Goal: Task Accomplishment & Management: Complete application form

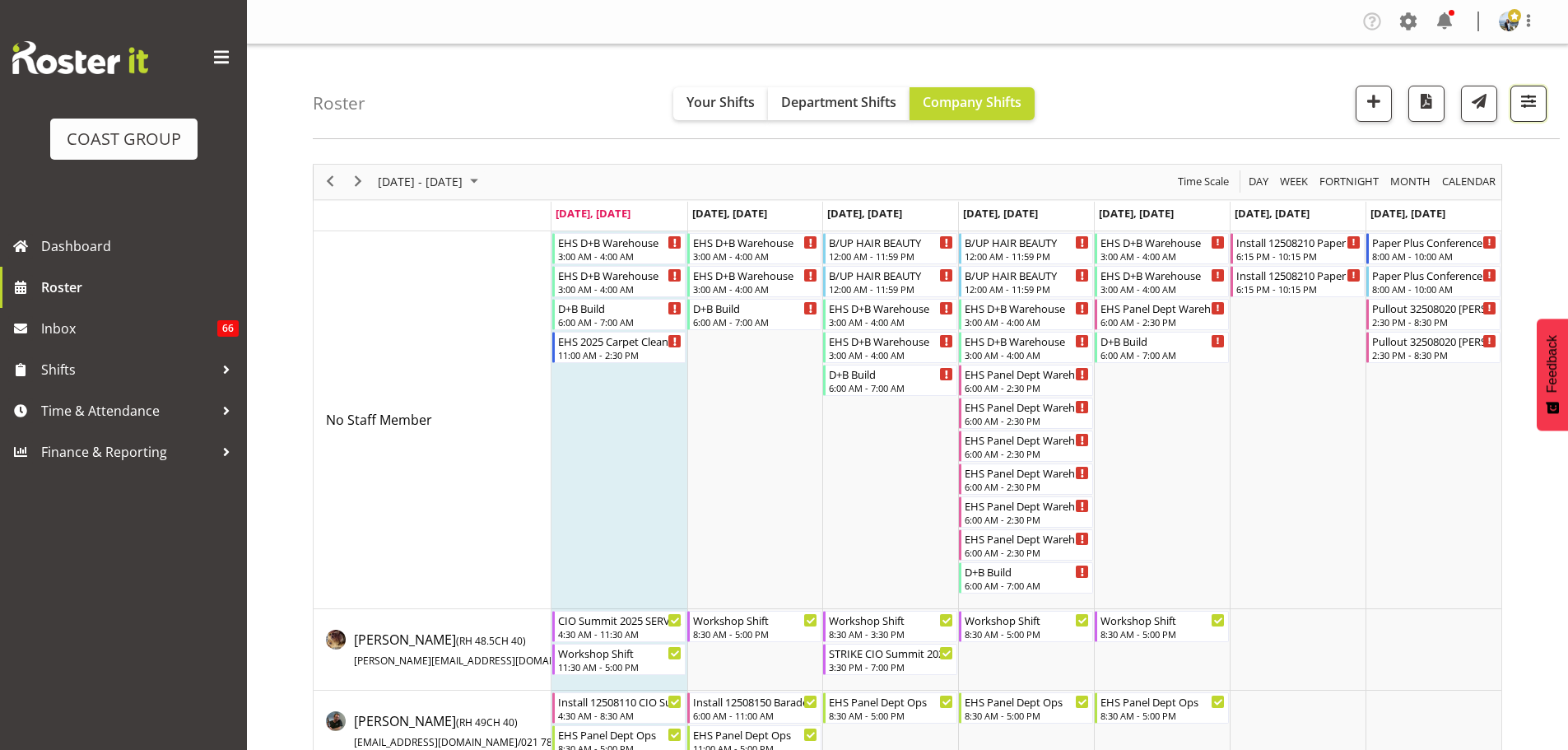
click at [1522, 109] on span "button" at bounding box center [1528, 100] width 21 height 21
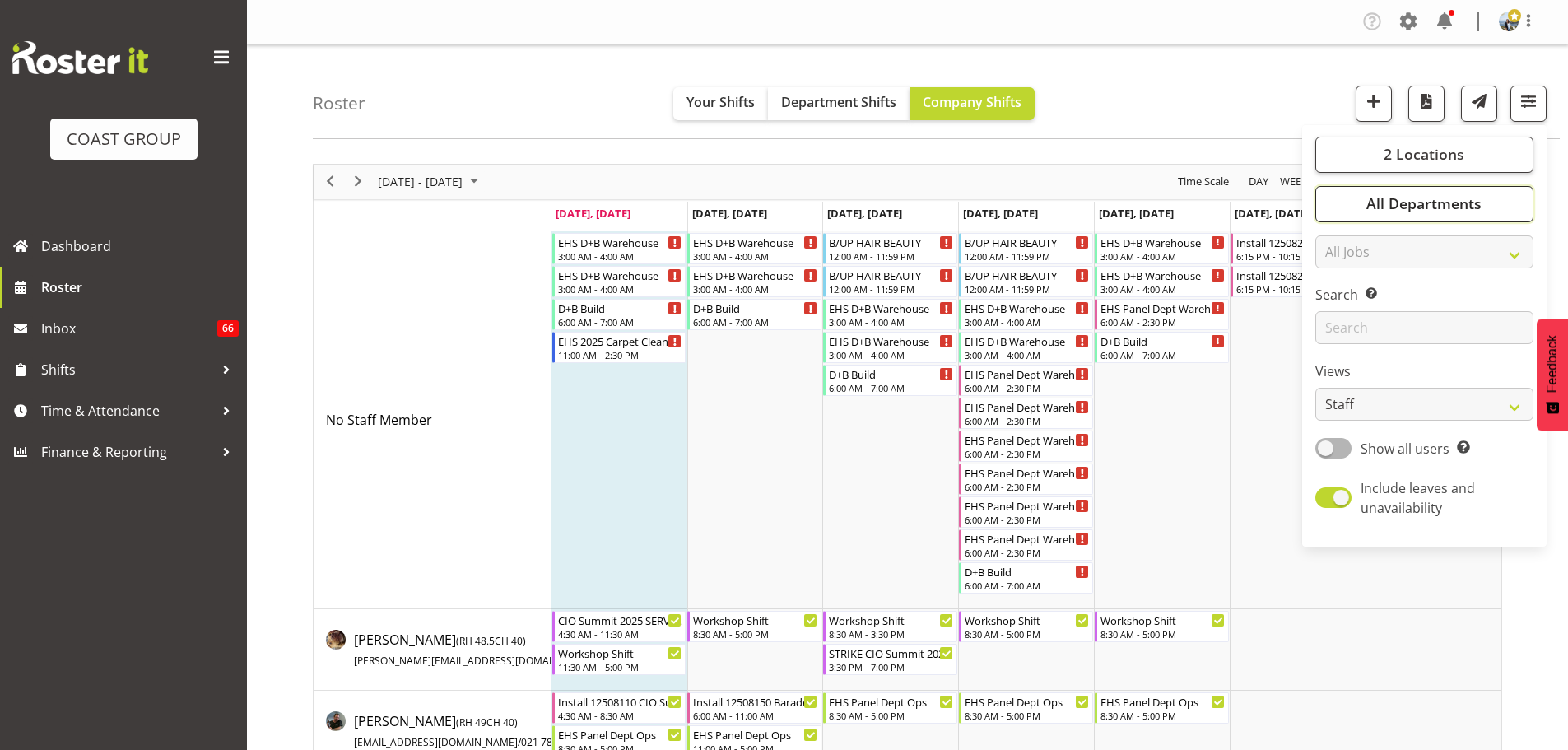
click at [1487, 204] on button "All Departments" at bounding box center [1424, 204] width 218 height 36
click at [1455, 365] on span "Deselect All" at bounding box center [1443, 363] width 67 height 15
checkbox input "false"
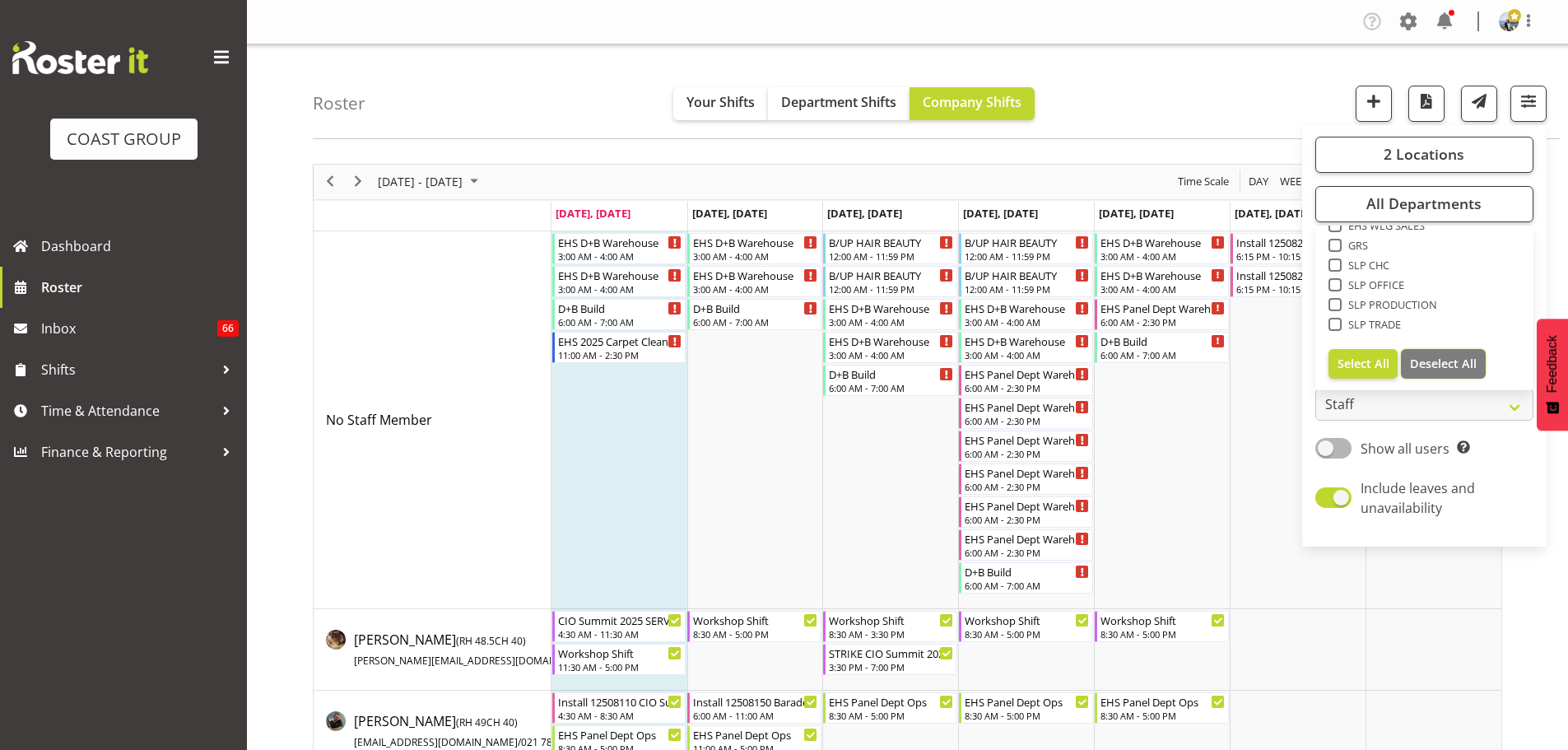
checkbox input "false"
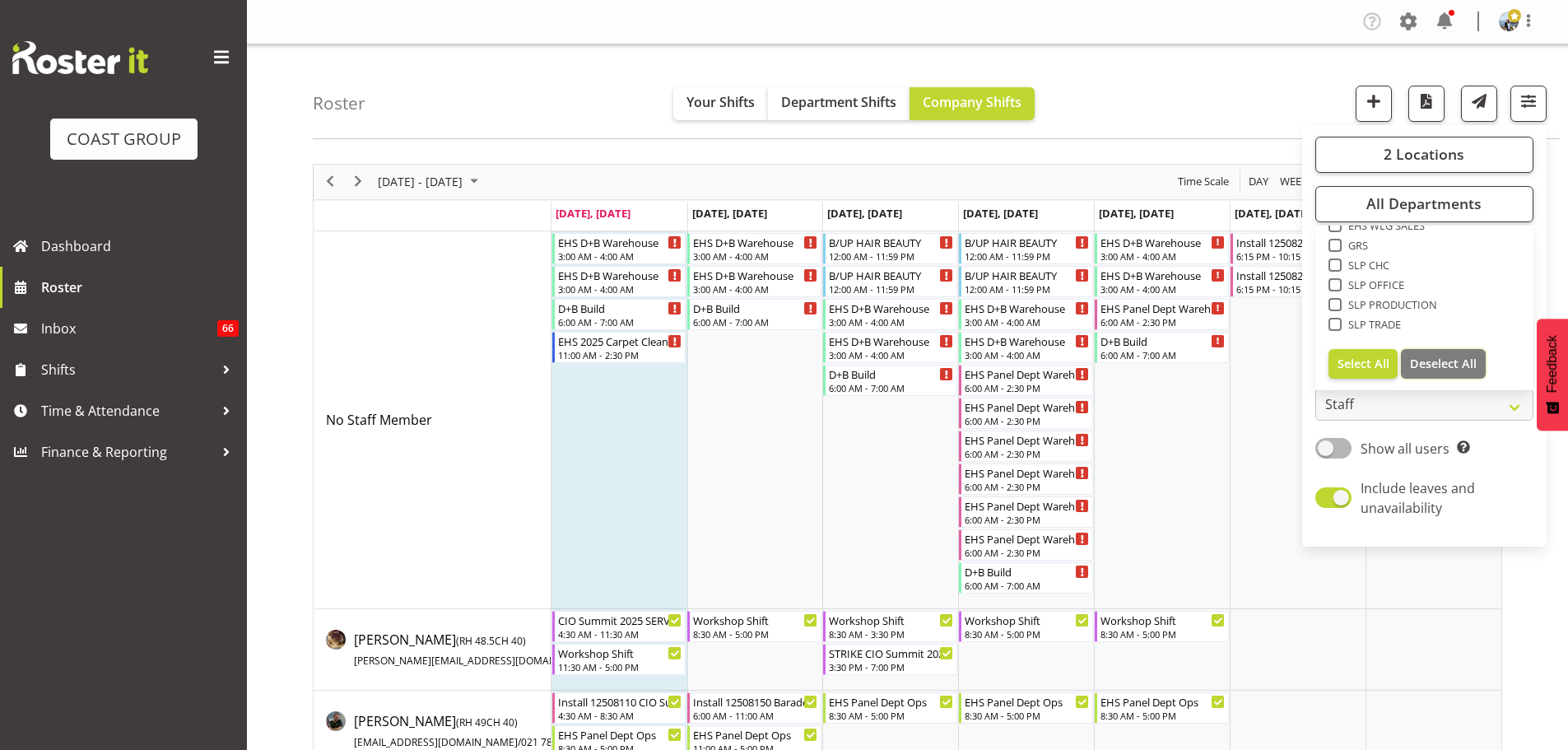
checkbox input "false"
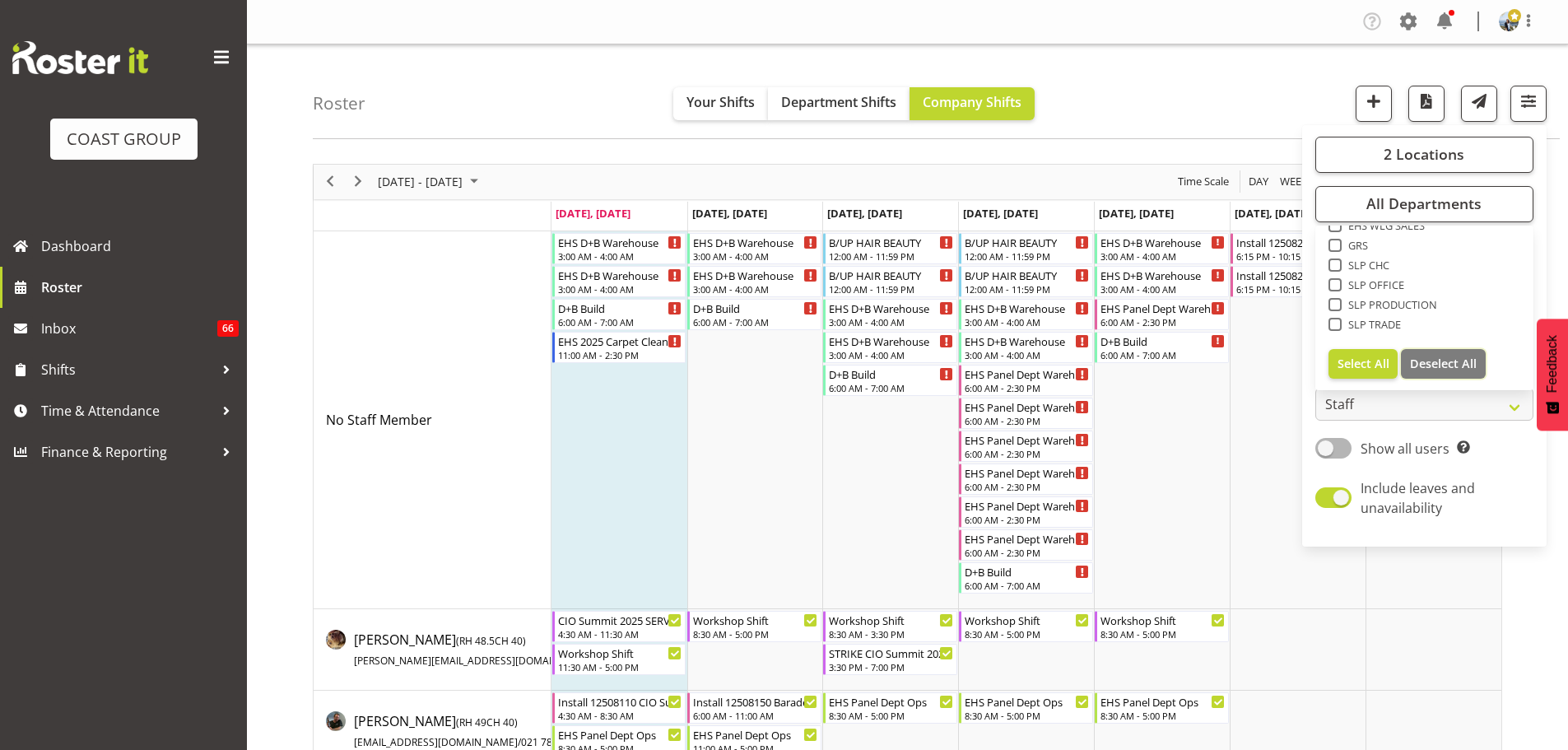
checkbox input "false"
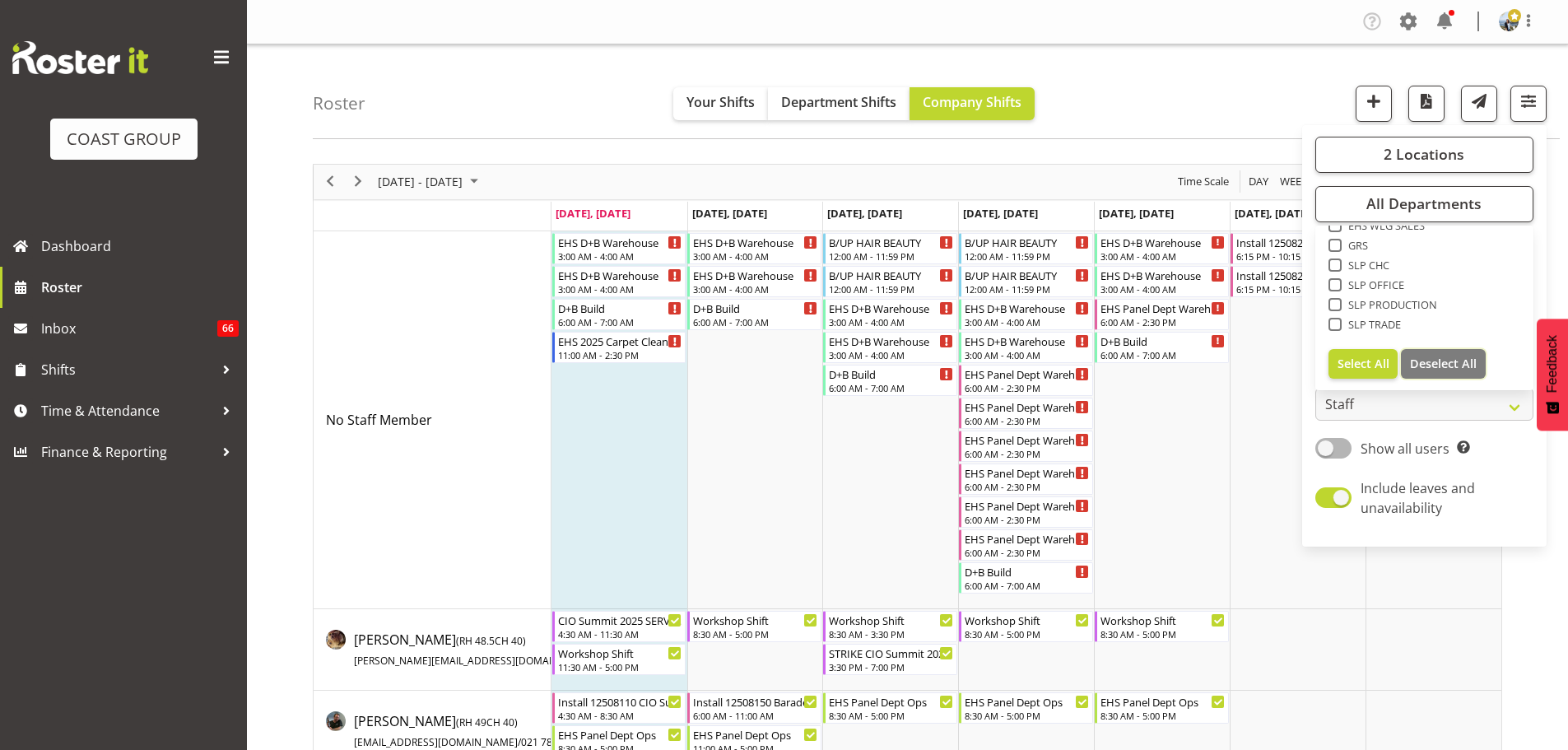
checkbox input "false"
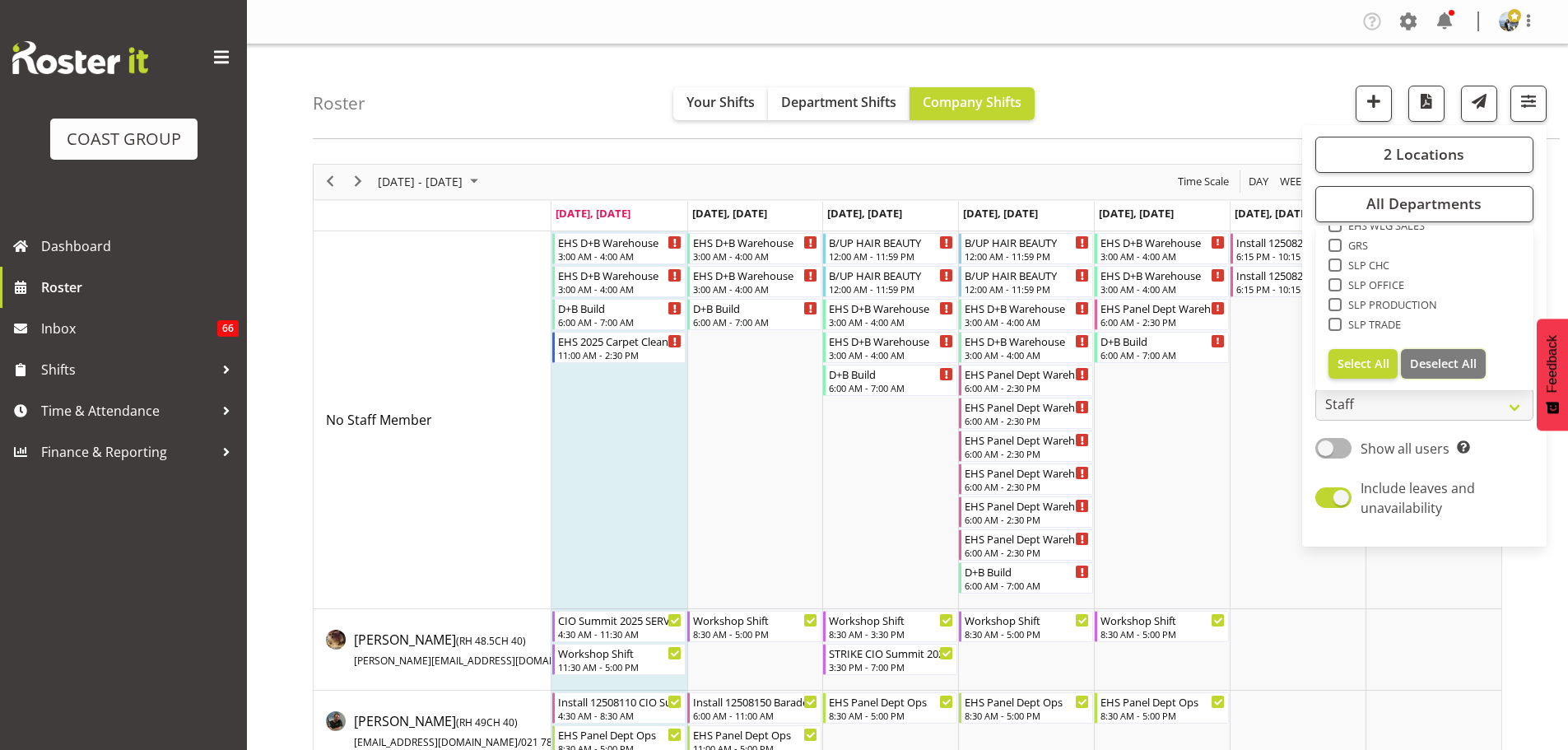
checkbox input "false"
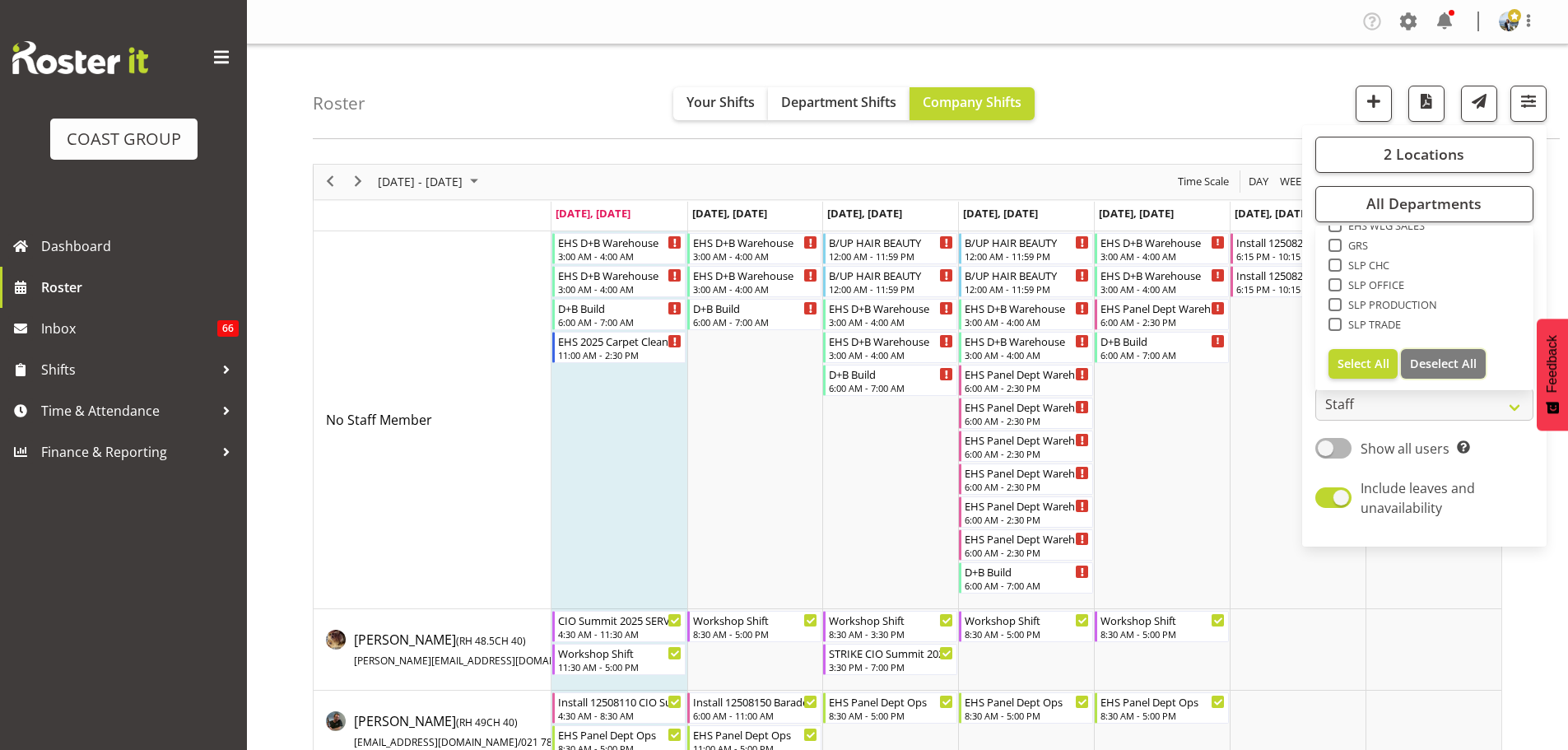
checkbox input "false"
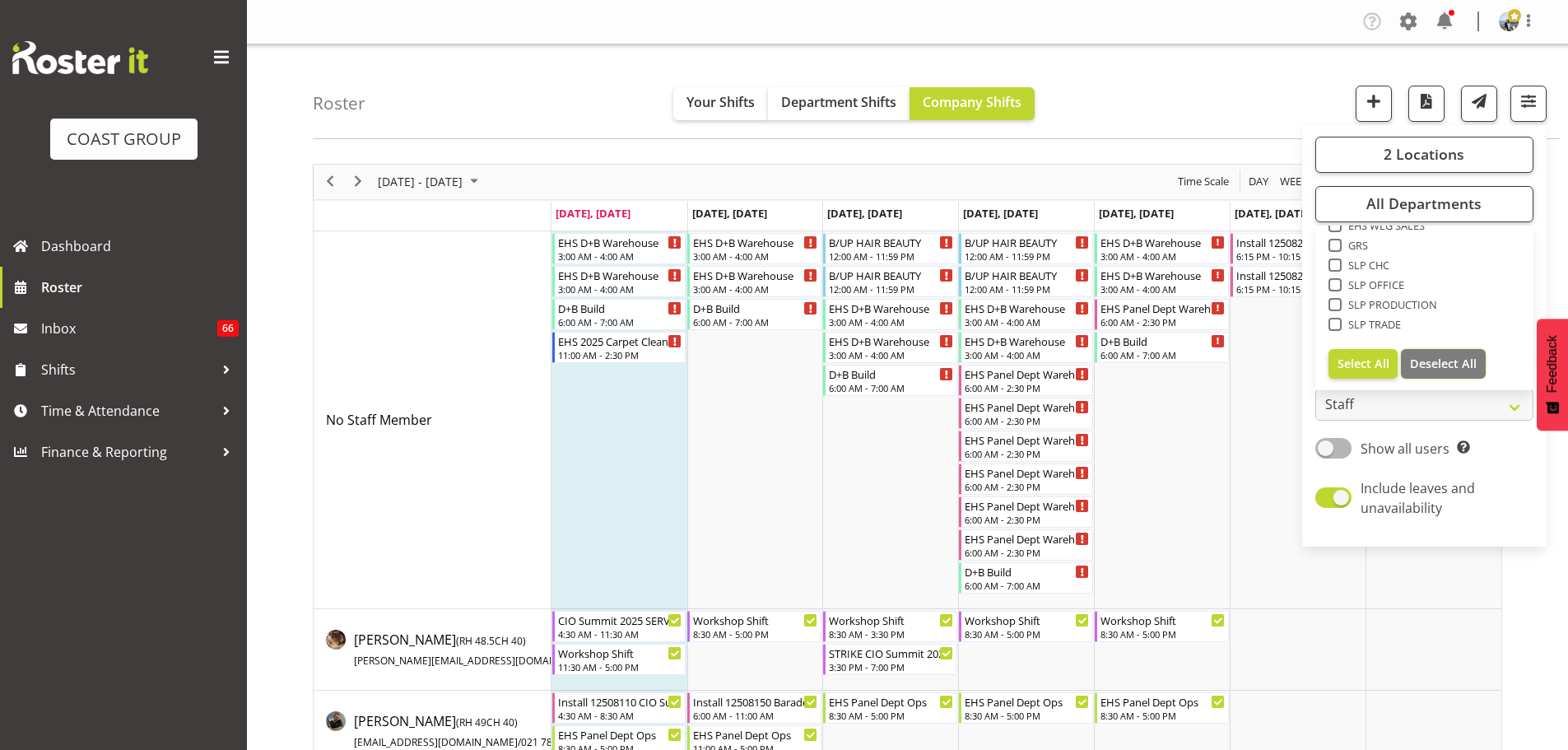
checkbox input "false"
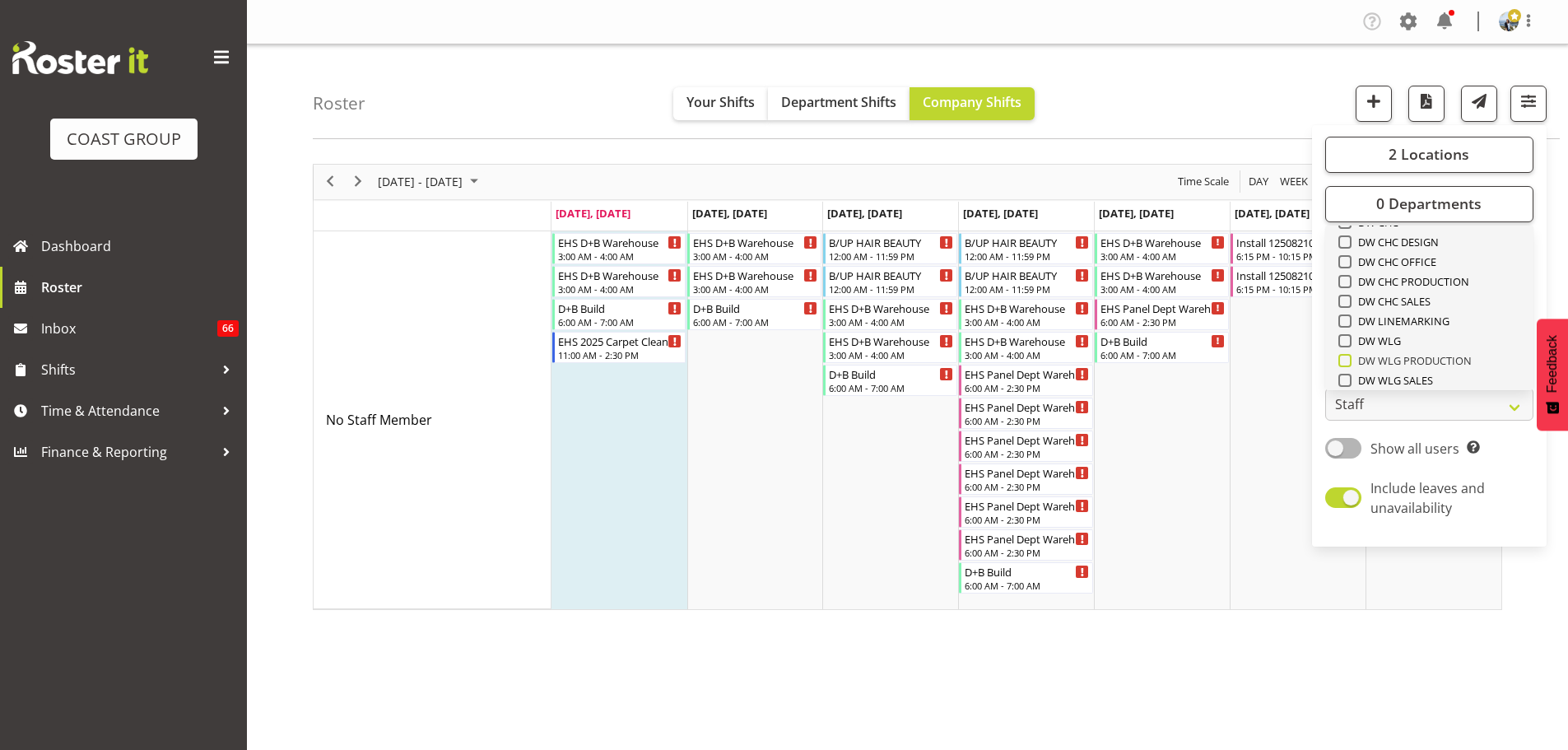
scroll to position [303, 0]
click at [1435, 335] on span "EHS AKL CARPET" at bounding box center [1396, 337] width 88 height 13
click at [1349, 335] on input "EHS AKL CARPET" at bounding box center [1344, 337] width 11 height 11
checkbox input "true"
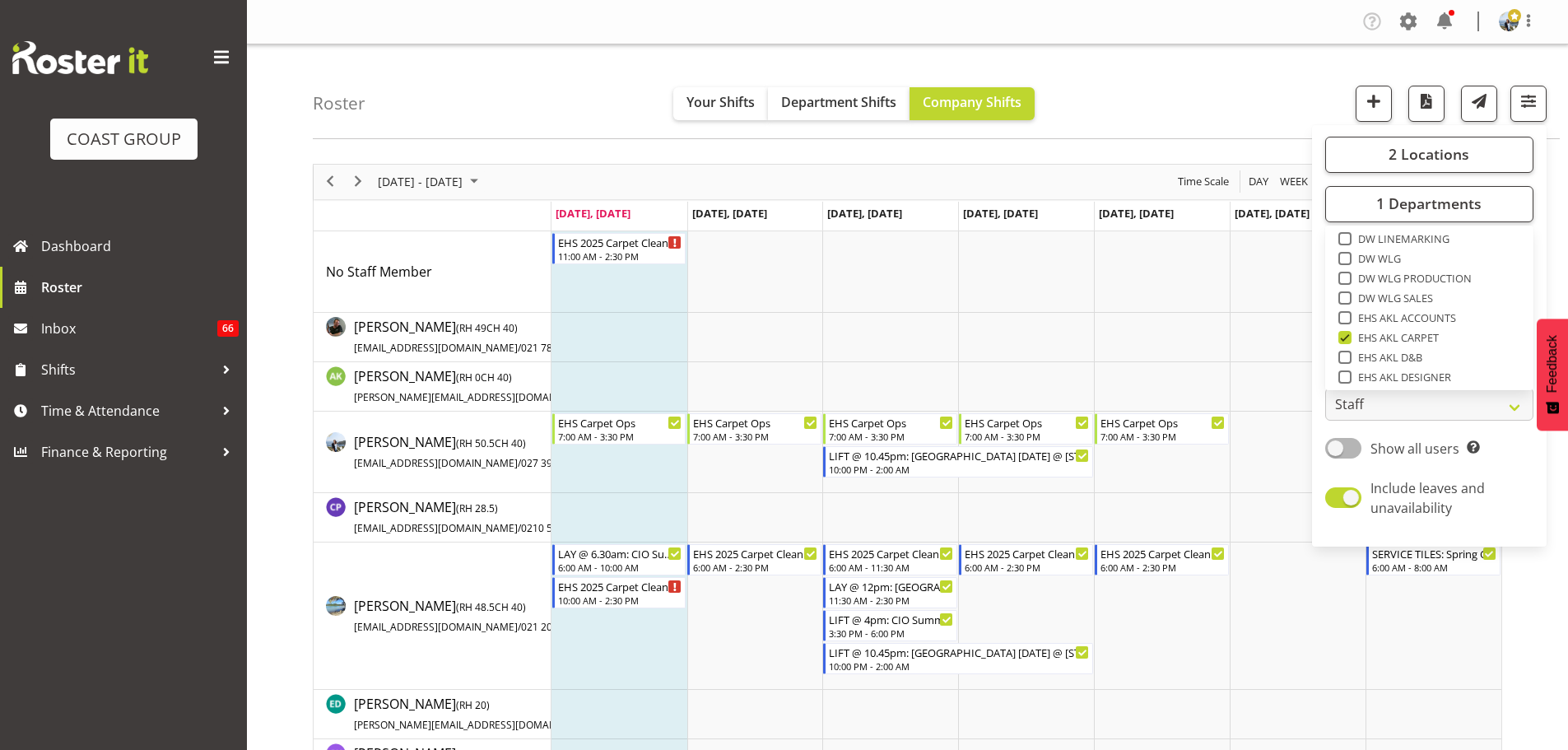
click at [1175, 82] on div "Roster Your Shifts Department Shifts Company Shifts 2 Locations Clear CARLTON E…" at bounding box center [936, 92] width 1247 height 95
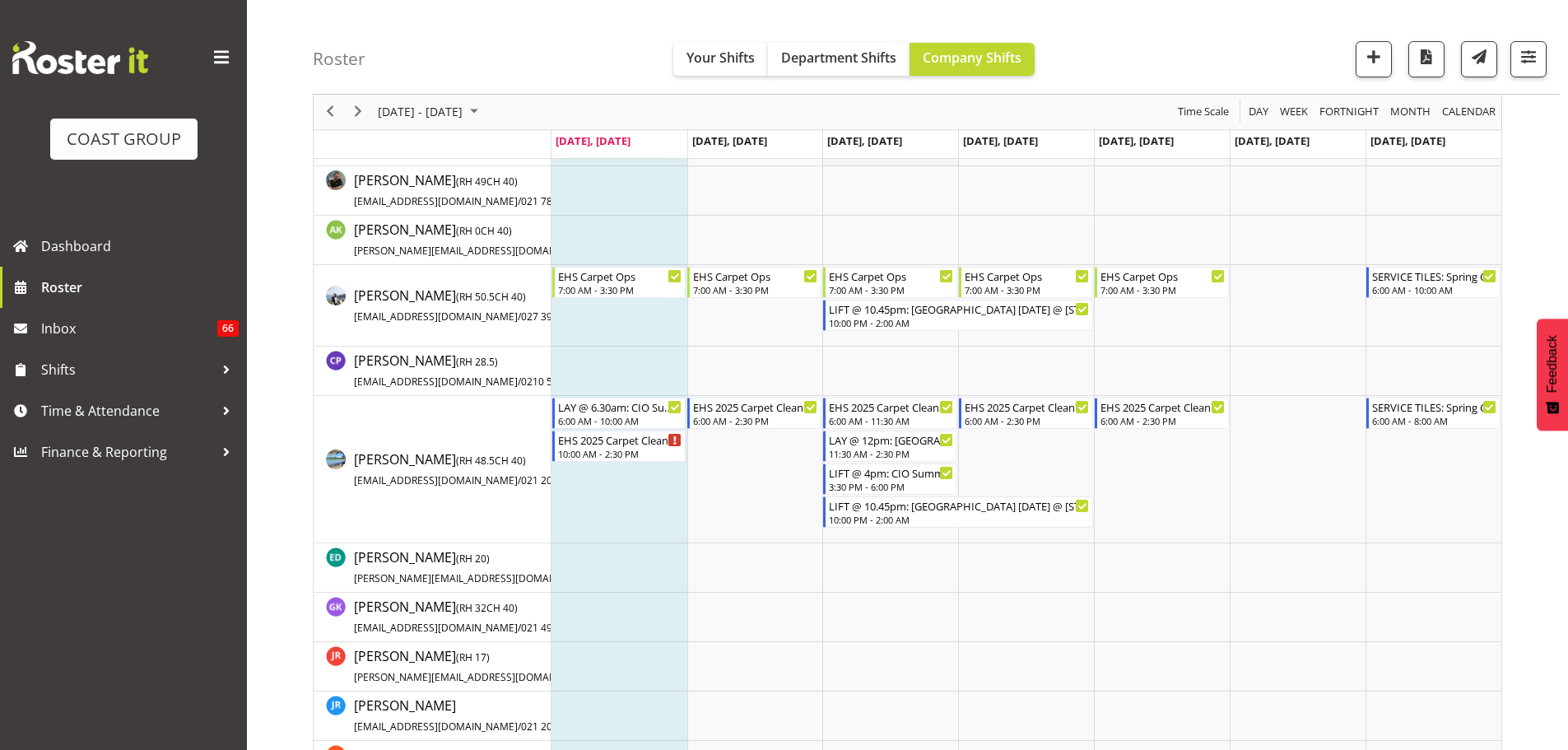
scroll to position [165, 0]
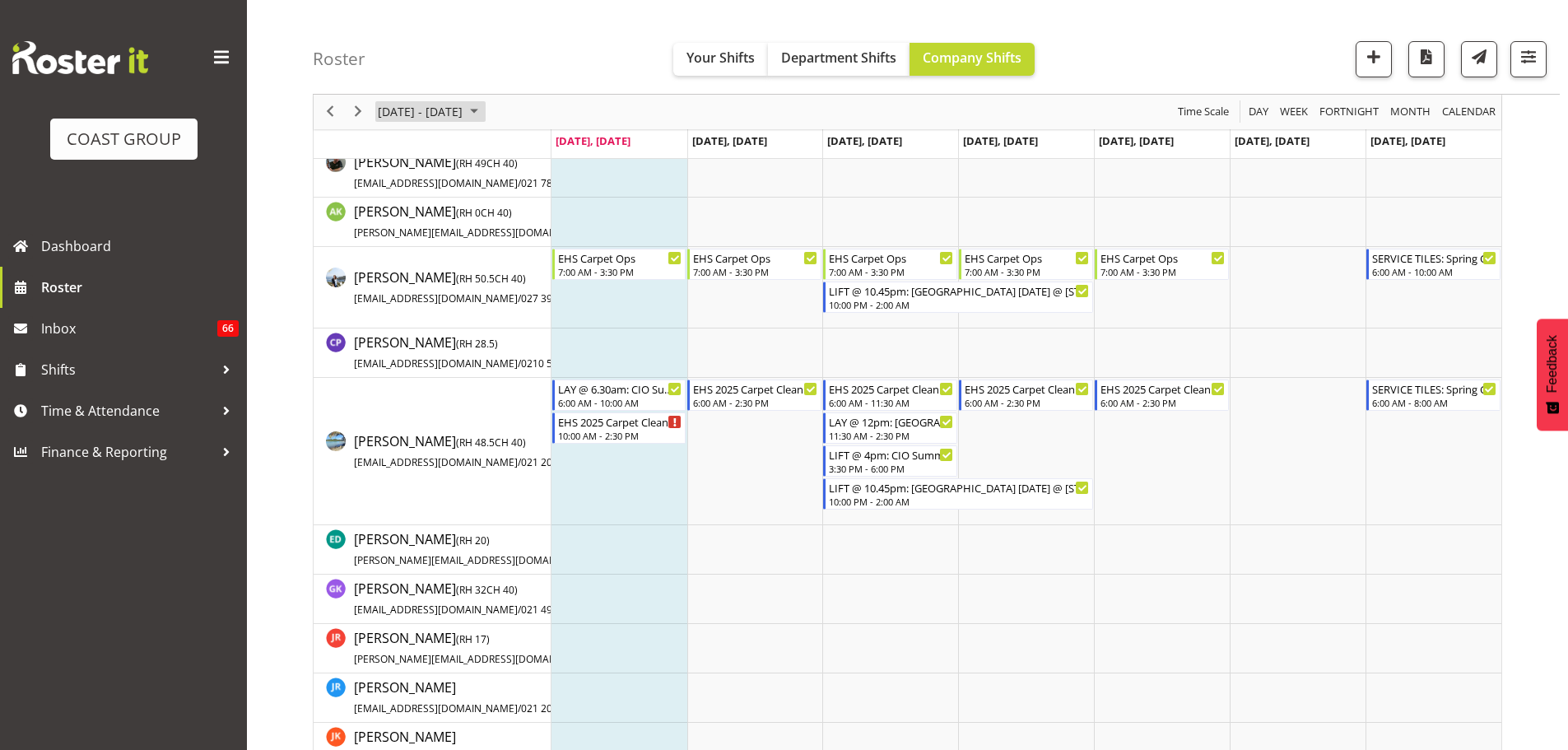
click at [435, 110] on span "August 18 - 24, 2025" at bounding box center [420, 112] width 88 height 21
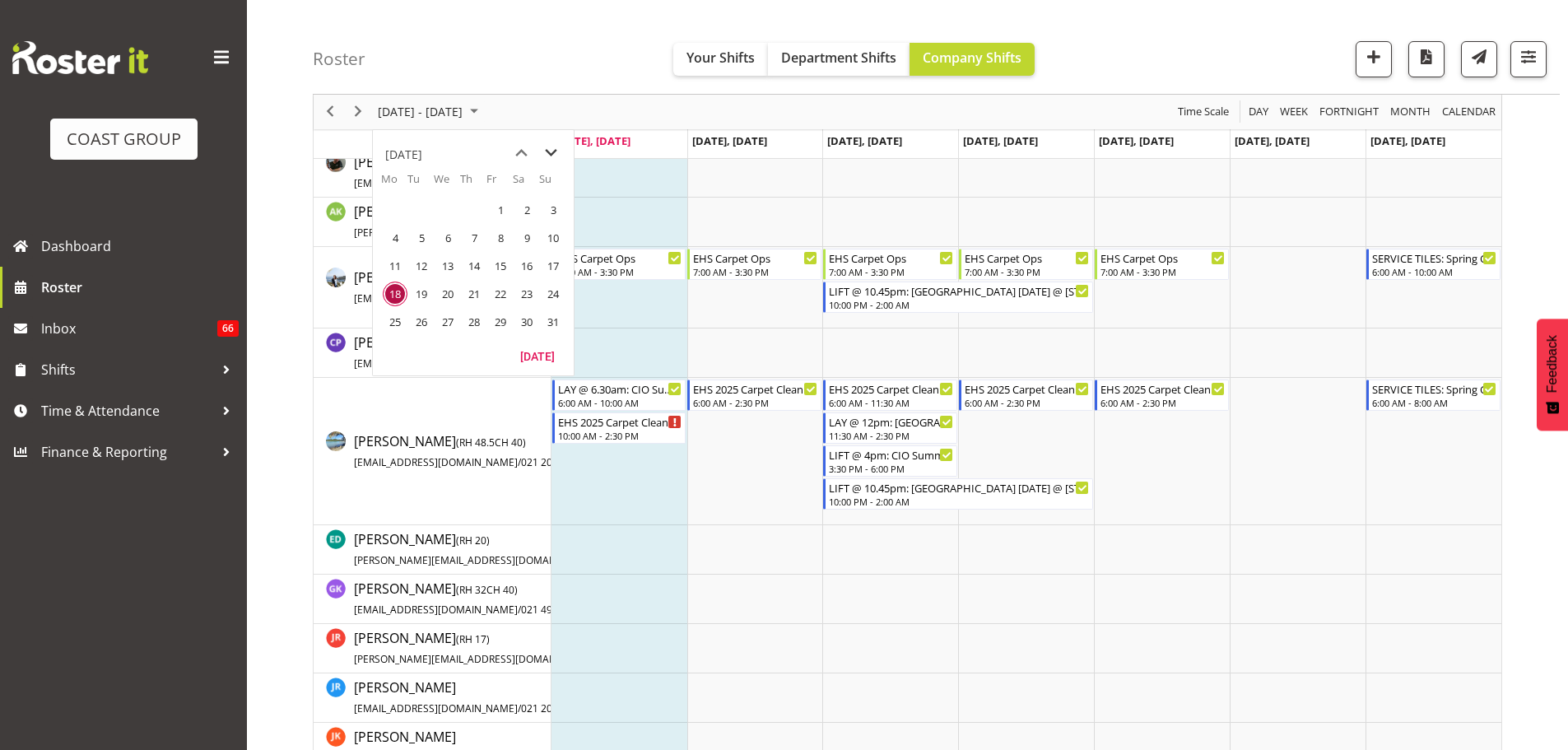
click at [556, 150] on span "next month" at bounding box center [552, 153] width 29 height 30
click at [399, 260] on span "15" at bounding box center [395, 265] width 25 height 25
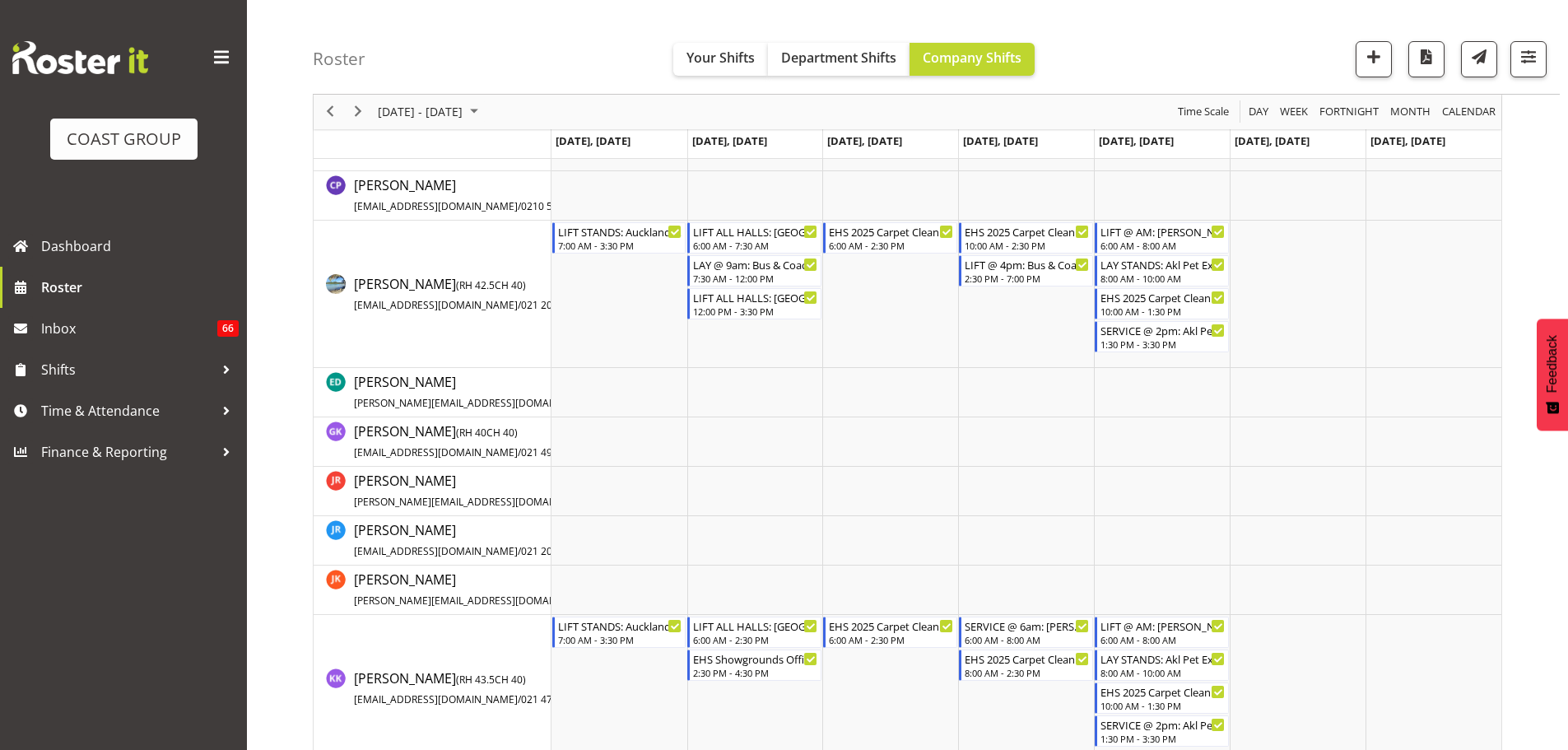
scroll to position [329, 0]
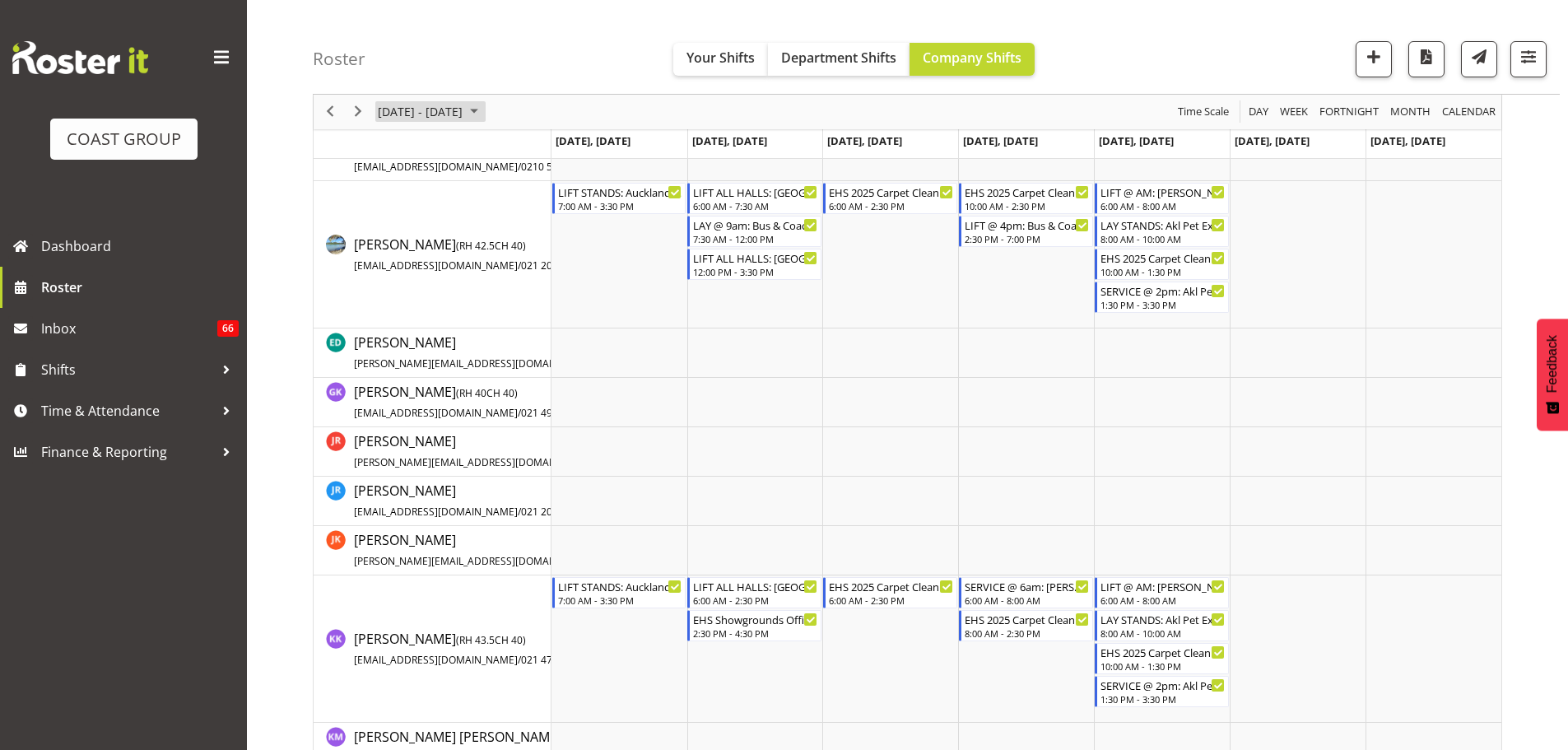
click at [397, 113] on span "September 15 - 21, 2025" at bounding box center [420, 112] width 88 height 21
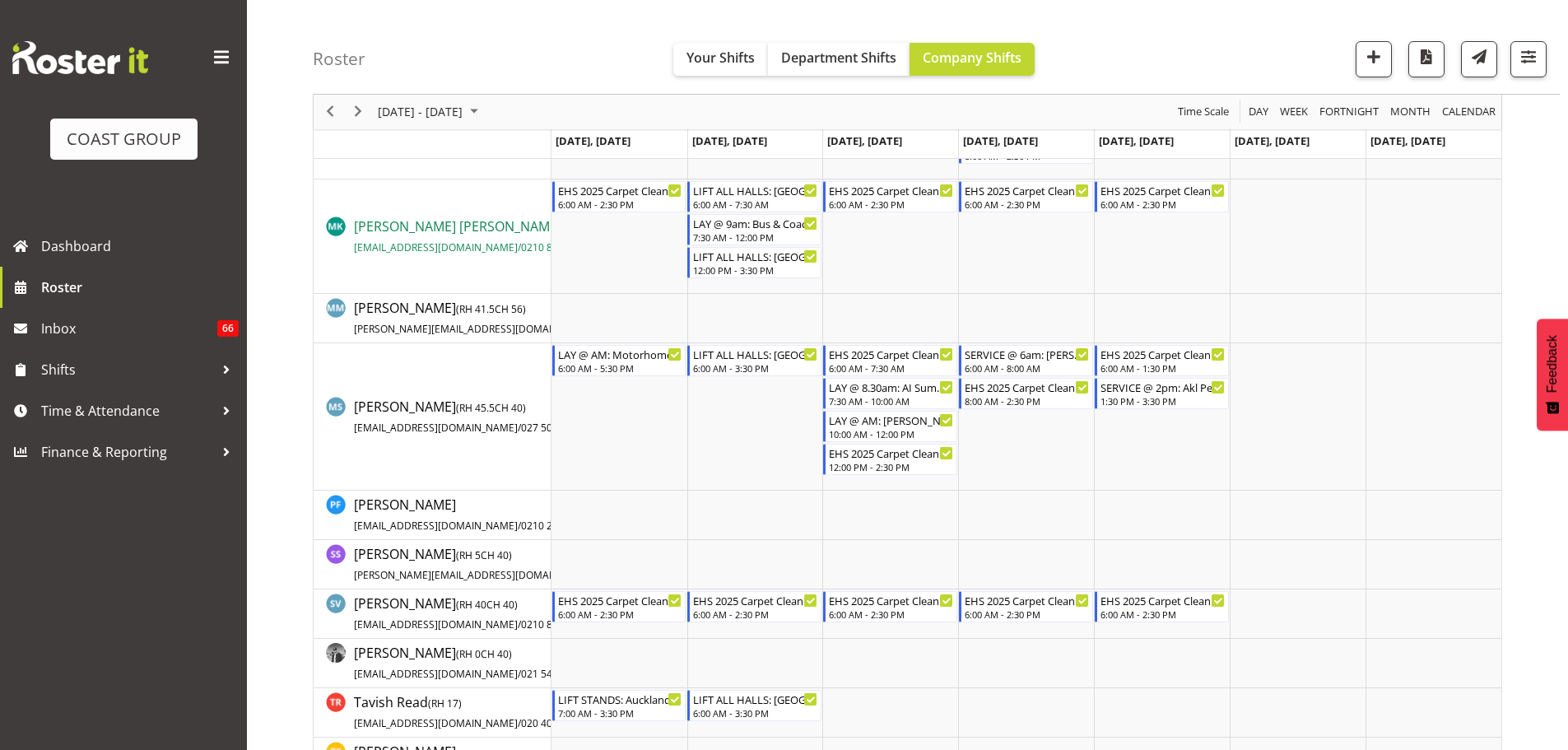
scroll to position [905, 0]
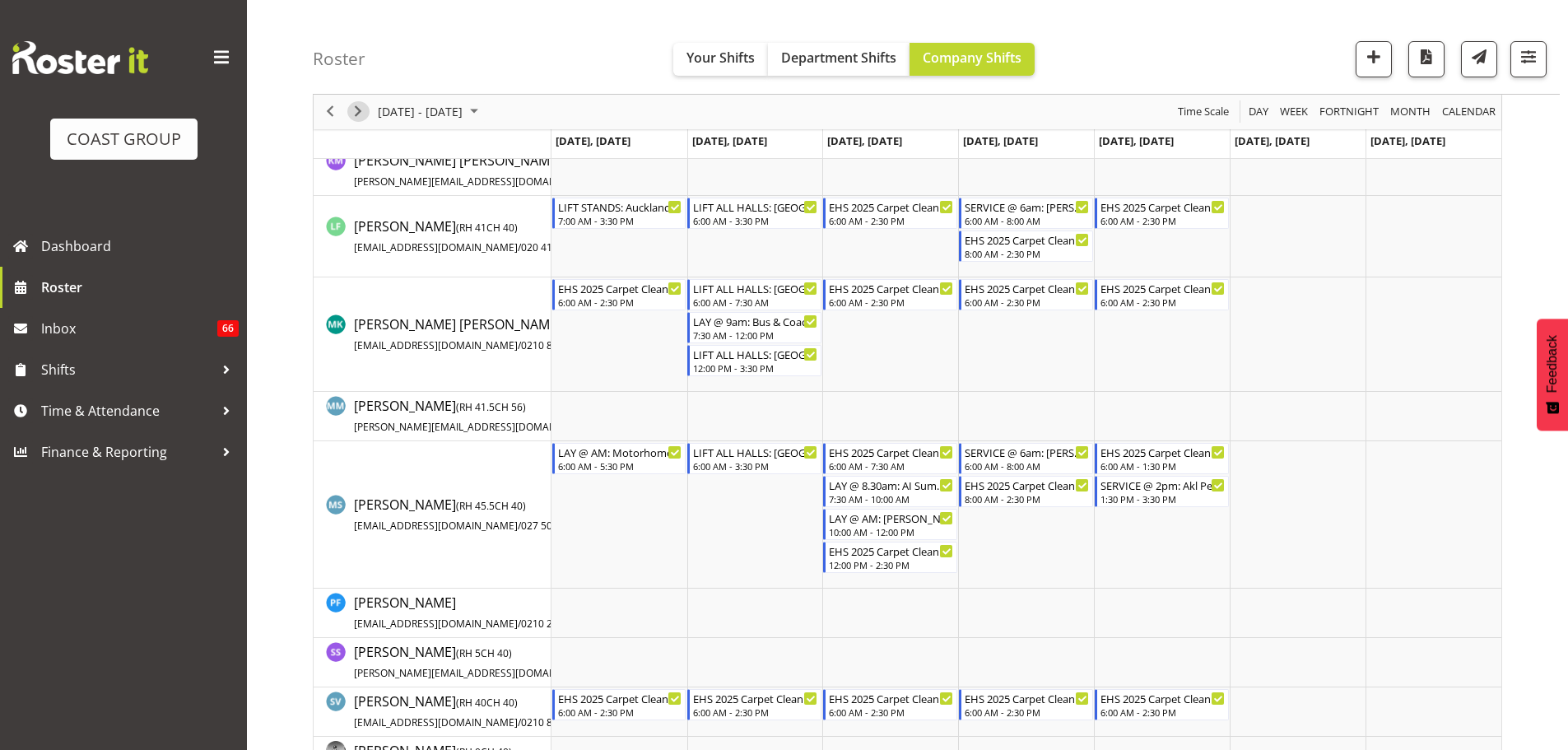
click at [352, 114] on span "Next" at bounding box center [358, 112] width 20 height 21
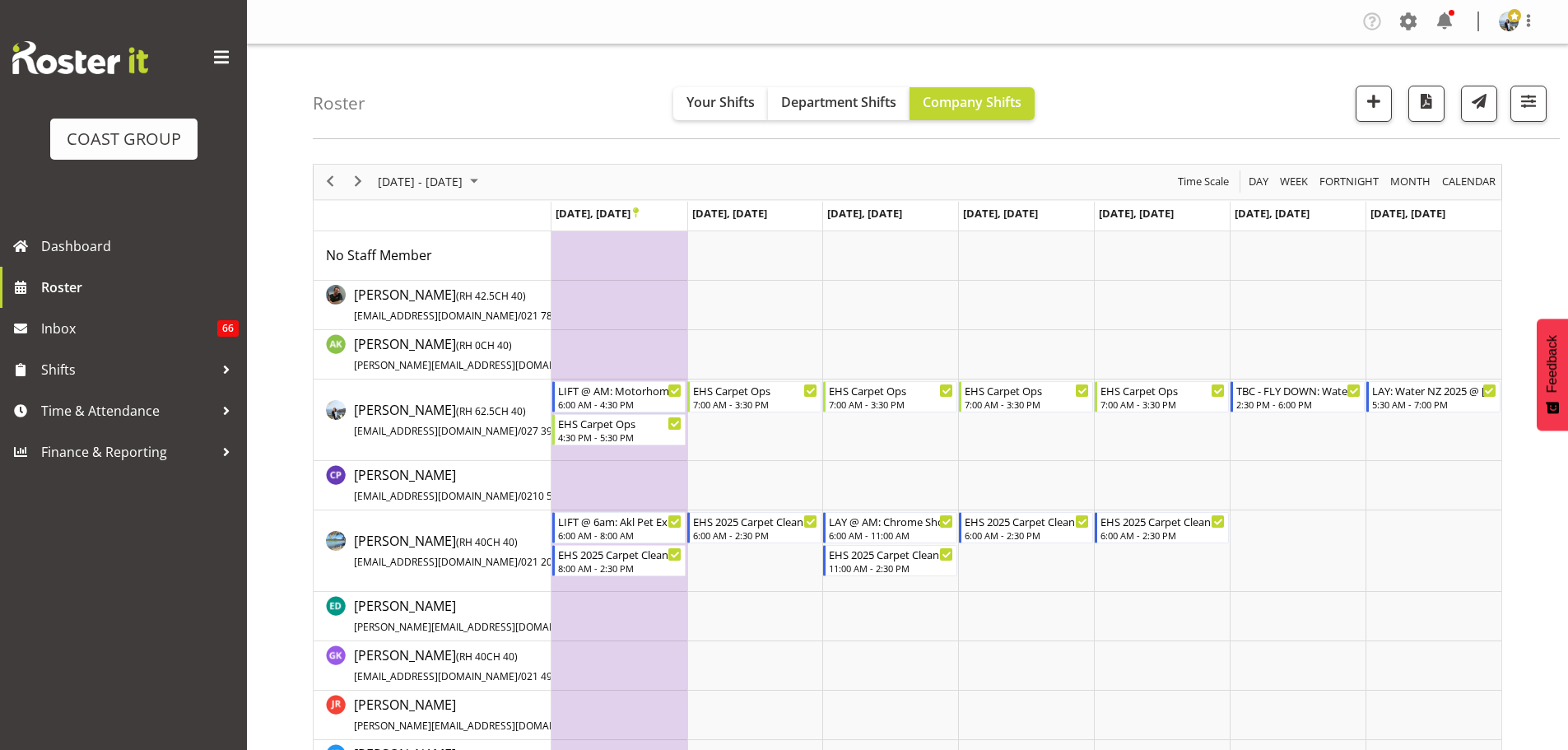
click at [448, 170] on div "September 22 - 28, 2025" at bounding box center [429, 182] width 116 height 35
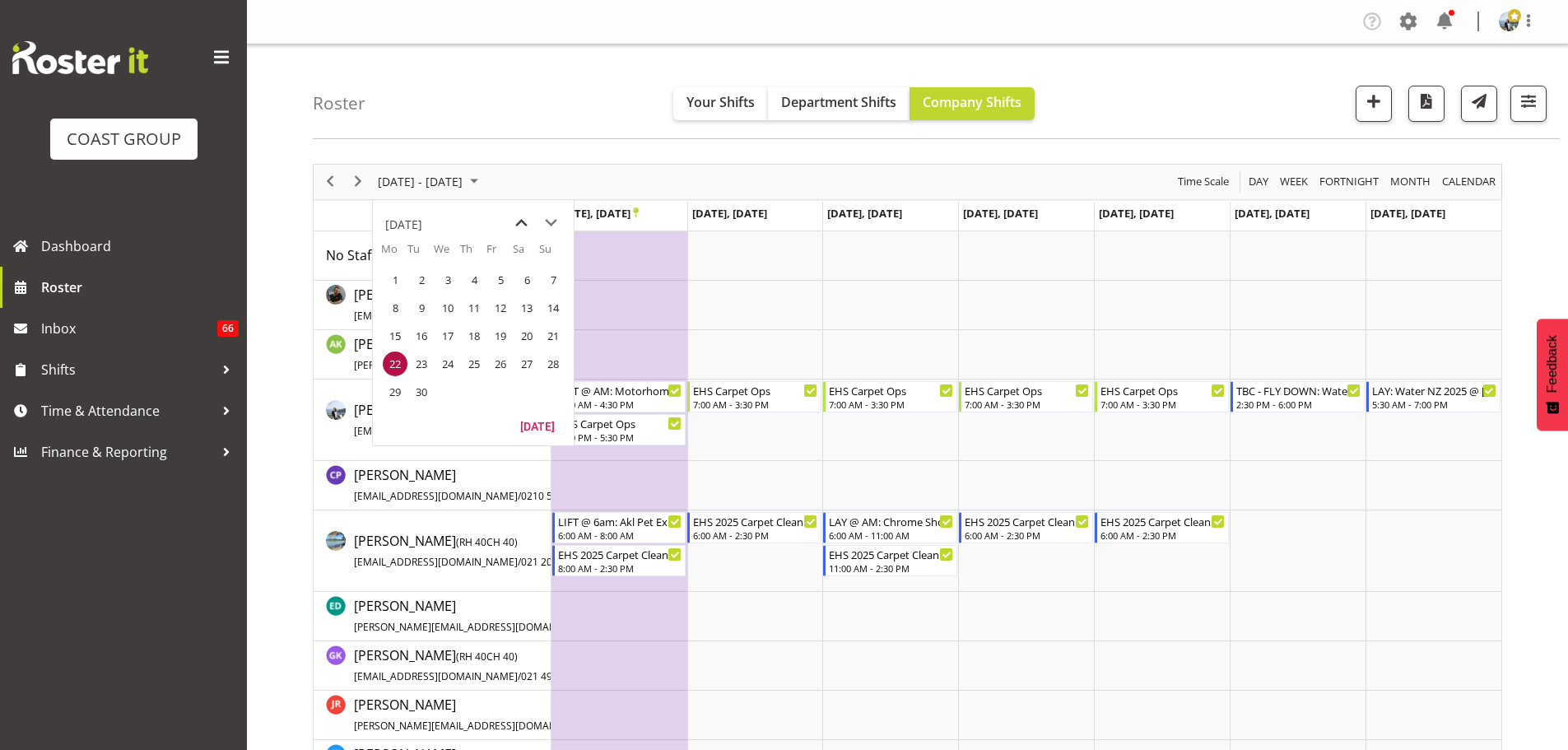
click at [528, 220] on span "previous month" at bounding box center [521, 222] width 29 height 30
click at [555, 363] on span "24" at bounding box center [552, 364] width 25 height 25
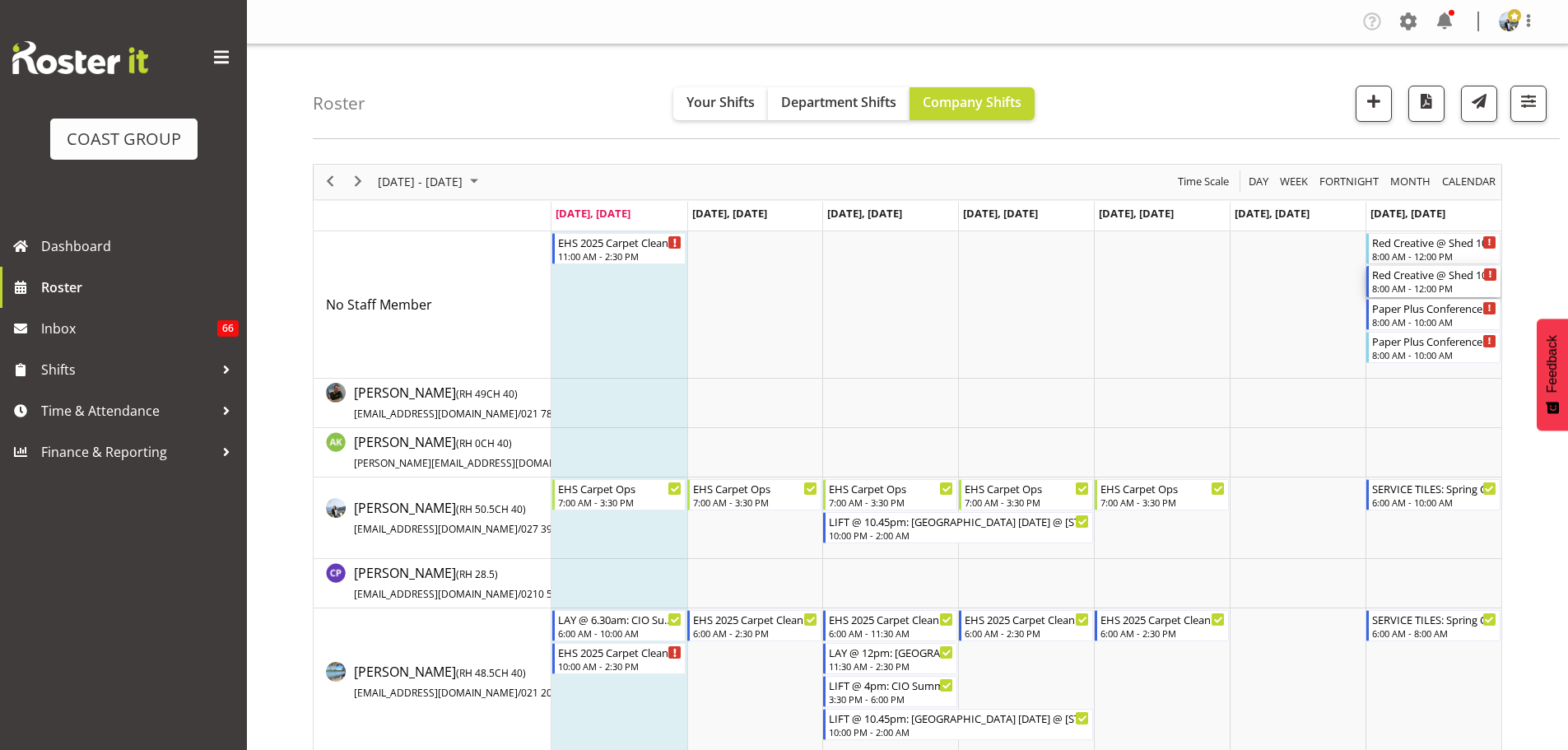
click at [1455, 288] on div "8:00 AM - 12:00 PM" at bounding box center [1434, 288] width 125 height 13
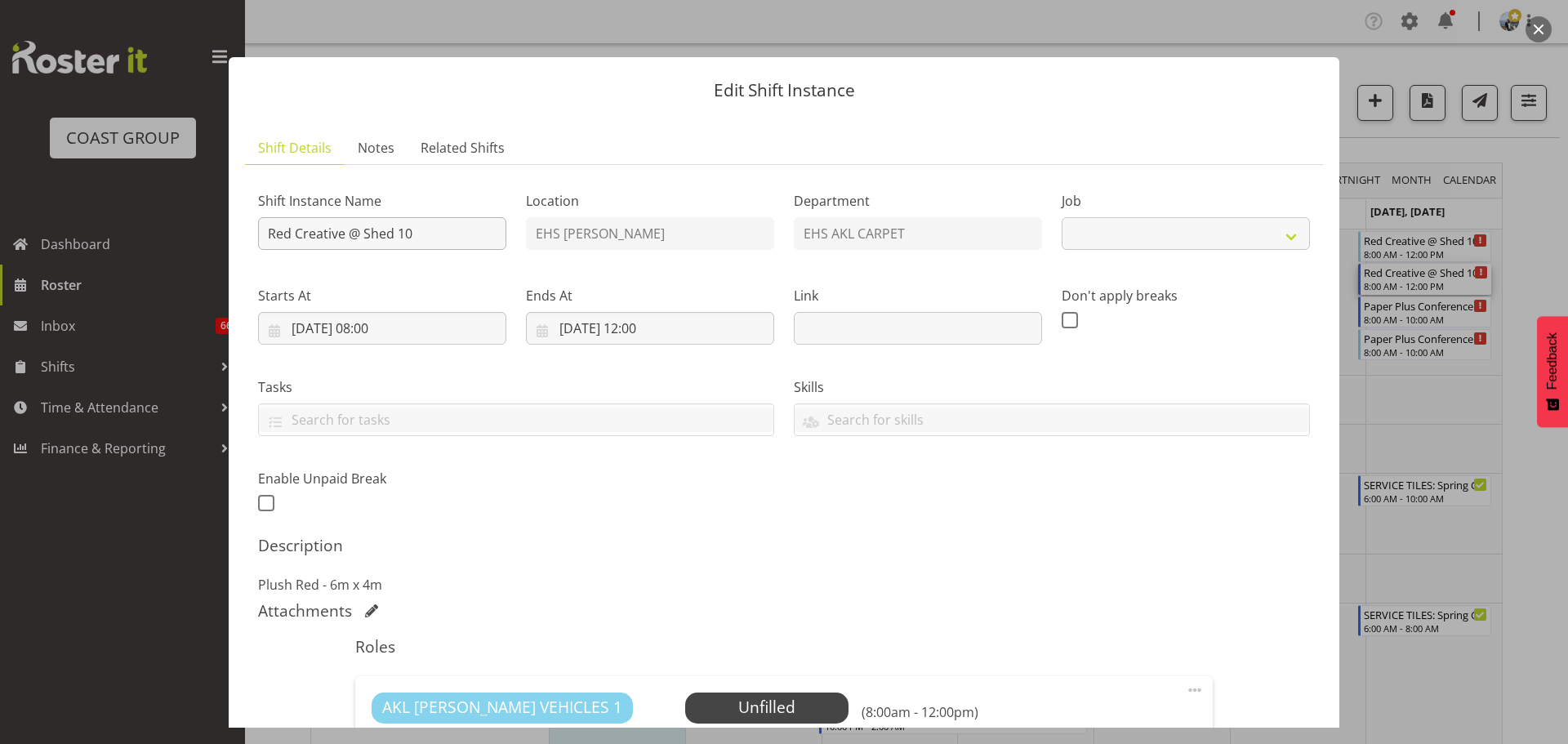
select select "8574"
click at [271, 231] on input "Red Creative @ Shed 10" at bounding box center [382, 233] width 249 height 33
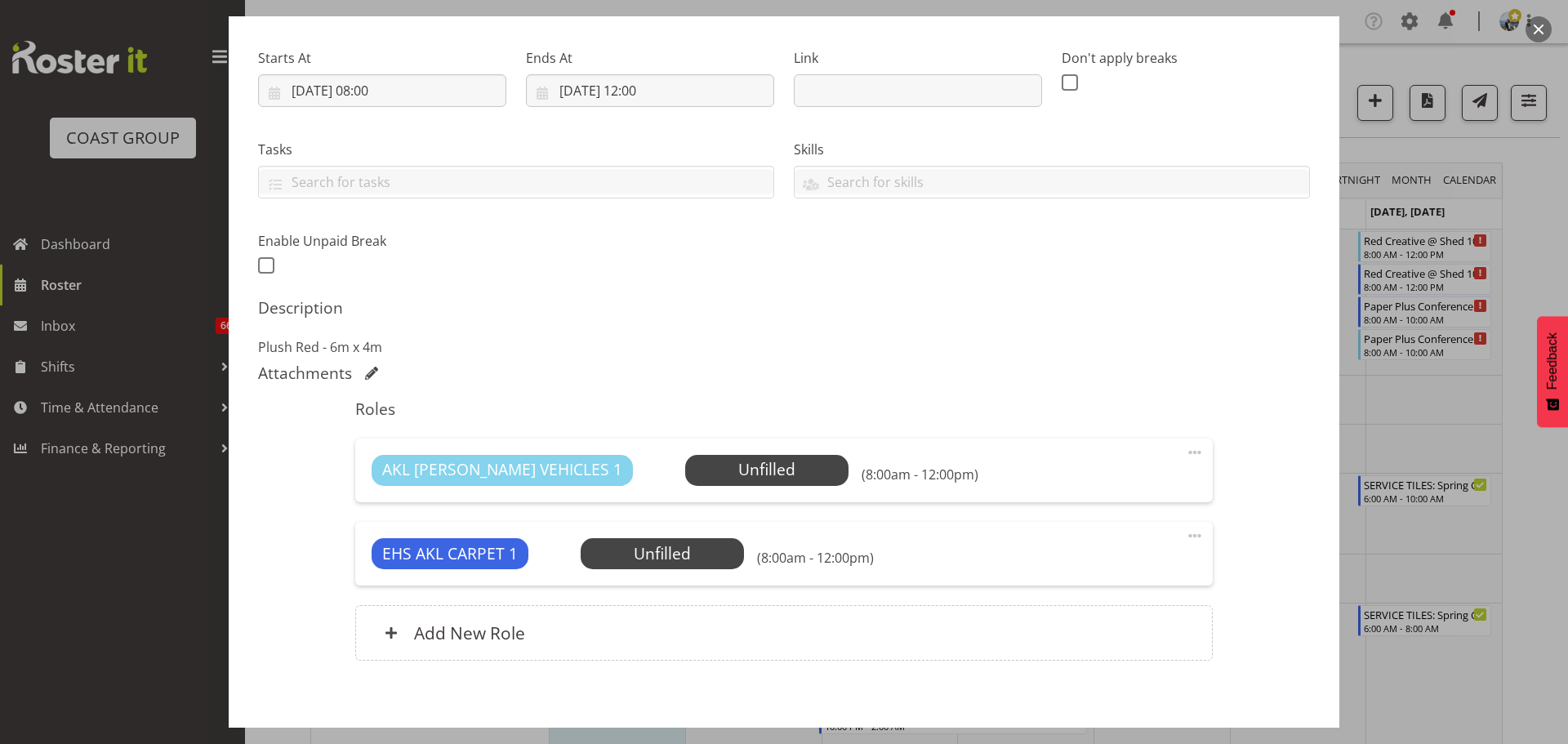
scroll to position [315, 0]
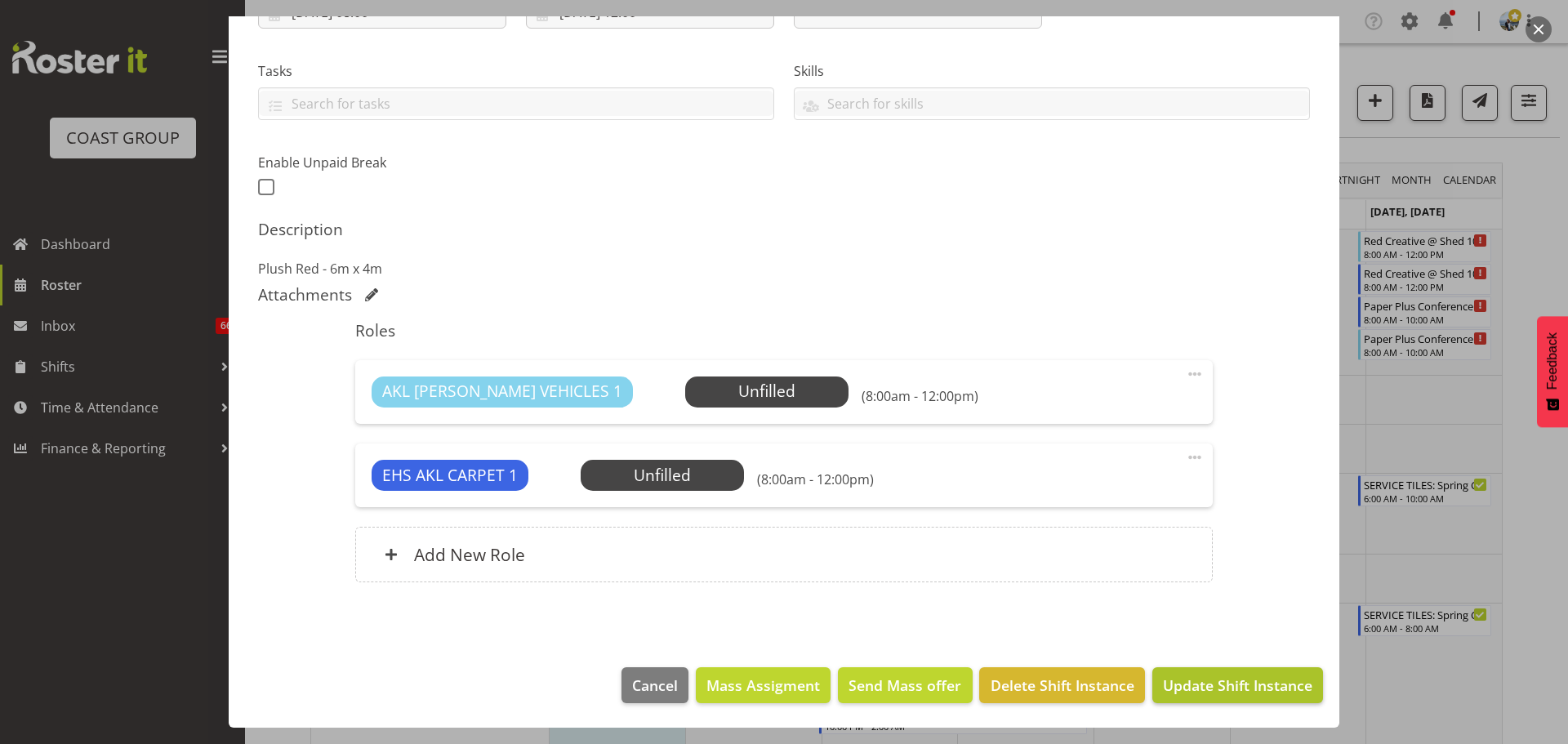
type input "LAY @ 9am: Red Creative @ Shed 10"
click at [1176, 681] on span "Update Shift Instance" at bounding box center [1237, 684] width 149 height 21
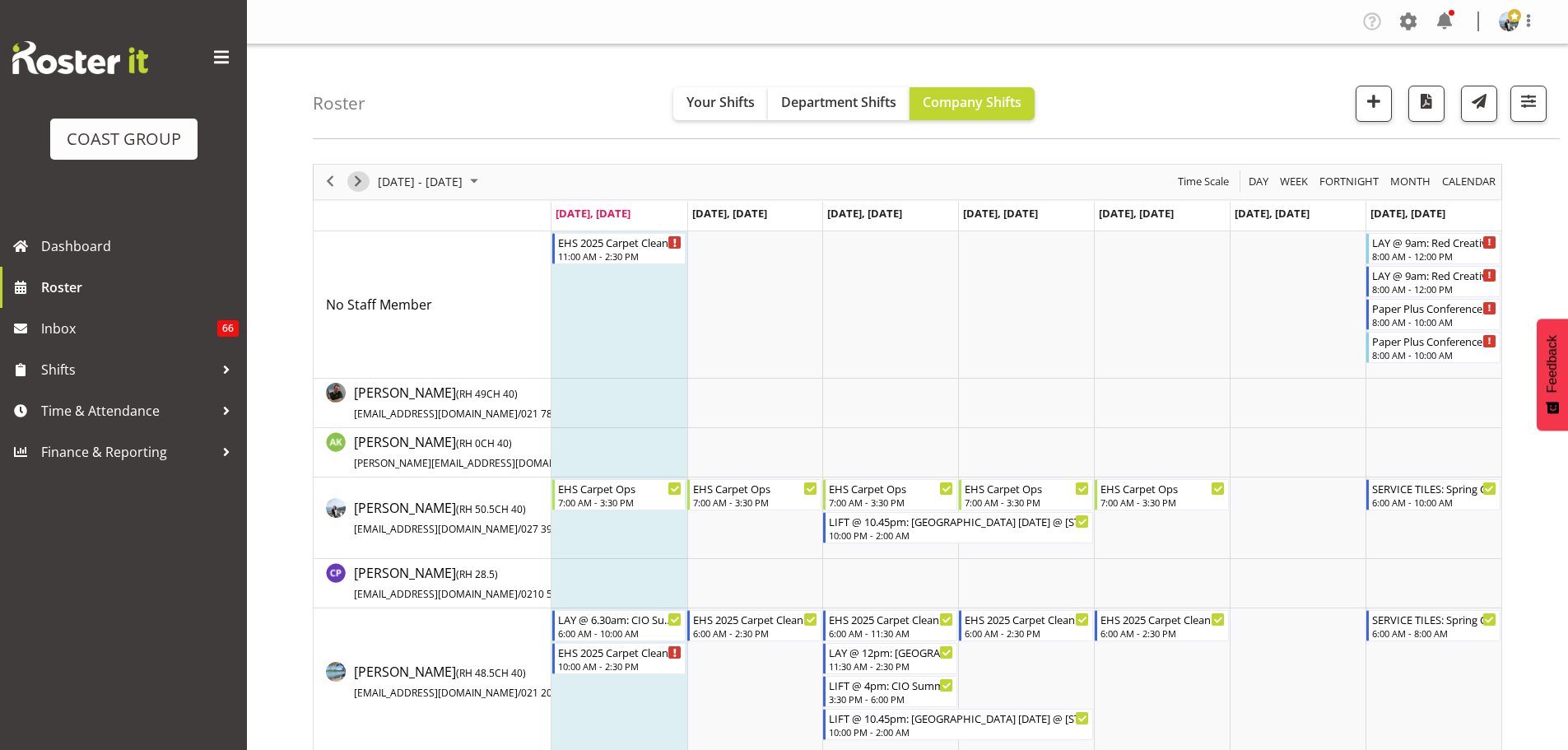
click at [349, 186] on span "Next" at bounding box center [358, 181] width 20 height 21
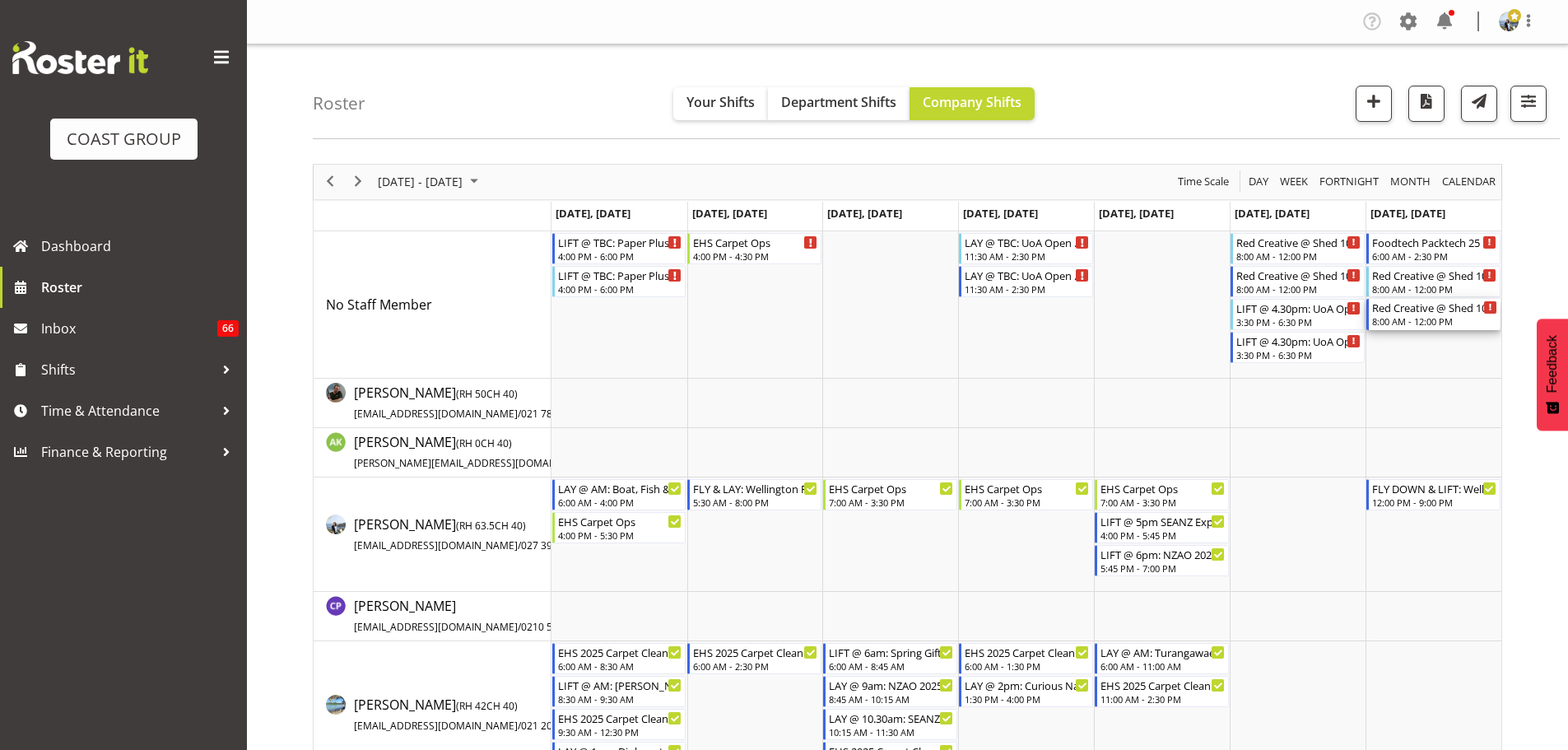
click at [1397, 325] on div "8:00 AM - 12:00 PM" at bounding box center [1434, 321] width 125 height 13
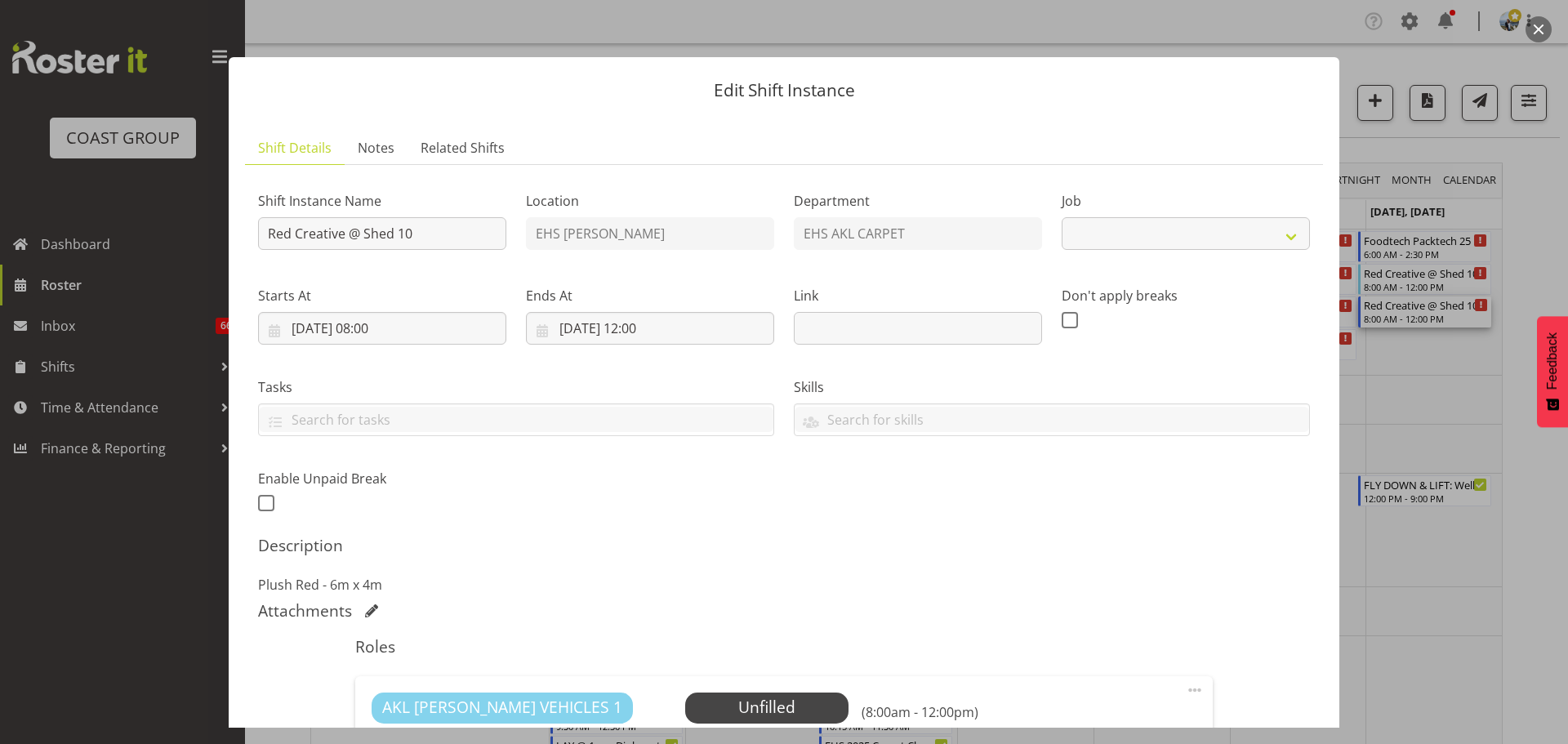
select select "8574"
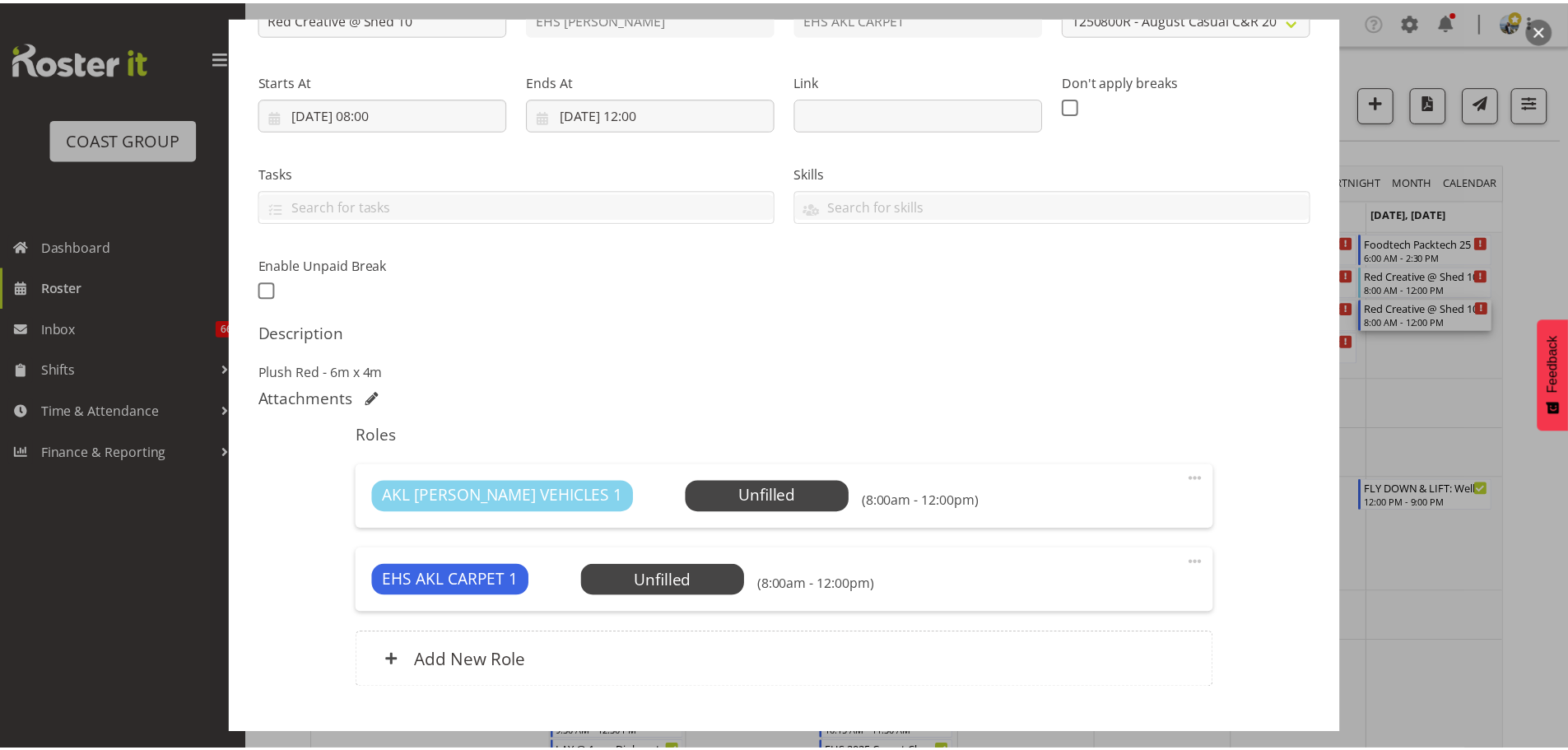
scroll to position [318, 0]
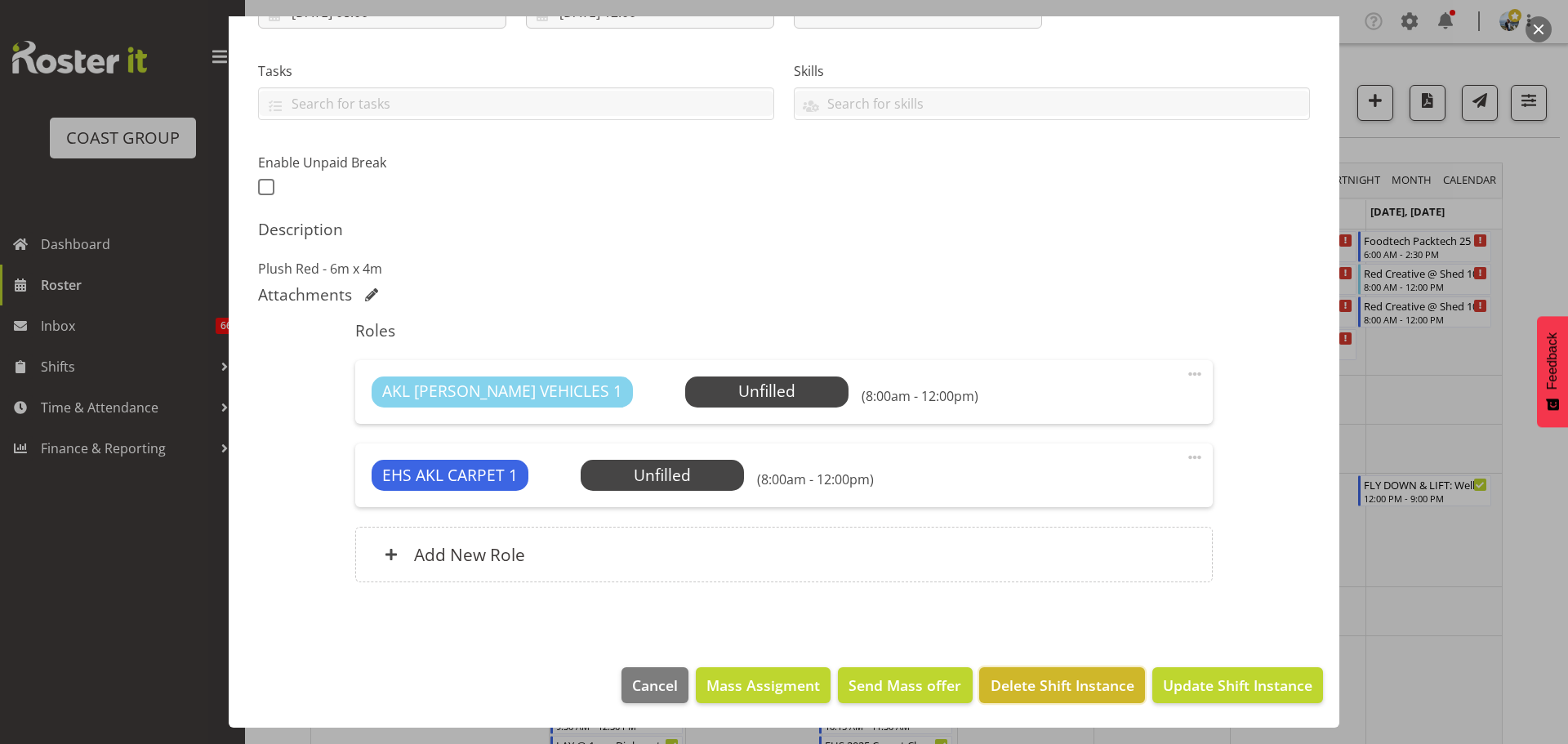
click at [1082, 682] on span "Delete Shift Instance" at bounding box center [1062, 684] width 144 height 21
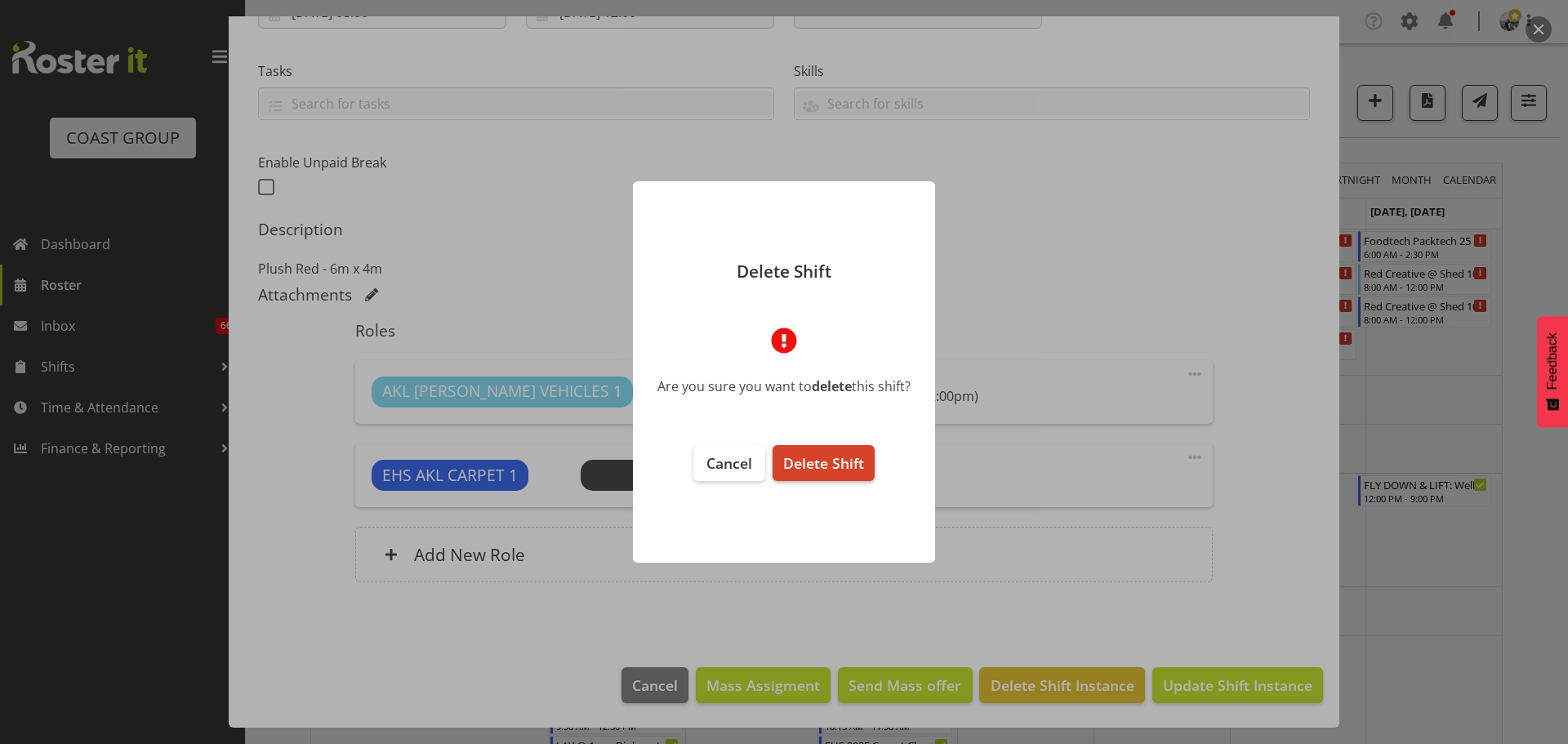
click at [808, 447] on button "Delete Shift" at bounding box center [823, 463] width 102 height 36
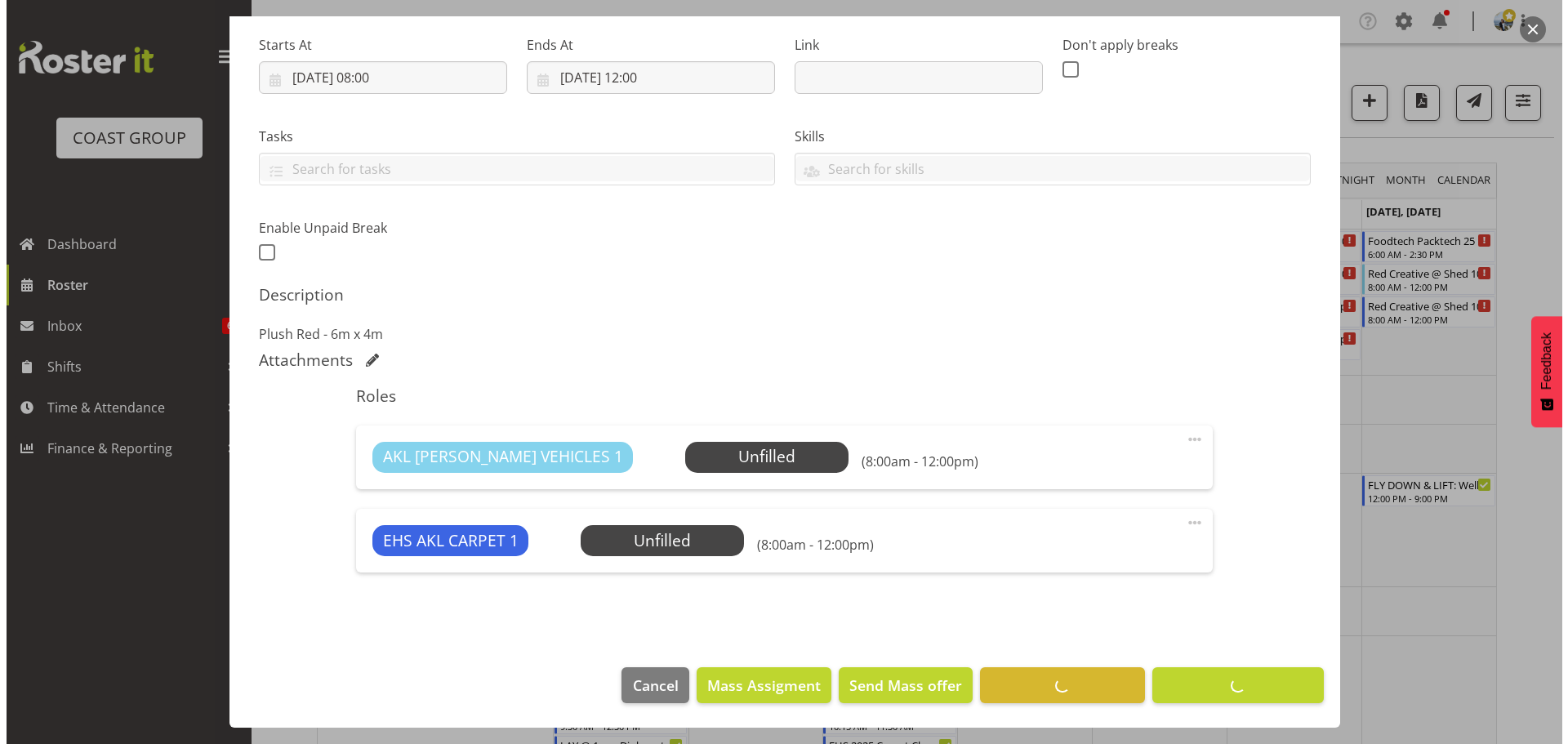
scroll to position [250, 0]
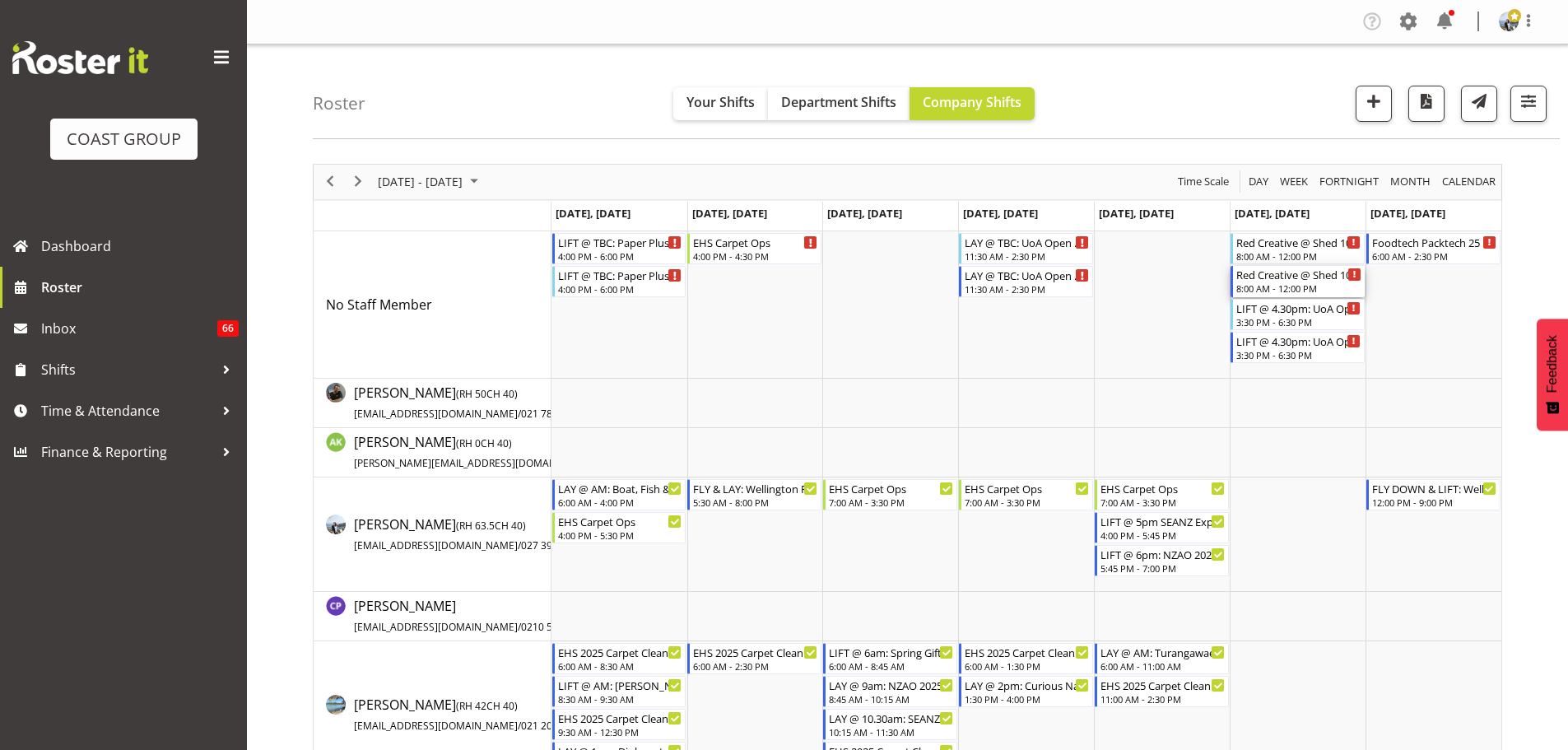
click at [1293, 266] on div "Red Creative @ Shed 10" at bounding box center [1298, 274] width 125 height 16
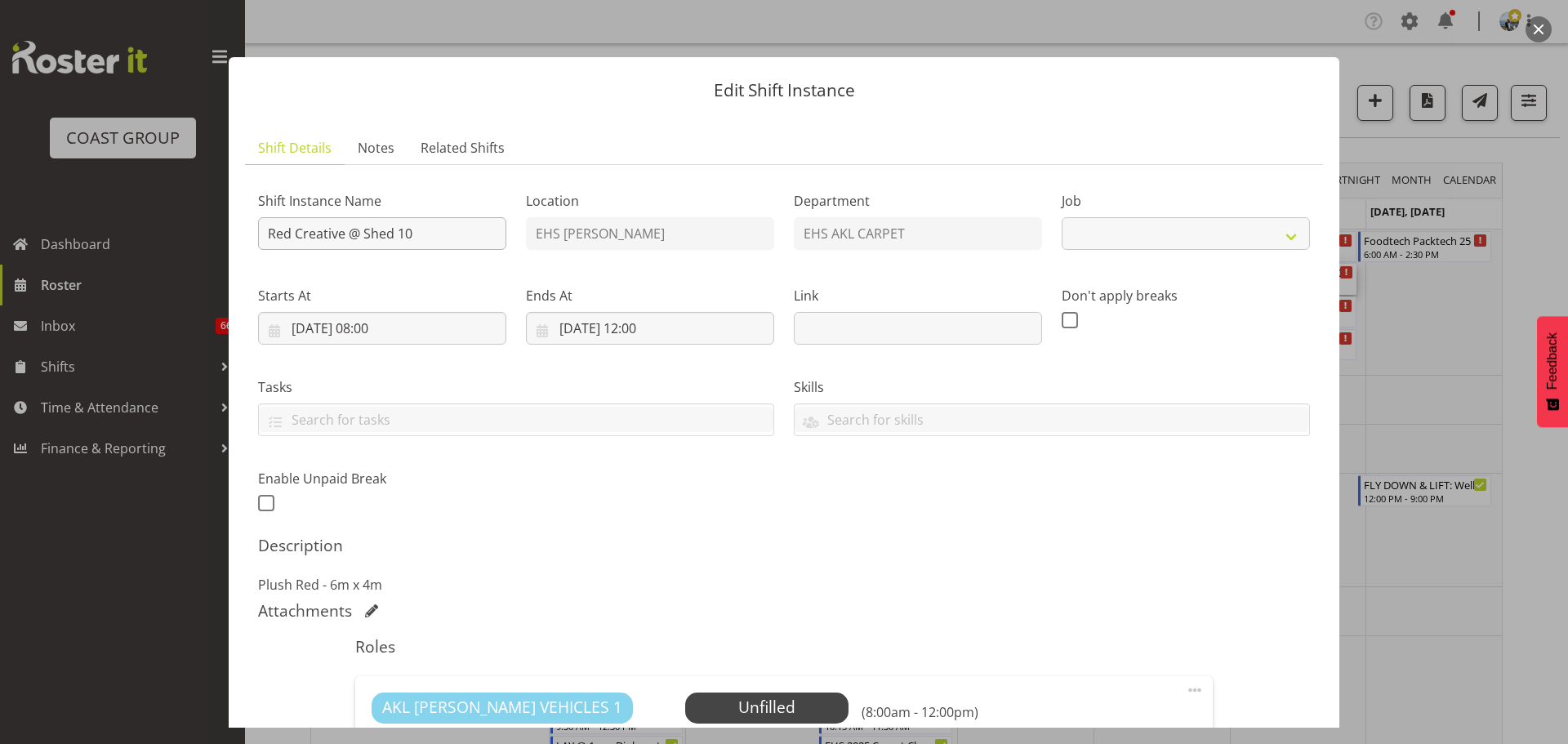
select select "8574"
click at [263, 231] on input "Red Creative @ Shed 10" at bounding box center [382, 233] width 249 height 33
type input "LIFT @ 11am: Red Creative @ Shed 10"
click at [383, 330] on input "30/08/2025, 08:00" at bounding box center [382, 328] width 249 height 33
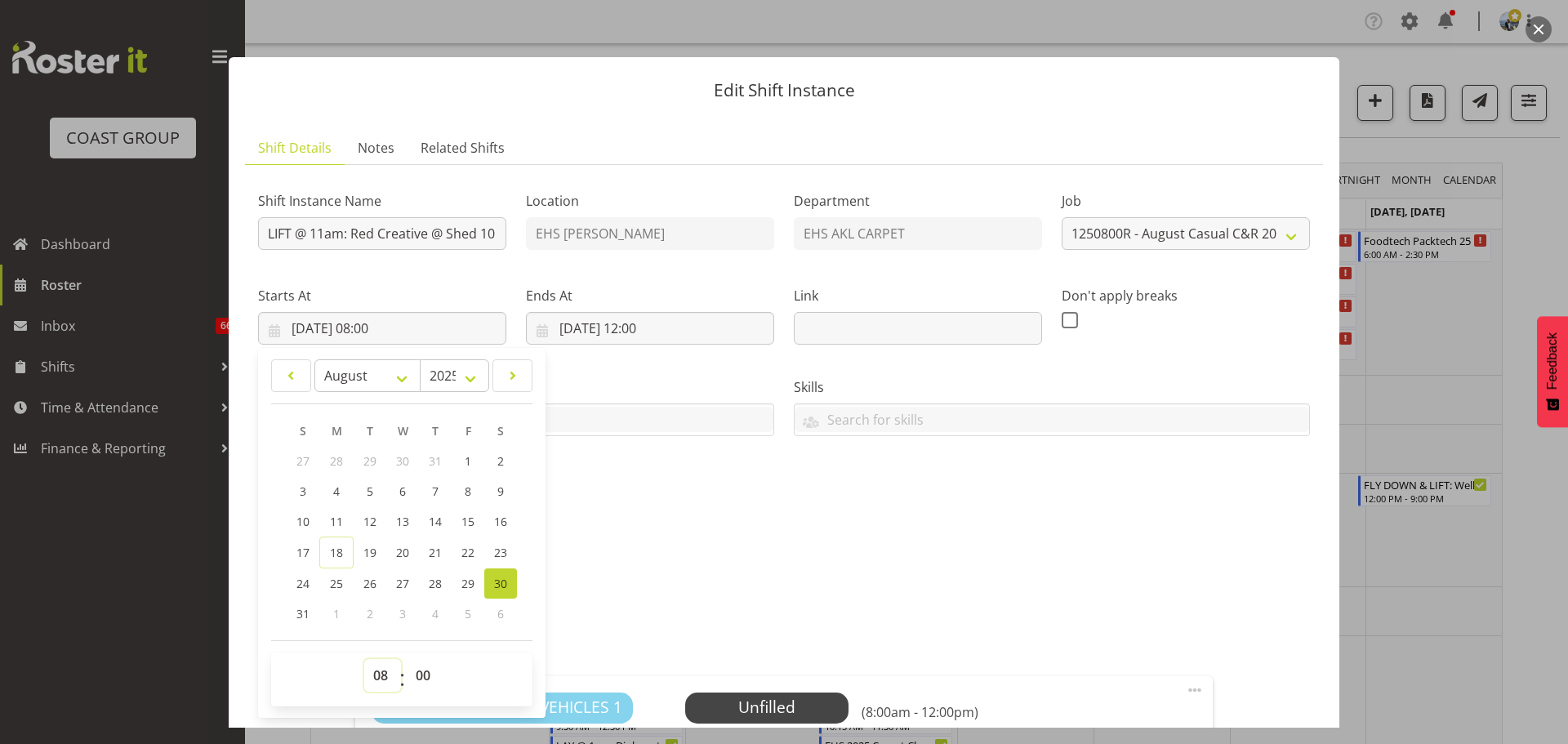
click at [387, 676] on select "00 01 02 03 04 05 06 07 08 09 10 11 12 13 14 15 16 17 18 19 20 21 22 23" at bounding box center [383, 675] width 37 height 33
select select "10"
click at [364, 659] on select "00 01 02 03 04 05 06 07 08 09 10 11 12 13 14 15 16 17 18 19 20 21 22 23" at bounding box center [383, 675] width 37 height 33
type input "30/08/2025, 10:00"
click at [656, 336] on input "30/08/2025, 12:00" at bounding box center [650, 328] width 249 height 33
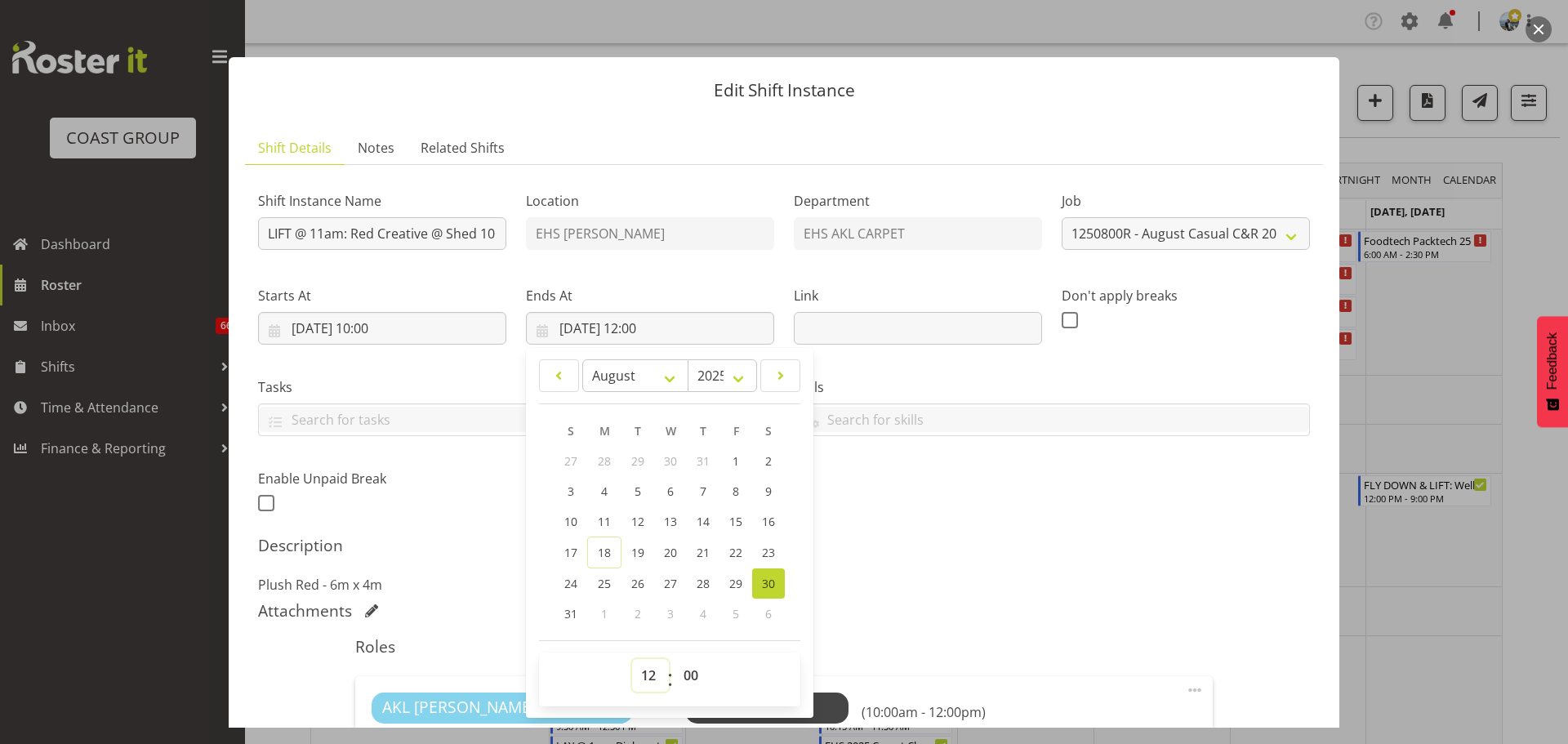
click at [645, 676] on select "00 01 02 03 04 05 06 07 08 09 10 11 12 13 14 15 16 17 18 19 20 21 22 23" at bounding box center [650, 675] width 37 height 33
select select "13"
click at [632, 659] on select "00 01 02 03 04 05 06 07 08 09 10 11 12 13 14 15 16 17 18 19 20 21 22 23" at bounding box center [650, 675] width 37 height 33
type input "30/08/2025, 13:00"
click at [1110, 579] on p "Plush Red - 6m x 4m" at bounding box center [783, 585] width 1052 height 20
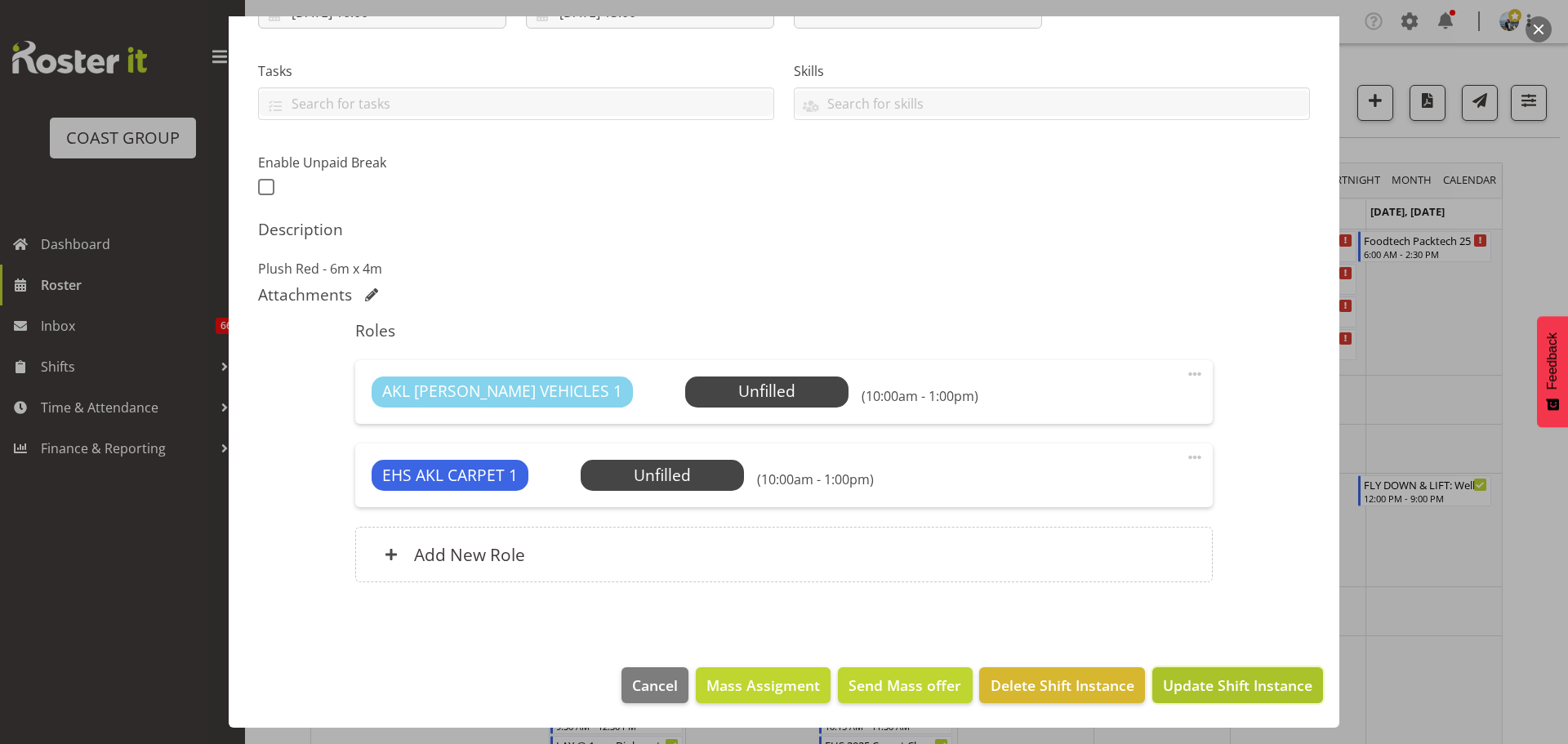
click at [1262, 695] on span "Update Shift Instance" at bounding box center [1237, 684] width 149 height 21
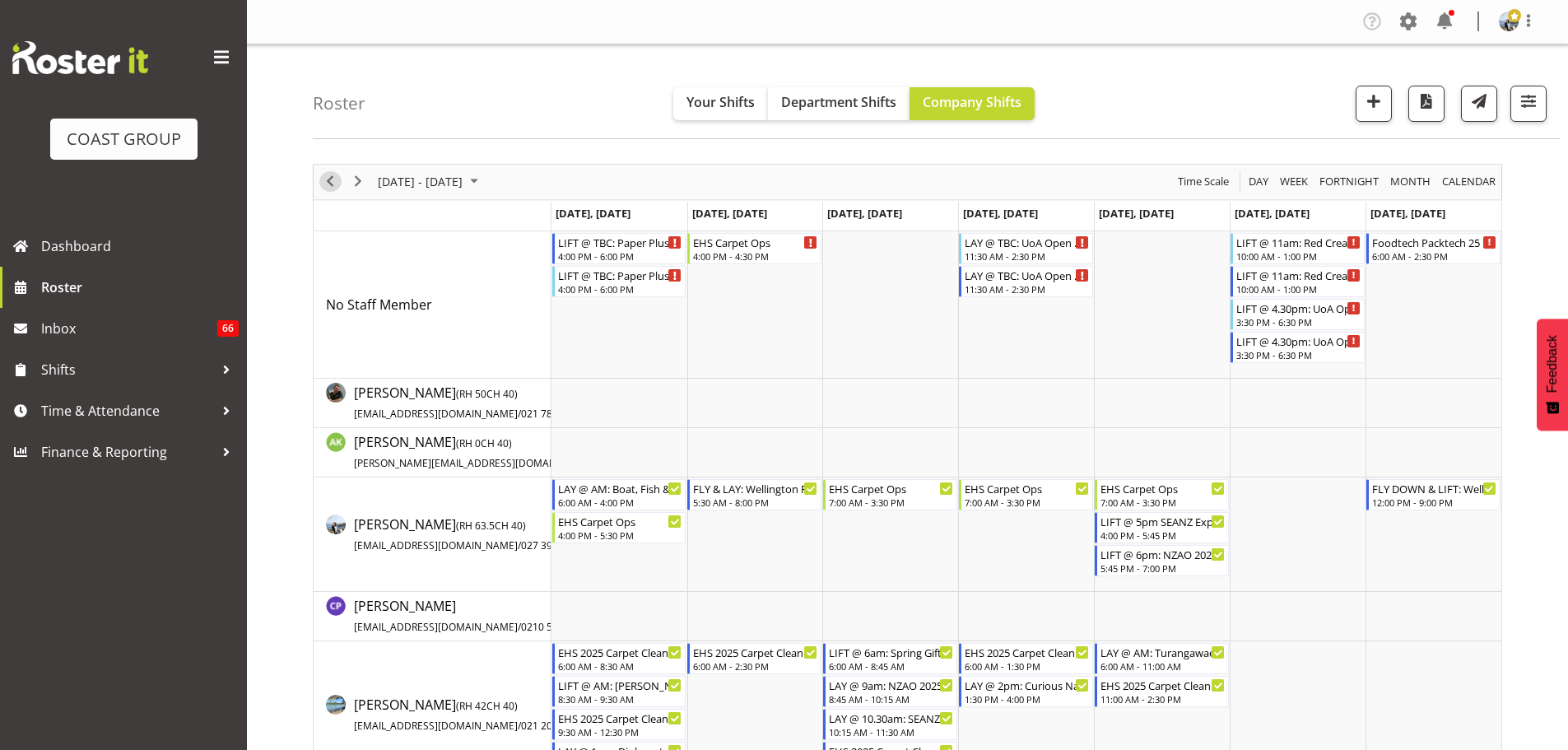
click at [326, 182] on span "Previous" at bounding box center [330, 181] width 20 height 21
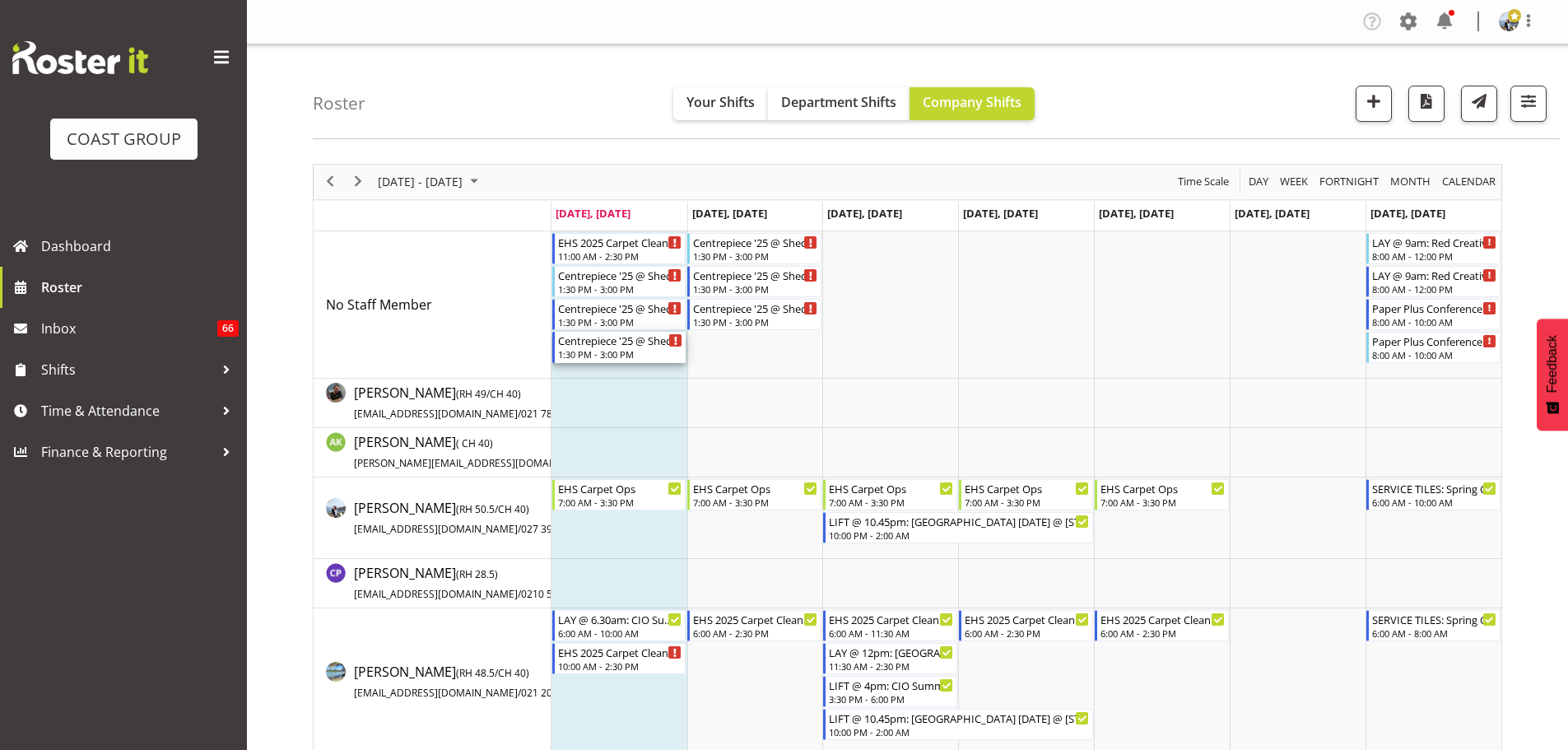
click at [569, 353] on div "1:30 PM - 3:00 PM" at bounding box center [620, 354] width 125 height 13
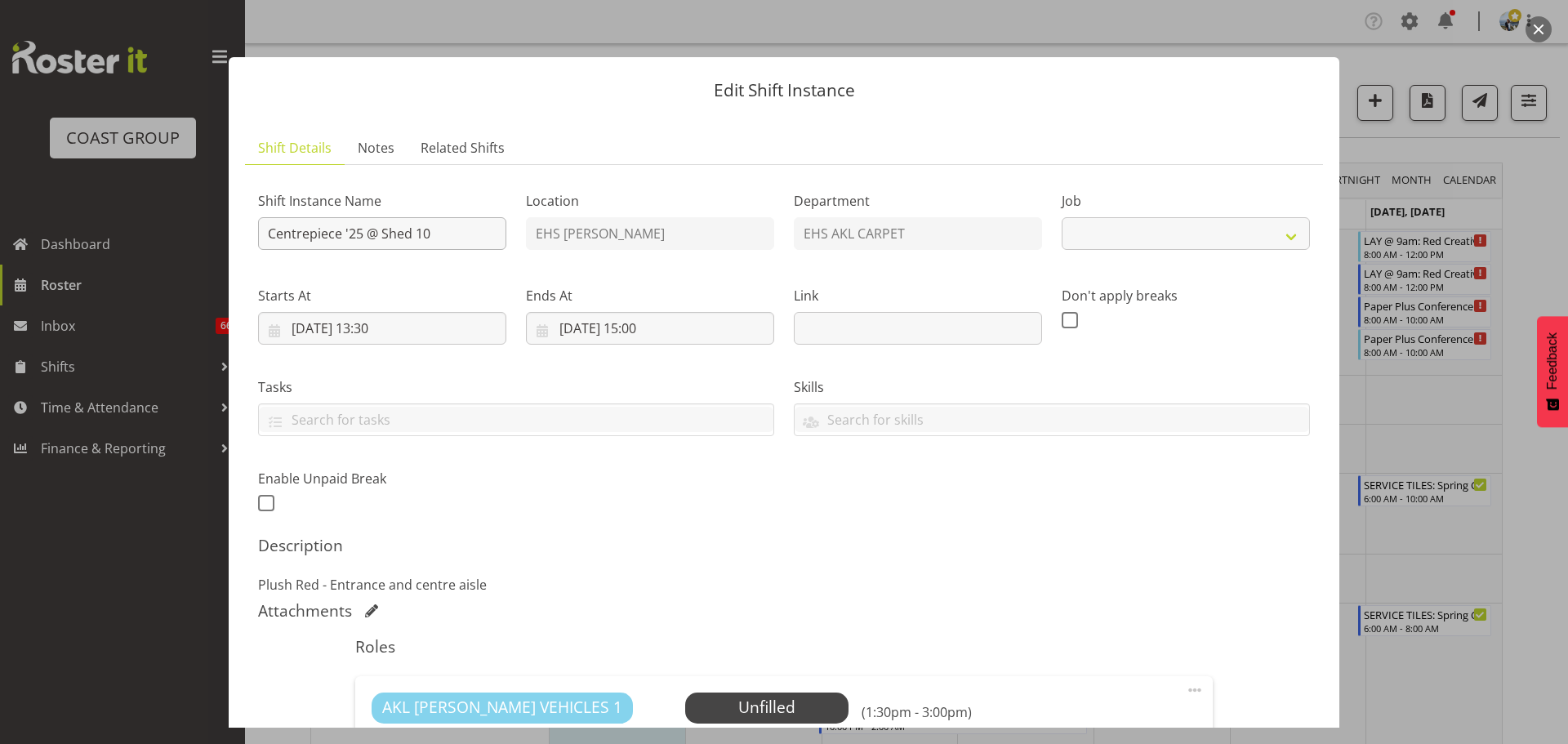
select select "8574"
click at [266, 239] on input "Centrepiece '25 @ Shed 10" at bounding box center [382, 233] width 249 height 33
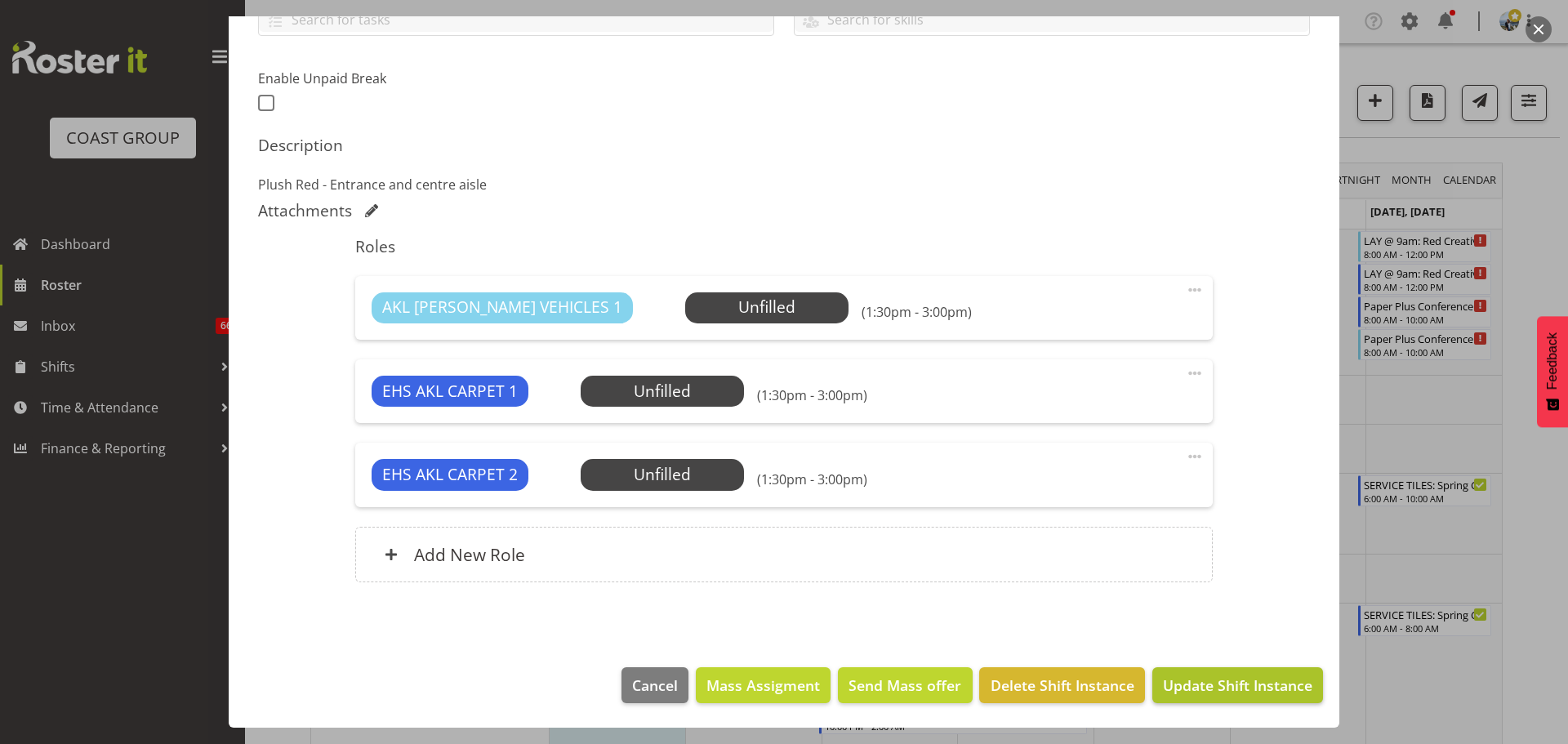
type input "LAY @ 2pm: Centrepiece '25 @ Shed 10"
click at [1212, 687] on span "Update Shift Instance" at bounding box center [1237, 684] width 149 height 21
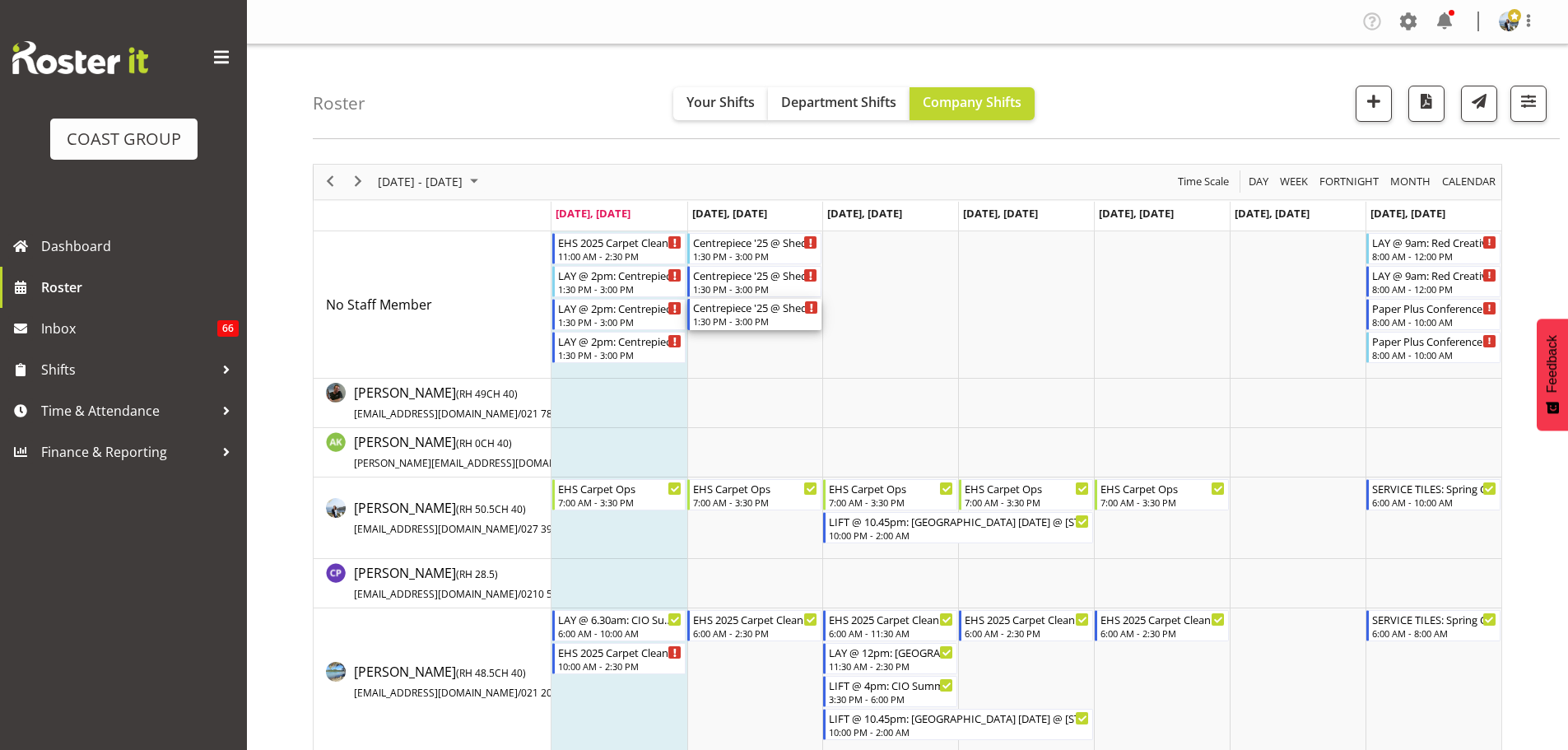
click at [752, 312] on div "Centrepiece '25 @ Shed 10" at bounding box center [755, 307] width 125 height 16
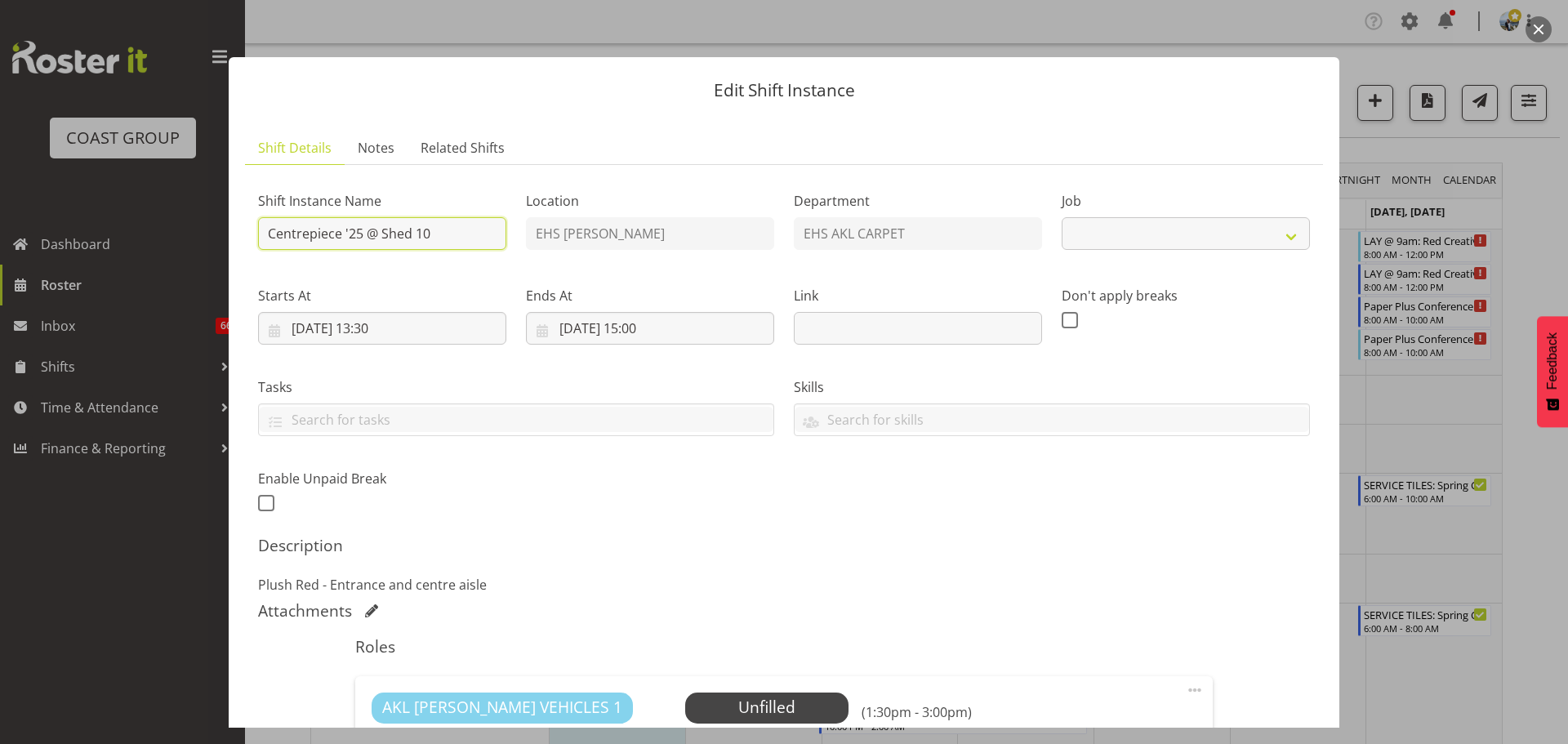
click at [265, 226] on input "Centrepiece '25 @ Shed 10" at bounding box center [382, 233] width 249 height 33
select select "8574"
type input "LIFT @ 11pm: Centrepiece '25 @ Shed 10"
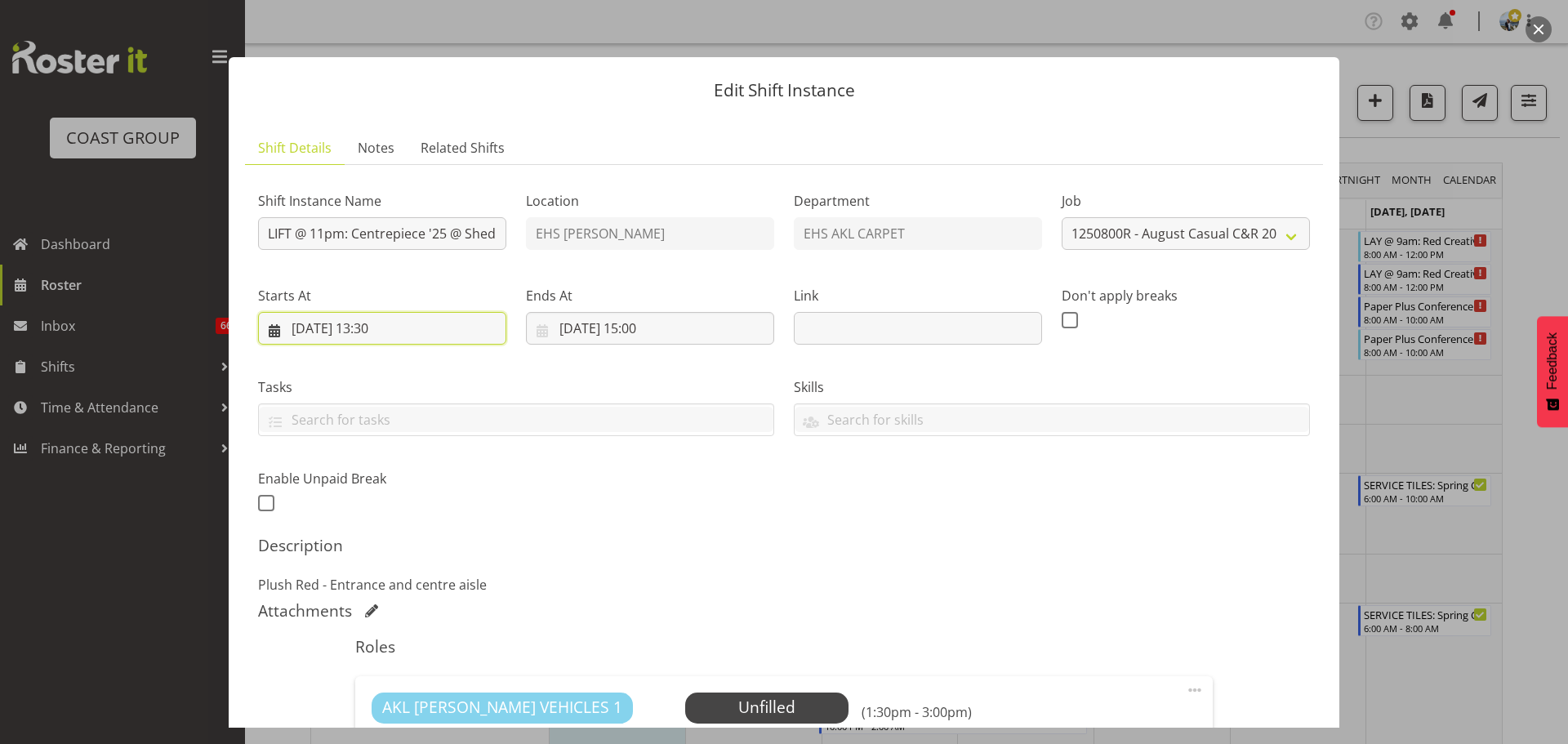
click at [325, 323] on input "19/08/2025, 13:30" at bounding box center [382, 328] width 249 height 33
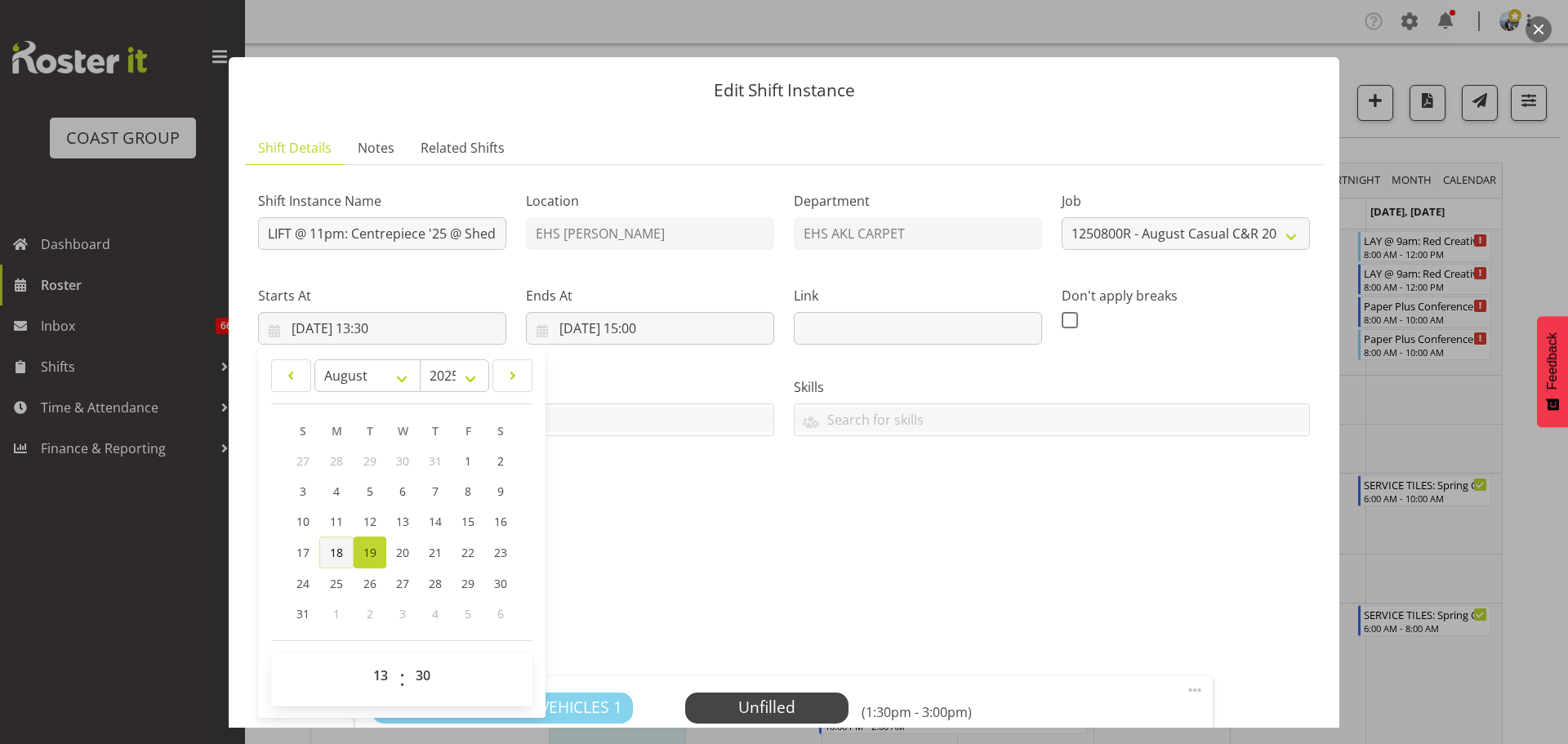
click at [337, 549] on span "18" at bounding box center [336, 551] width 13 height 15
type input "18/08/2025, 13:30"
click at [377, 669] on select "00 01 02 03 04 05 06 07 08 09 10 11 12 13 14 15 16 17 18 19 20 21 22 23" at bounding box center [383, 675] width 37 height 33
select select "22"
click at [364, 659] on select "00 01 02 03 04 05 06 07 08 09 10 11 12 13 14 15 16 17 18 19 20 21 22 23" at bounding box center [383, 675] width 37 height 33
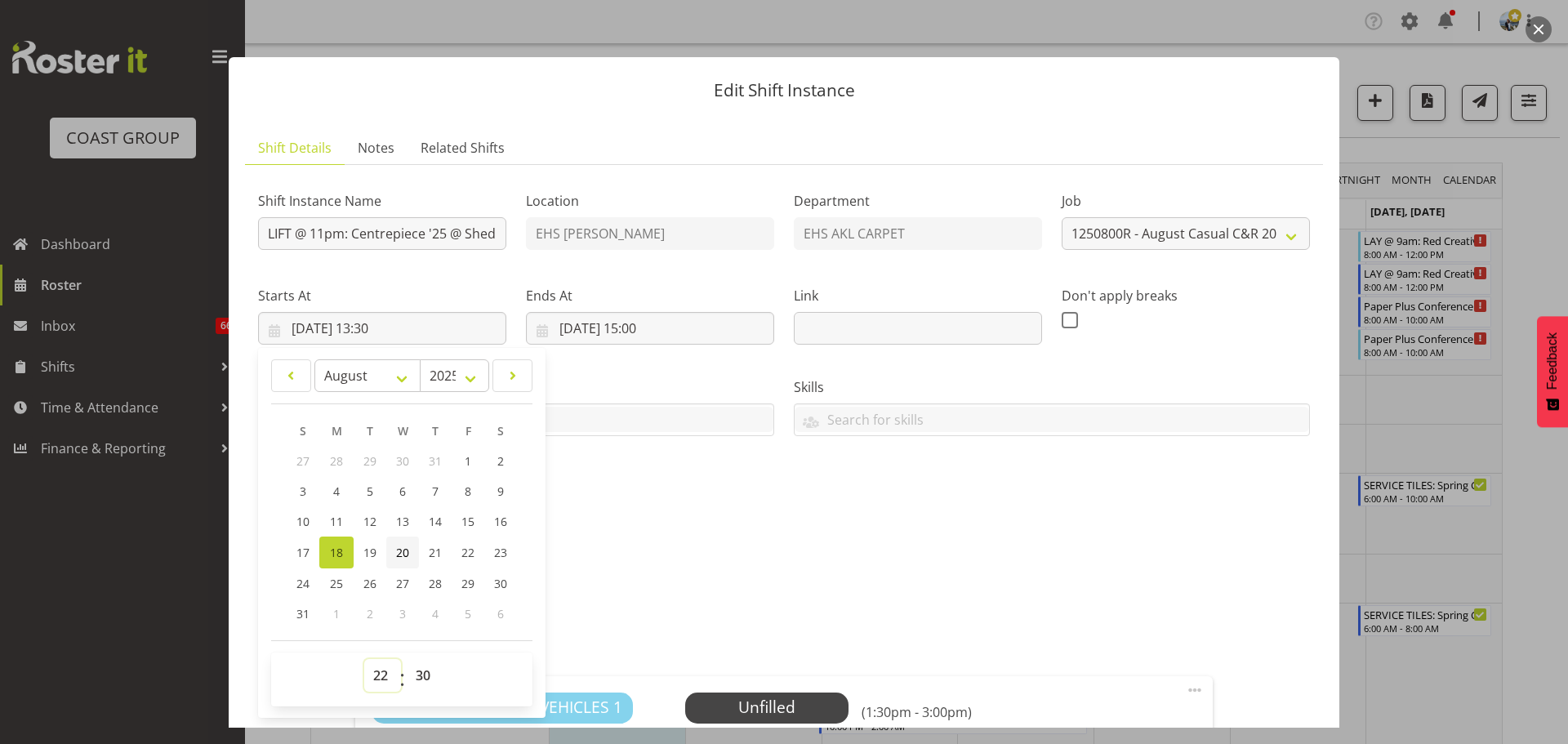
type input "18/08/2025, 22:30"
click at [406, 667] on div "00 01 02 03 04 05 06 07 08 09 10 11 12 13 14 15 16 17 18 19 20 21 22 23 24 25 2…" at bounding box center [423, 679] width 37 height 41
click at [420, 683] on select "00 01 02 03 04 05 06 07 08 09 10 11 12 13 14 15 16 17 18 19 20 21 22 23 24 25 2…" at bounding box center [425, 675] width 37 height 33
select select "0"
type input "18/08/2025, 22:00"
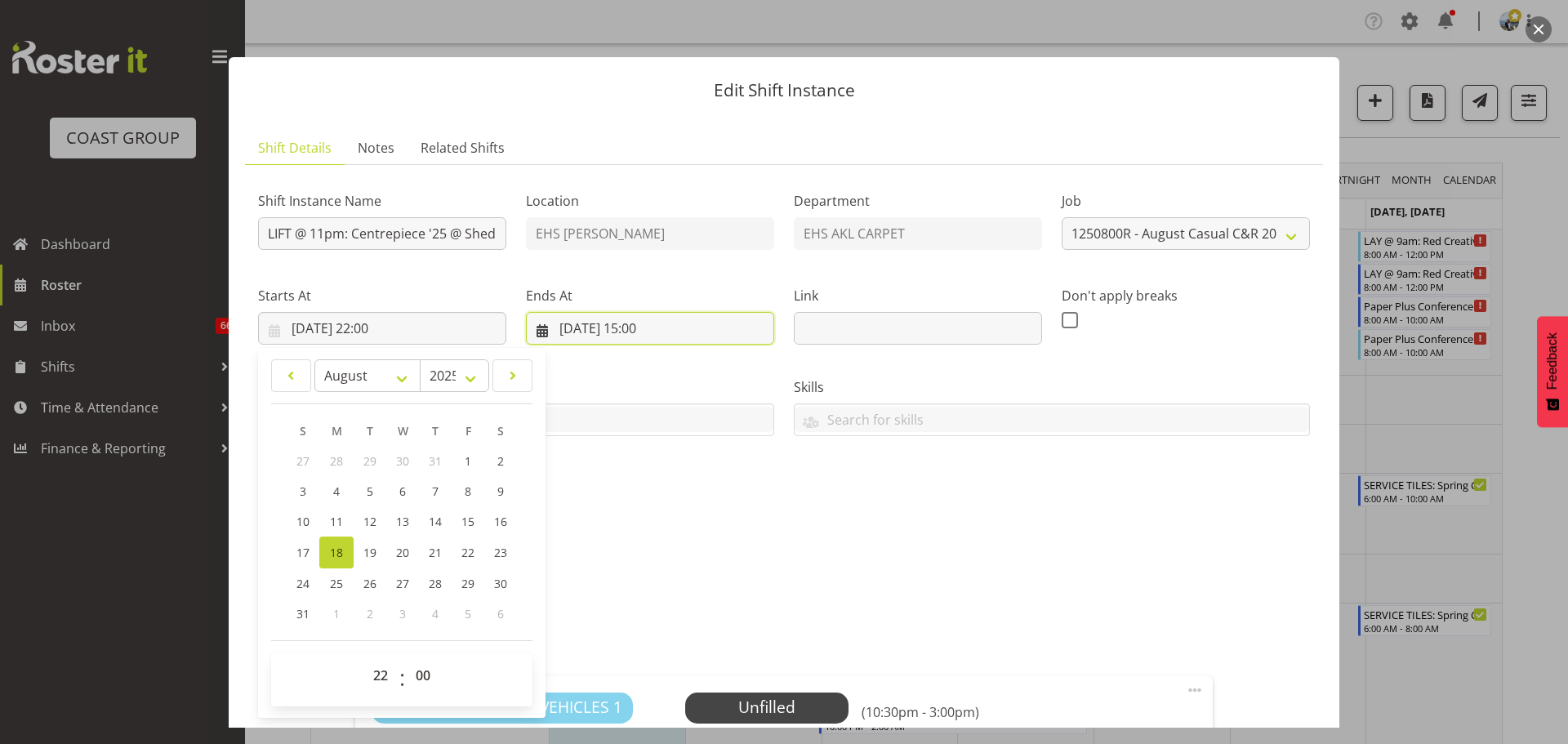
click at [654, 324] on input "19/08/2025, 15:00" at bounding box center [650, 328] width 249 height 33
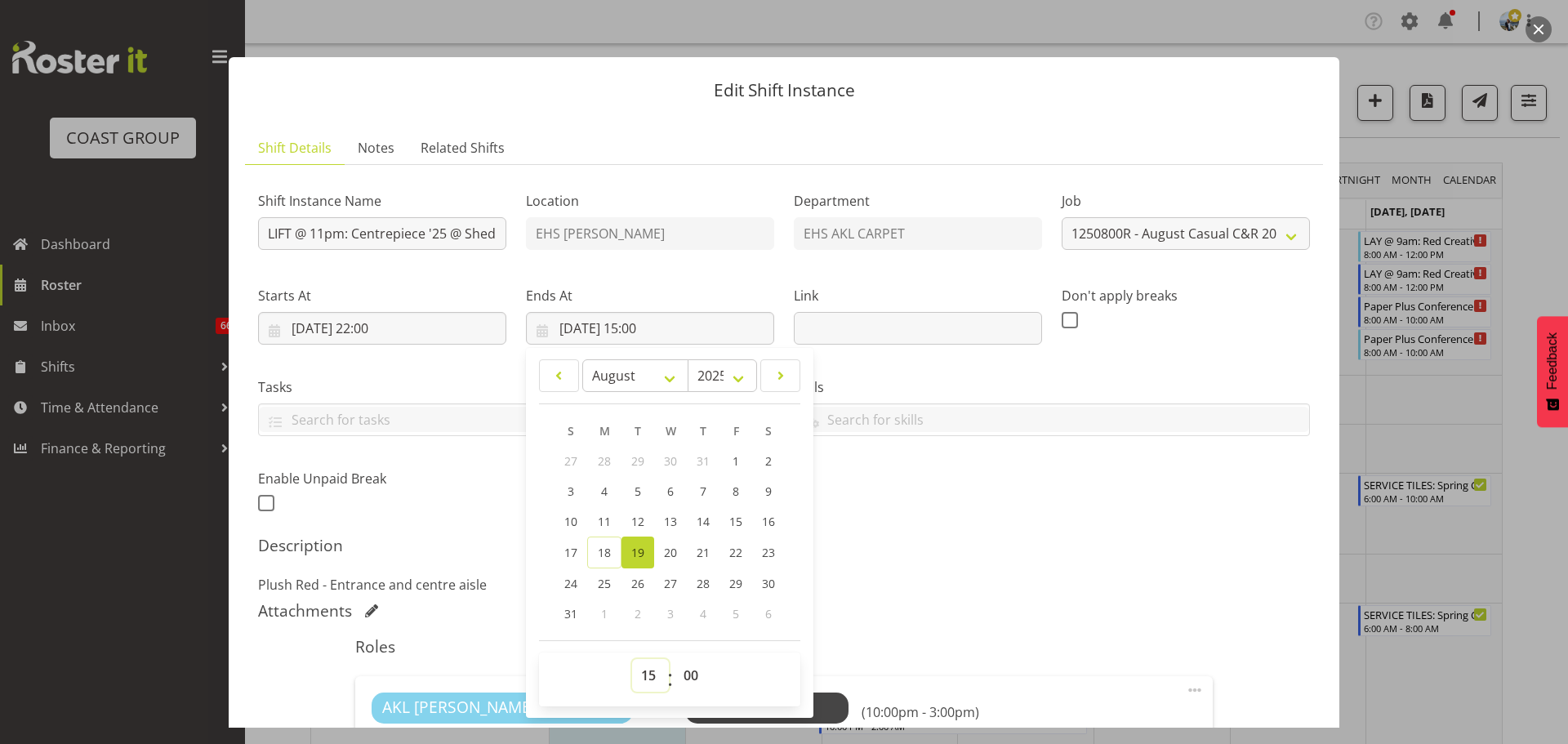
click at [652, 676] on select "00 01 02 03 04 05 06 07 08 09 10 11 12 13 14 15 16 17 18 19 20 21 22 23" at bounding box center [650, 675] width 37 height 33
select select "2"
click at [632, 659] on select "00 01 02 03 04 05 06 07 08 09 10 11 12 13 14 15 16 17 18 19 20 21 22 23" at bounding box center [650, 675] width 37 height 33
type input "19/08/2025, 02:00"
click at [1092, 547] on h5 "Description" at bounding box center [783, 545] width 1052 height 20
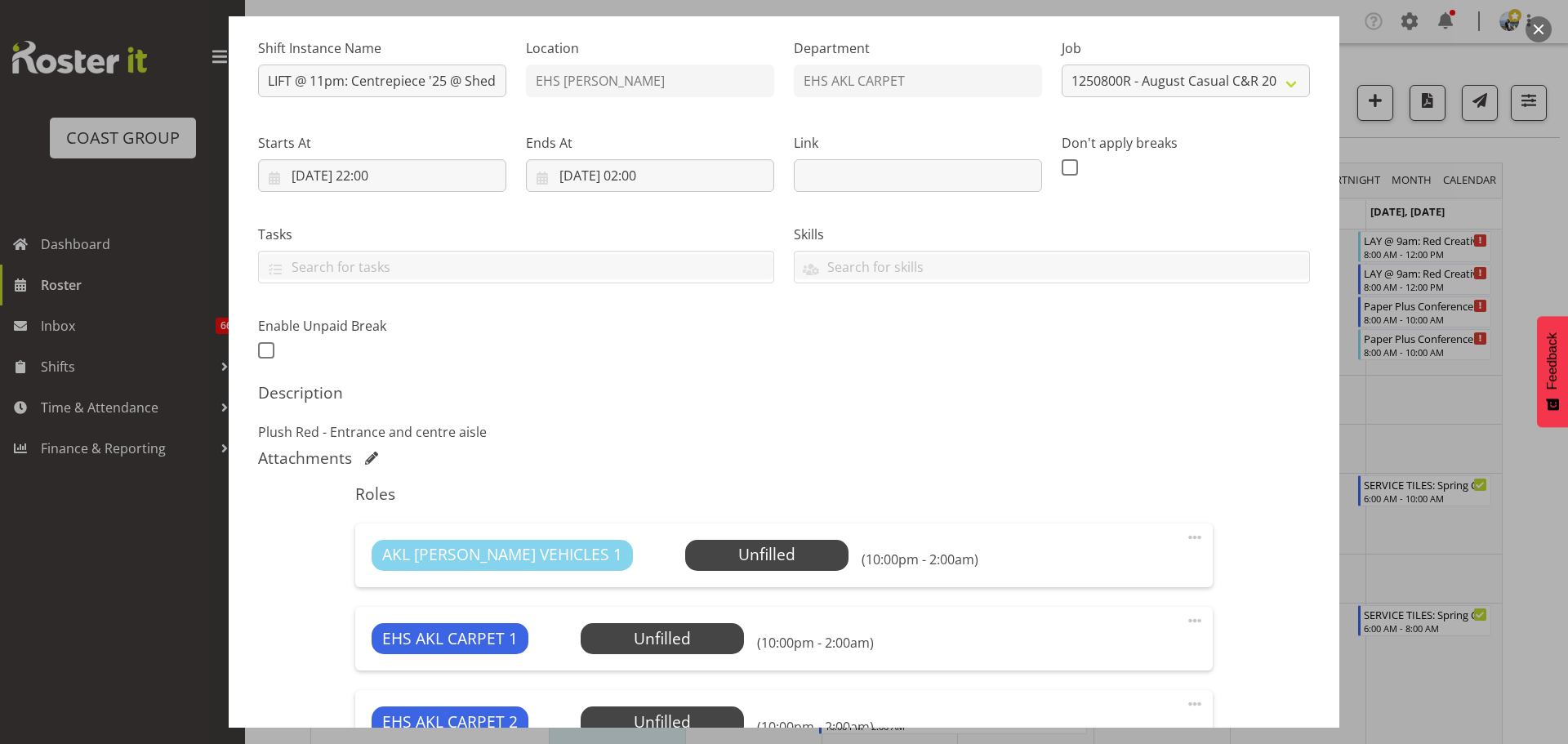
scroll to position [326, 0]
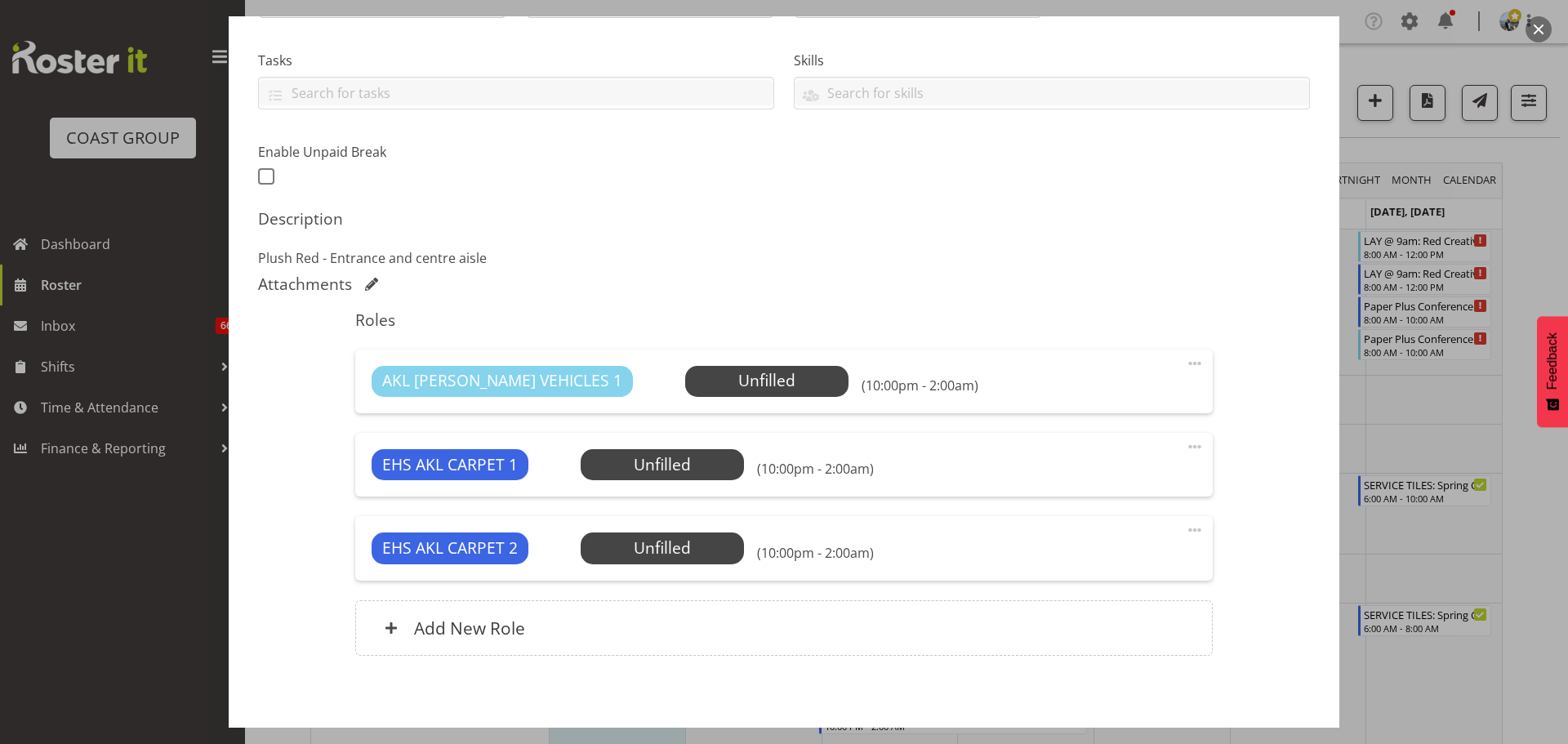
click at [1185, 525] on span at bounding box center [1195, 530] width 20 height 20
click at [1133, 612] on link "Delete" at bounding box center [1126, 625] width 156 height 30
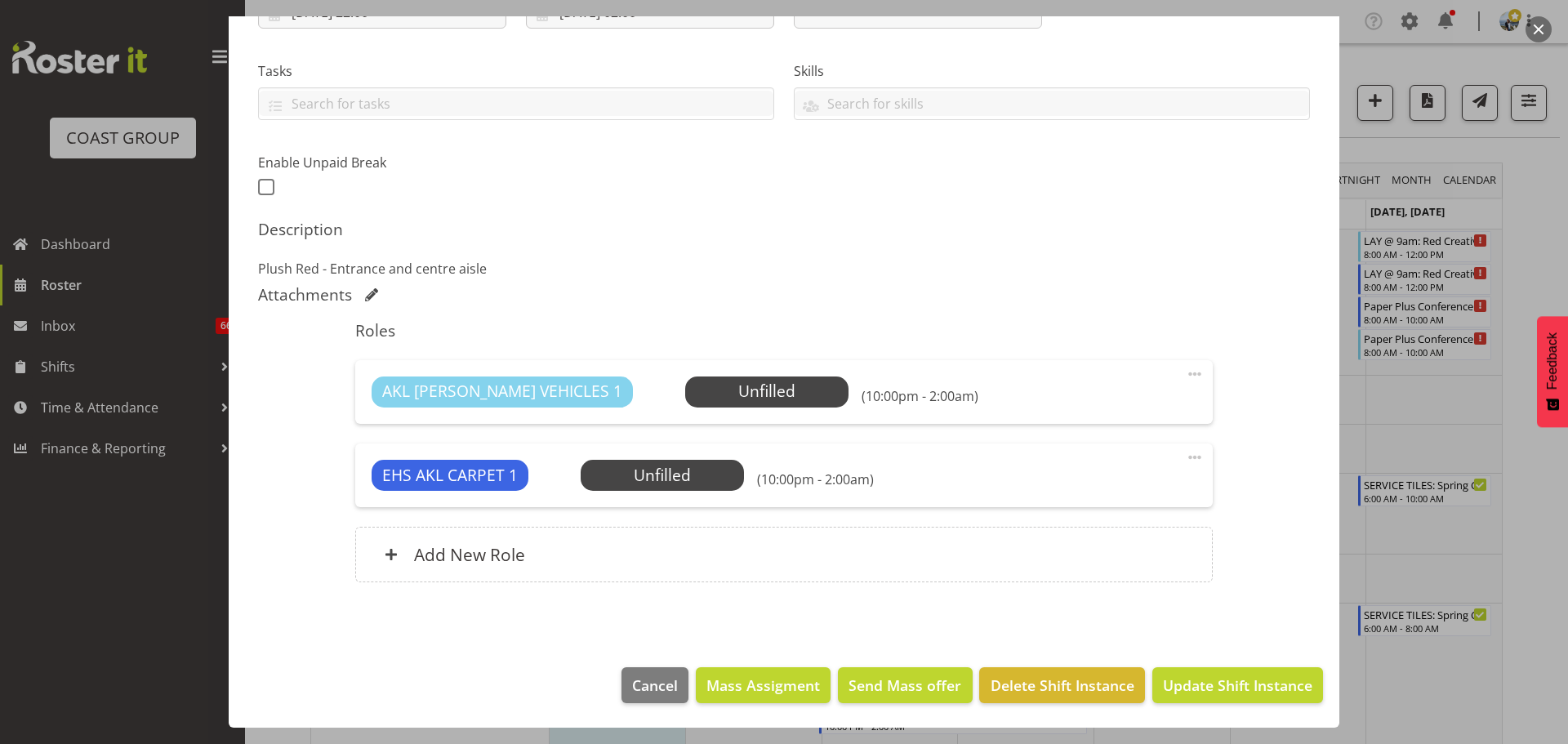
scroll to position [315, 0]
click at [1233, 669] on button "Update Shift Instance" at bounding box center [1237, 685] width 171 height 36
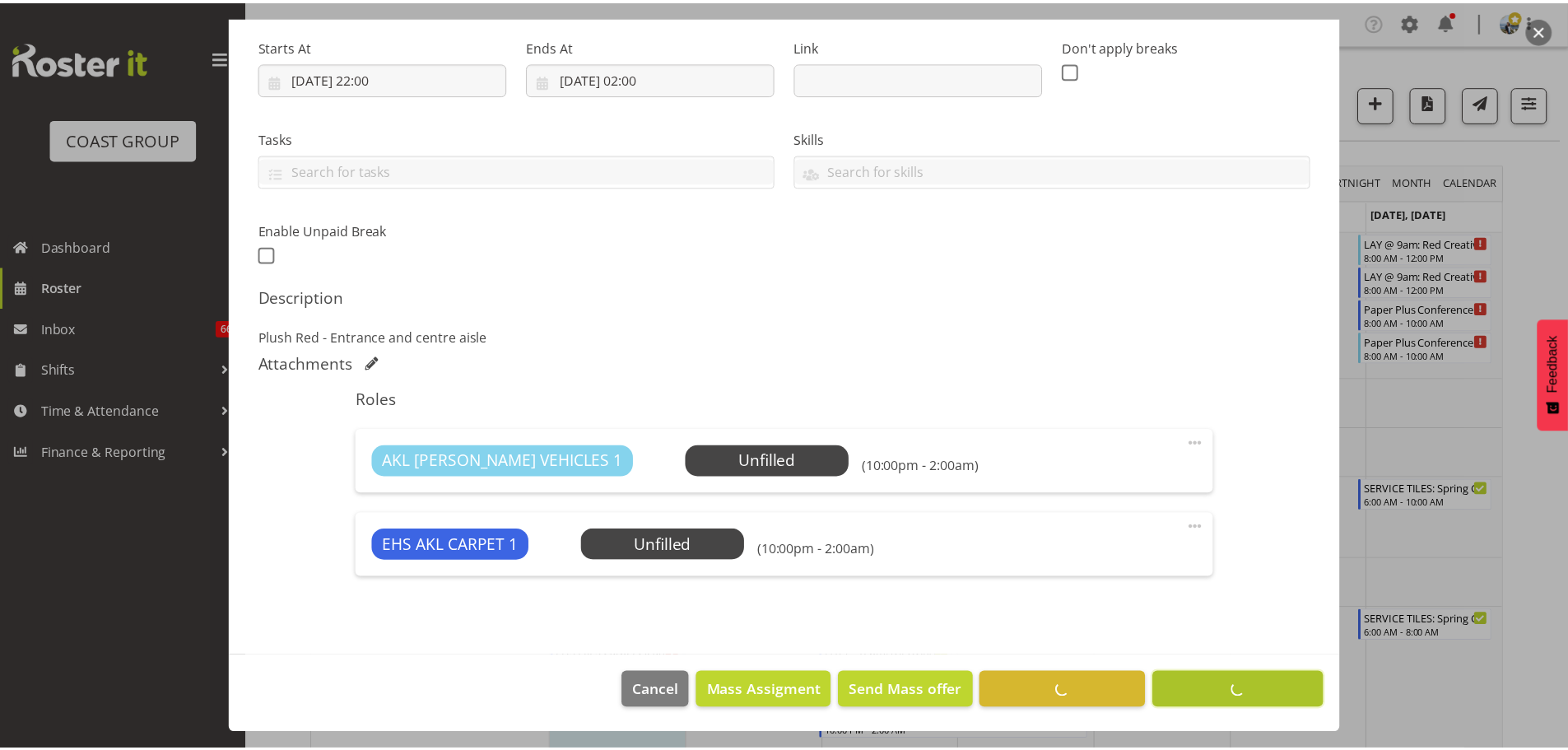
scroll to position [252, 0]
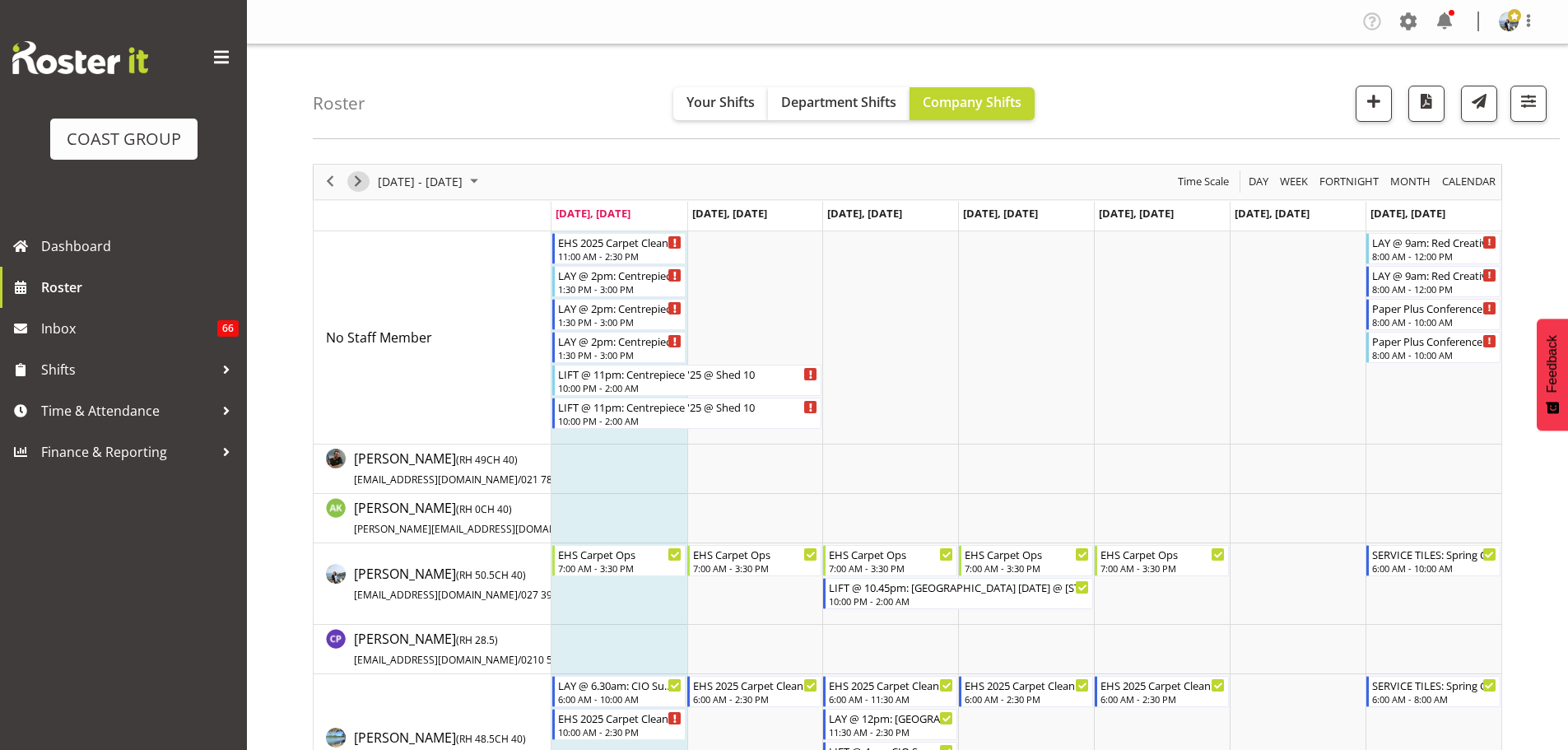
drag, startPoint x: 353, startPoint y: 186, endPoint x: 174, endPoint y: 730, distance: 572.7
click at [353, 186] on span "Next" at bounding box center [358, 181] width 20 height 21
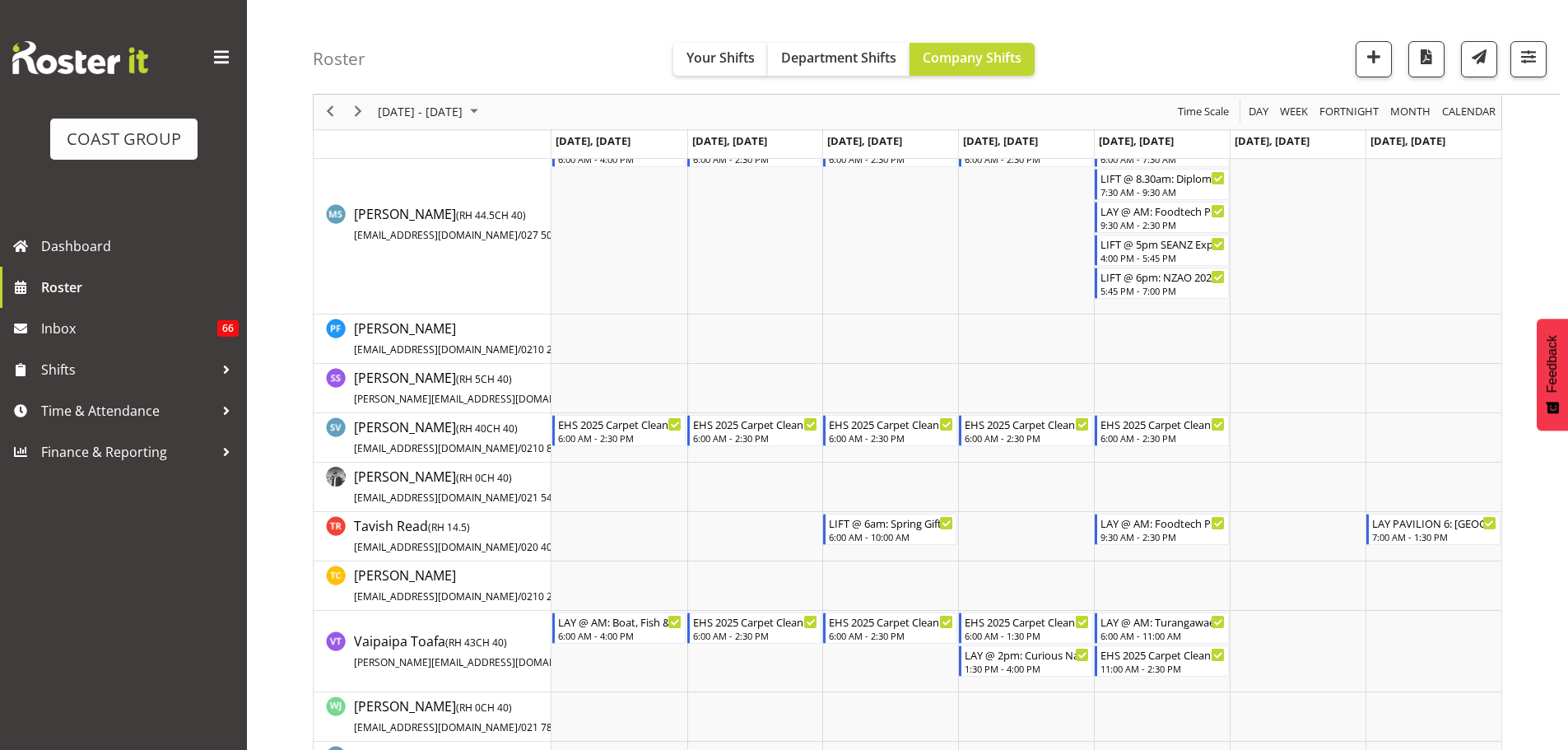
scroll to position [1317, 0]
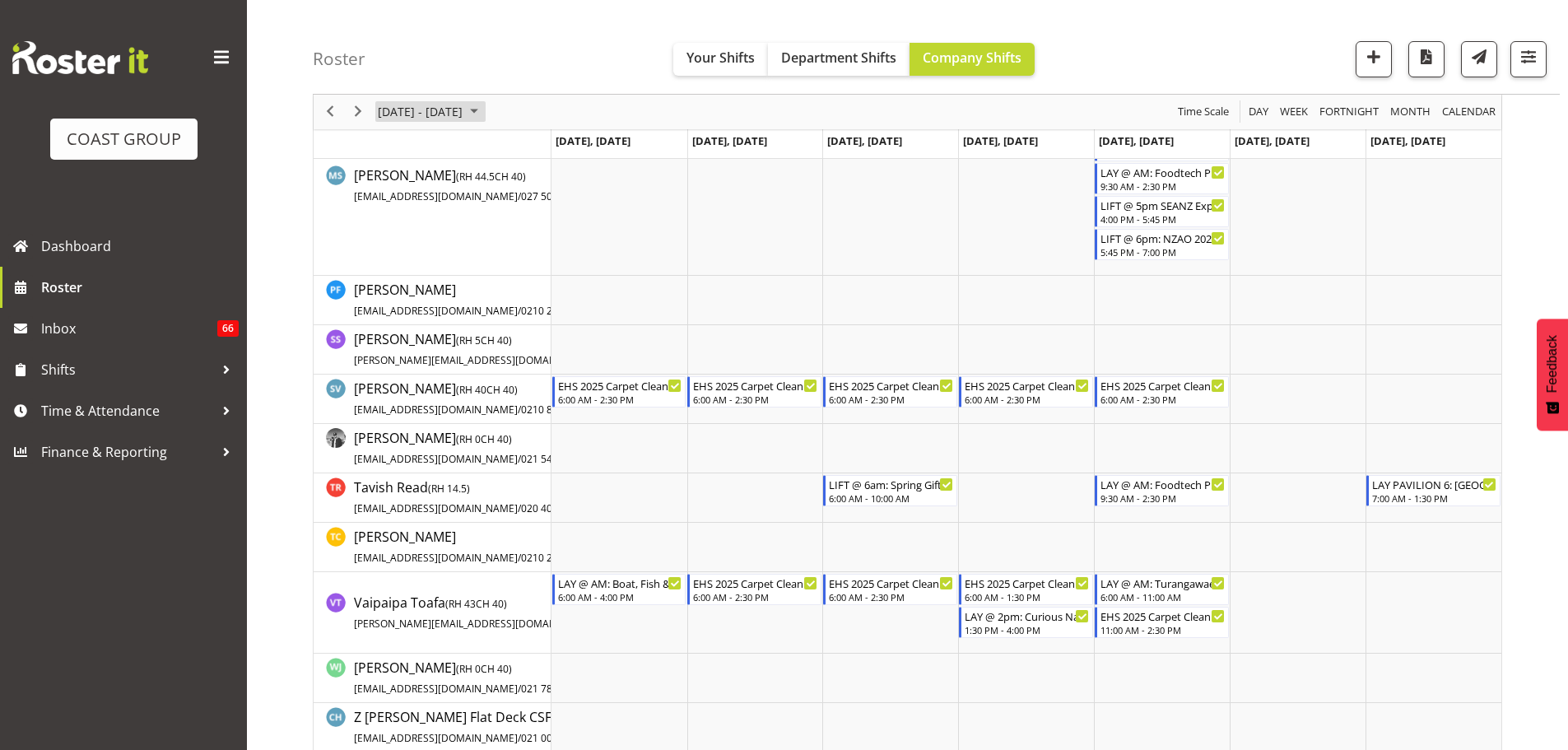
click at [449, 111] on span "August 25 - 31, 2025" at bounding box center [420, 112] width 88 height 21
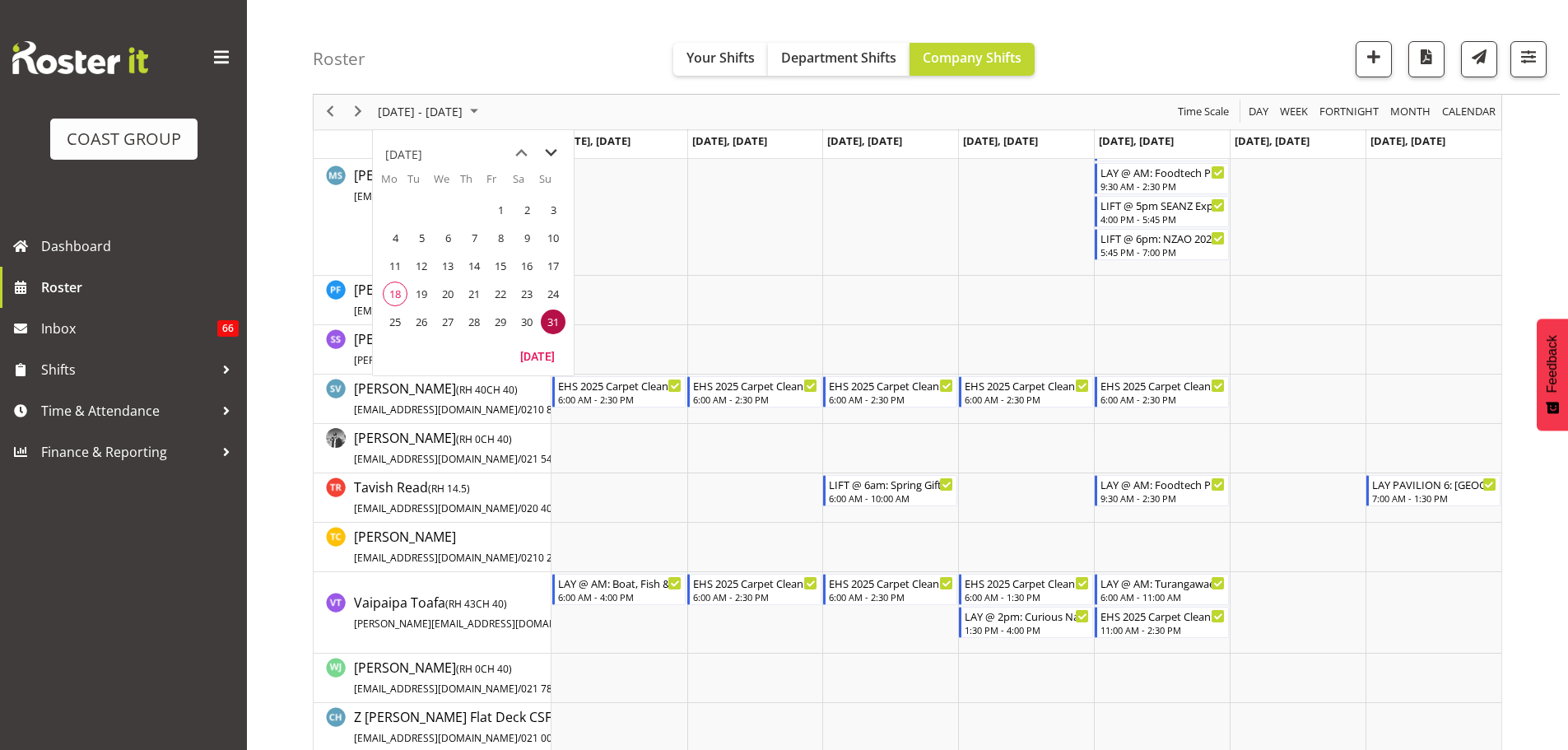
click at [550, 151] on span "next month" at bounding box center [552, 153] width 29 height 30
click at [557, 149] on span "next month" at bounding box center [552, 153] width 29 height 30
click at [500, 265] on span "17" at bounding box center [500, 265] width 25 height 25
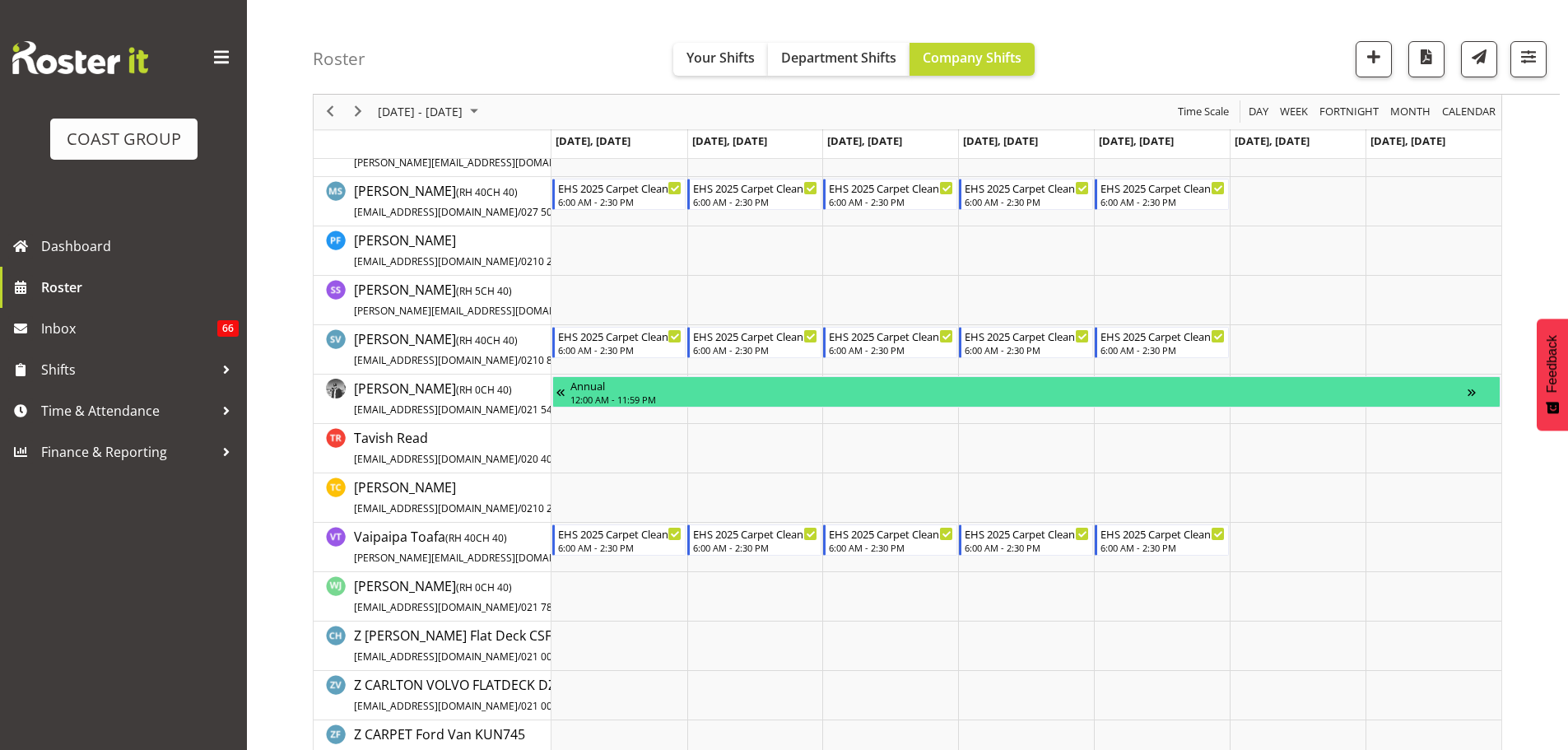
scroll to position [1070, 0]
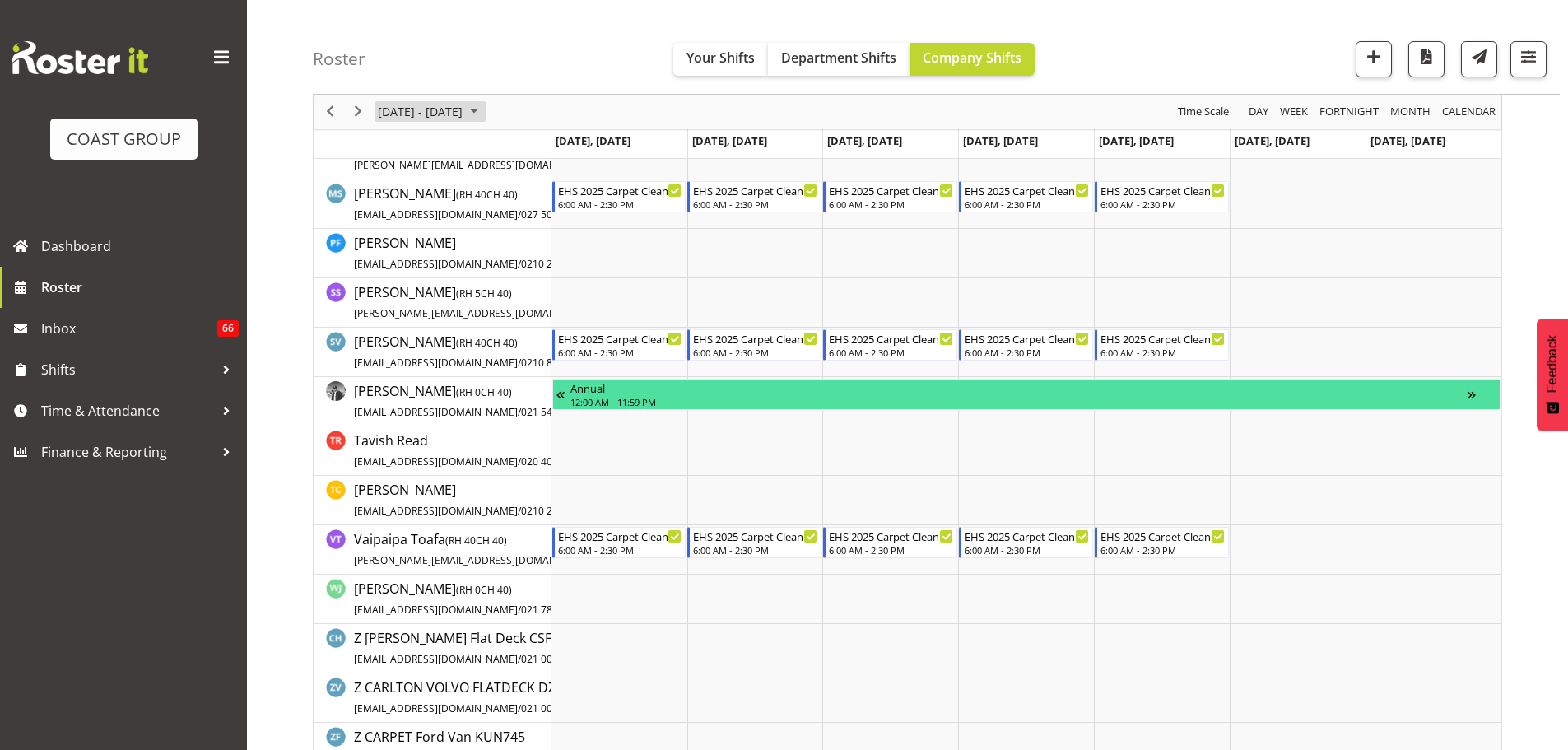
click at [460, 108] on span "October 13 - 19, 2025" at bounding box center [420, 112] width 88 height 21
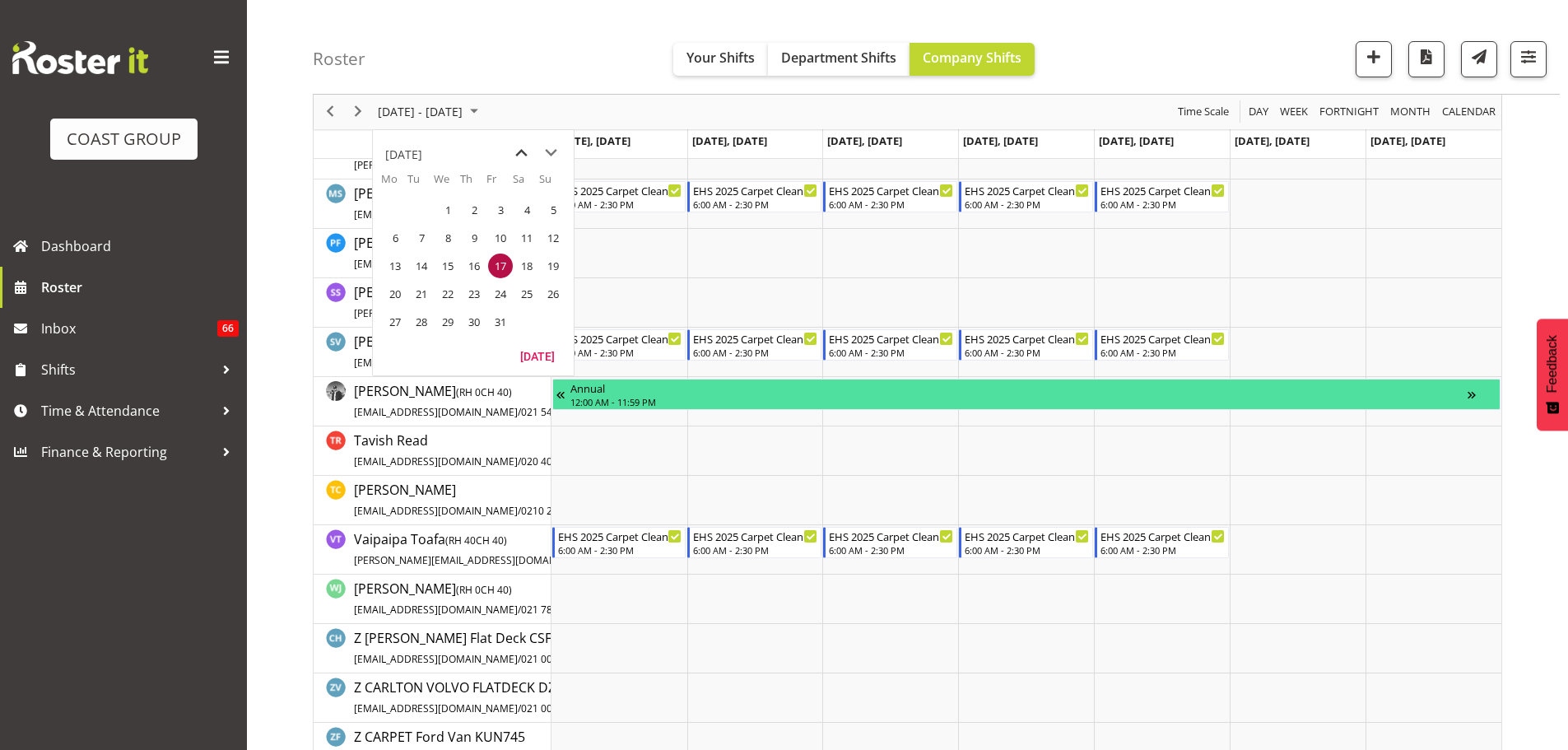
click at [510, 154] on span "previous month" at bounding box center [521, 153] width 29 height 30
click at [456, 262] on span "17" at bounding box center [448, 265] width 25 height 25
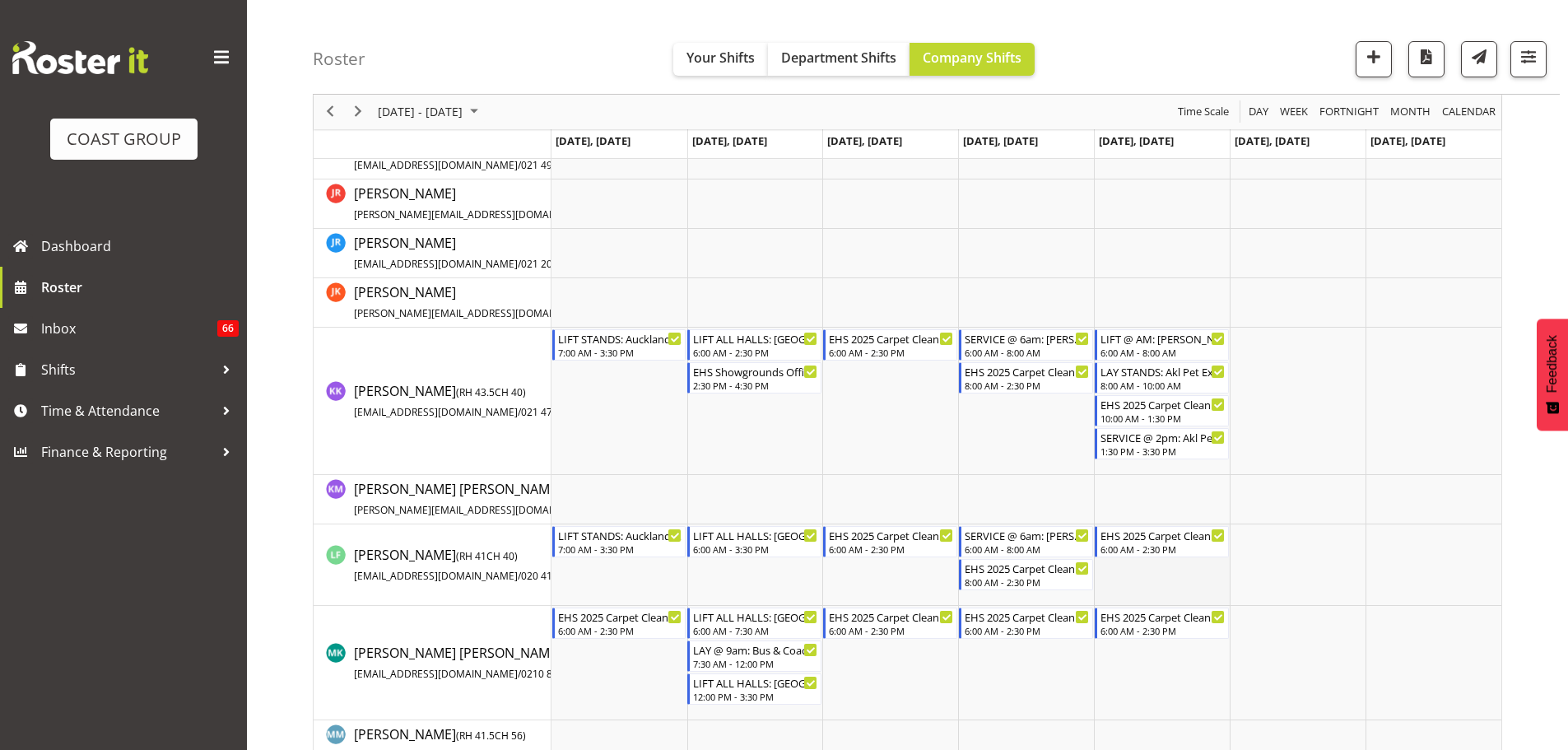
scroll to position [576, 0]
click at [1530, 64] on span "button" at bounding box center [1528, 57] width 21 height 21
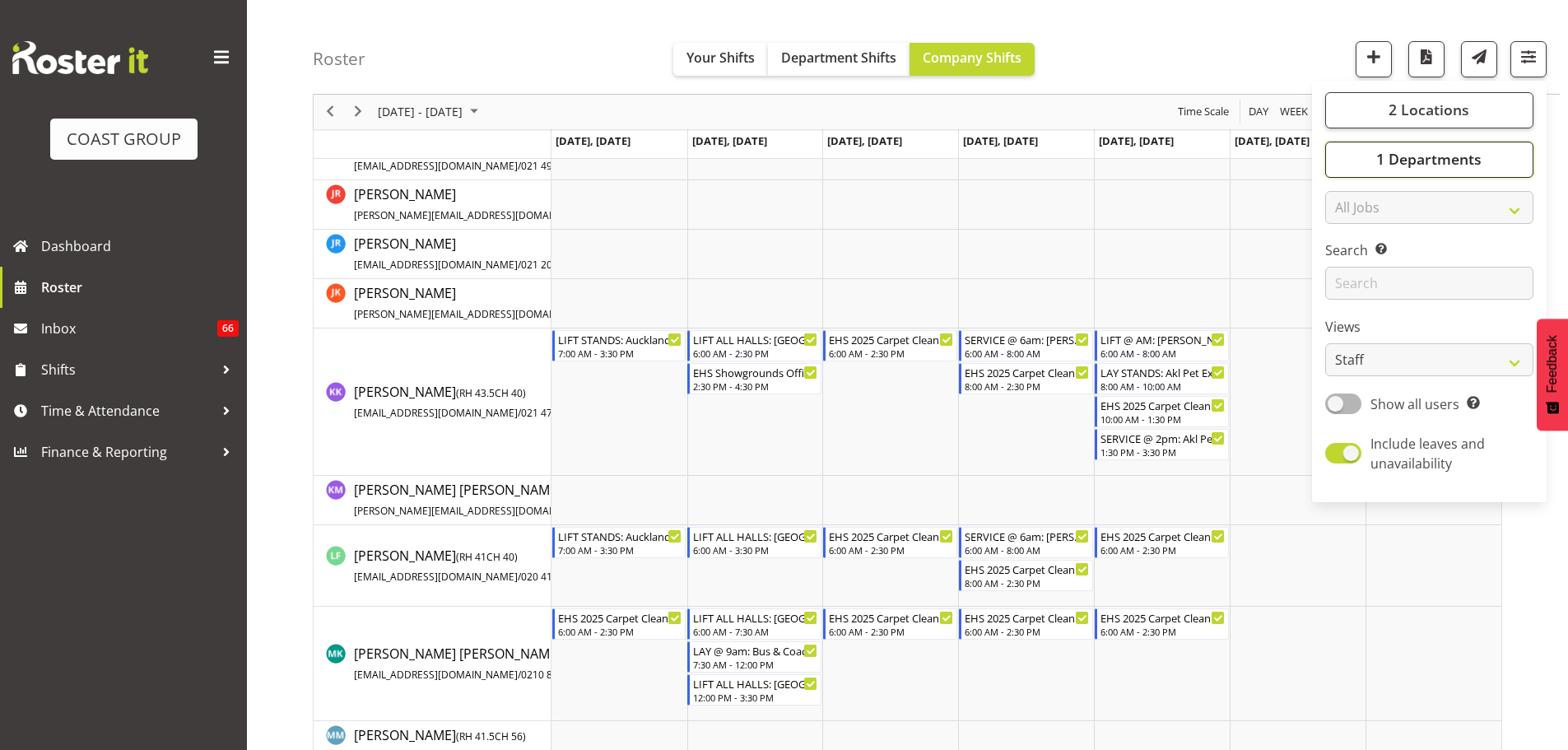
click at [1438, 150] on span "1 Departments" at bounding box center [1429, 159] width 106 height 20
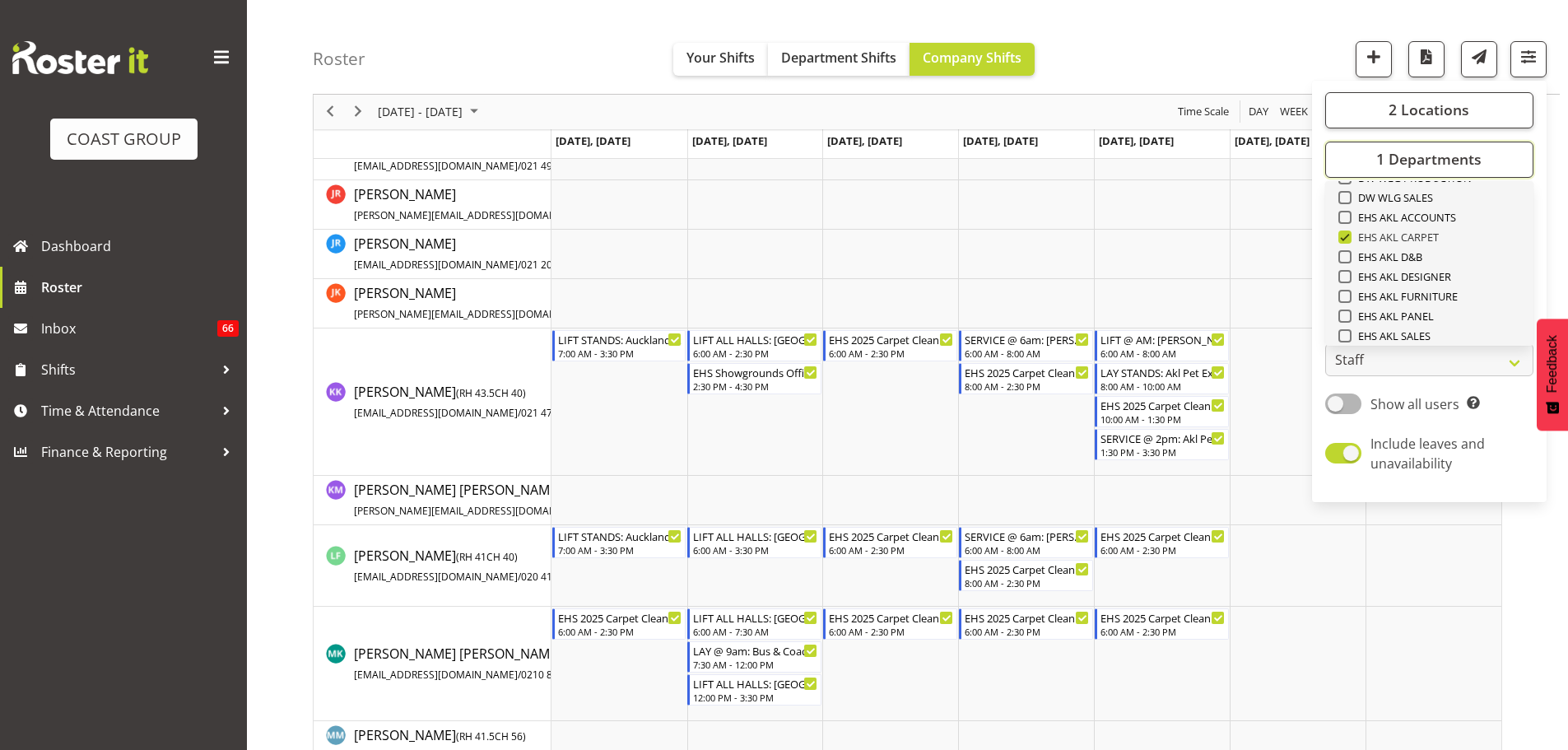
scroll to position [385, 0]
click at [1415, 293] on span "EHS AKL PANEL" at bounding box center [1393, 290] width 83 height 13
click at [1349, 293] on input "EHS AKL PANEL" at bounding box center [1344, 290] width 11 height 11
checkbox input "true"
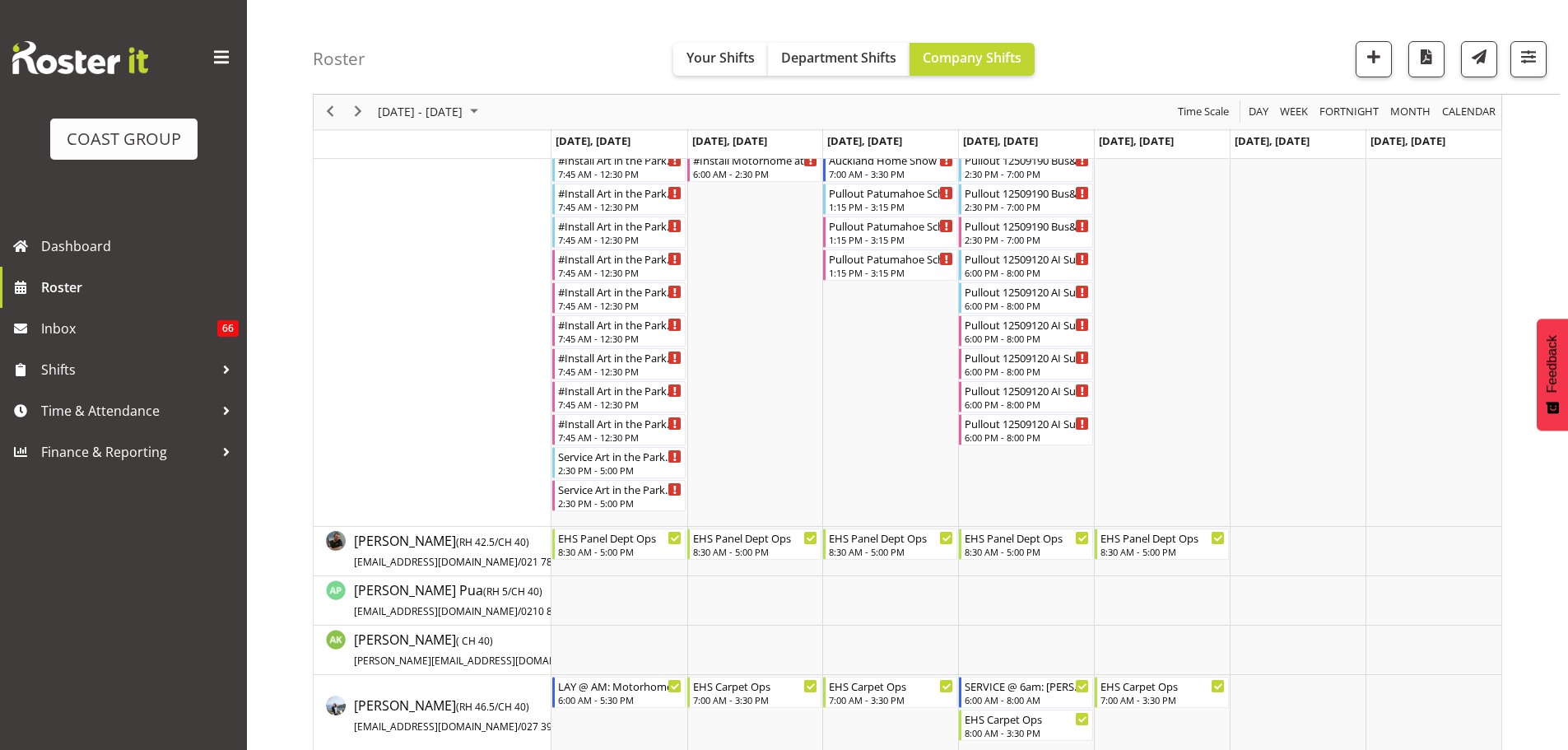
scroll to position [1430, 0]
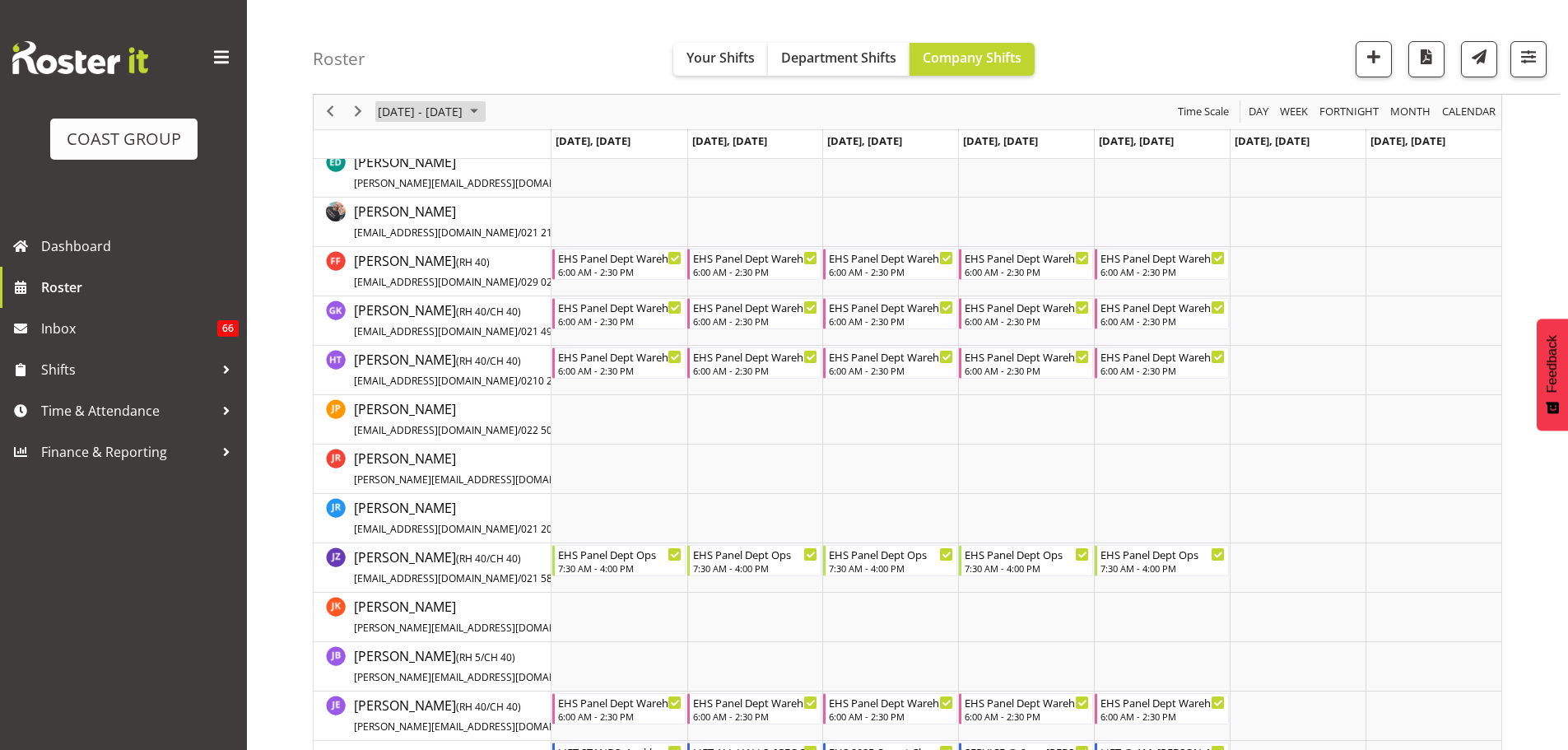
click at [484, 110] on span "September 2025" at bounding box center [474, 112] width 20 height 21
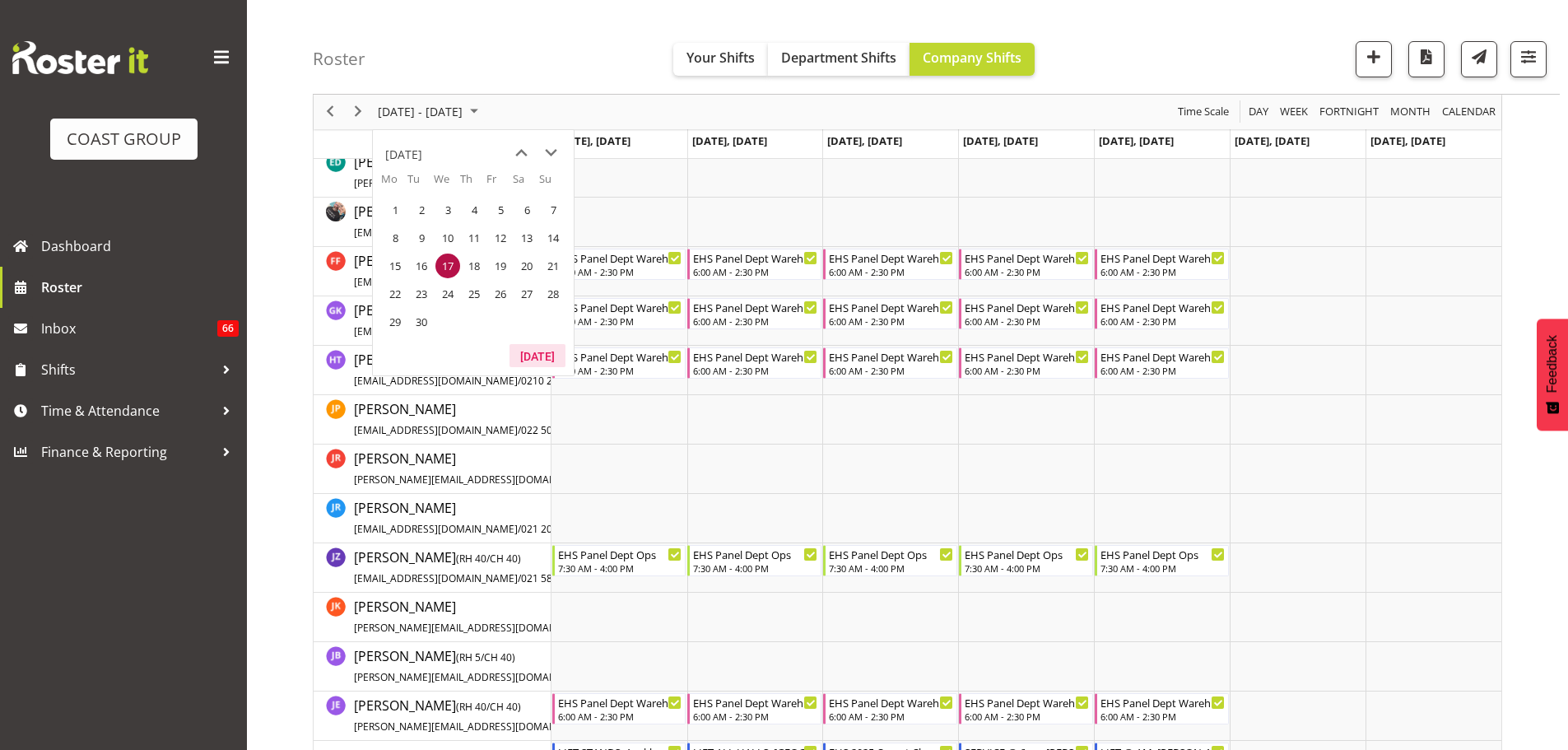
click at [521, 351] on button "Today" at bounding box center [537, 354] width 56 height 23
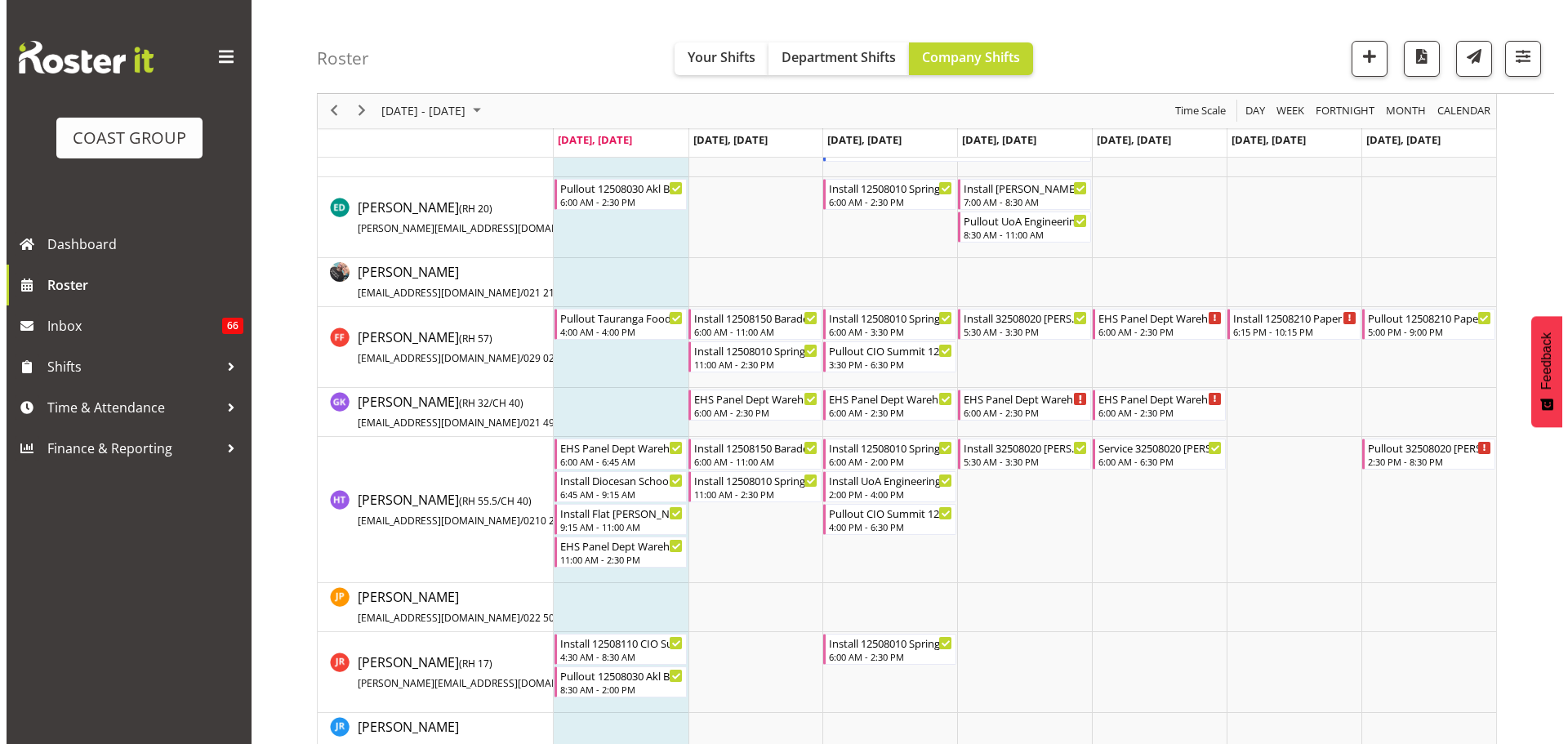
scroll to position [766, 0]
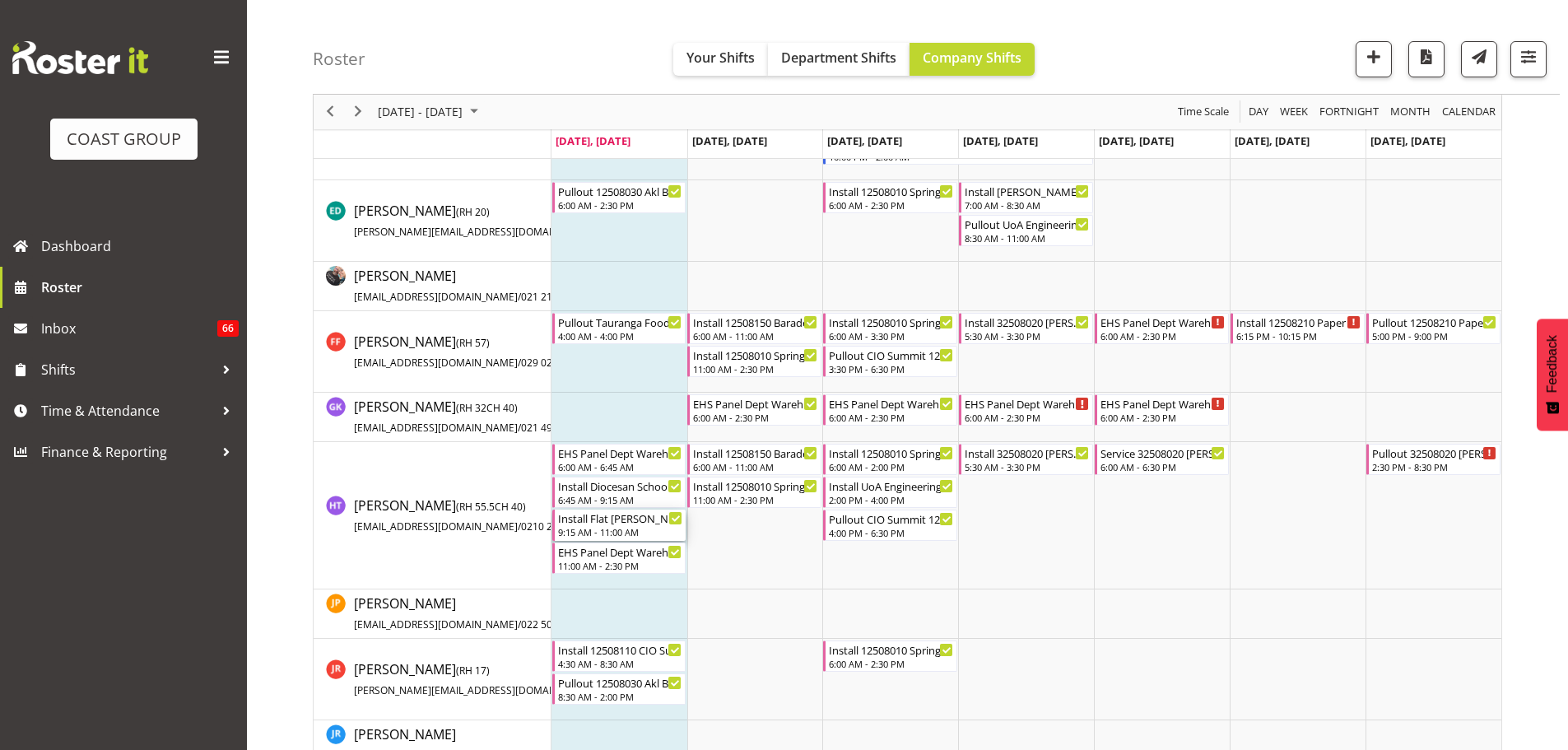
click at [627, 522] on div "Install Flat Bush casual.In at 9:45am." at bounding box center [620, 518] width 125 height 16
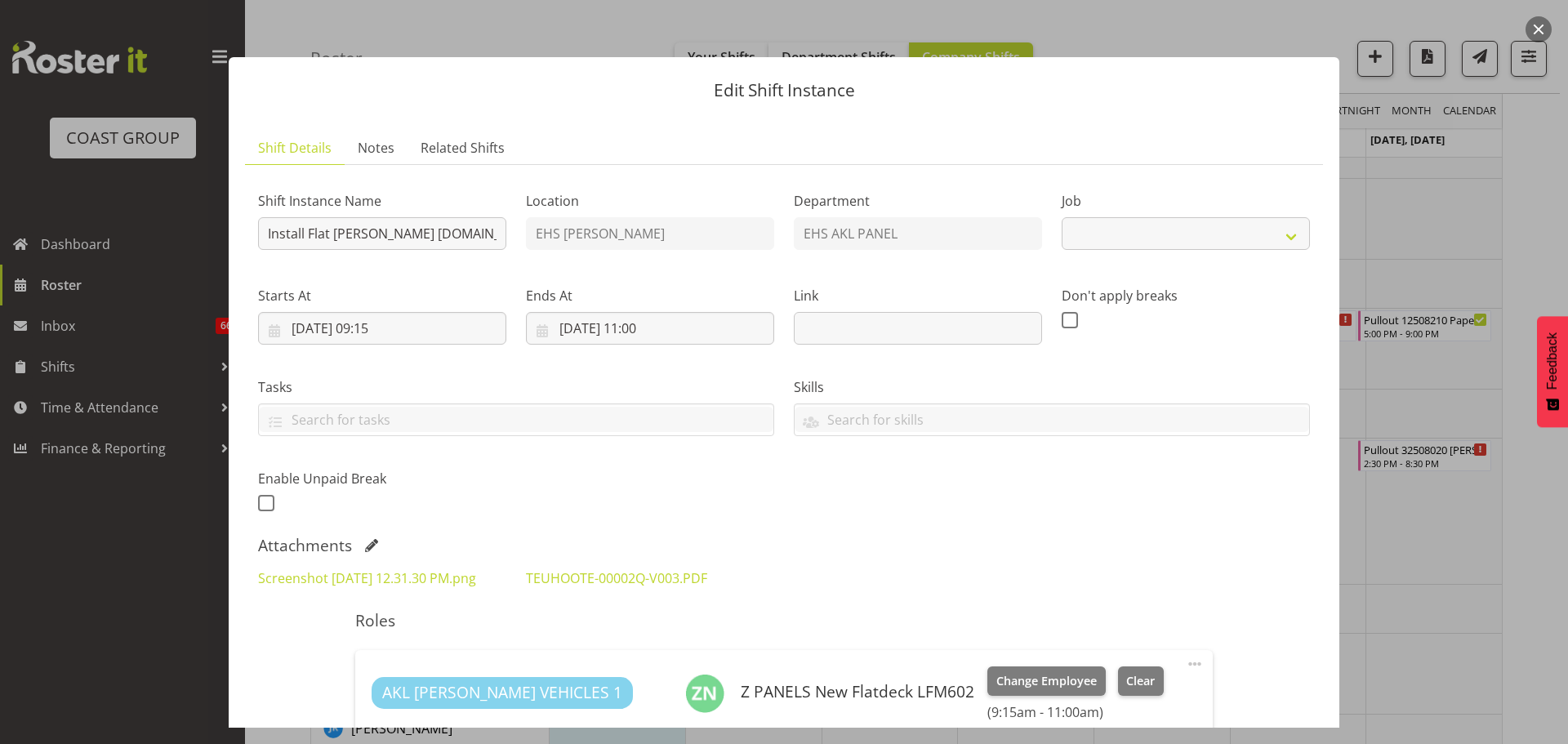
select select "8652"
click at [634, 576] on link "TEUHOOTE-00002Q-V003.PDF" at bounding box center [617, 578] width 181 height 18
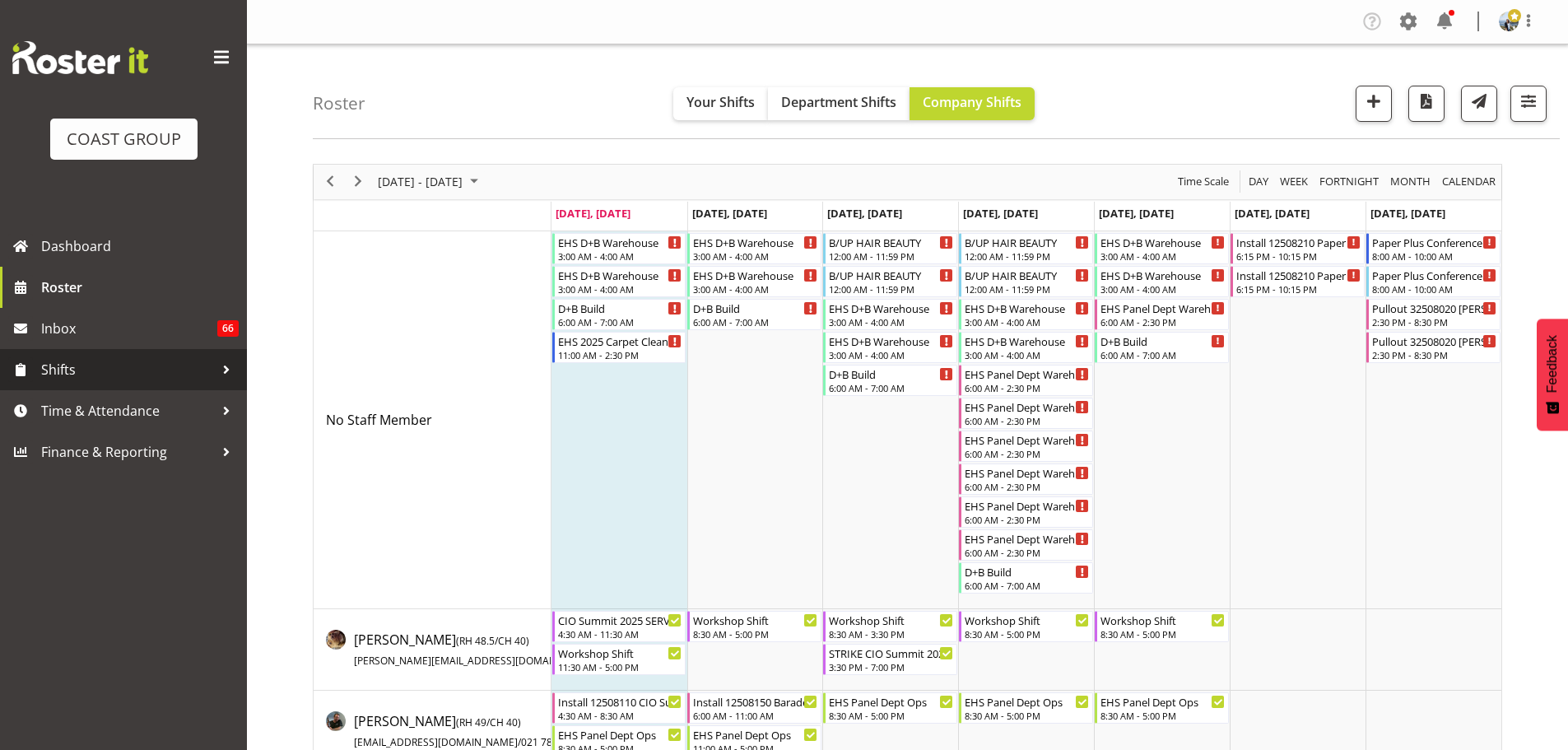
click at [129, 363] on span "Shifts" at bounding box center [128, 369] width 173 height 25
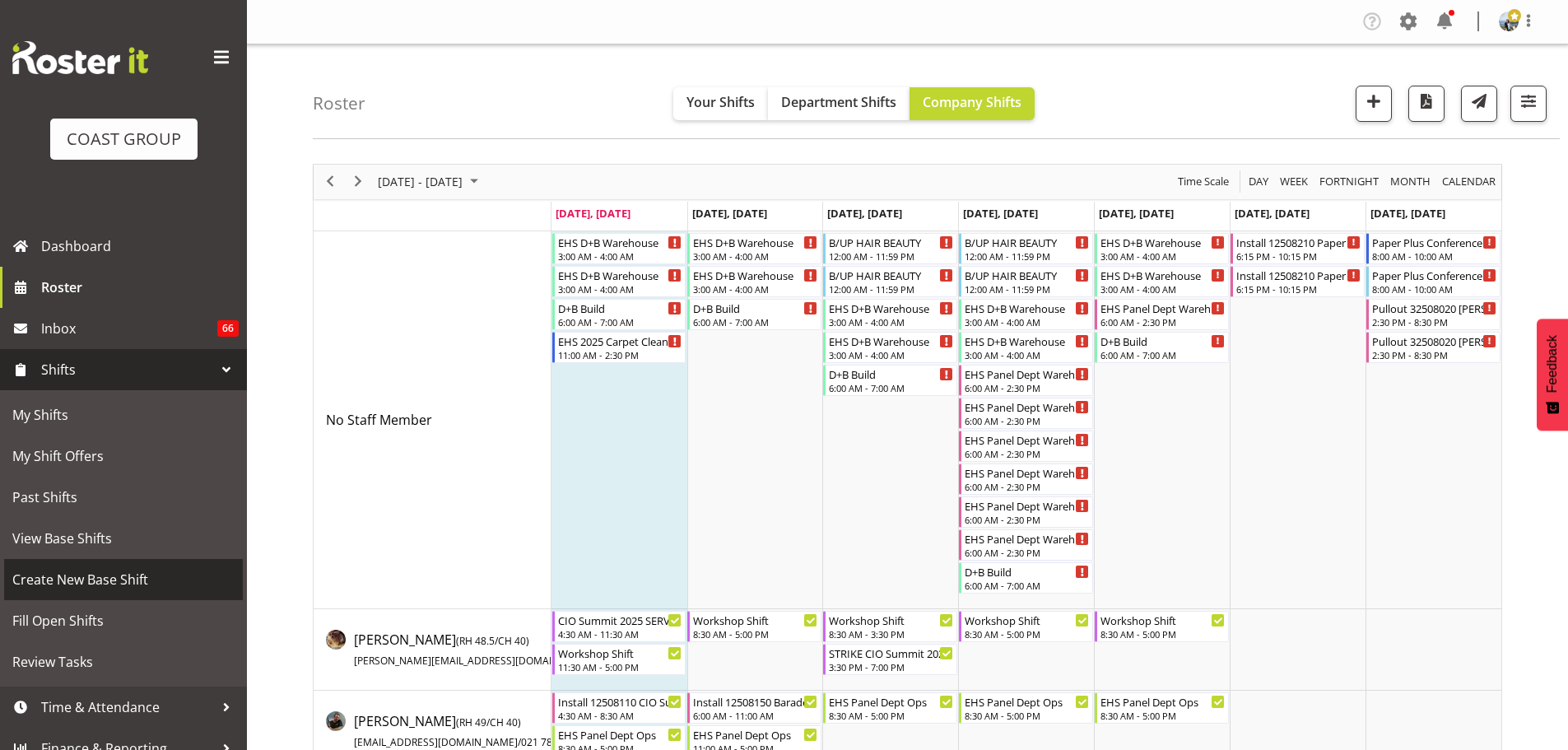
click at [140, 570] on span "Create New Base Shift" at bounding box center [124, 579] width 222 height 25
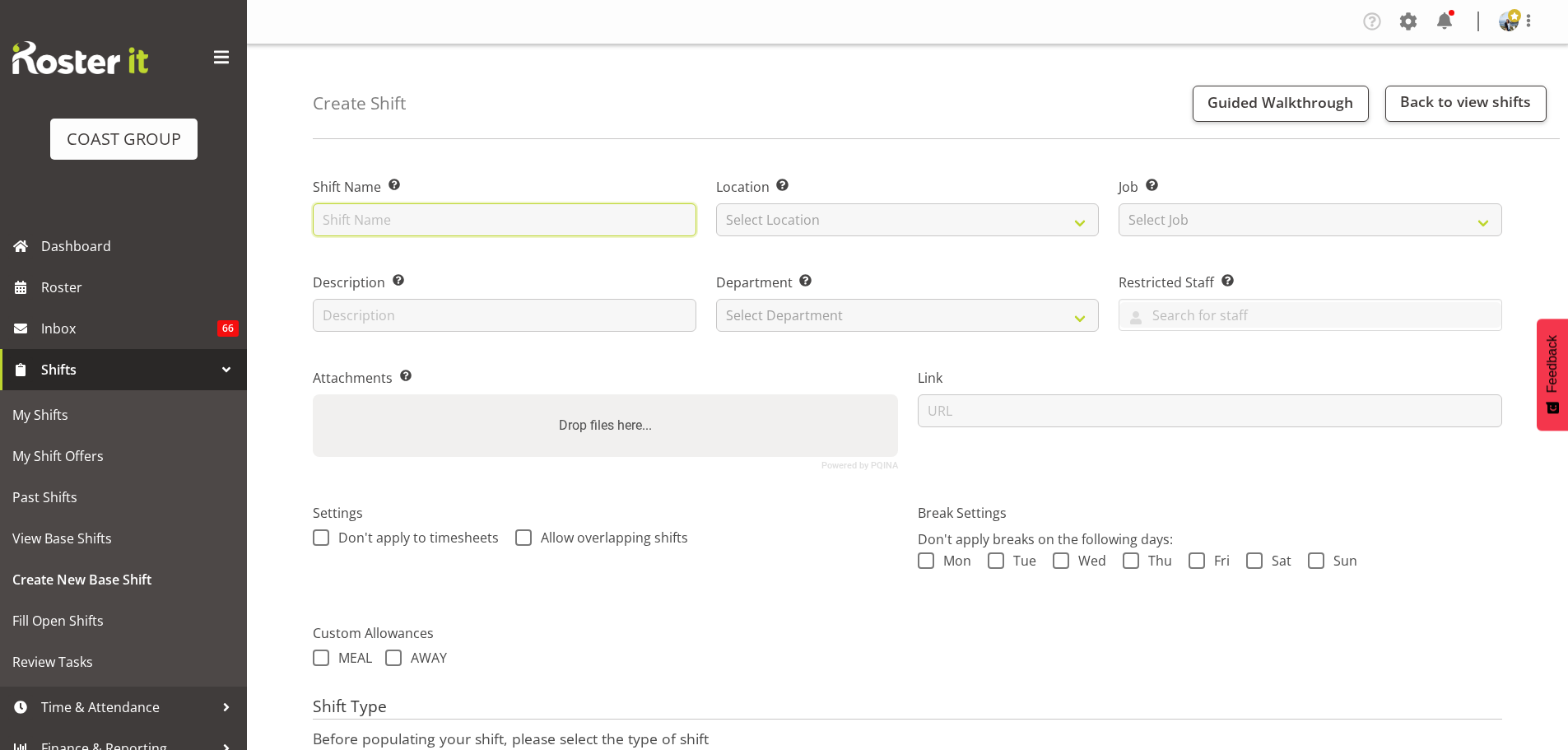
click at [343, 209] on input "text" at bounding box center [504, 220] width 384 height 33
type input "Red Creative @ Shed 10"
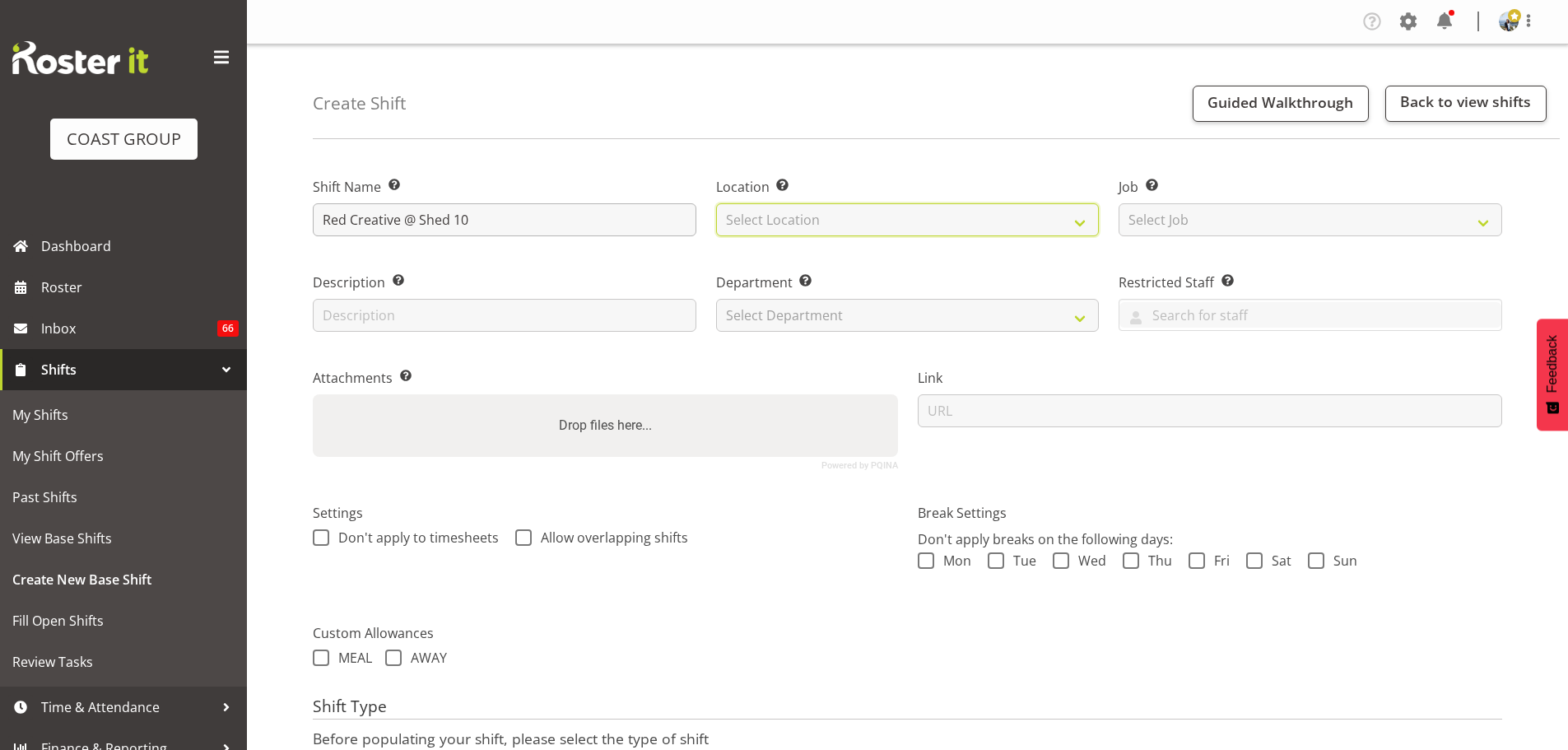
select select "35"
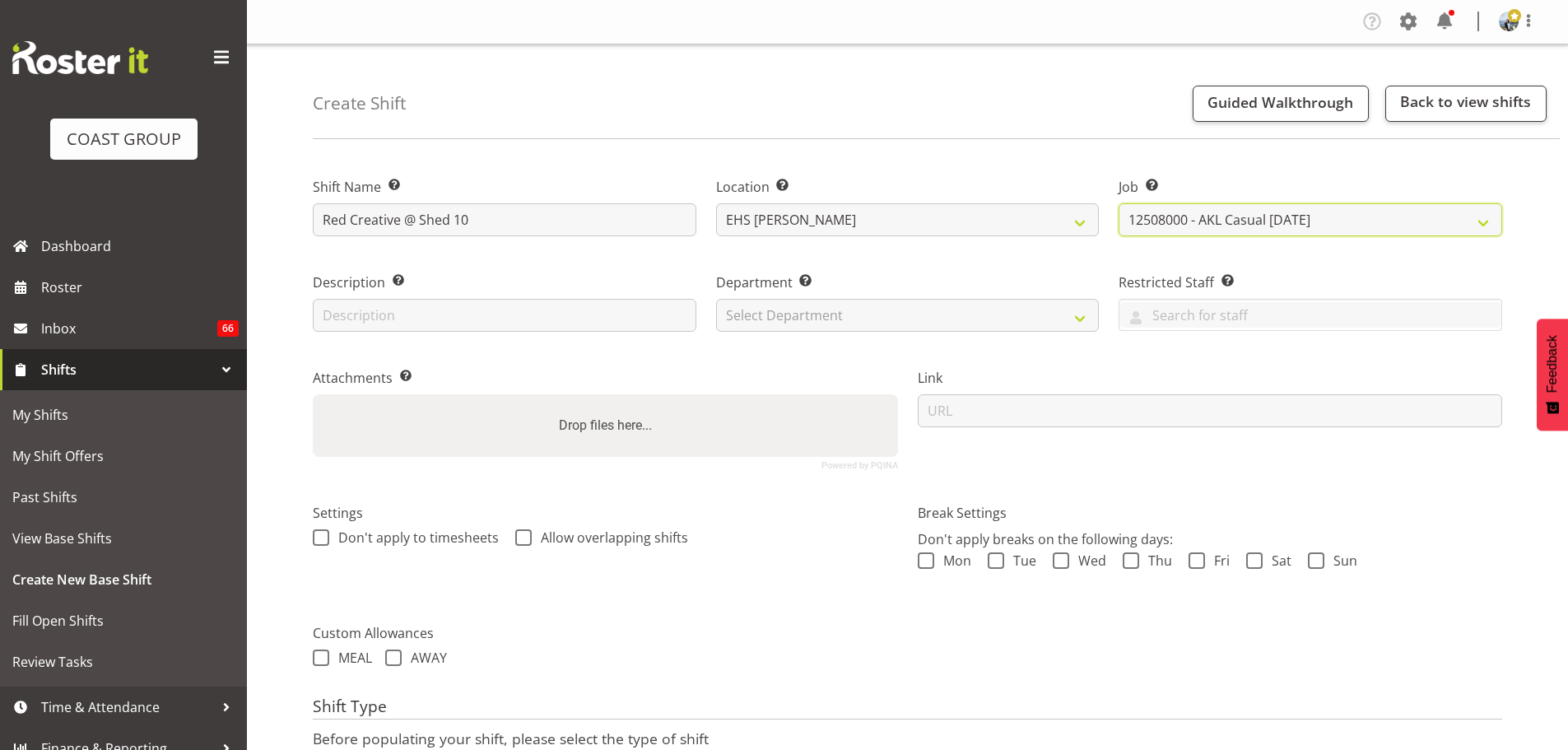
select select "8574"
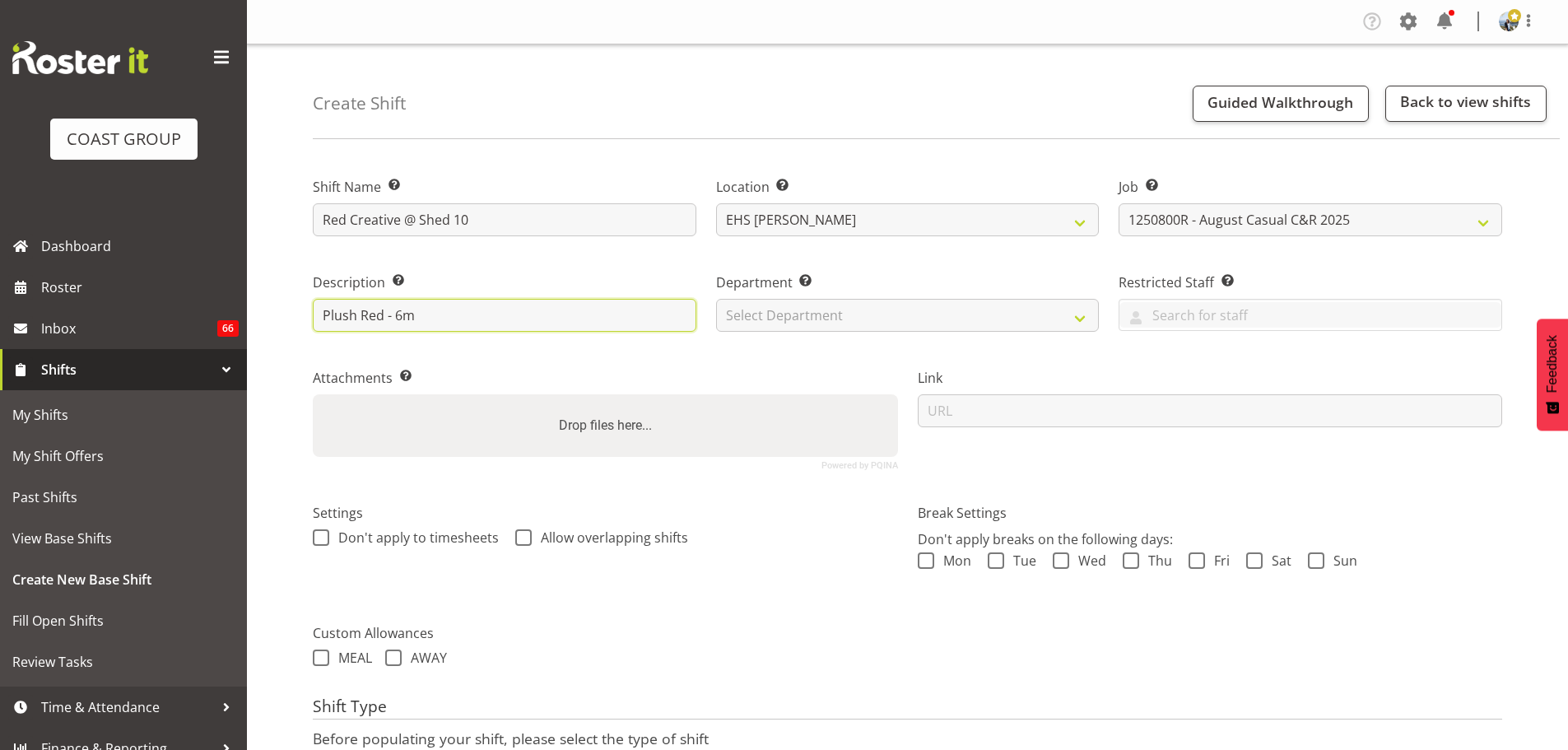
click at [422, 309] on input "Plush Red - 6m" at bounding box center [504, 315] width 384 height 33
type input "Plush Red - 6m"
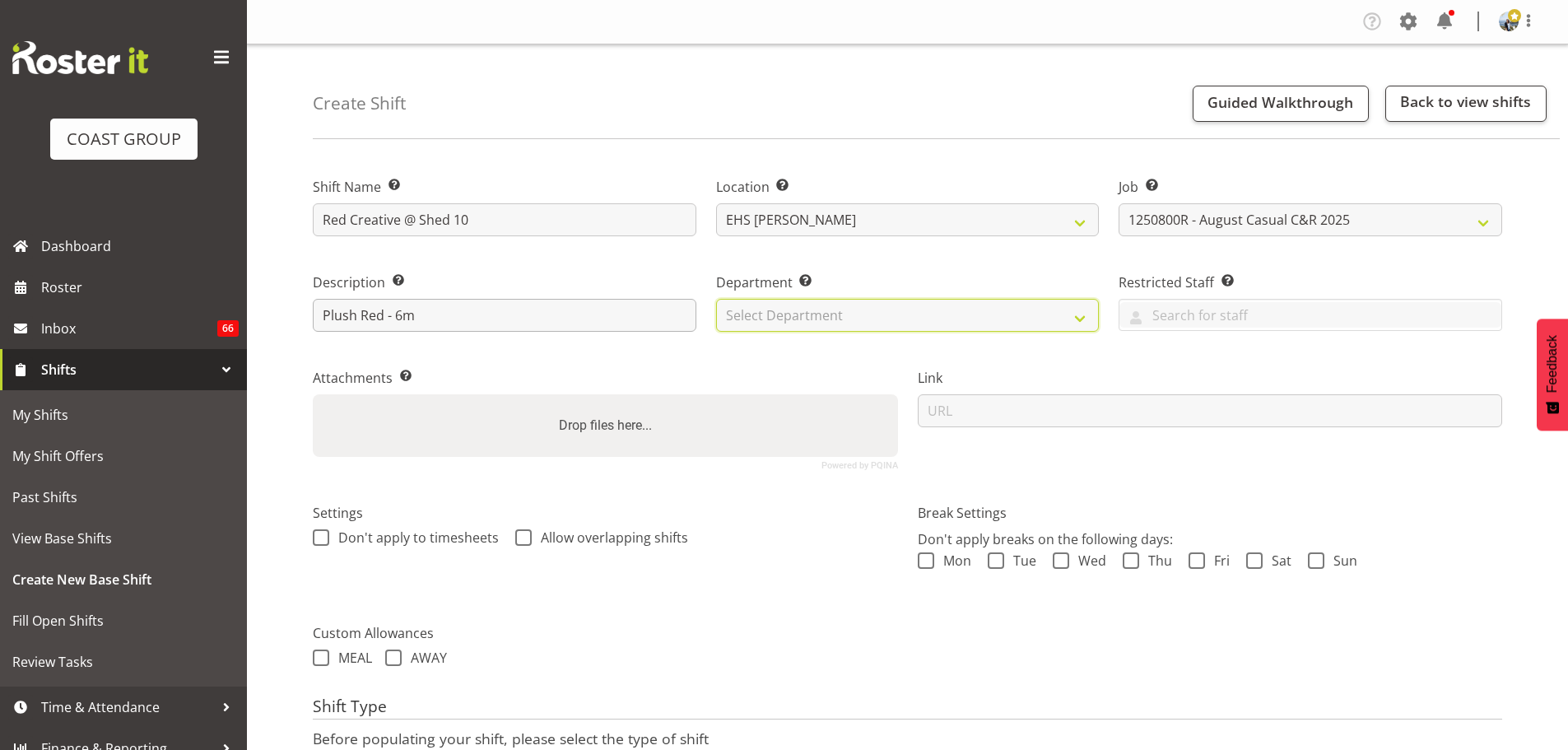
select select "35"
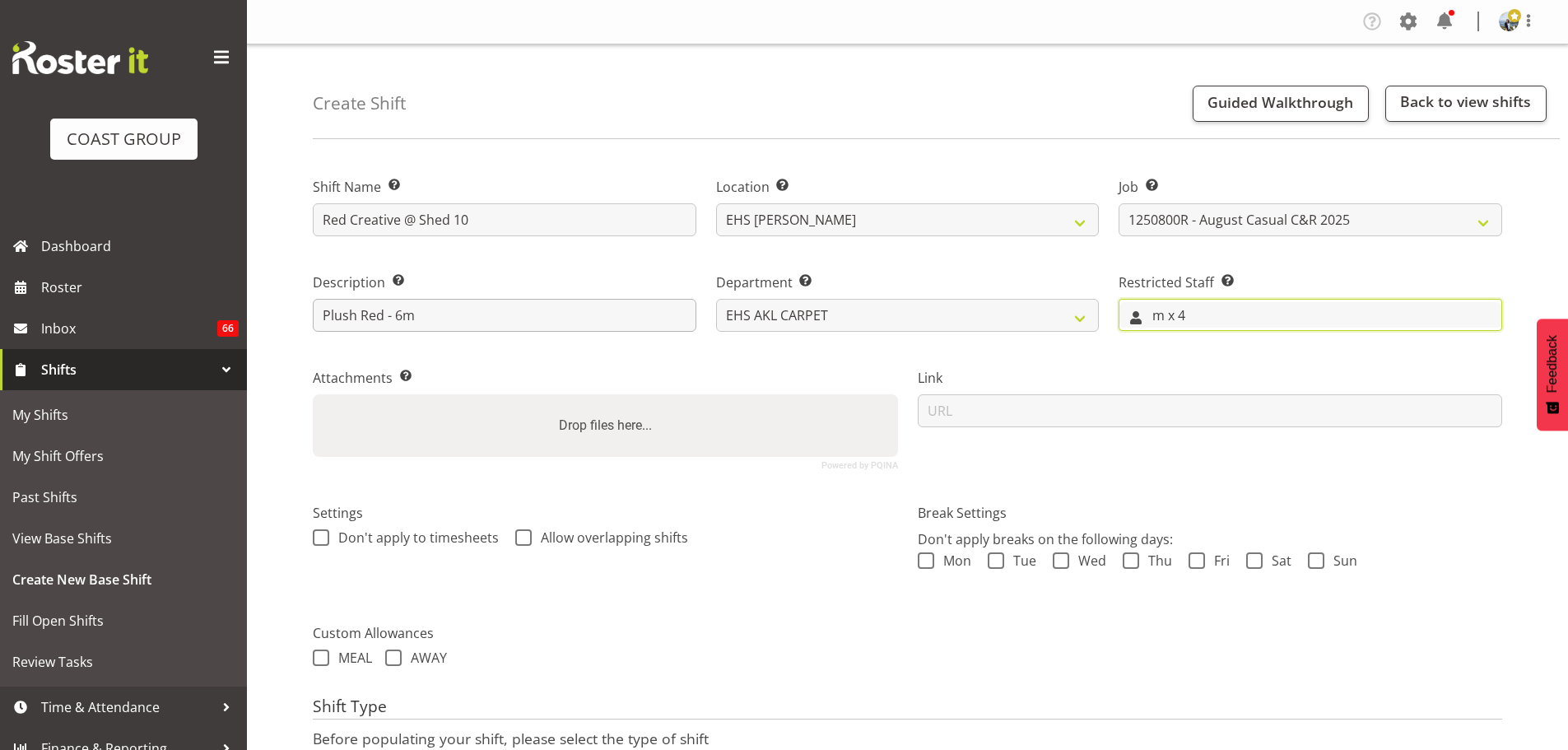
type input "m x 4"
drag, startPoint x: 1206, startPoint y: 316, endPoint x: 1059, endPoint y: 316, distance: 147.0
click at [1059, 316] on div "Shift Name Enter a name for the shift (e.g. Day Shift). Red Creative @ Shed 10 …" at bounding box center [907, 317] width 1209 height 326
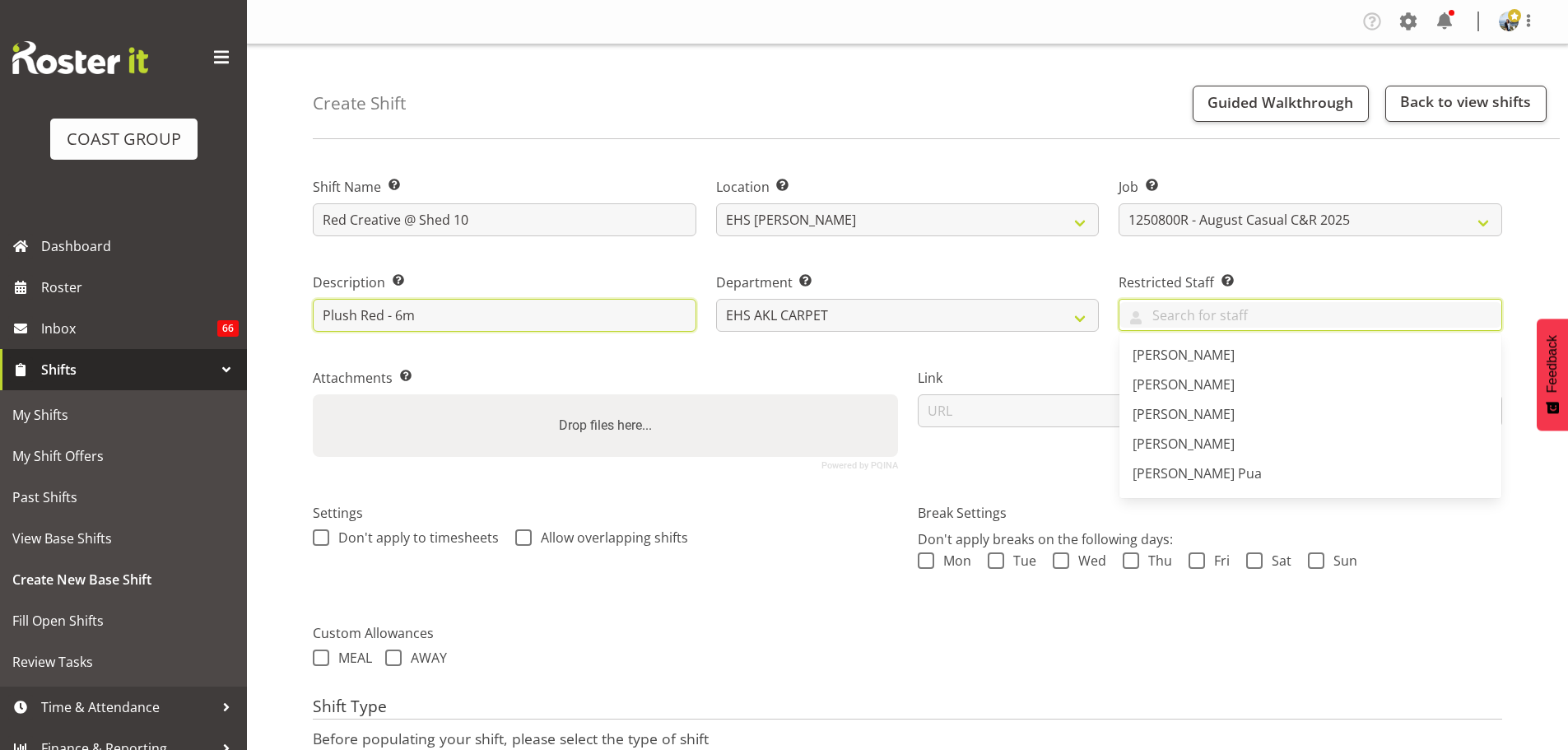
click at [598, 316] on input "Plush Red - 6m" at bounding box center [504, 315] width 384 height 33
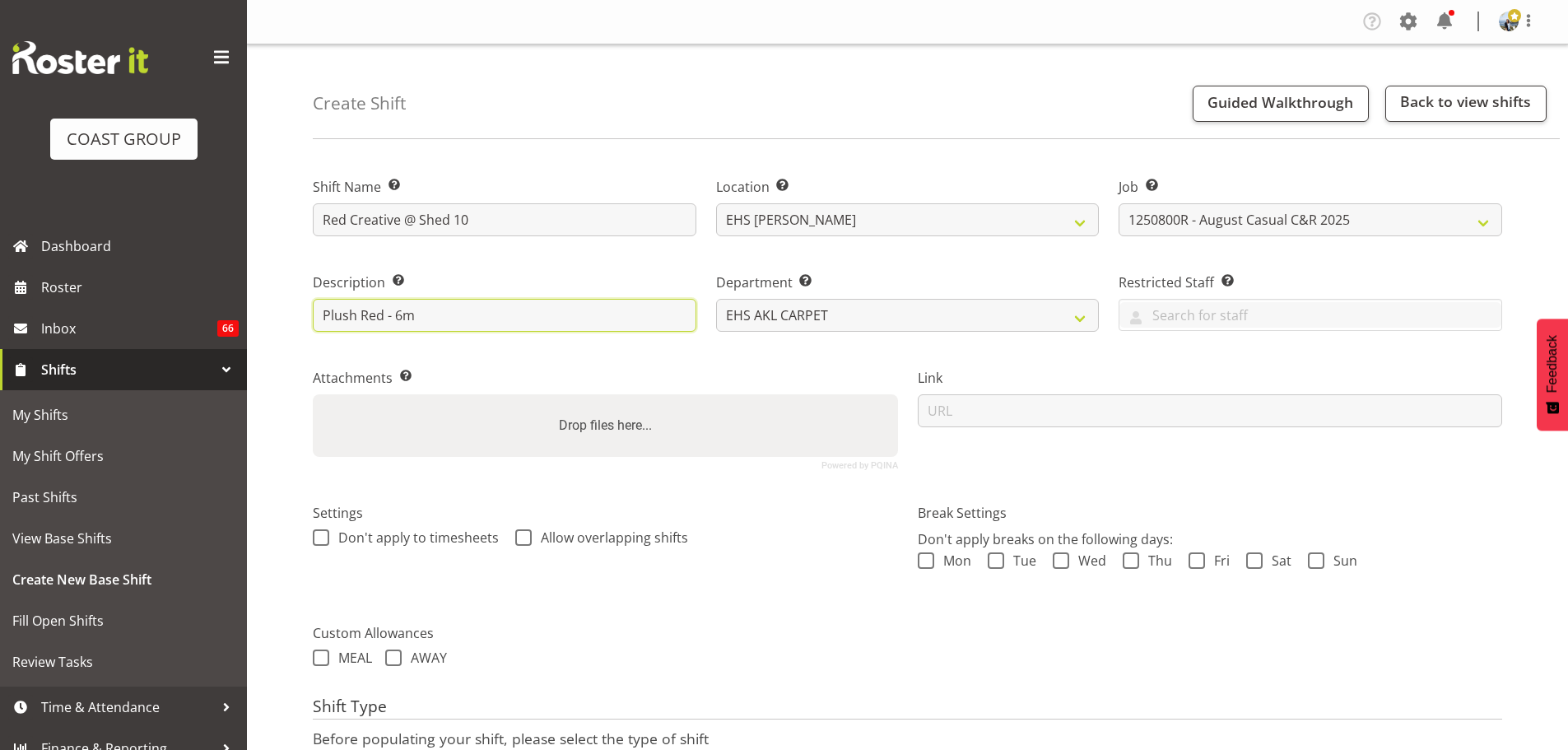
paste input "m x 4"
drag, startPoint x: 431, startPoint y: 315, endPoint x: 418, endPoint y: 318, distance: 13.3
click at [418, 318] on input "Plush Red - 6m m x 4" at bounding box center [504, 315] width 384 height 33
click at [449, 311] on input "Plush Red - 6m x 4" at bounding box center [504, 315] width 384 height 33
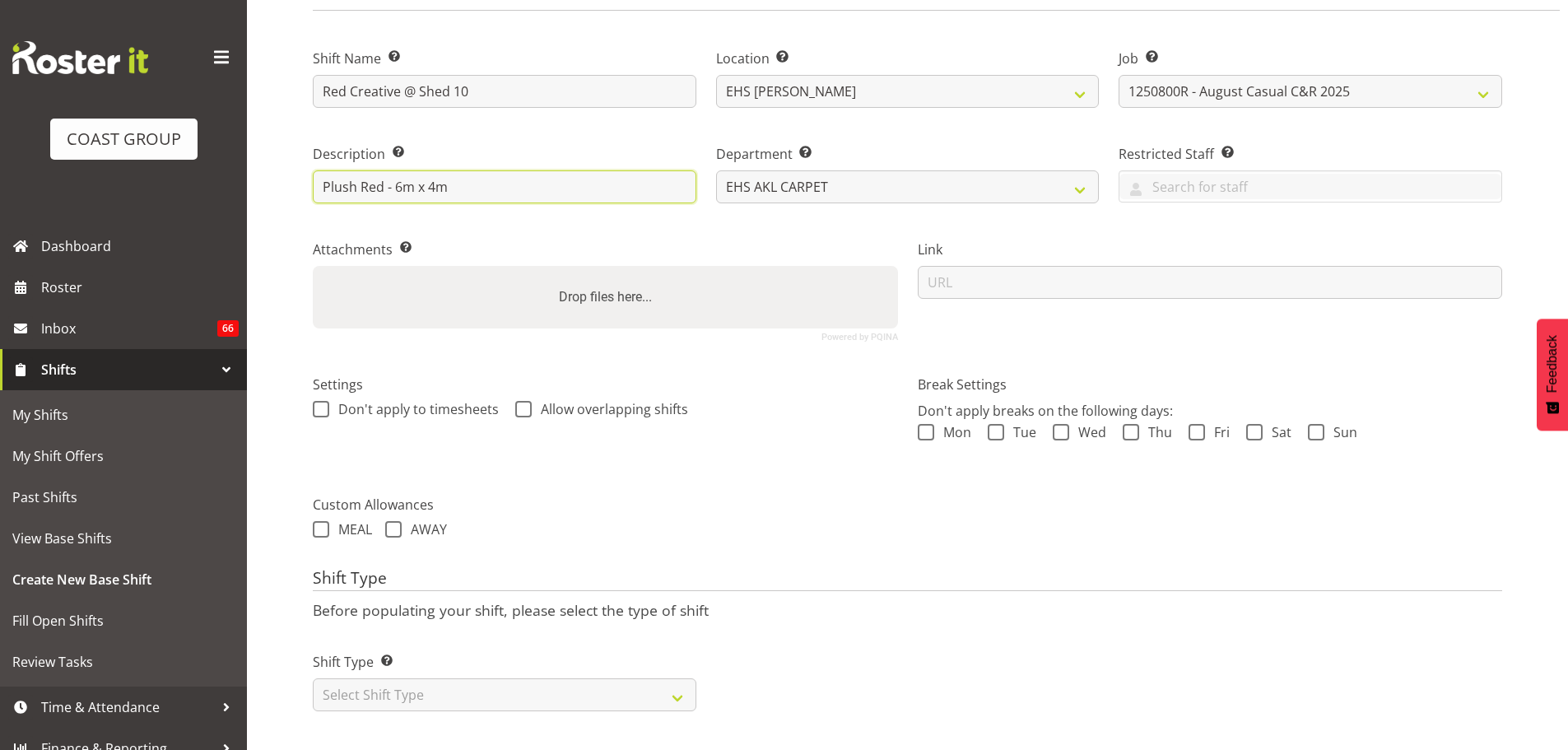
scroll to position [140, 0]
type input "Plush Red - 6m x 4m"
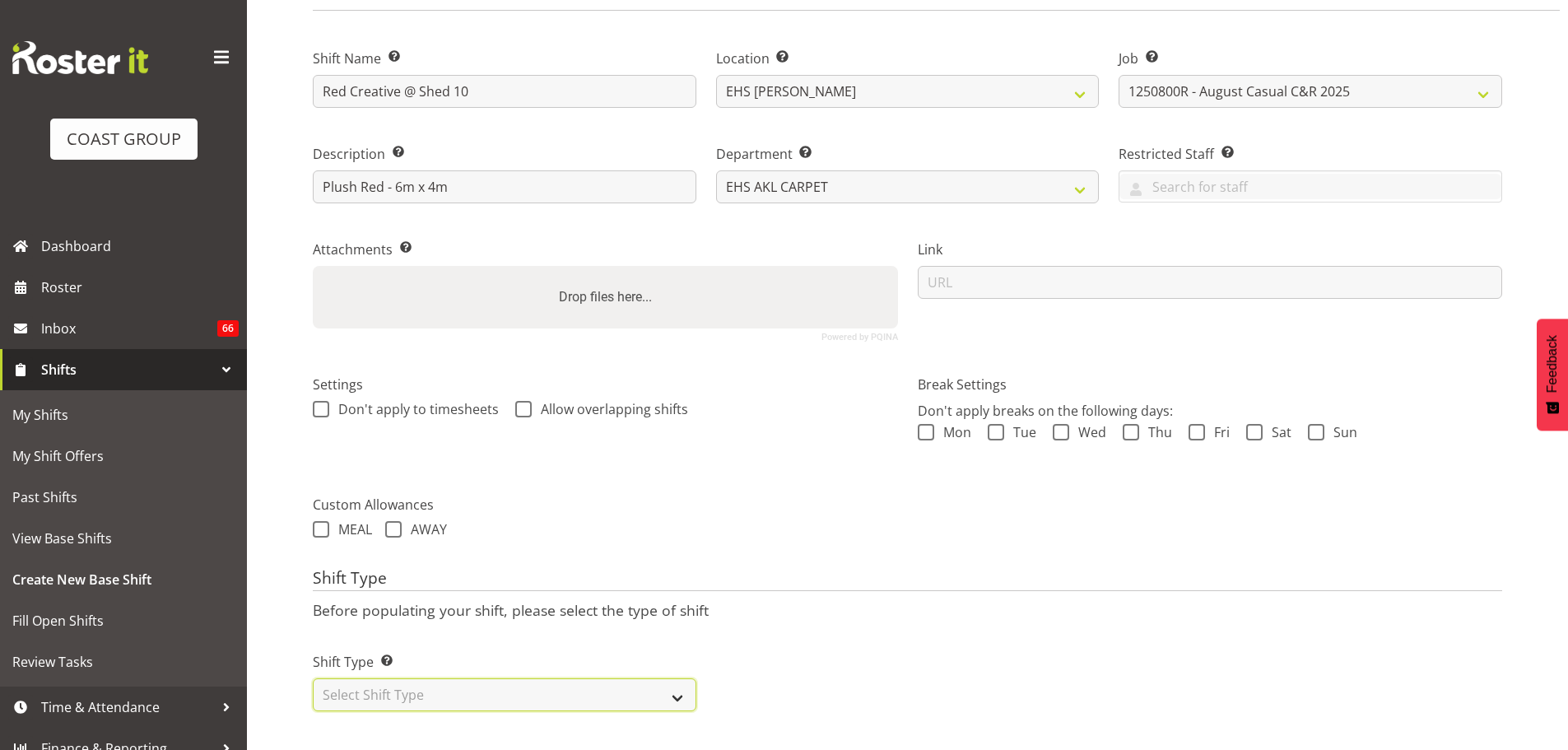
click at [385, 678] on select "Select Shift Type One Off Shift Recurring Shift Rotating Shift" at bounding box center [504, 694] width 384 height 33
select select "recurring"
click at [313, 678] on select "Select Shift Type One Off Shift Recurring Shift Rotating Shift" at bounding box center [504, 694] width 384 height 33
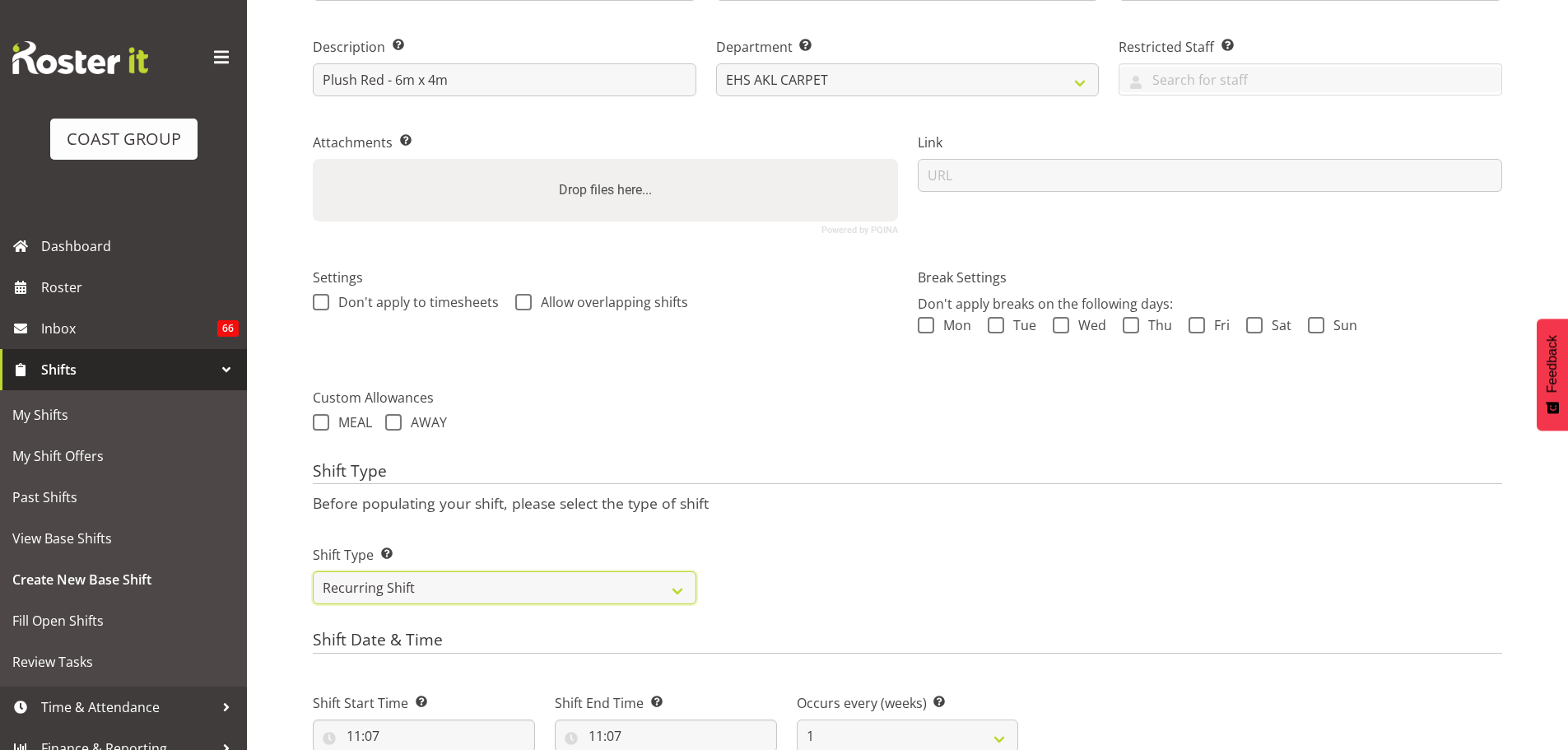
scroll to position [634, 0]
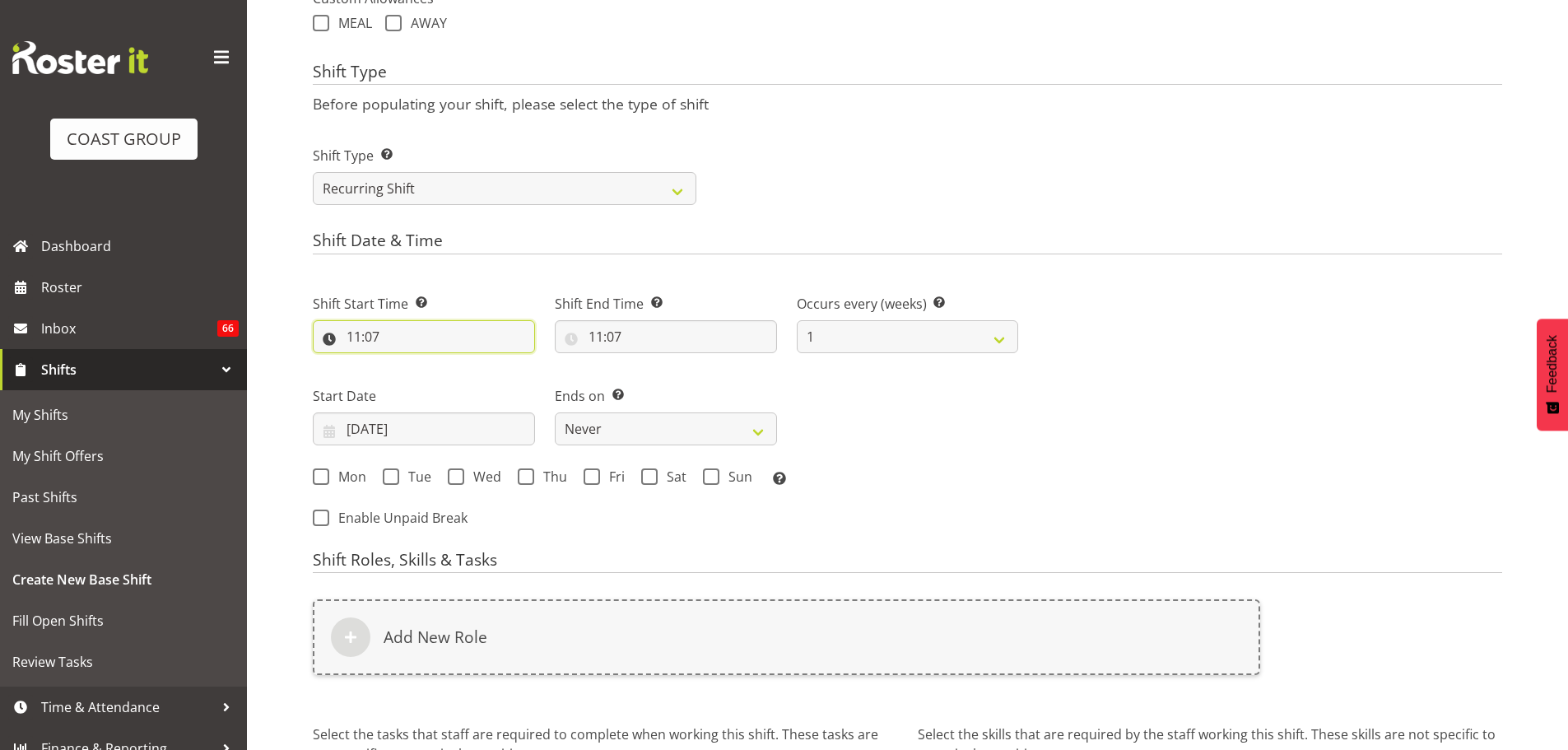
click at [352, 334] on input "11:07" at bounding box center [424, 336] width 222 height 33
click at [418, 385] on select "00 01 02 03 04 05 06 07 08 09 10 11 12 13 14 15 16 17 18 19 20 21 22 23" at bounding box center [425, 379] width 37 height 33
select select "8"
click at [407, 363] on select "00 01 02 03 04 05 06 07 08 09 10 11 12 13 14 15 16 17 18 19 20 21 22 23" at bounding box center [425, 379] width 37 height 33
type input "08:07"
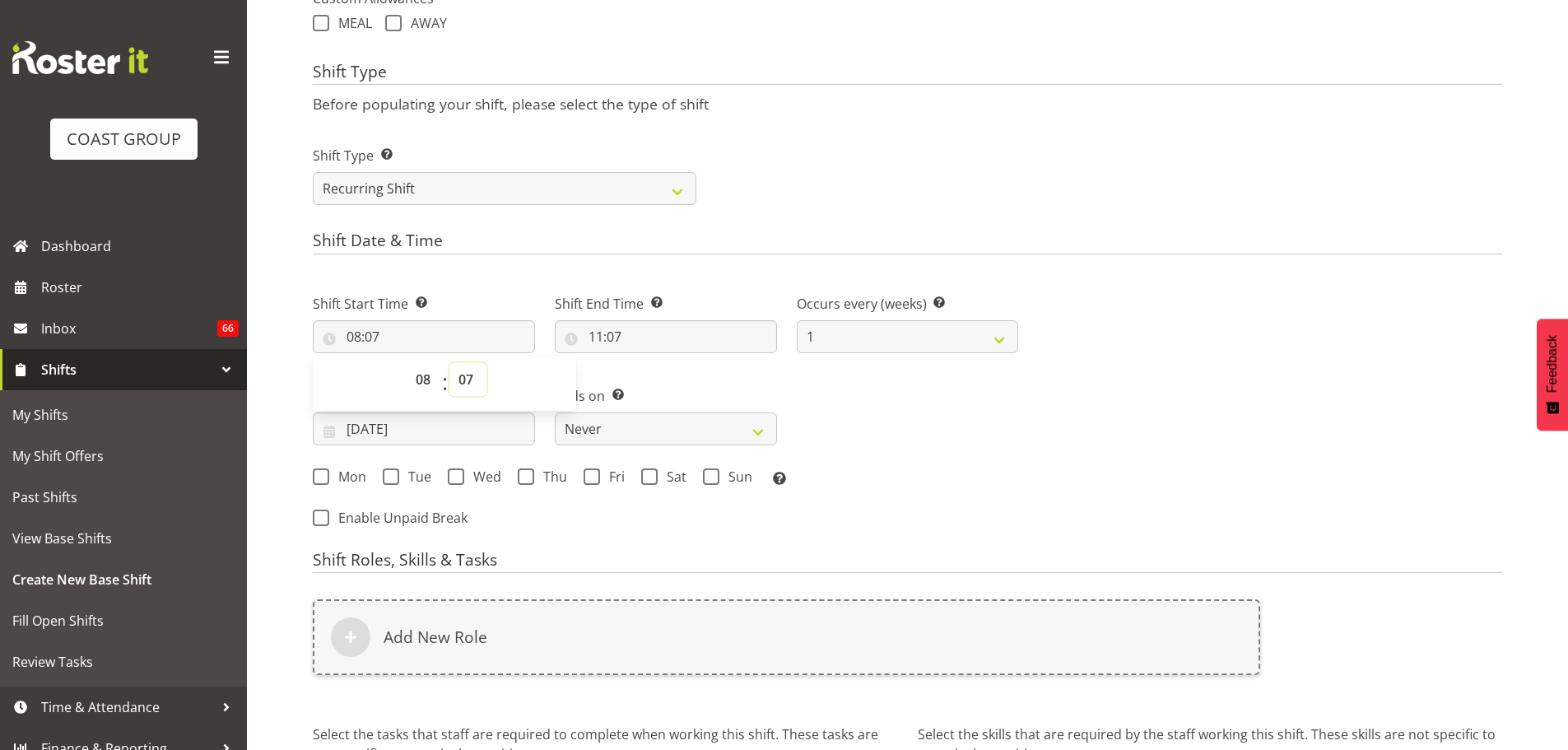
click at [458, 375] on select "00 01 02 03 04 05 06 07 08 09 10 11 12 13 14 15 16 17 18 19 20 21 22 23 24 25 2…" at bounding box center [468, 379] width 37 height 33
select select "0"
click at [449, 363] on select "00 01 02 03 04 05 06 07 08 09 10 11 12 13 14 15 16 17 18 19 20 21 22 23 24 25 2…" at bounding box center [468, 379] width 37 height 33
type input "08:00"
click at [613, 332] on input "11:07" at bounding box center [666, 336] width 222 height 33
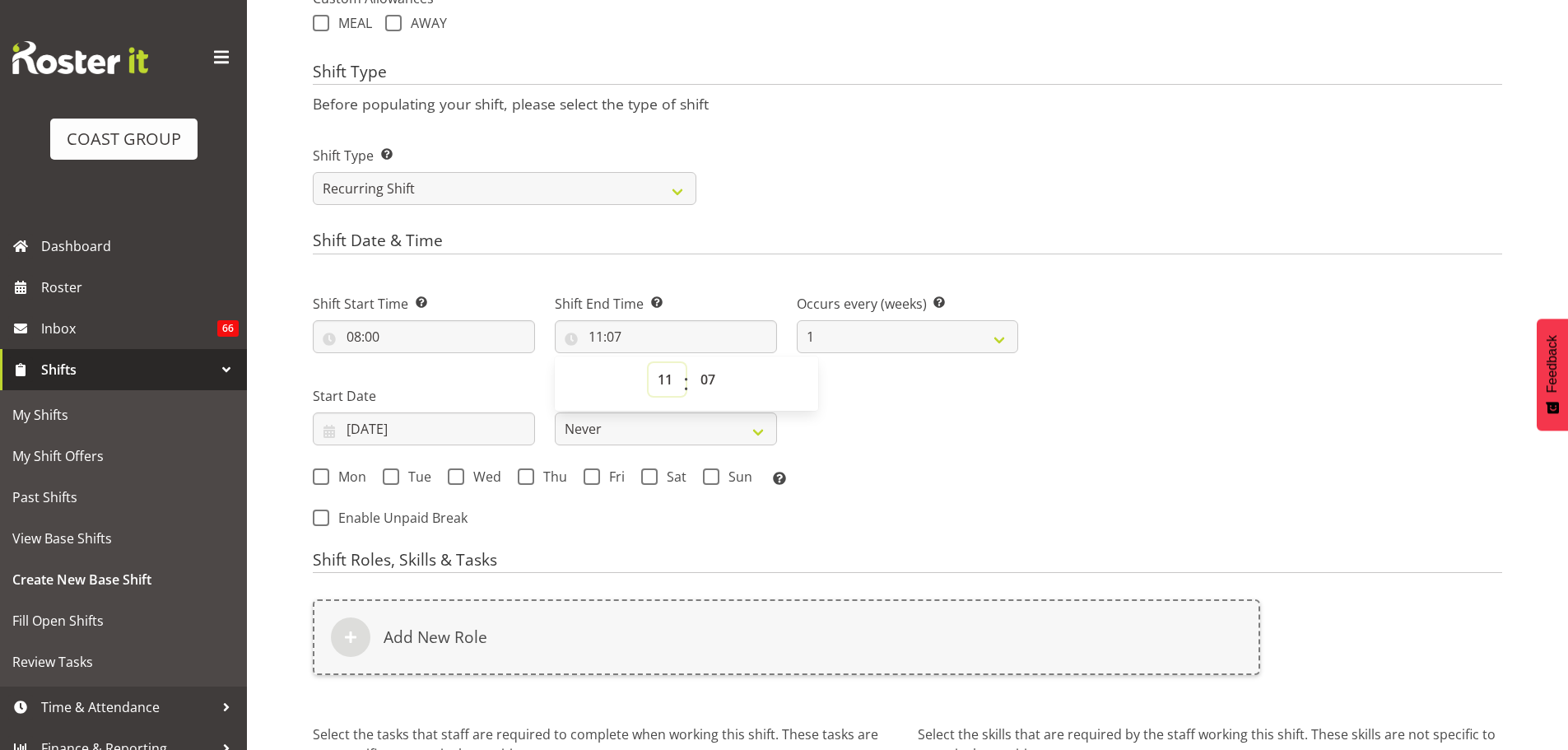
click at [666, 378] on select "00 01 02 03 04 05 06 07 08 09 10 11 12 13 14 15 16 17 18 19 20 21 22 23" at bounding box center [667, 379] width 37 height 33
select select "12"
click at [649, 363] on select "00 01 02 03 04 05 06 07 08 09 10 11 12 13 14 15 16 17 18 19 20 21 22 23" at bounding box center [667, 379] width 37 height 33
type input "12:07"
click at [717, 385] on select "00 01 02 03 04 05 06 07 08 09 10 11 12 13 14 15 16 17 18 19 20 21 22 23 24 25 2…" at bounding box center [709, 379] width 37 height 33
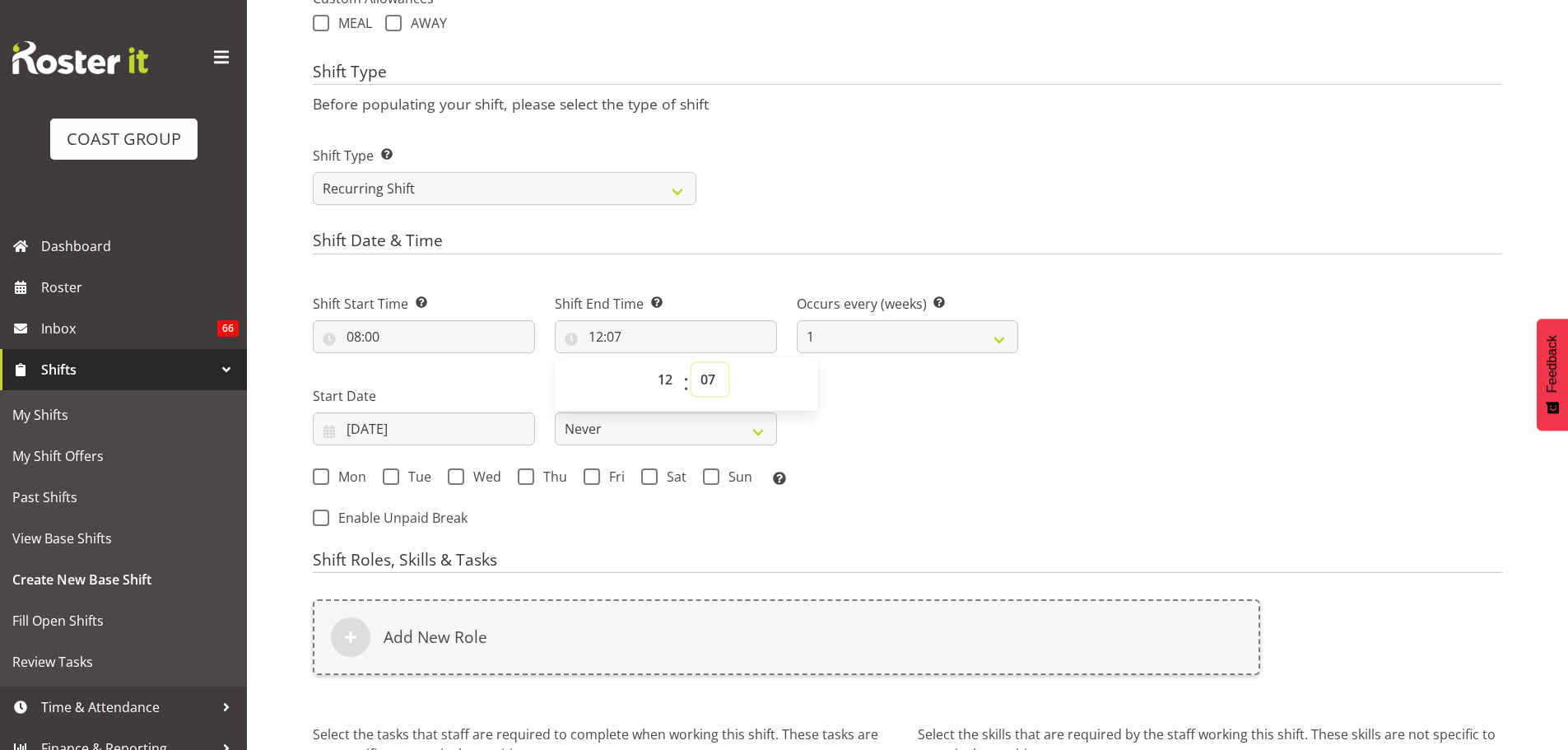
select select "0"
click at [691, 363] on select "00 01 02 03 04 05 06 07 08 09 10 11 12 13 14 15 16 17 18 19 20 21 22 23 24 25 2…" at bounding box center [709, 379] width 37 height 33
type input "12:00"
click at [1026, 403] on div "Shift Start Time Set the time of the day you wish this shift to start 08:00 00 …" at bounding box center [665, 385] width 726 height 229
click at [418, 420] on input "18/08/2025" at bounding box center [424, 428] width 222 height 33
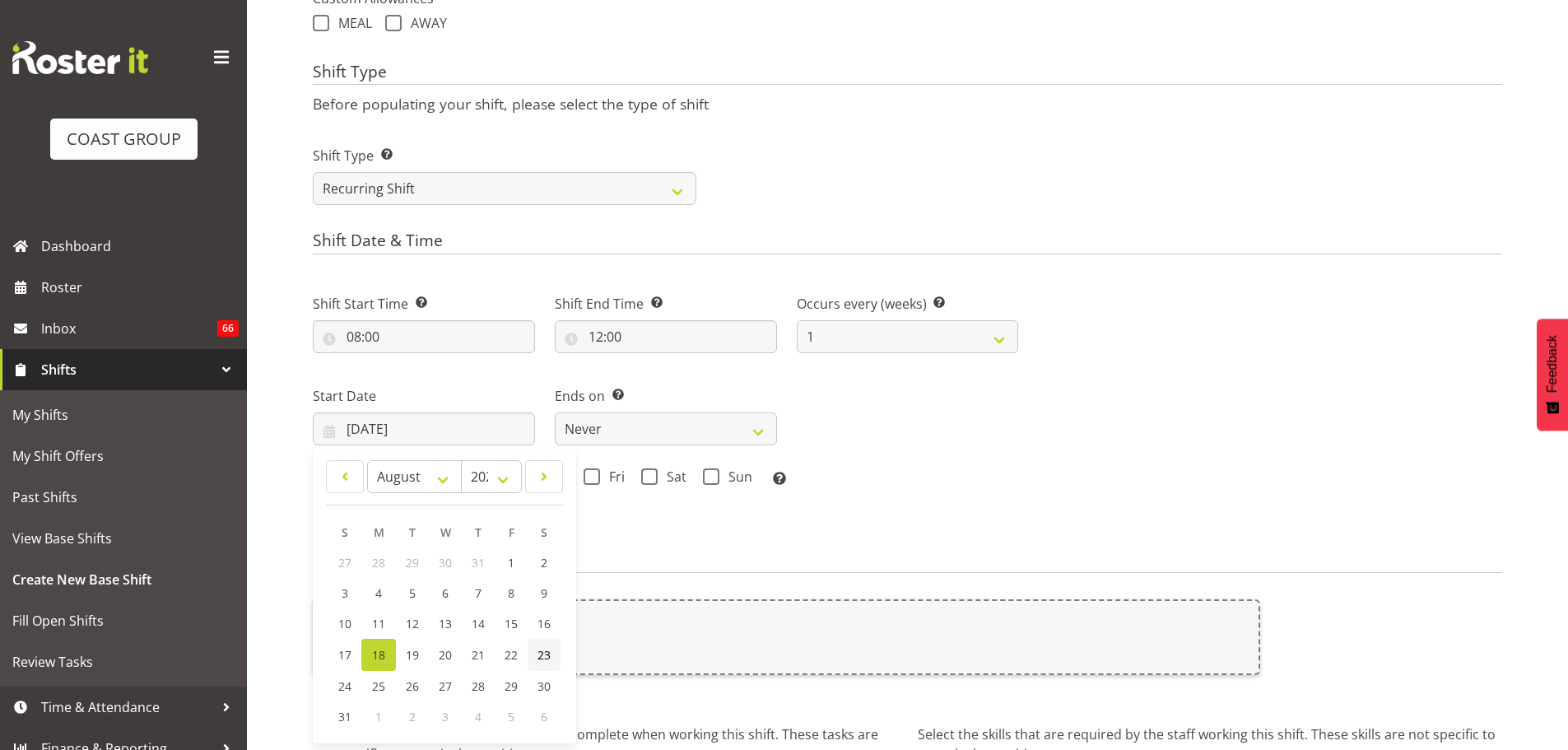
click at [529, 645] on link "23" at bounding box center [544, 654] width 33 height 32
type input "23/08/2025"
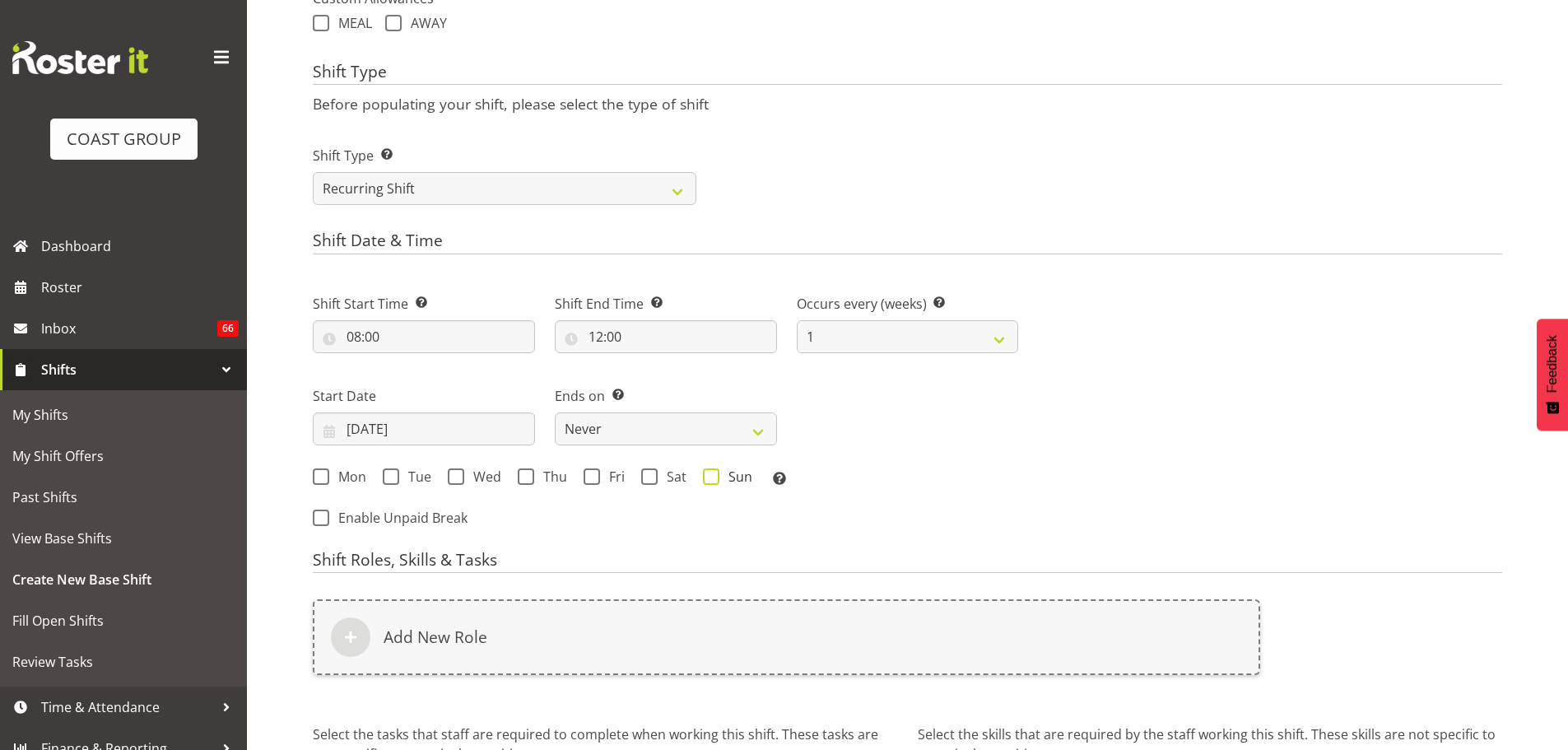
click at [703, 480] on span at bounding box center [711, 477] width 16 height 16
click at [703, 480] on input "Sun" at bounding box center [708, 476] width 11 height 11
checkbox input "true"
click at [655, 475] on span at bounding box center [649, 477] width 16 height 16
click at [652, 475] on input "Sat" at bounding box center [646, 476] width 11 height 11
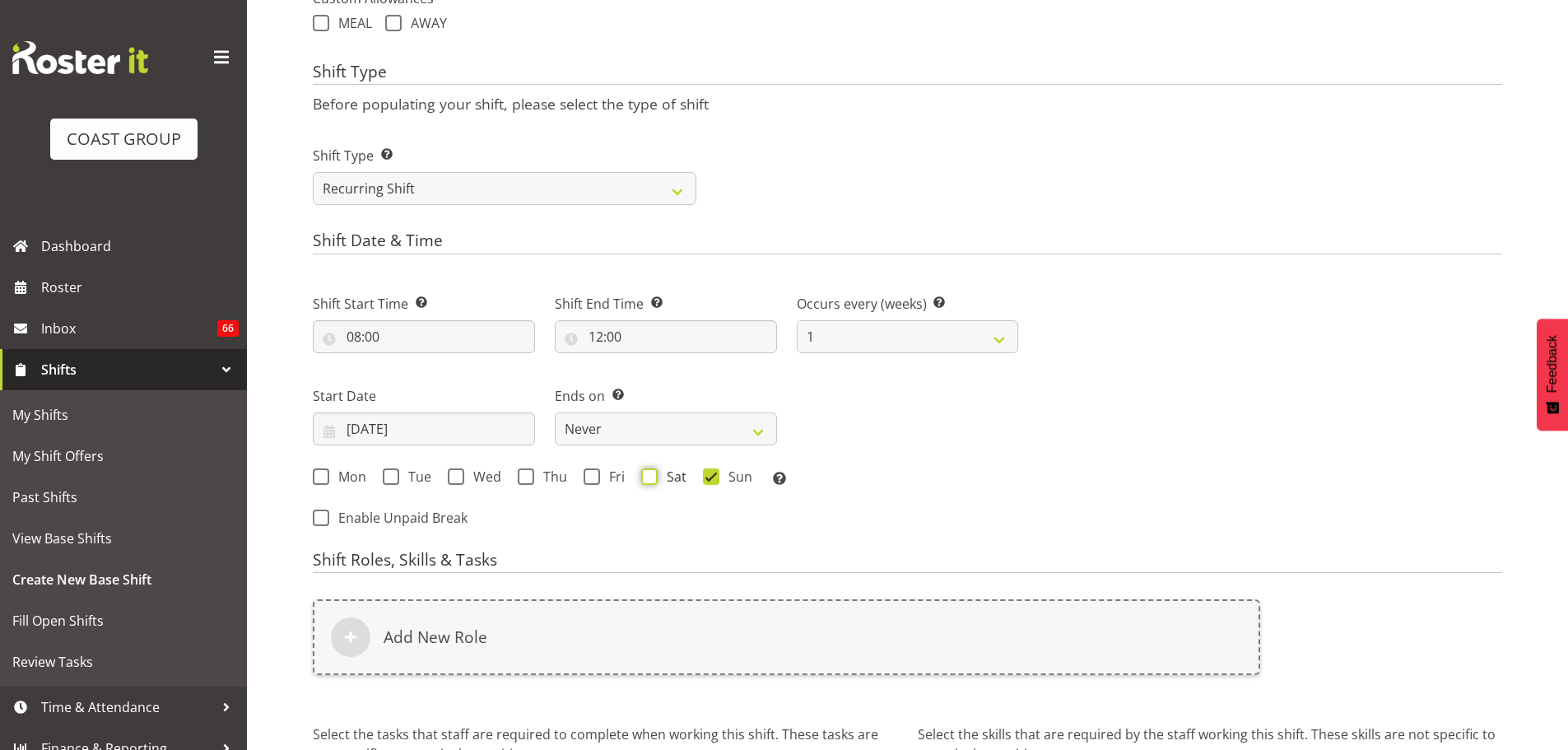
checkbox input "true"
click at [679, 438] on select "Never On Date" at bounding box center [666, 428] width 222 height 33
select select "date"
click at [555, 412] on select "Never On Date" at bounding box center [666, 428] width 222 height 33
select select "7"
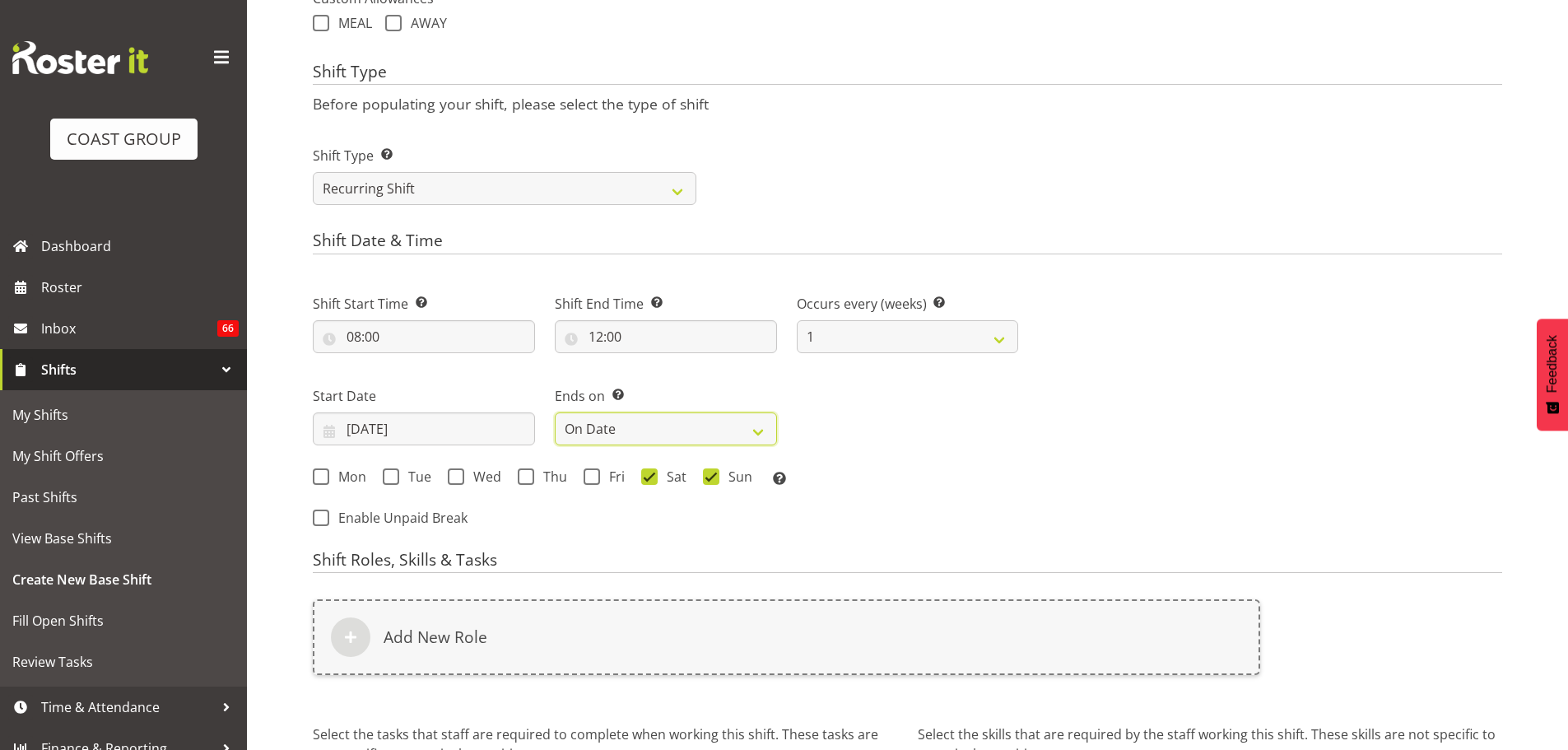
select select "2025"
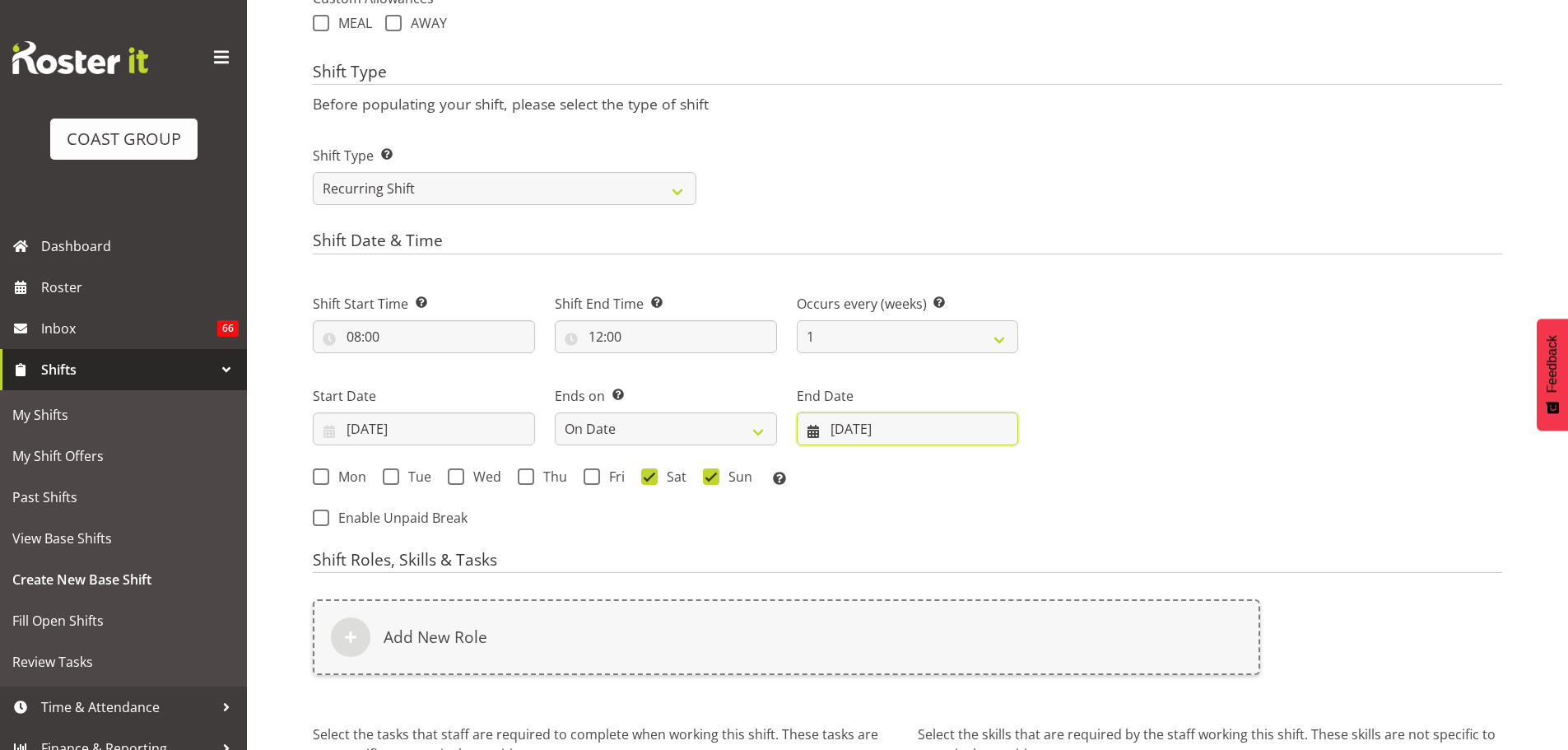
click at [886, 428] on input "18/08/2025" at bounding box center [908, 428] width 222 height 33
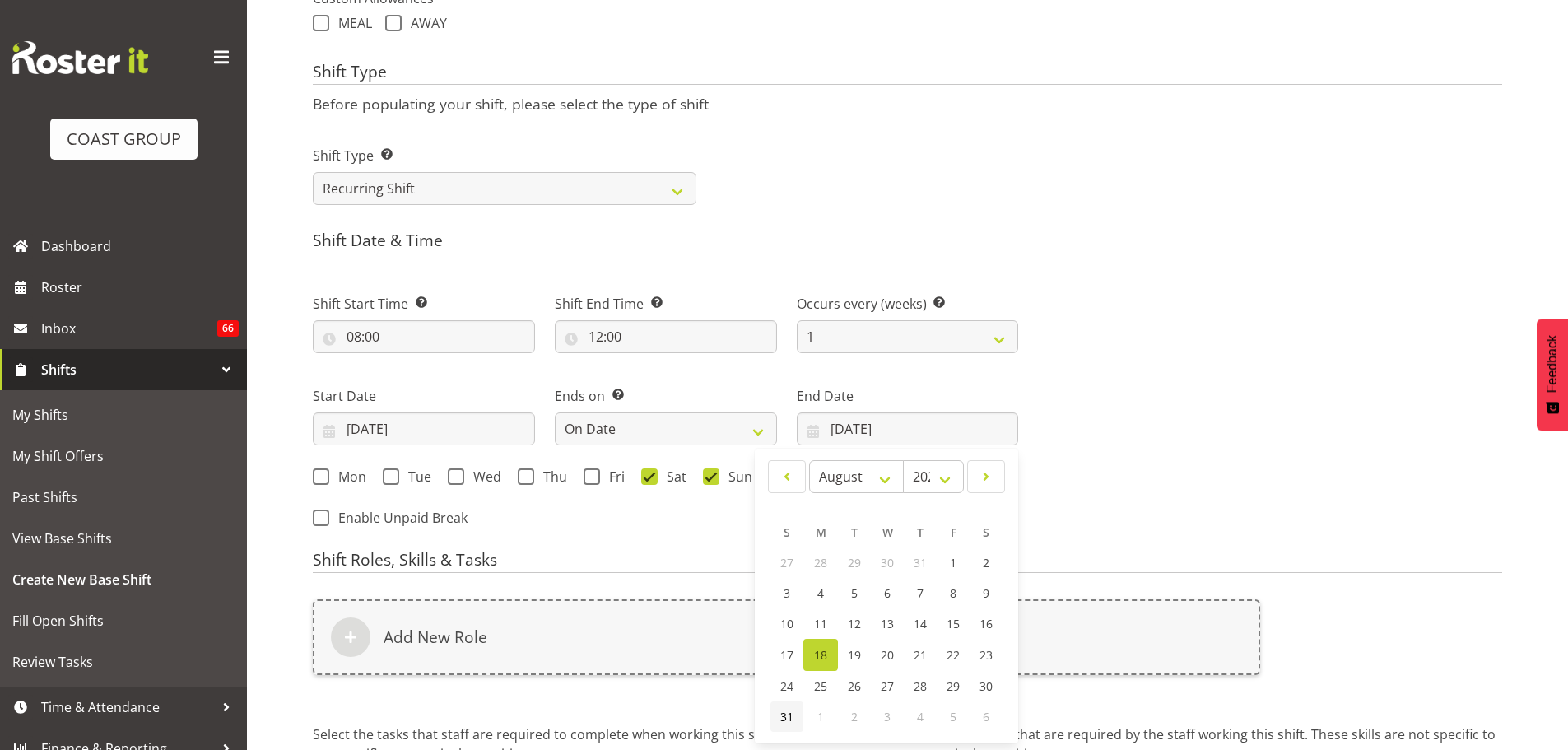
click at [777, 718] on link "31" at bounding box center [787, 715] width 33 height 30
type input "31/08/2025"
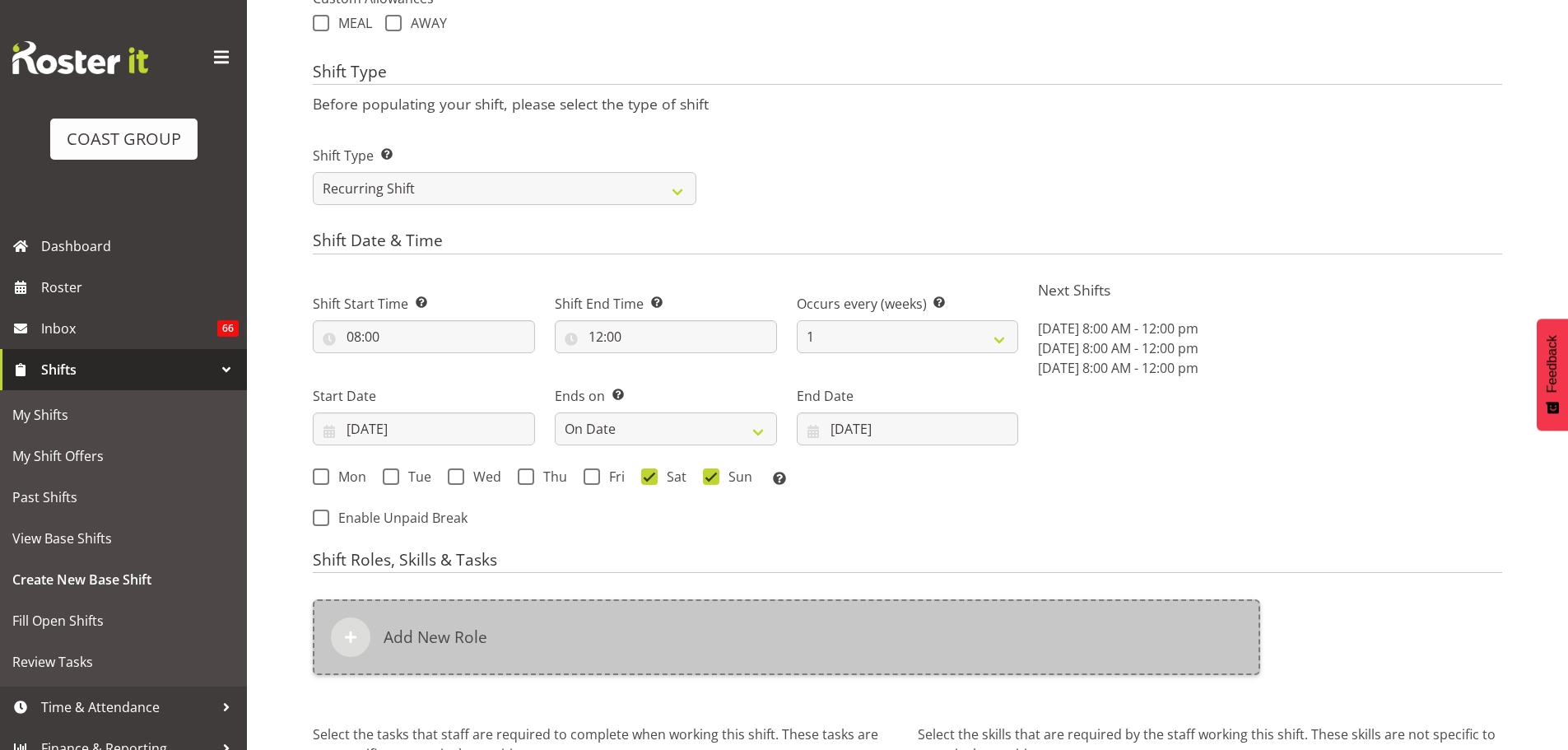
click at [664, 630] on div "Add New Role" at bounding box center [786, 636] width 947 height 76
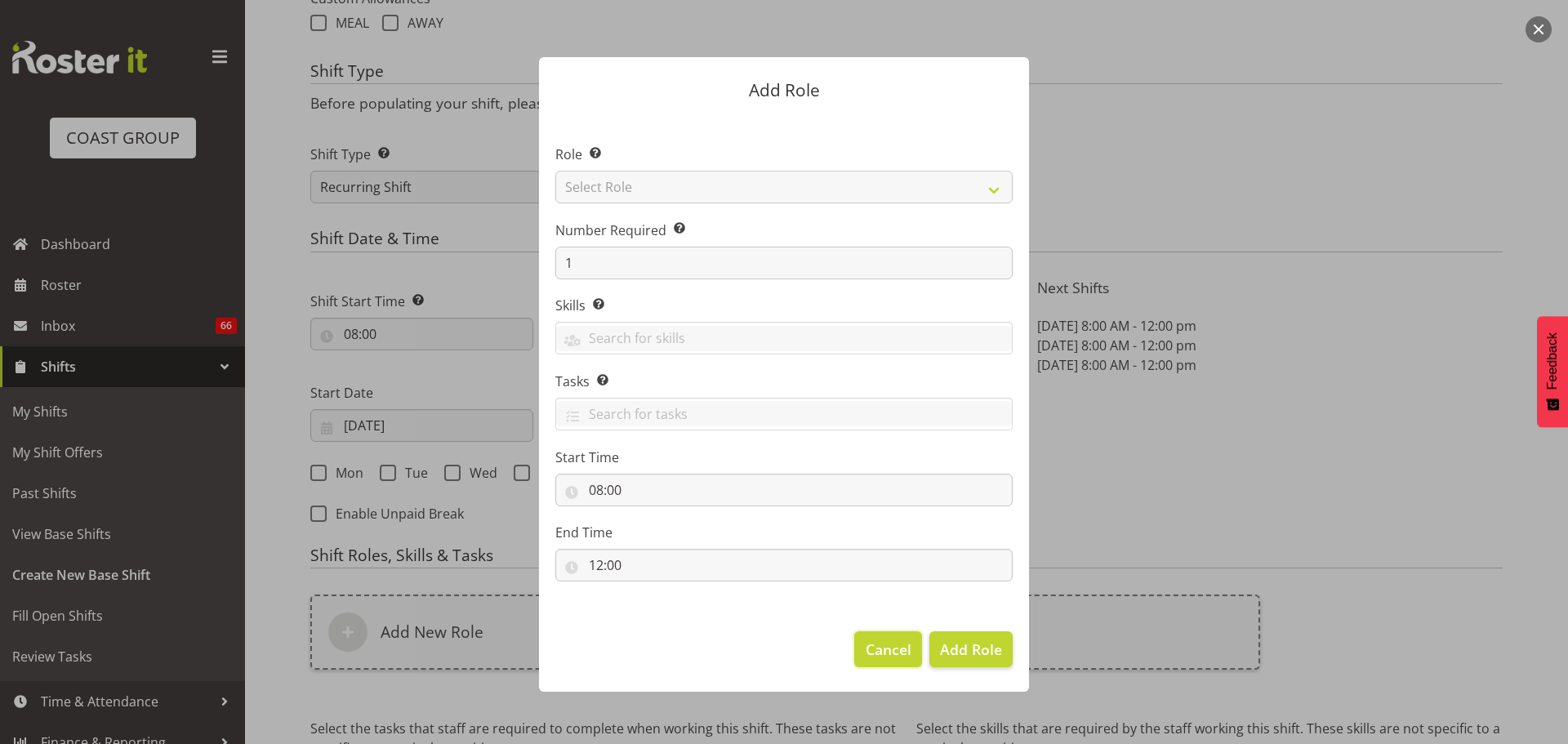
click at [901, 645] on span "Cancel" at bounding box center [888, 648] width 46 height 21
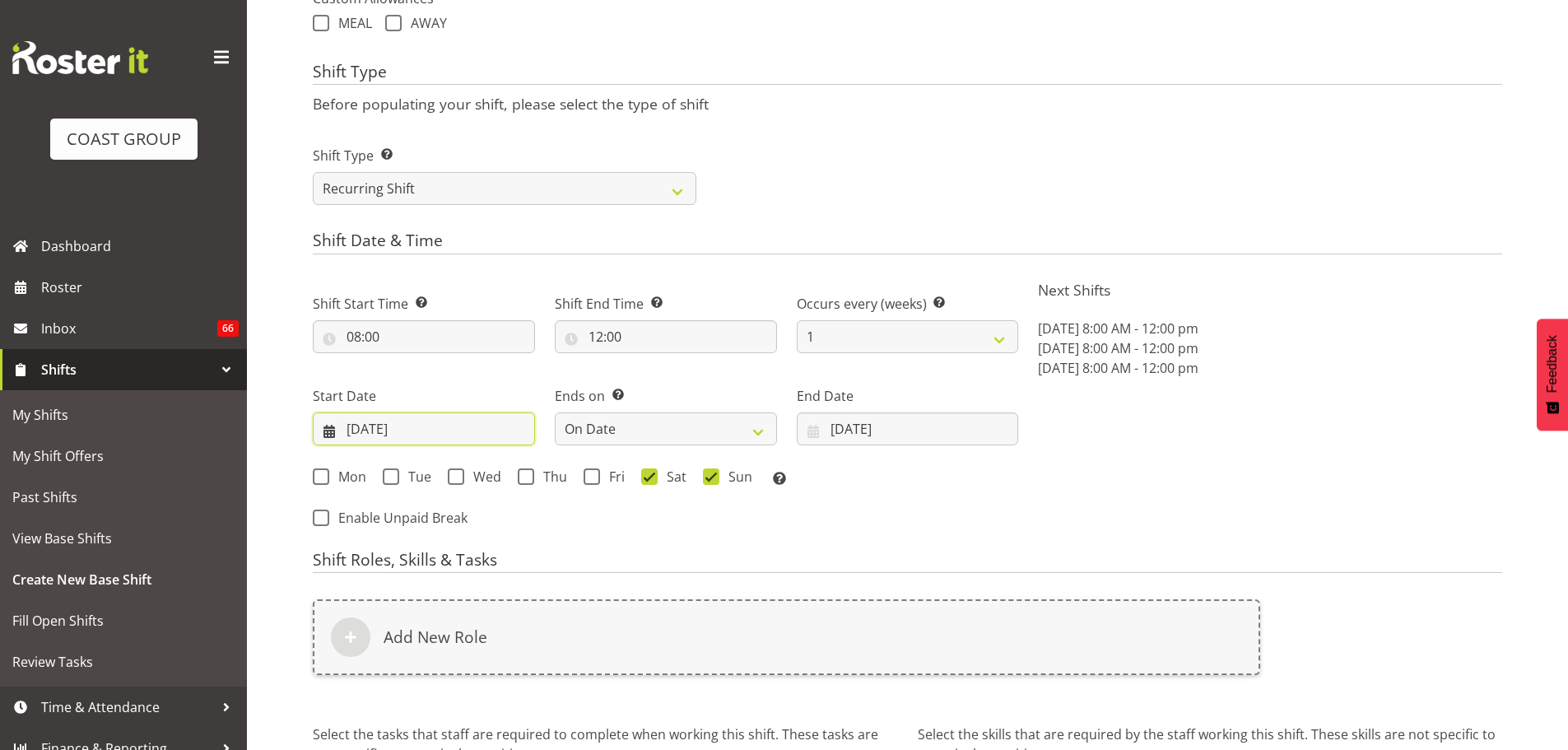
click at [402, 439] on input "23/08/2025" at bounding box center [424, 428] width 222 height 33
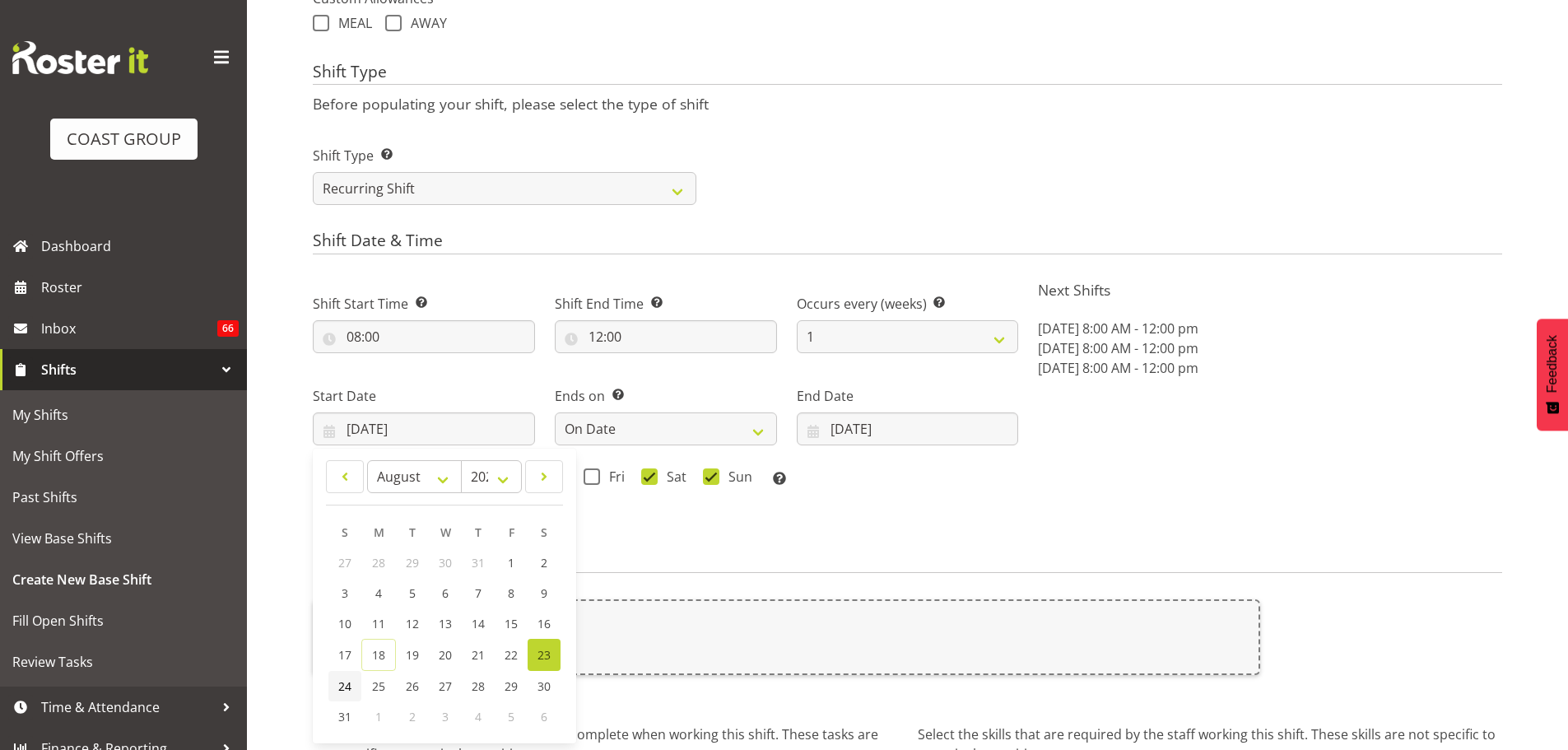
click at [329, 685] on link "24" at bounding box center [345, 685] width 33 height 30
type input "24/08/2025"
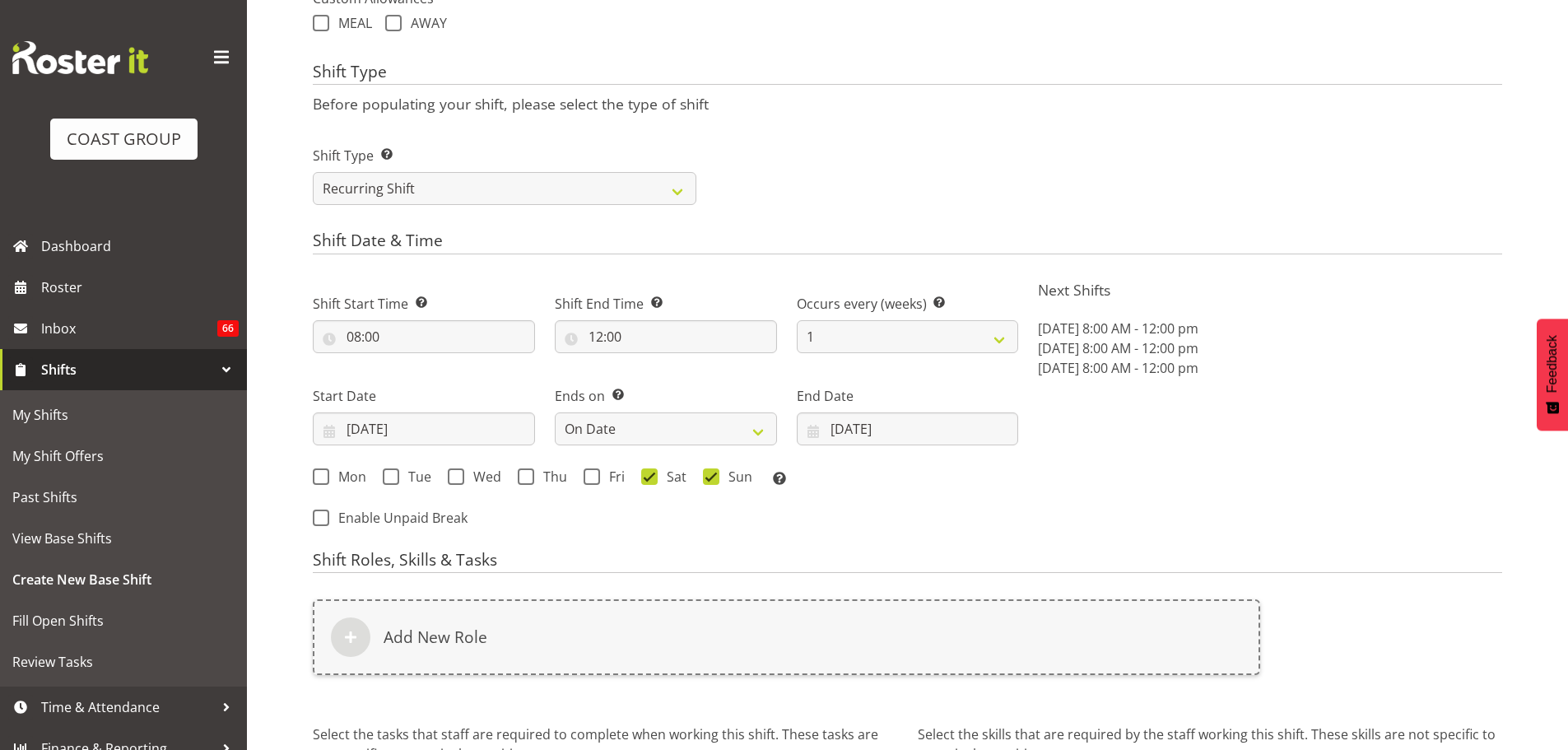
click at [1156, 437] on div "Next Shifts Sun, Aug 24, 2025 8:00 AM - 12:00 pm Sat, Aug 23, 2025 8:00 AM - 12…" at bounding box center [1270, 406] width 484 height 270
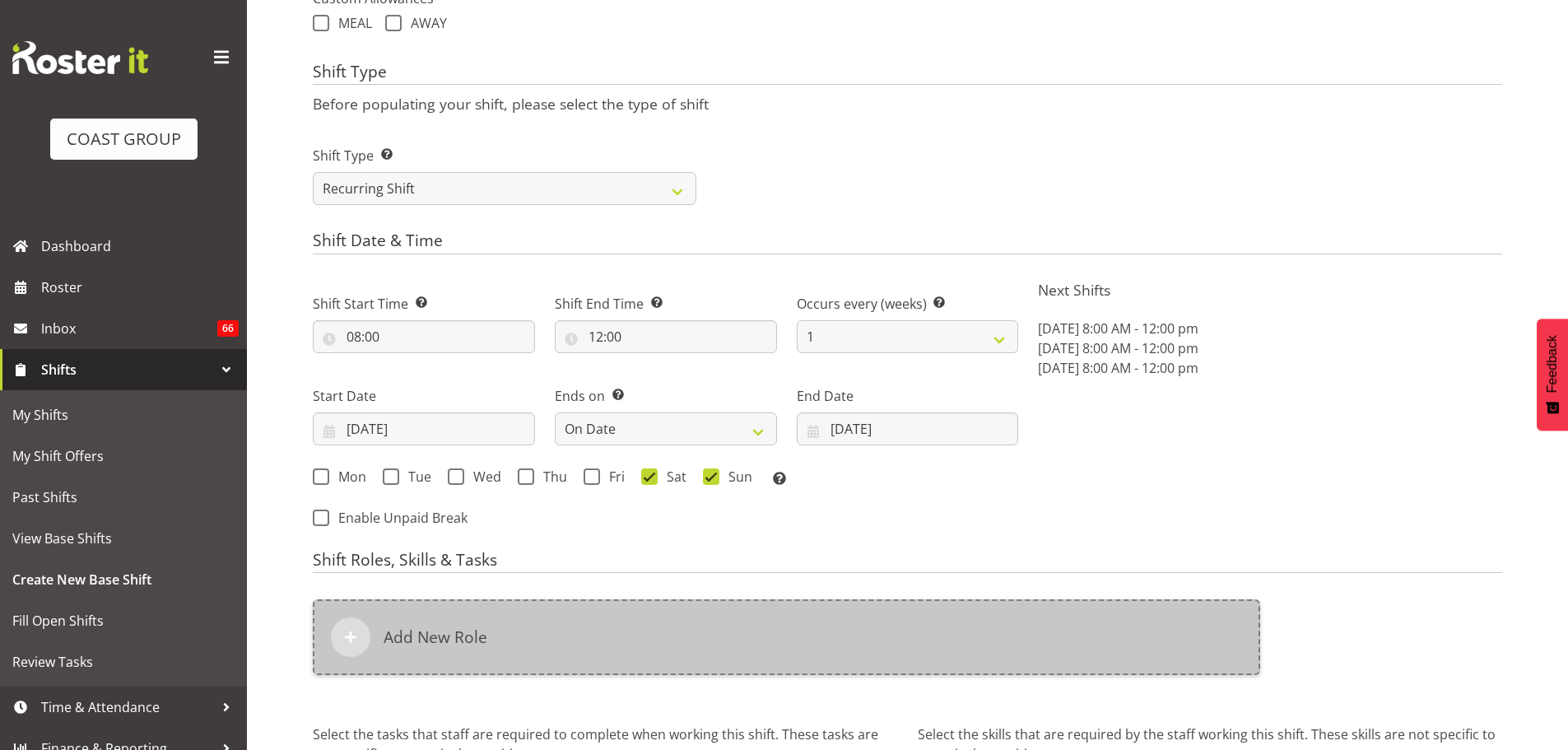
click at [634, 643] on div "Add New Role" at bounding box center [786, 636] width 947 height 76
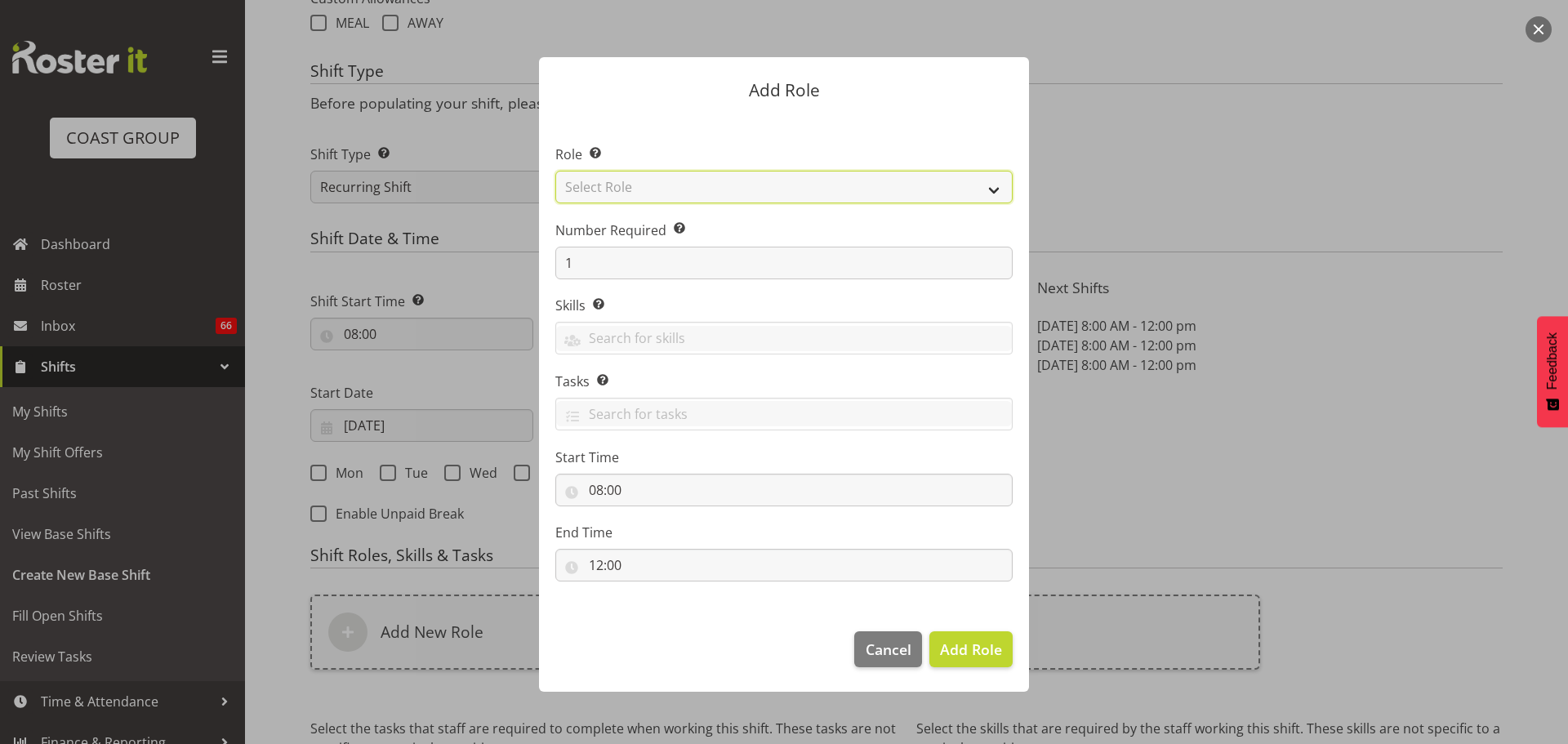
click at [677, 193] on select "Select Role ACCOUNT MANAGER ACCOUNT MANAGER DW ACCOUNTS AKL DIANNA VEHICLES AKL…" at bounding box center [784, 187] width 458 height 33
select select "81"
click at [555, 171] on select "Select Role ACCOUNT MANAGER ACCOUNT MANAGER DW ACCOUNTS AKL DIANNA VEHICLES AKL…" at bounding box center [784, 187] width 458 height 33
click at [955, 664] on button "Add Role" at bounding box center [971, 649] width 83 height 36
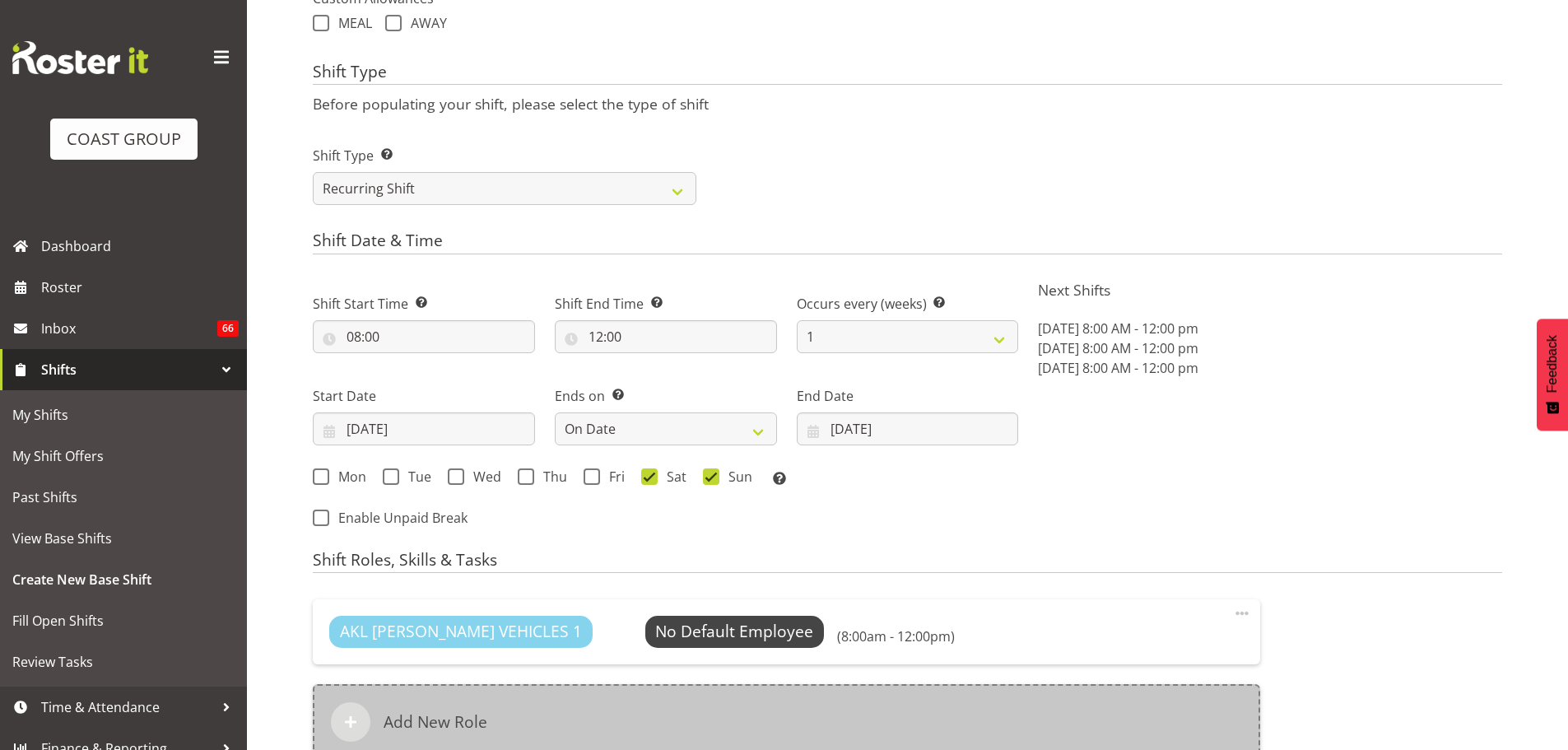
click at [657, 706] on div "Add New Role" at bounding box center [786, 721] width 947 height 76
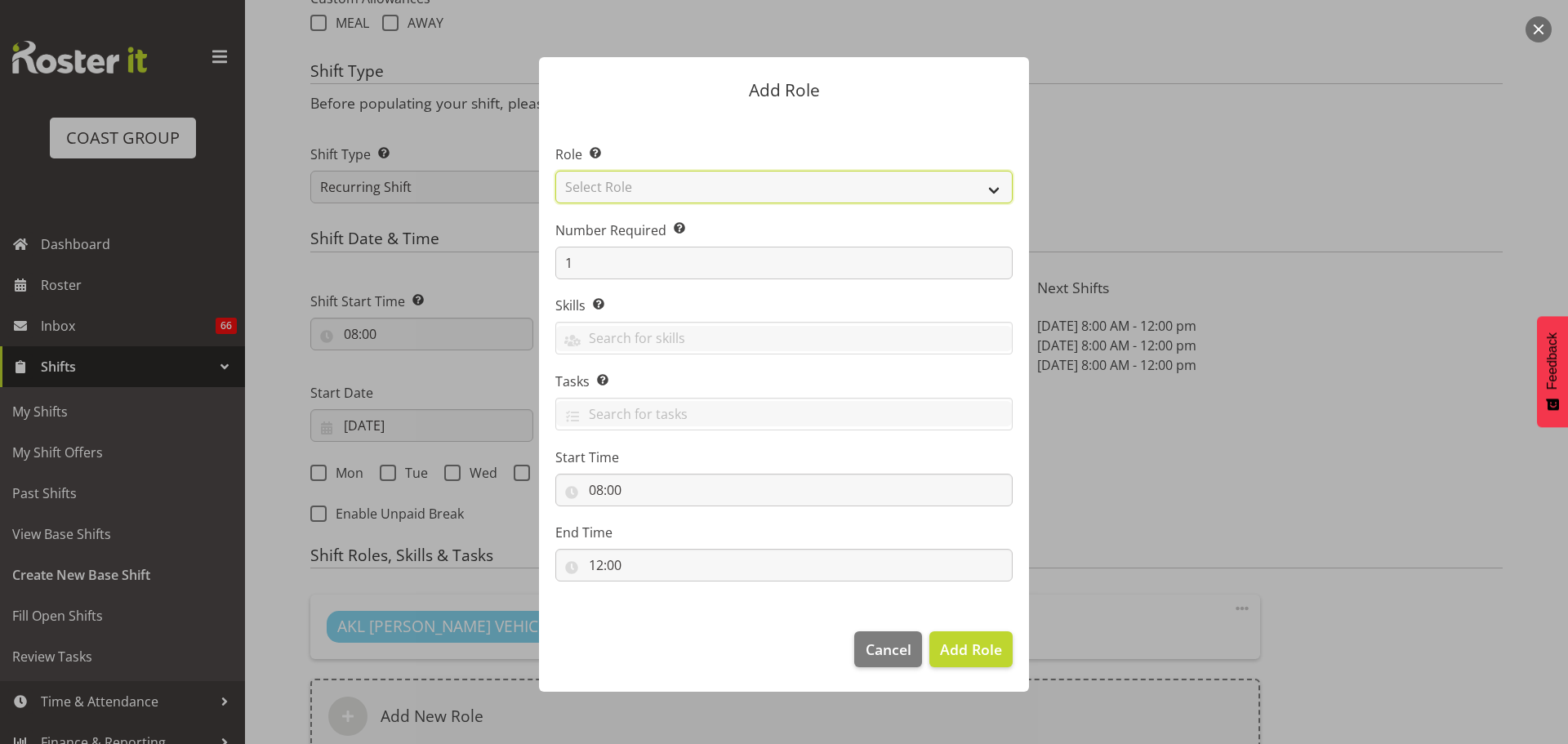
click at [732, 180] on select "Select Role ACCOUNT MANAGER ACCOUNT MANAGER DW ACCOUNTS AKL DIANNA VEHICLES AKL…" at bounding box center [784, 187] width 458 height 33
select select "190"
click at [555, 171] on select "Select Role ACCOUNT MANAGER ACCOUNT MANAGER DW ACCOUNTS AKL DIANNA VEHICLES AKL…" at bounding box center [784, 187] width 458 height 33
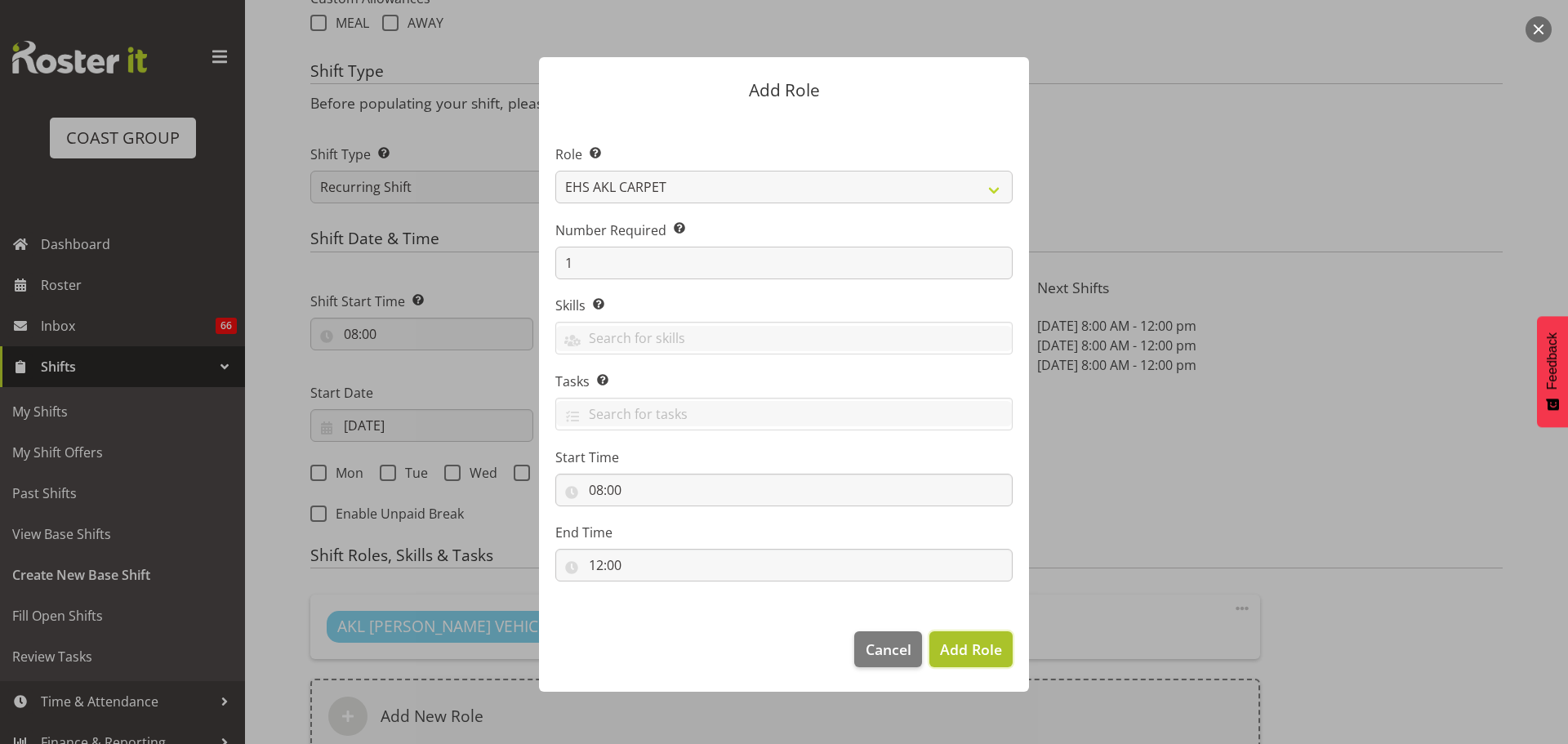
click at [1002, 644] on button "Add Role" at bounding box center [971, 649] width 83 height 36
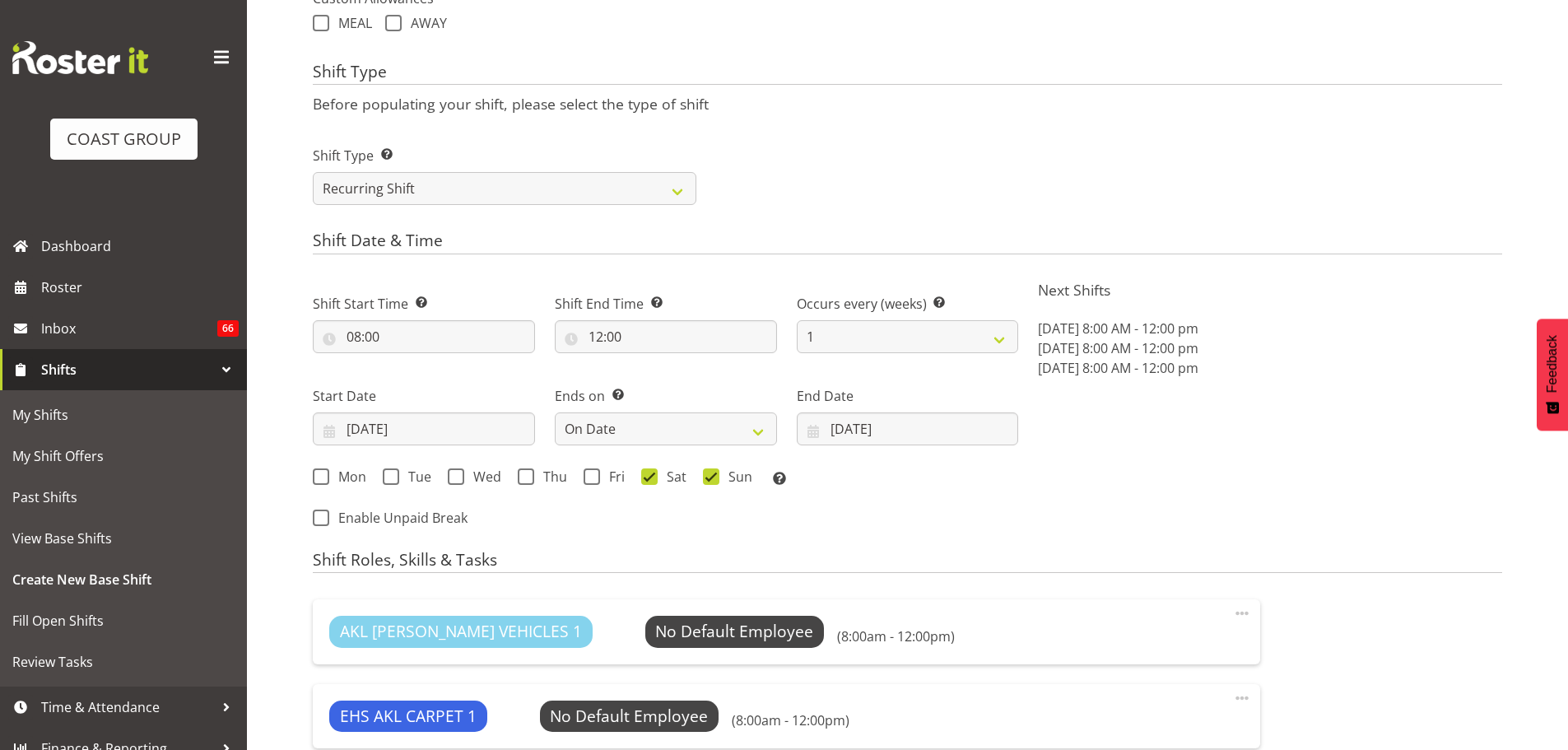
scroll to position [974, 0]
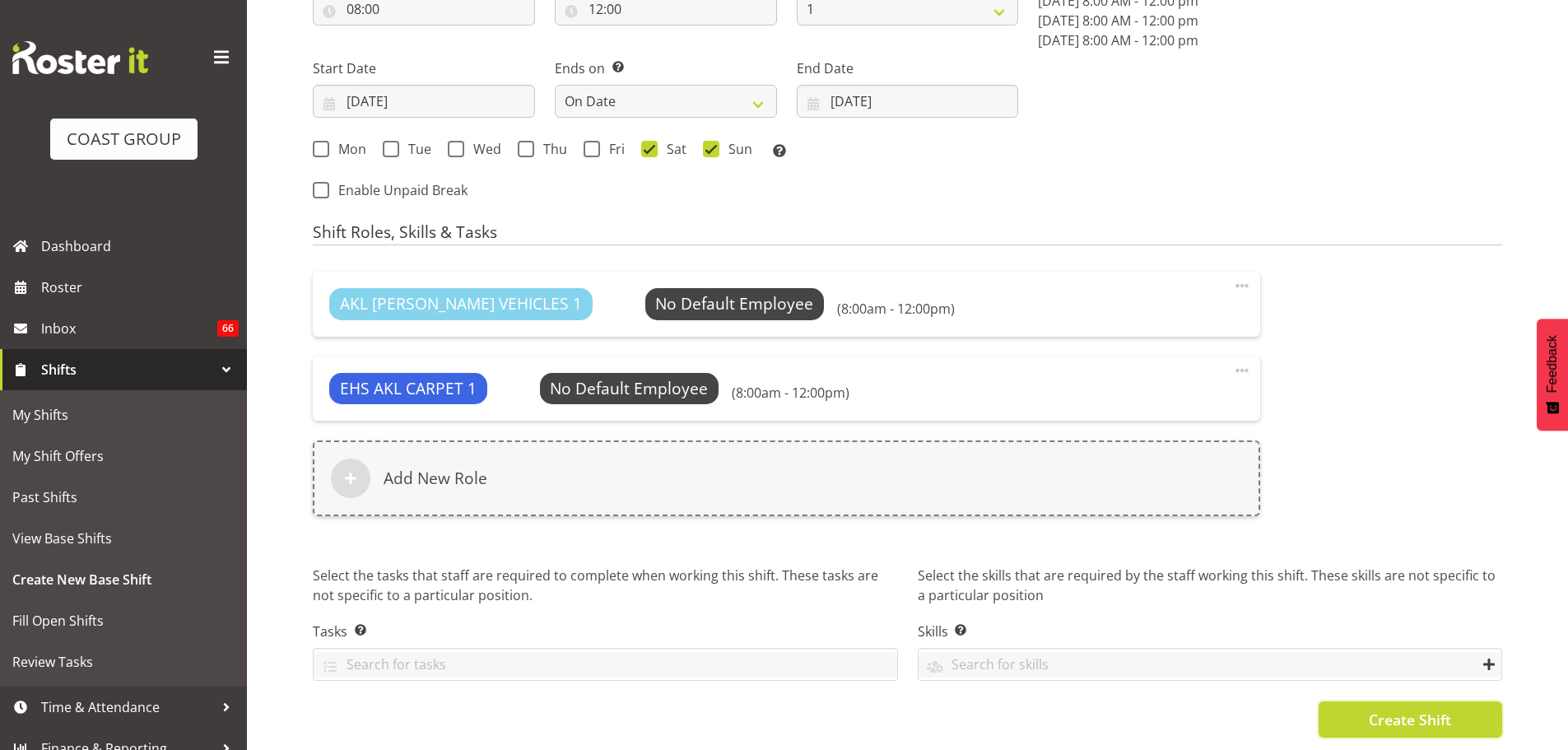
click at [1485, 702] on button "Create Shift" at bounding box center [1410, 719] width 183 height 36
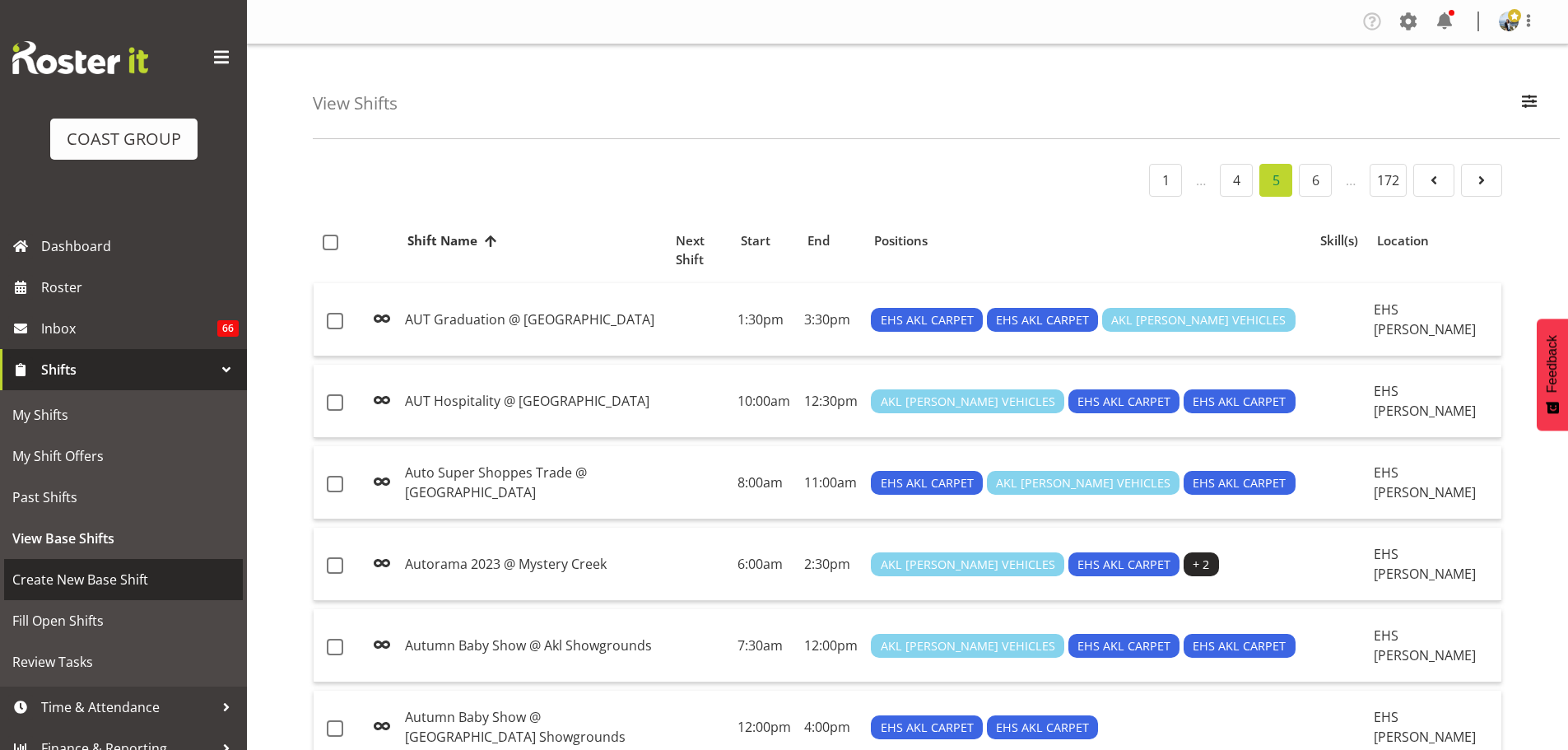
click at [137, 582] on span "Create New Base Shift" at bounding box center [124, 579] width 222 height 25
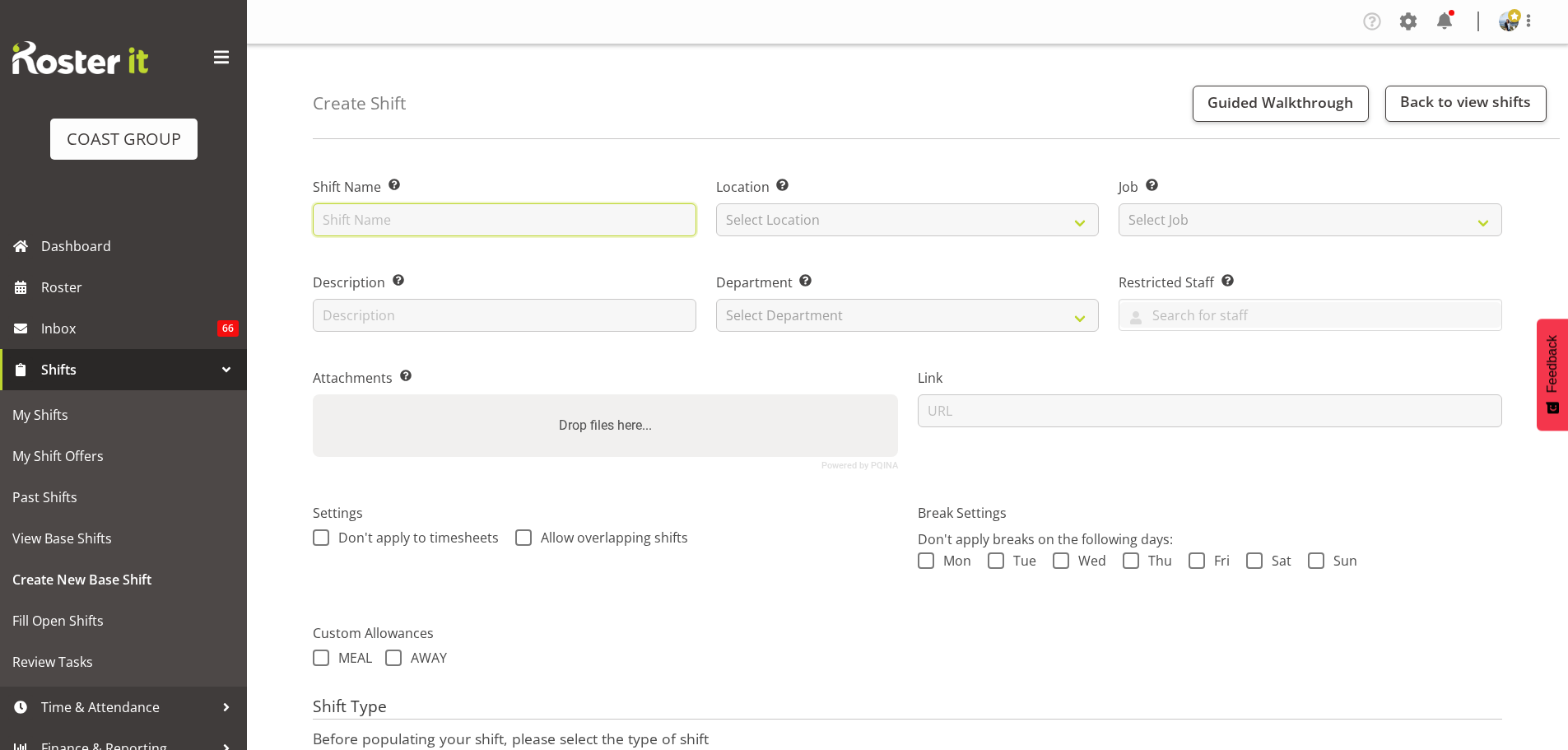
click at [419, 234] on input "text" at bounding box center [504, 220] width 384 height 33
type input "Centrepiece '25 @ Shed 10"
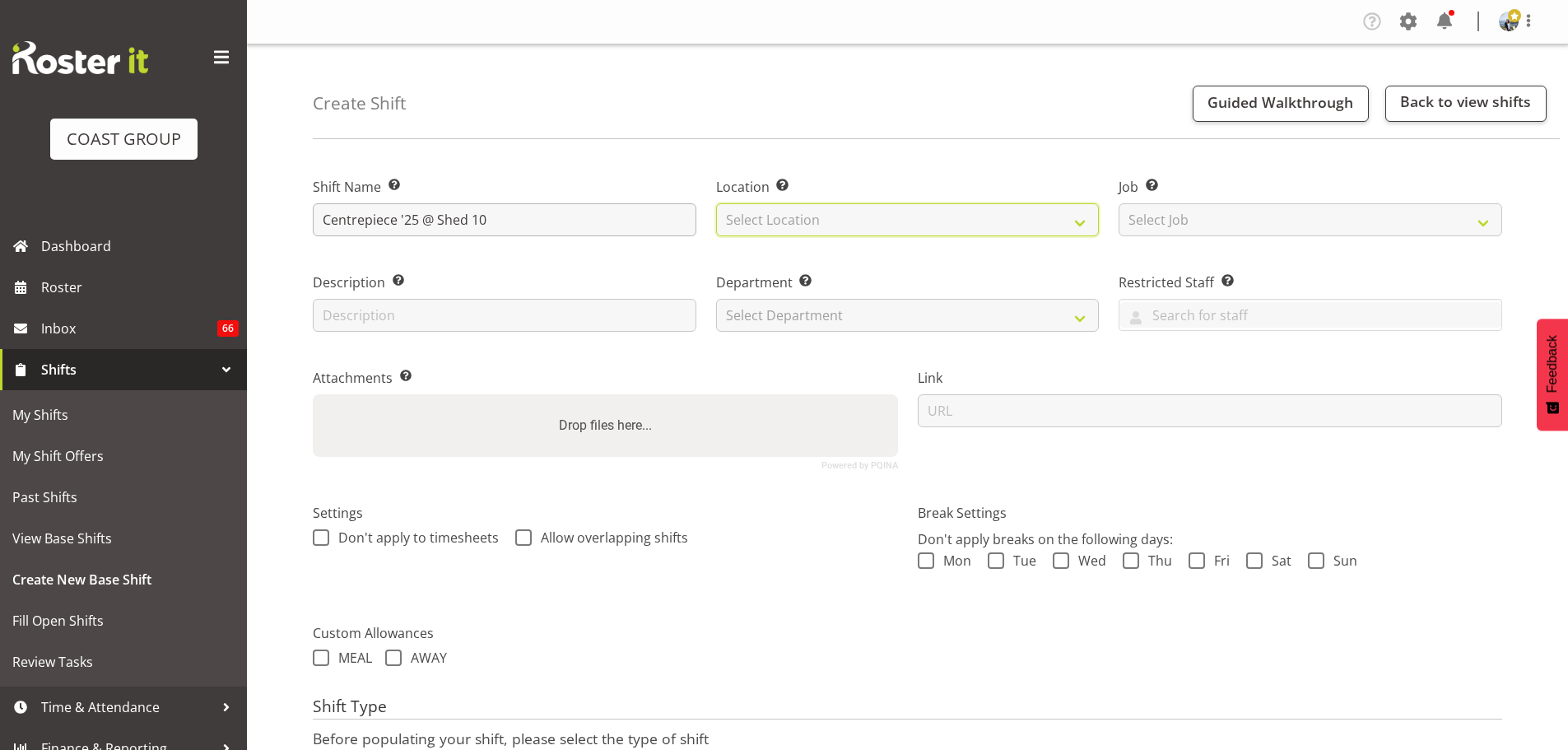
select select "35"
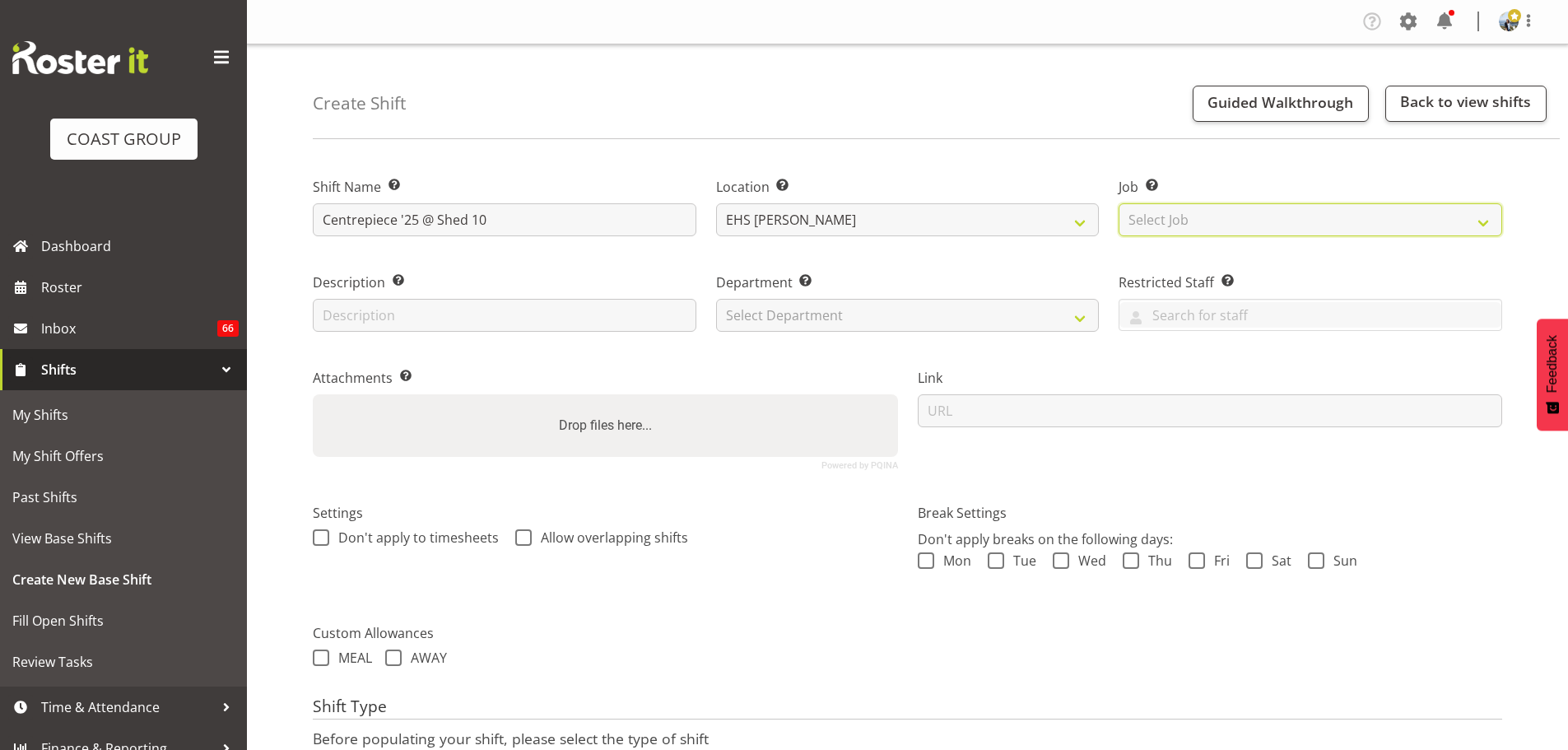
click at [1202, 214] on select "Select Job Create new job 1 Carlton Events 1 [PERSON_NAME][GEOGRAPHIC_DATA] 1 […" at bounding box center [1310, 220] width 384 height 33
click at [1290, 231] on select "Select Job Create new job 1 Carlton Events 1 [PERSON_NAME][GEOGRAPHIC_DATA] 1 […" at bounding box center [1310, 220] width 384 height 33
click at [1189, 209] on select "Select Job Create new job 1 Carlton Events 1 [PERSON_NAME][GEOGRAPHIC_DATA] 1 […" at bounding box center [1310, 220] width 384 height 33
select select "8574"
click at [1119, 203] on select "Select Job Create new job 1 Carlton Events 1 [PERSON_NAME][GEOGRAPHIC_DATA] 1 […" at bounding box center [1310, 220] width 384 height 33
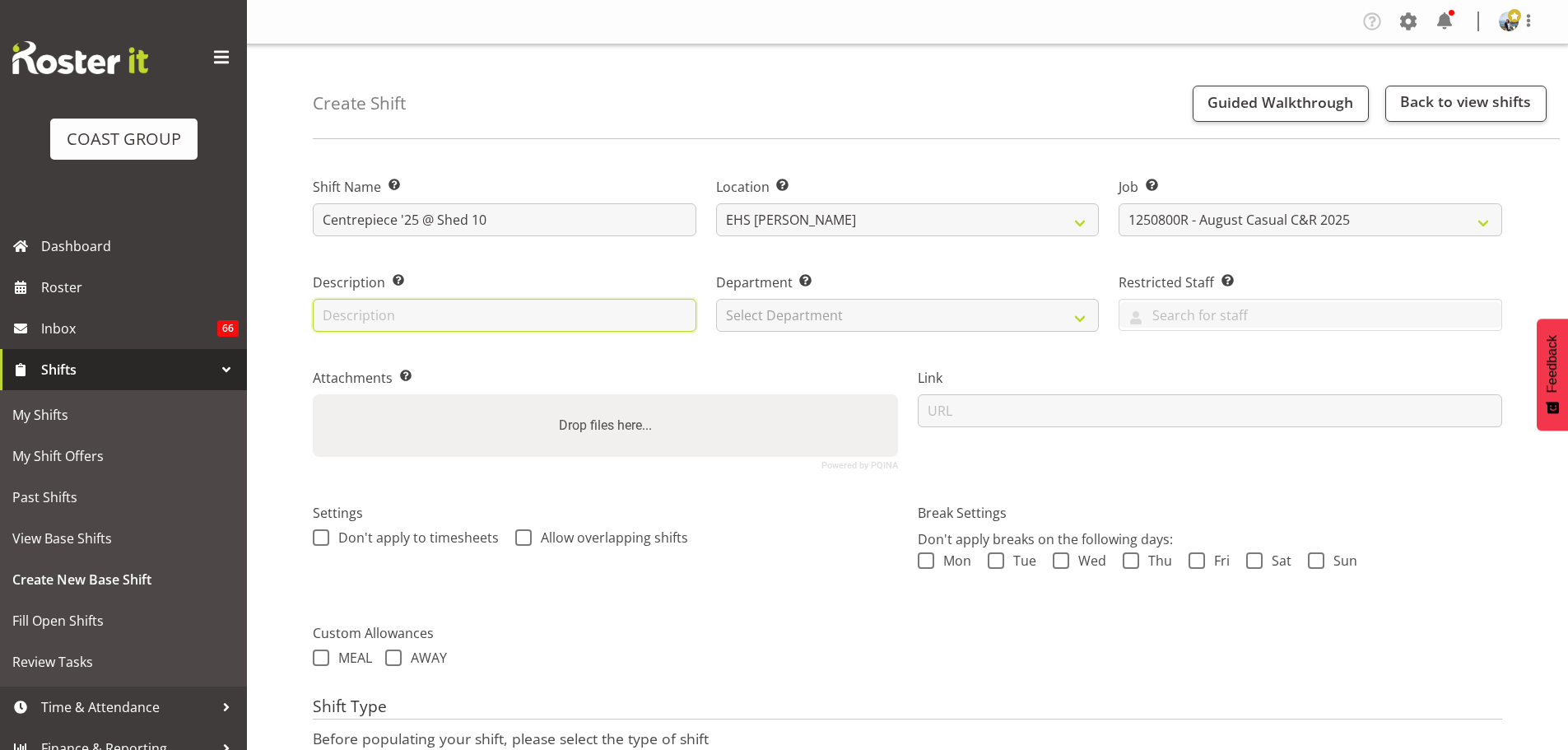
click at [570, 328] on input "text" at bounding box center [504, 315] width 384 height 33
type input "Plush Red - Entrance and centre aisle"
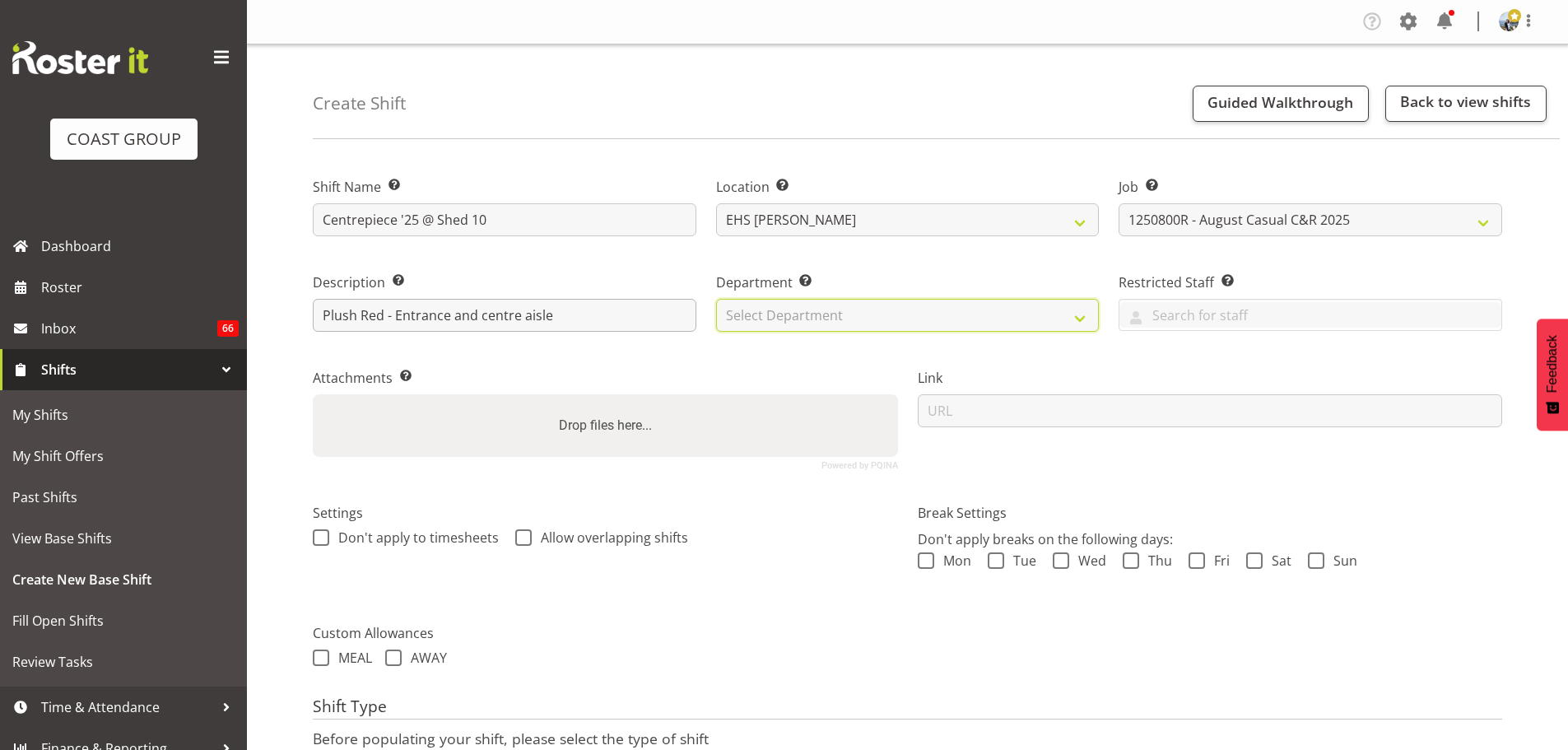
select select "35"
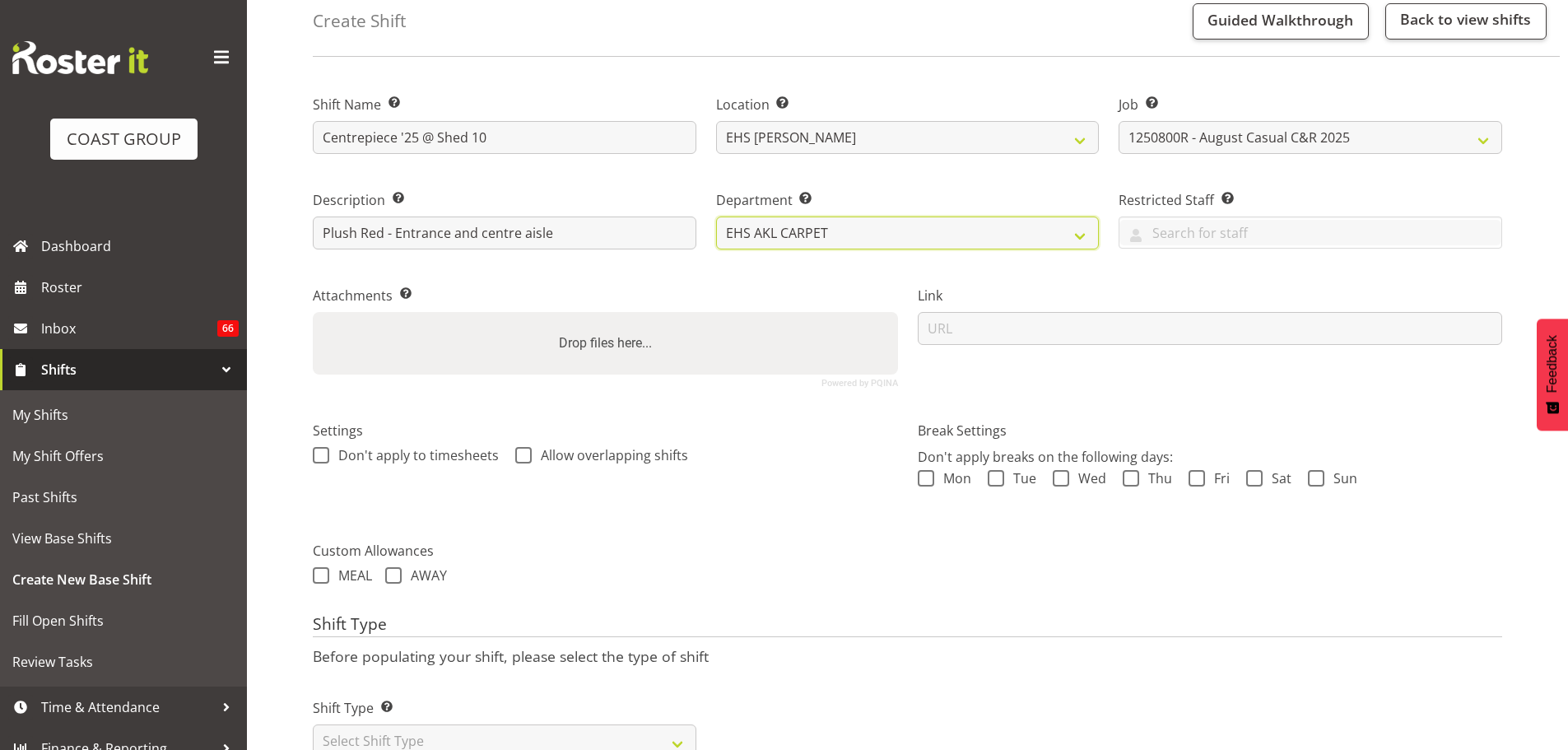
scroll to position [140, 0]
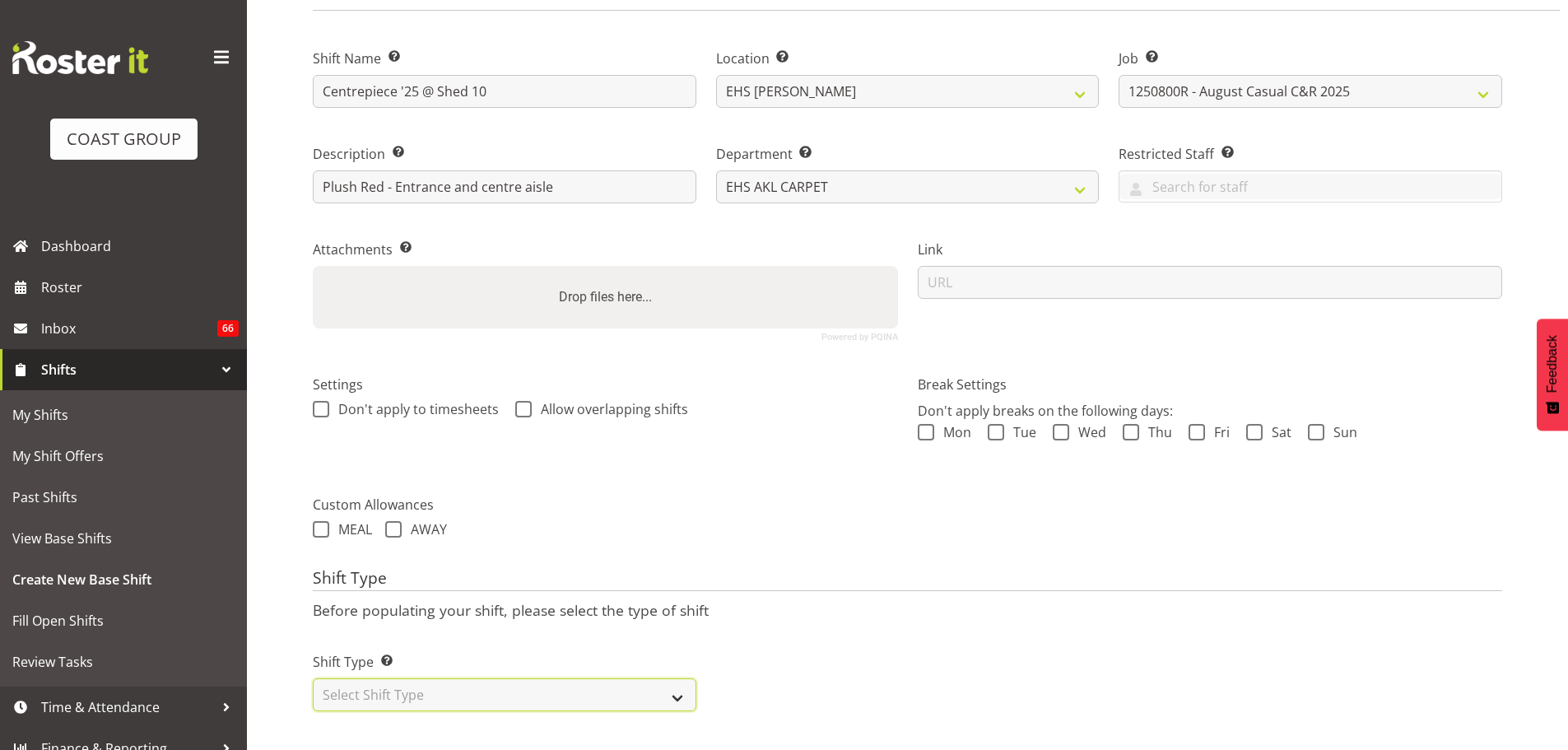
click at [429, 682] on select "Select Shift Type One Off Shift Recurring Shift Rotating Shift" at bounding box center [504, 694] width 384 height 33
select select "recurring"
click at [313, 678] on select "Select Shift Type One Off Shift Recurring Shift Rotating Shift" at bounding box center [504, 694] width 384 height 33
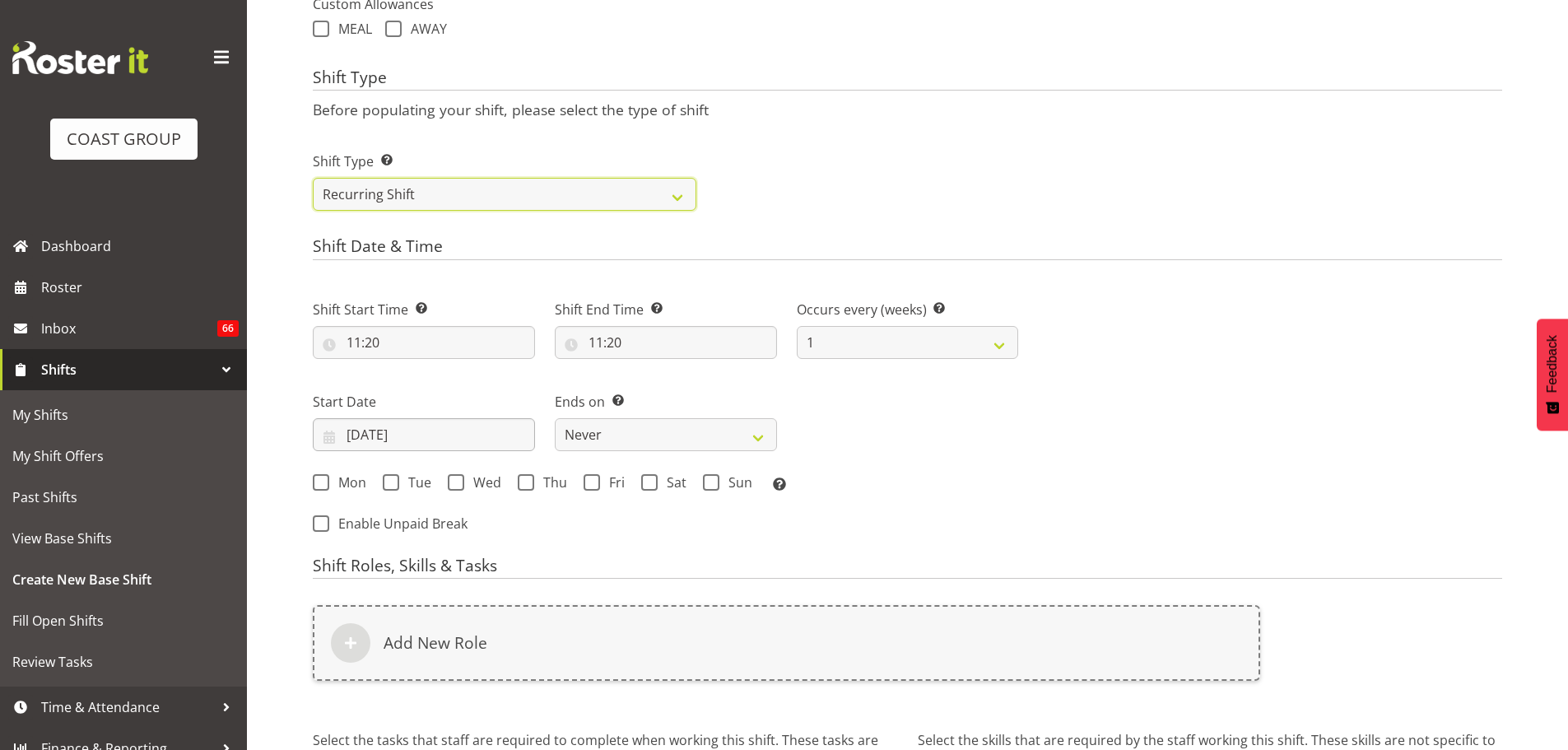
scroll to position [716, 0]
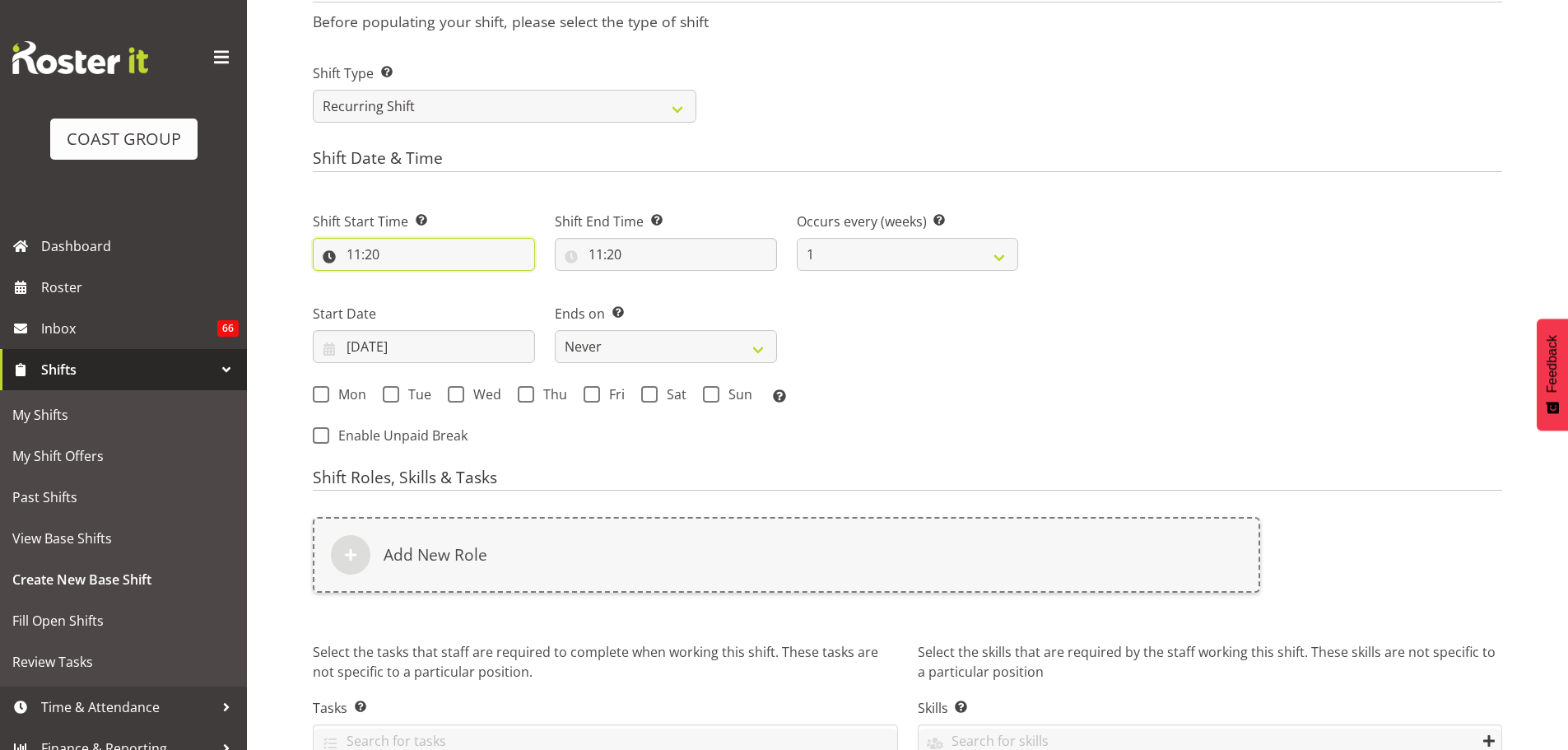
click at [371, 260] on input "11:20" at bounding box center [424, 254] width 222 height 33
click at [428, 281] on select "00 01 02 03 04 05 06 07 08 09 10 11 12 13 14 15 16 17 18 19 20 21 22 23" at bounding box center [425, 297] width 37 height 33
select select "13"
click at [407, 281] on select "00 01 02 03 04 05 06 07 08 09 10 11 12 13 14 15 16 17 18 19 20 21 22 23" at bounding box center [425, 297] width 37 height 33
type input "13:20"
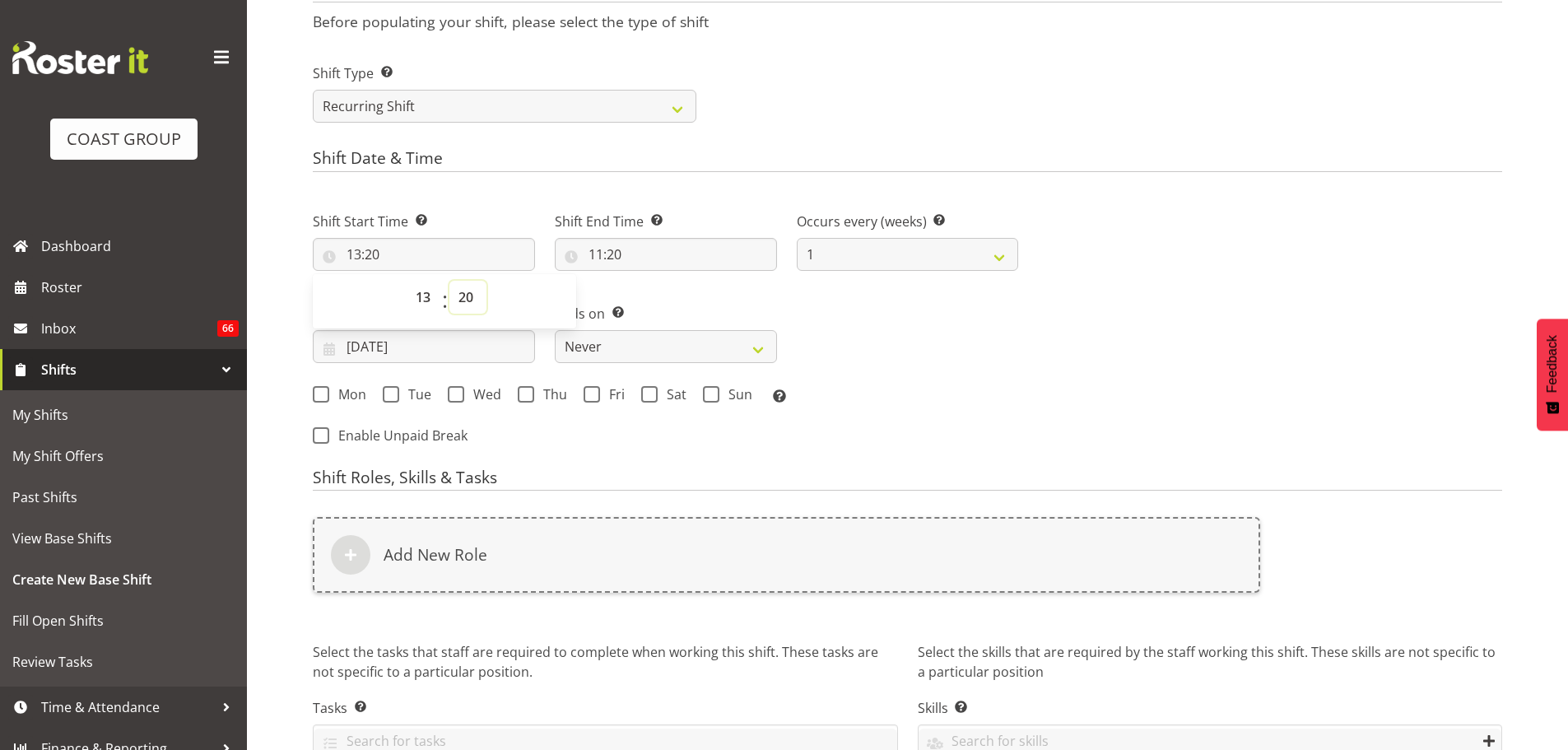
click at [461, 302] on select "00 01 02 03 04 05 06 07 08 09 10 11 12 13 14 15 16 17 18 19 20 21 22 23 24 25 2…" at bounding box center [468, 297] width 37 height 33
select select "30"
click at [449, 281] on select "00 01 02 03 04 05 06 07 08 09 10 11 12 13 14 15 16 17 18 19 20 21 22 23 24 25 2…" at bounding box center [468, 297] width 37 height 33
type input "13:30"
click at [621, 252] on input "11:20" at bounding box center [666, 254] width 222 height 33
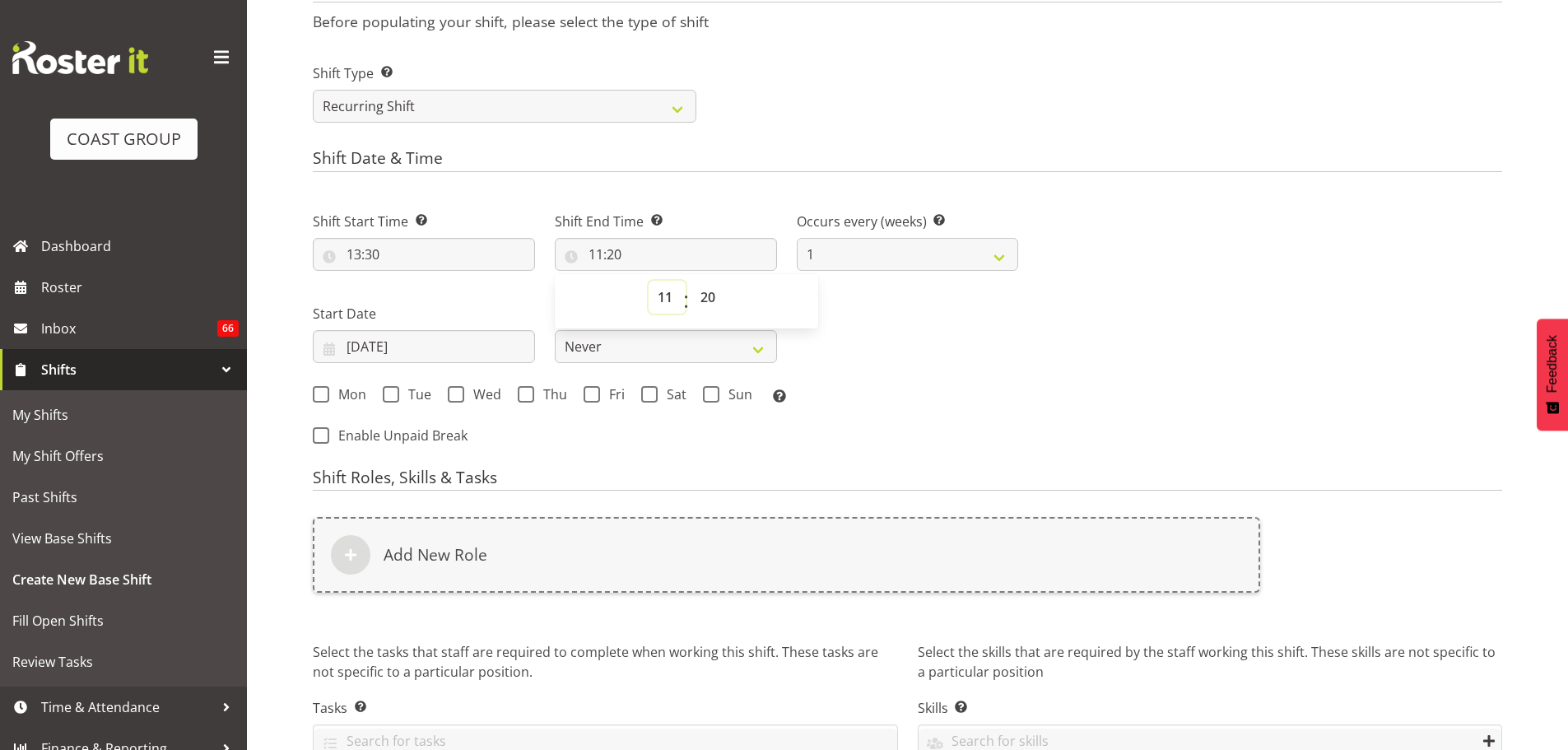
click at [668, 293] on select "00 01 02 03 04 05 06 07 08 09 10 11 12 13 14 15 16 17 18 19 20 21 22 23" at bounding box center [667, 297] width 37 height 33
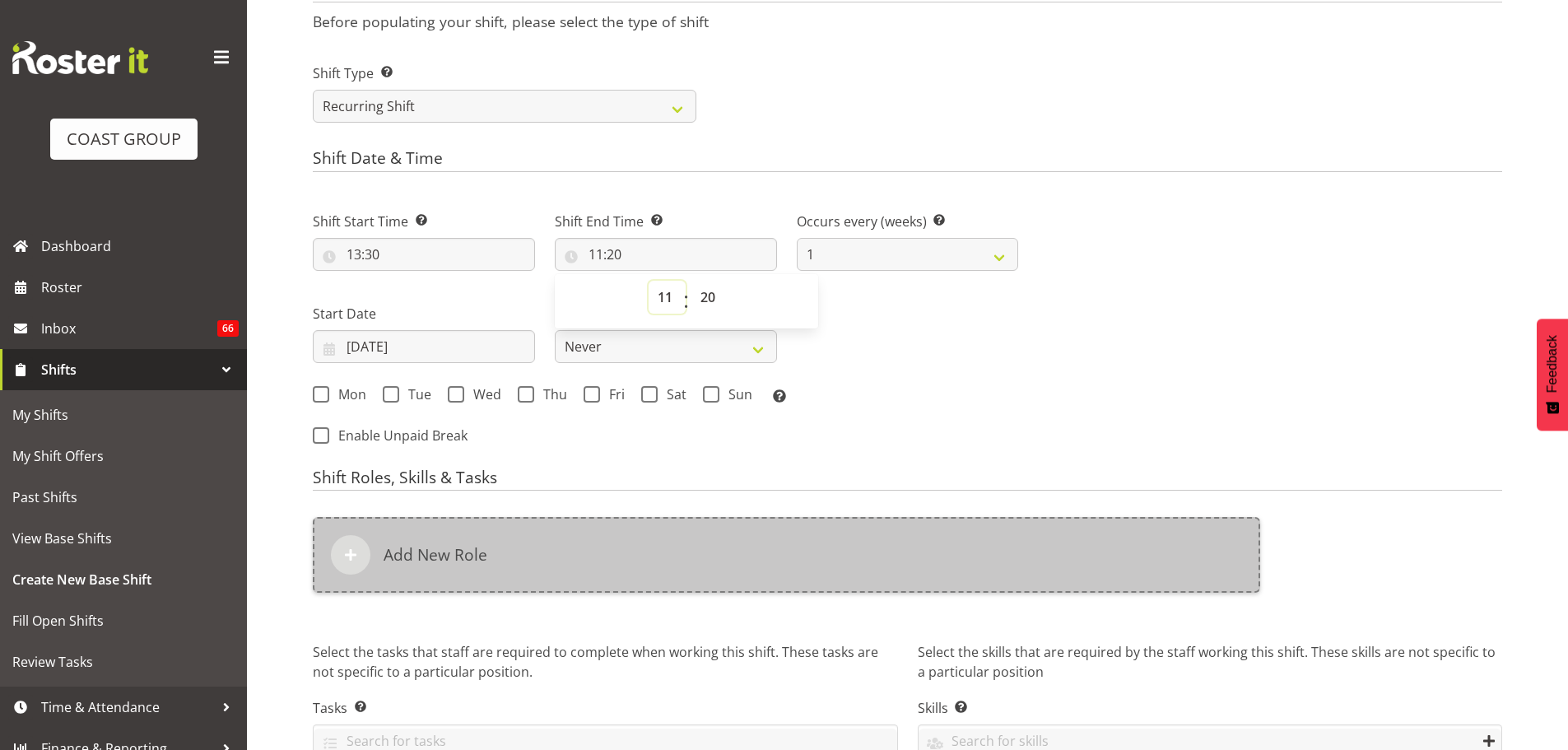
select select "14"
click at [649, 281] on select "00 01 02 03 04 05 06 07 08 09 10 11 12 13 14 15 16 17 18 19 20 21 22 23" at bounding box center [667, 297] width 37 height 33
type input "14:20"
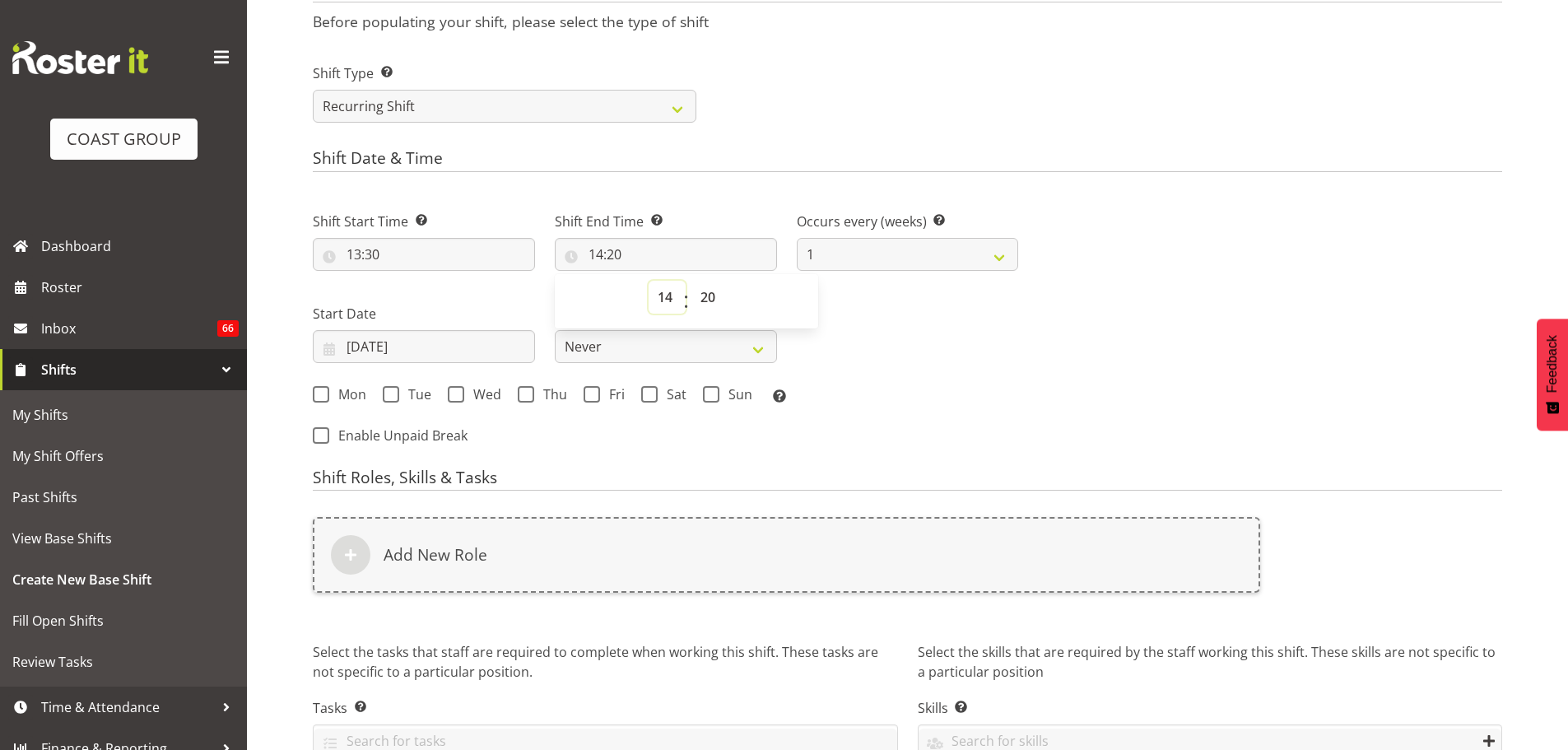
click at [658, 293] on select "00 01 02 03 04 05 06 07 08 09 10 11 12 13 14 15 16 17 18 19 20 21 22 23" at bounding box center [667, 297] width 37 height 33
select select "15"
click at [649, 281] on select "00 01 02 03 04 05 06 07 08 09 10 11 12 13 14 15 16 17 18 19 20 21 22 23" at bounding box center [667, 297] width 37 height 33
type input "15:20"
click at [704, 303] on select "00 01 02 03 04 05 06 07 08 09 10 11 12 13 14 15 16 17 18 19 20 21 22 23 24 25 2…" at bounding box center [709, 297] width 37 height 33
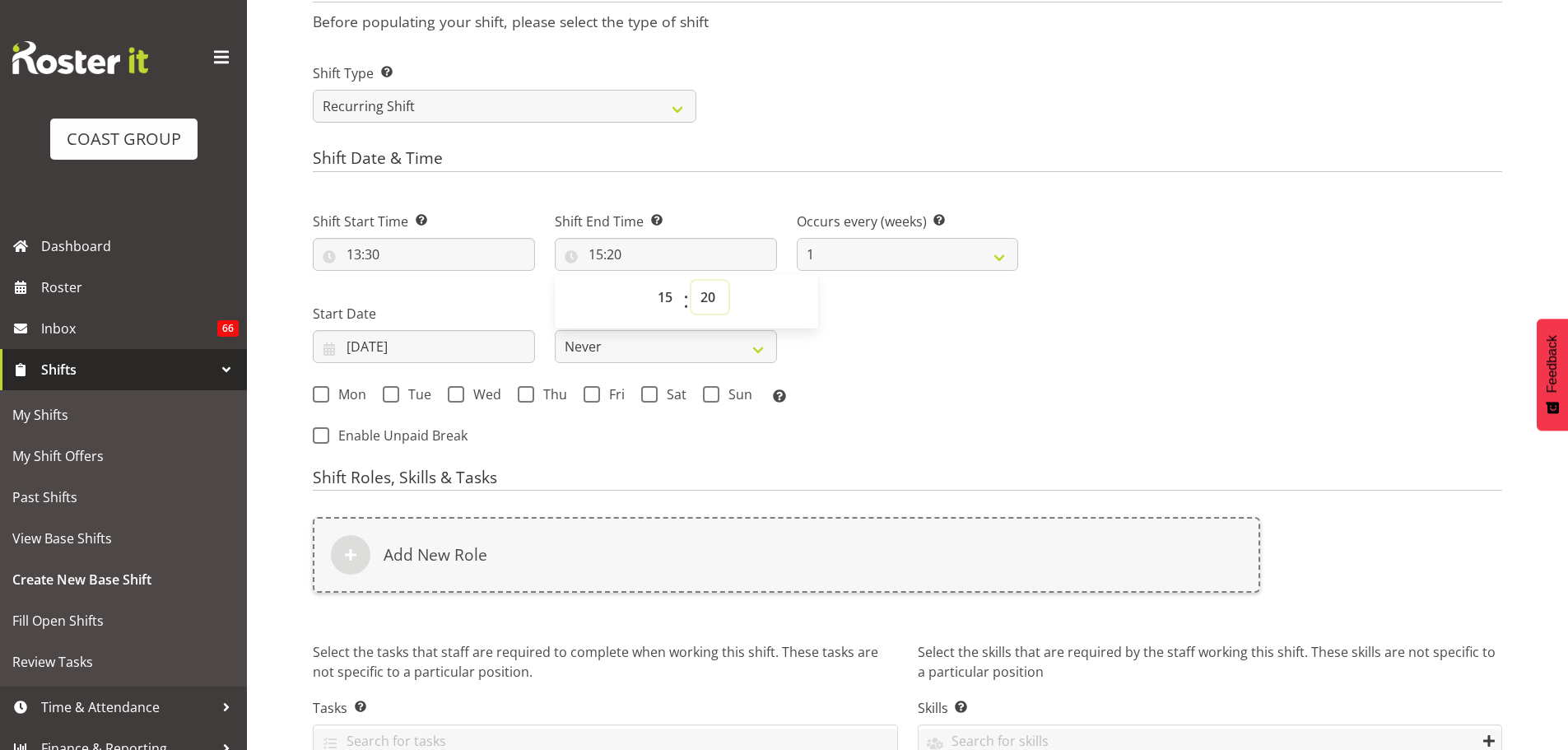
select select "0"
click at [691, 281] on select "00 01 02 03 04 05 06 07 08 09 10 11 12 13 14 15 16 17 18 19 20 21 22 23 24 25 2…" at bounding box center [709, 297] width 37 height 33
type input "15:00"
click at [447, 343] on input "18/08/2025" at bounding box center [424, 346] width 222 height 33
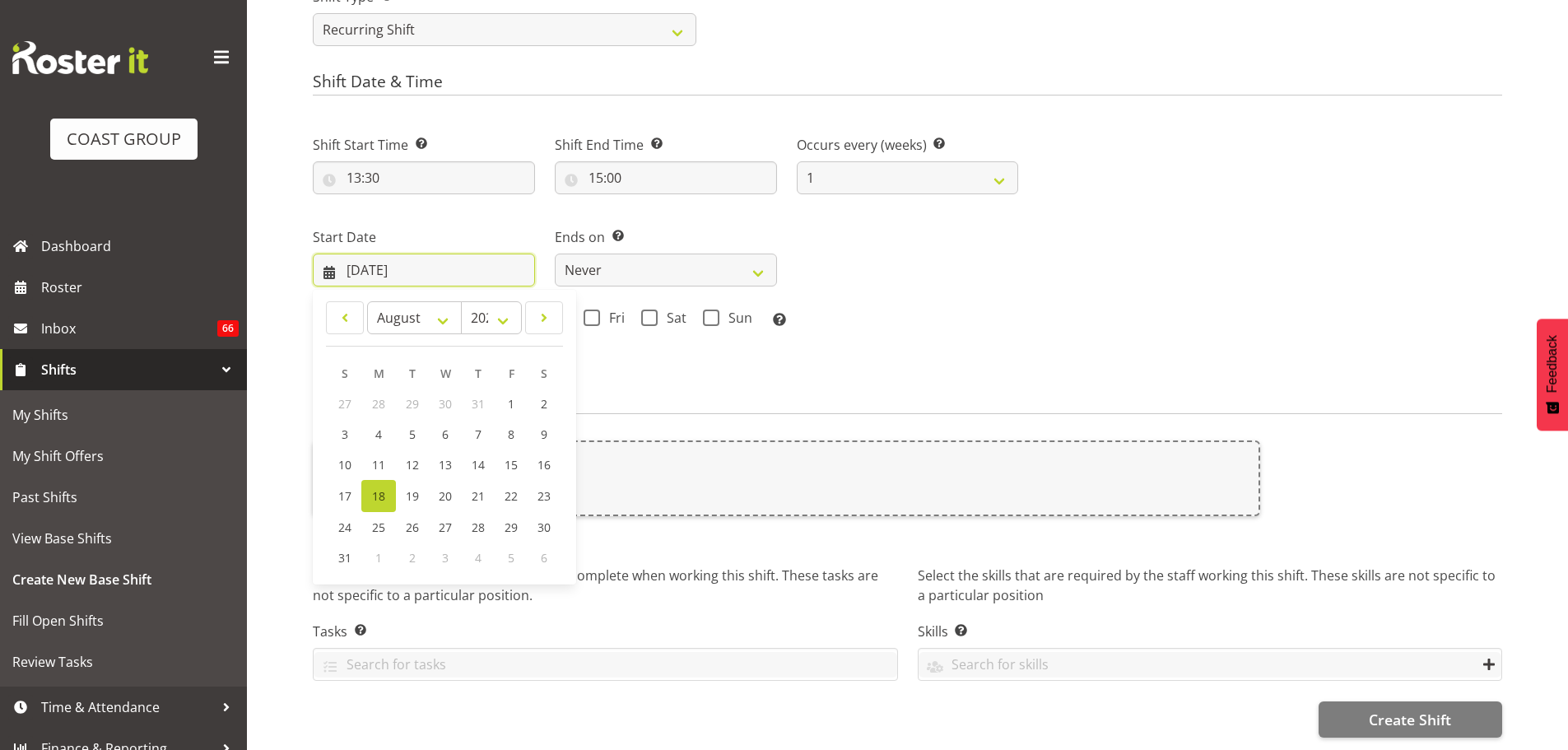
scroll to position [806, 0]
click at [900, 393] on h4 "Shift Roles, Skills & Tasks" at bounding box center [907, 403] width 1190 height 23
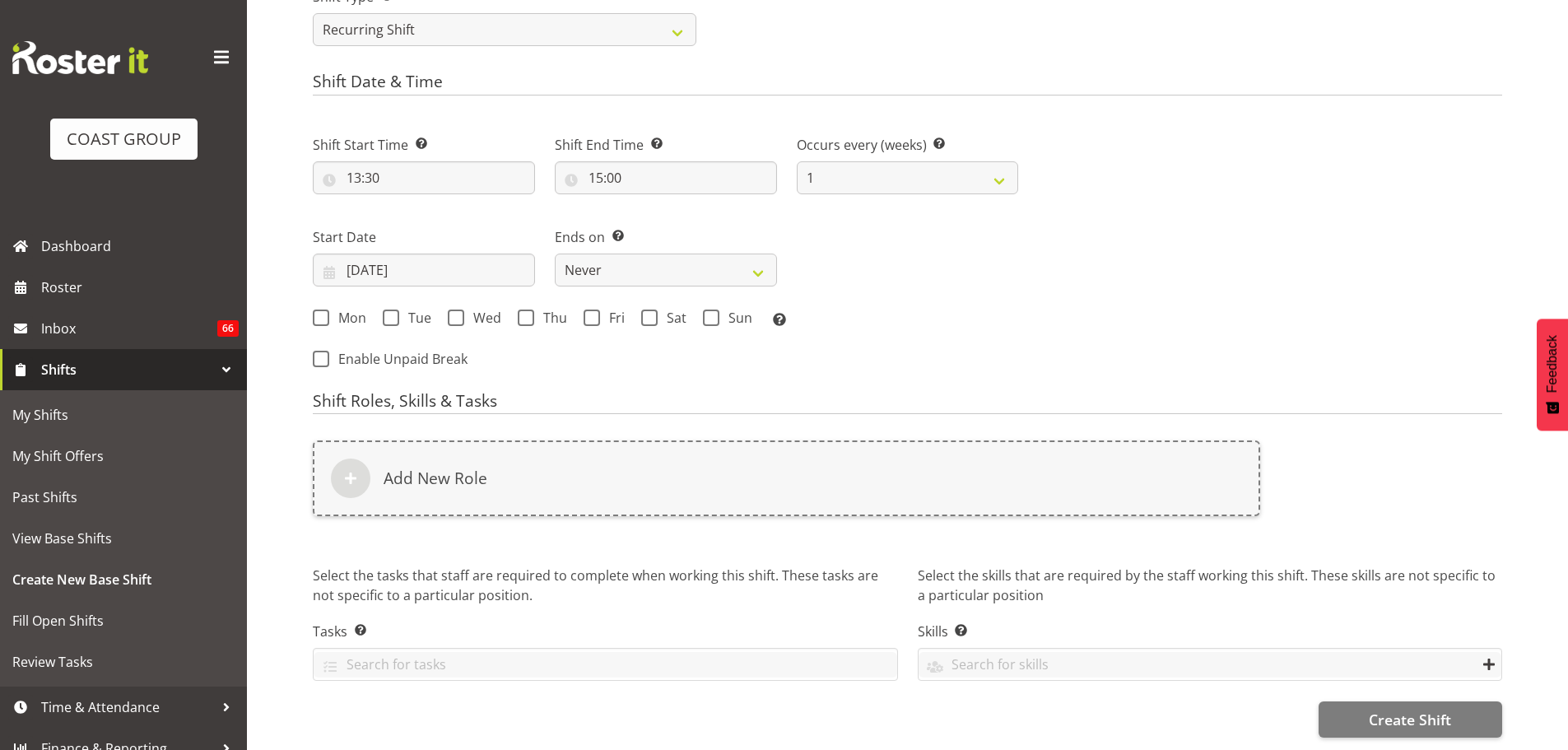
click at [346, 315] on div "Mon Tue Wed Thu Fri Sat Sun Select the days of the week you wish to create this…" at bounding box center [665, 320] width 706 height 21
click at [350, 310] on span "Mon" at bounding box center [347, 318] width 37 height 16
click at [324, 312] on input "Mon" at bounding box center [318, 317] width 11 height 11
checkbox input "true"
click at [397, 310] on span at bounding box center [391, 318] width 16 height 16
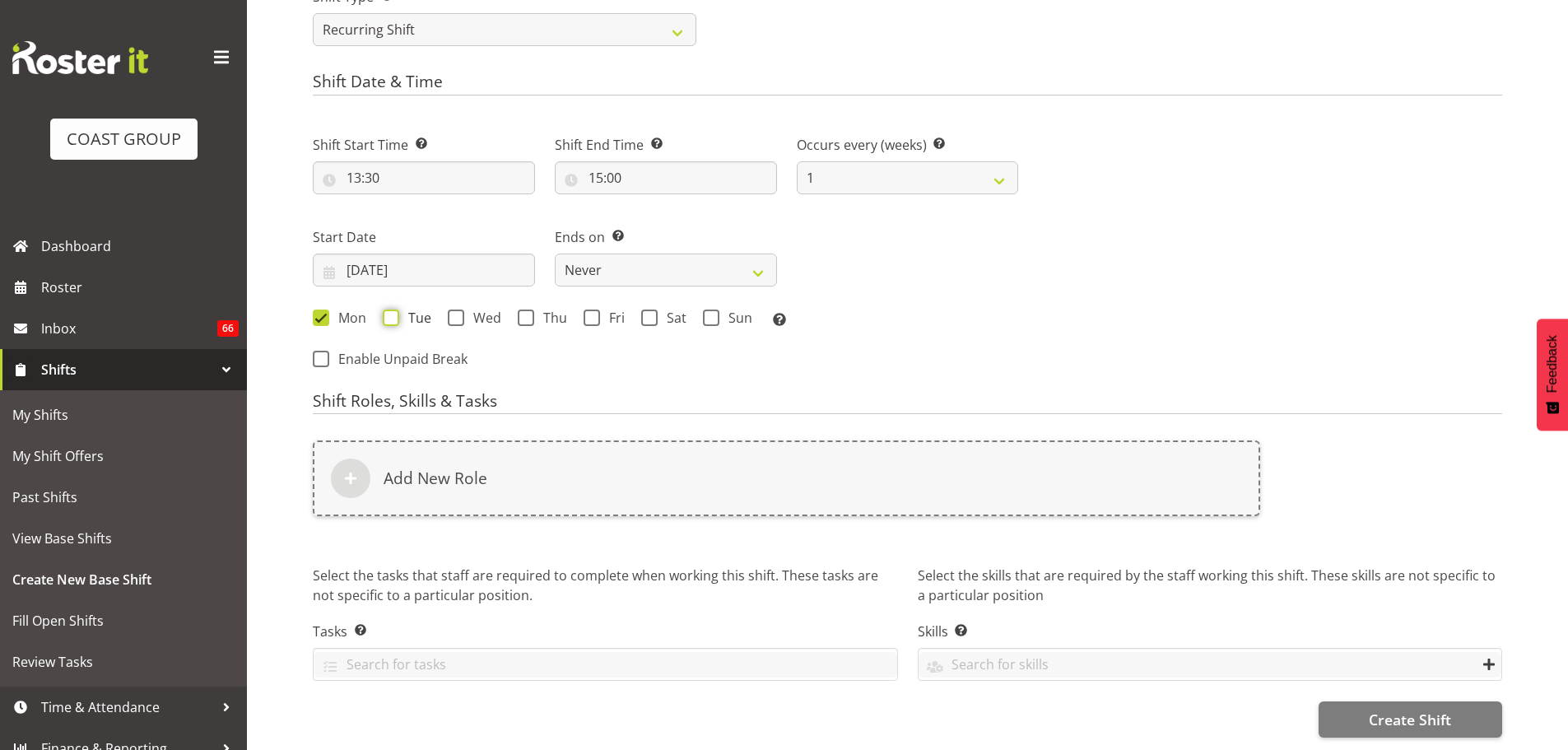
click at [394, 312] on input "Tue" at bounding box center [388, 317] width 11 height 11
checkbox input "true"
click at [573, 270] on select "Never On Date" at bounding box center [666, 270] width 222 height 33
select select "date"
click at [555, 253] on select "Never On Date" at bounding box center [666, 270] width 222 height 33
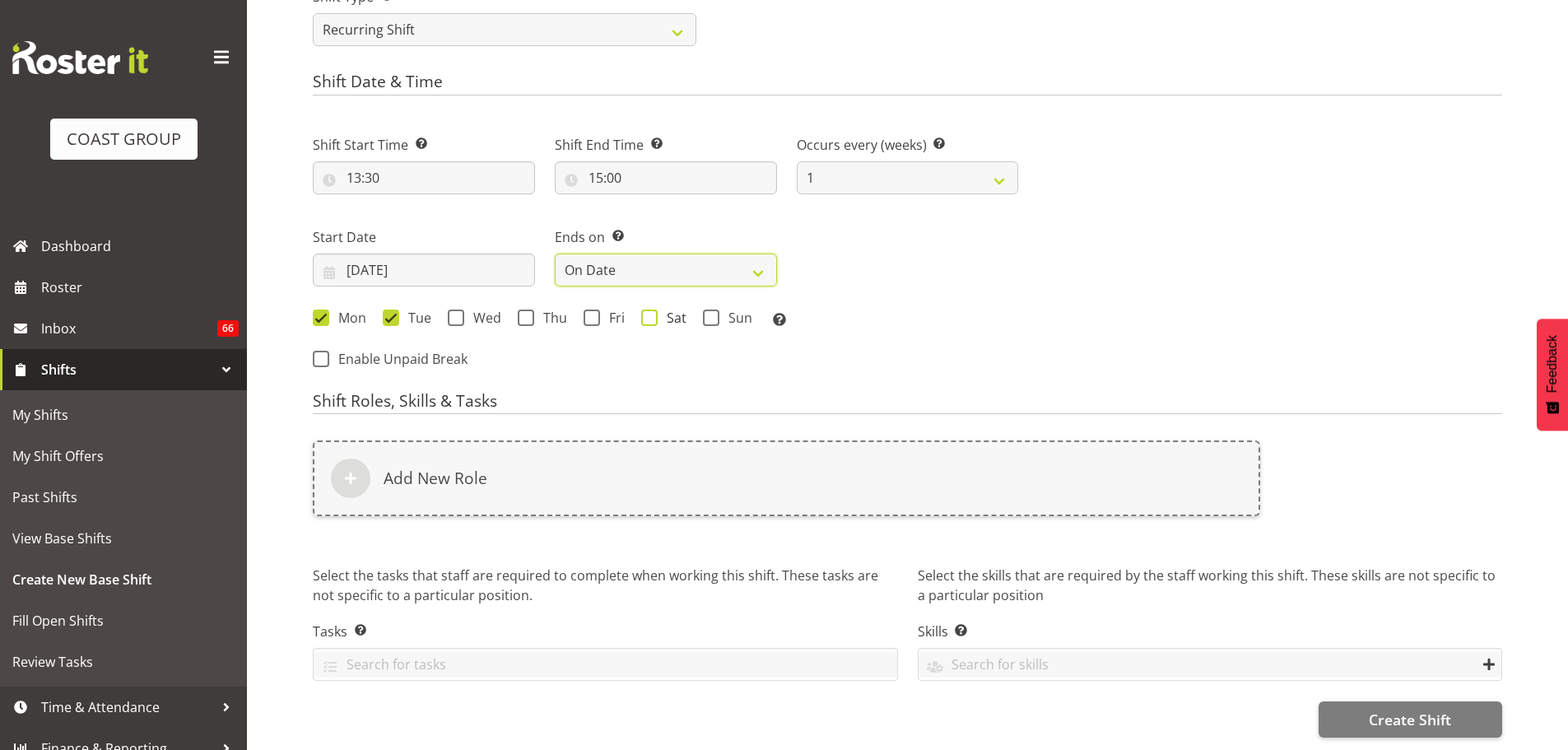
select select "7"
select select "2025"
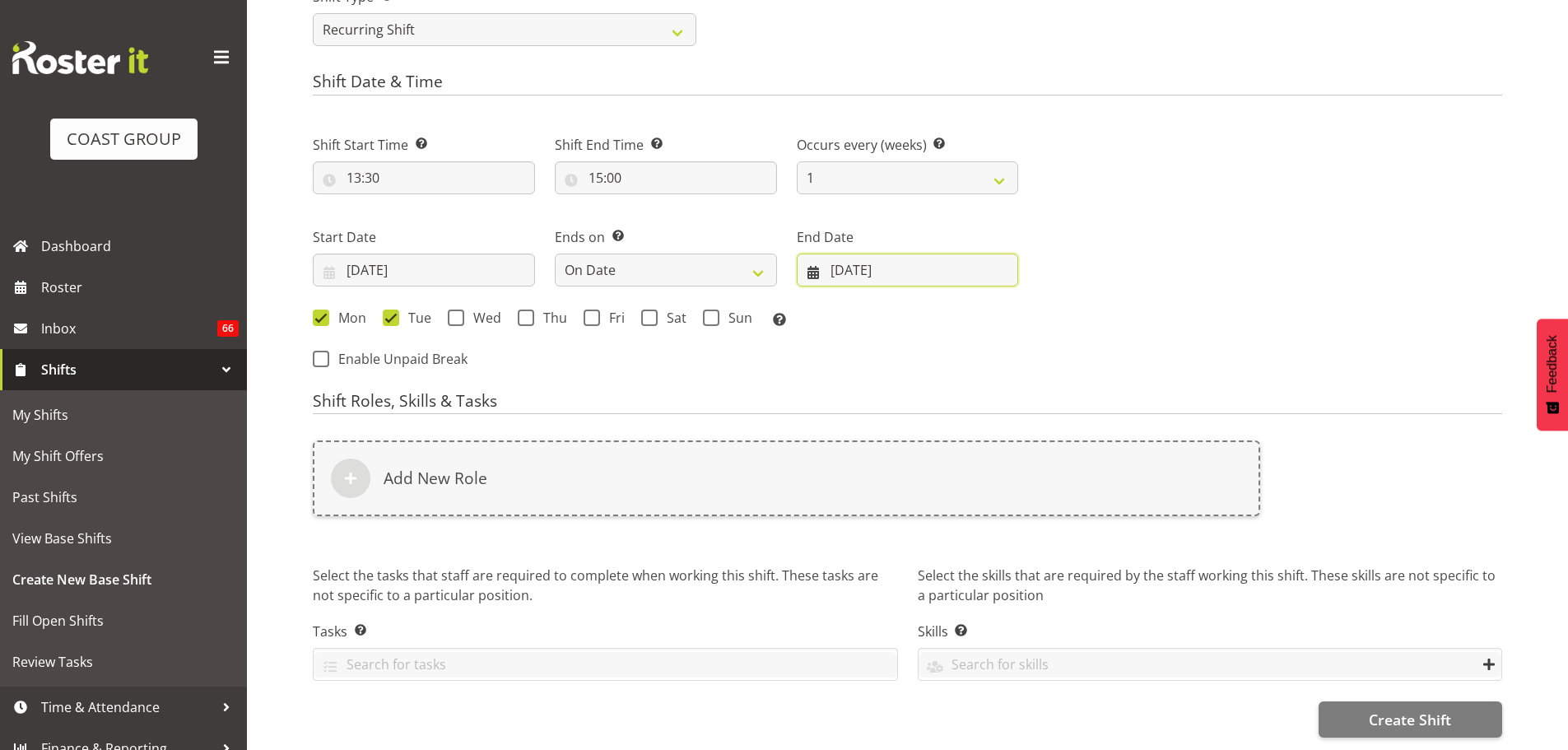
click at [874, 260] on input "18/08/2025" at bounding box center [908, 270] width 222 height 33
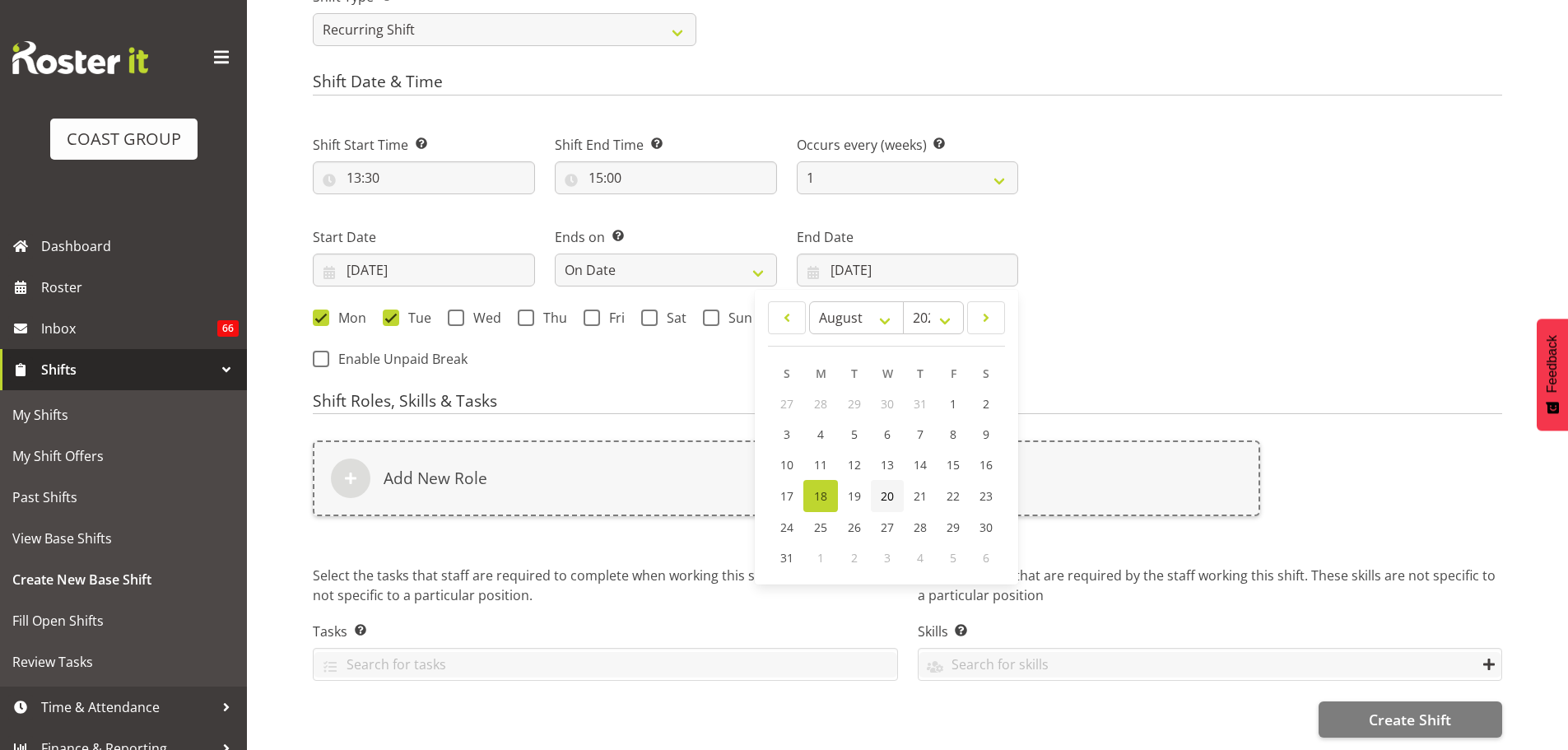
click at [895, 481] on link "20" at bounding box center [887, 495] width 33 height 32
type input "20/08/2025"
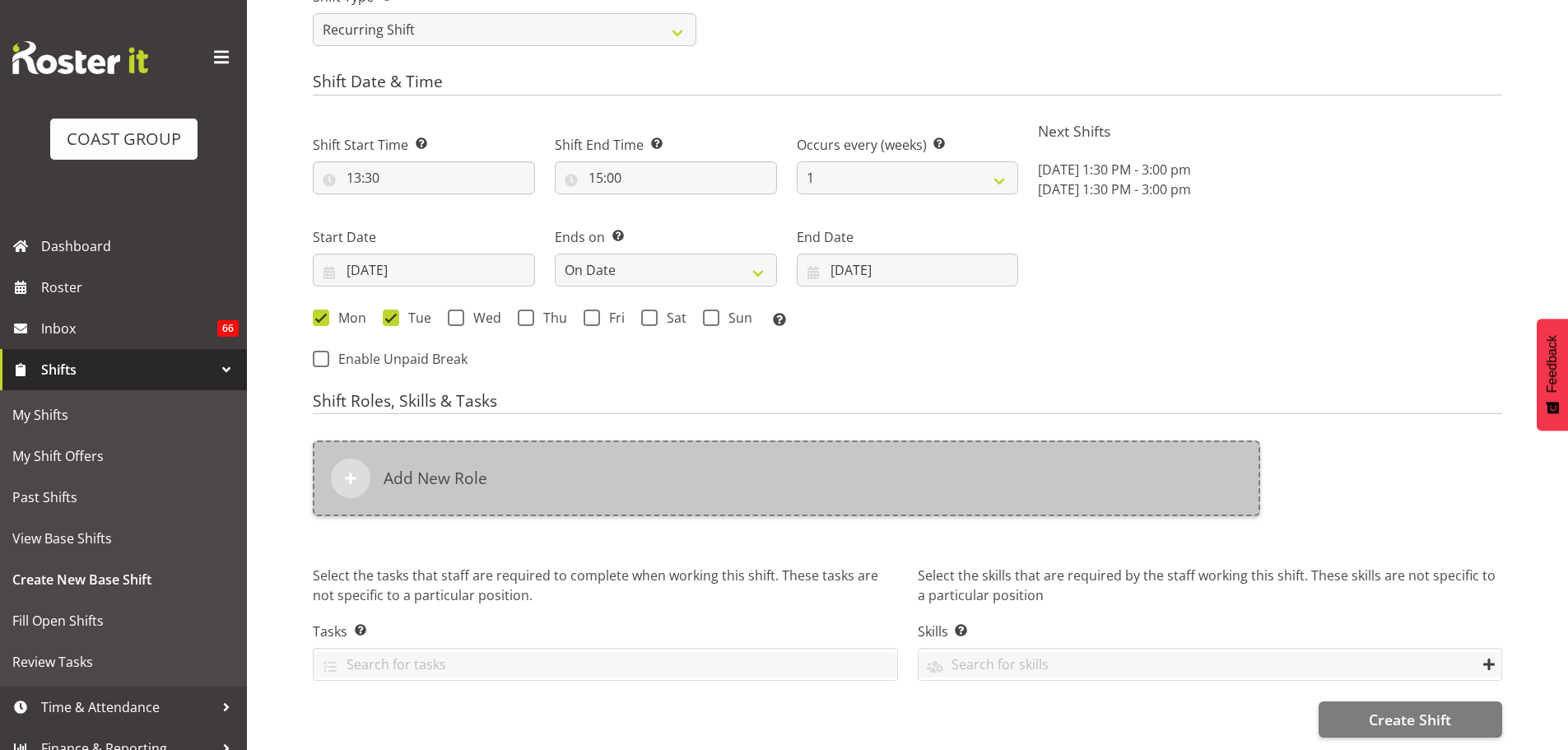
click at [918, 440] on div "Add New Role" at bounding box center [786, 478] width 947 height 76
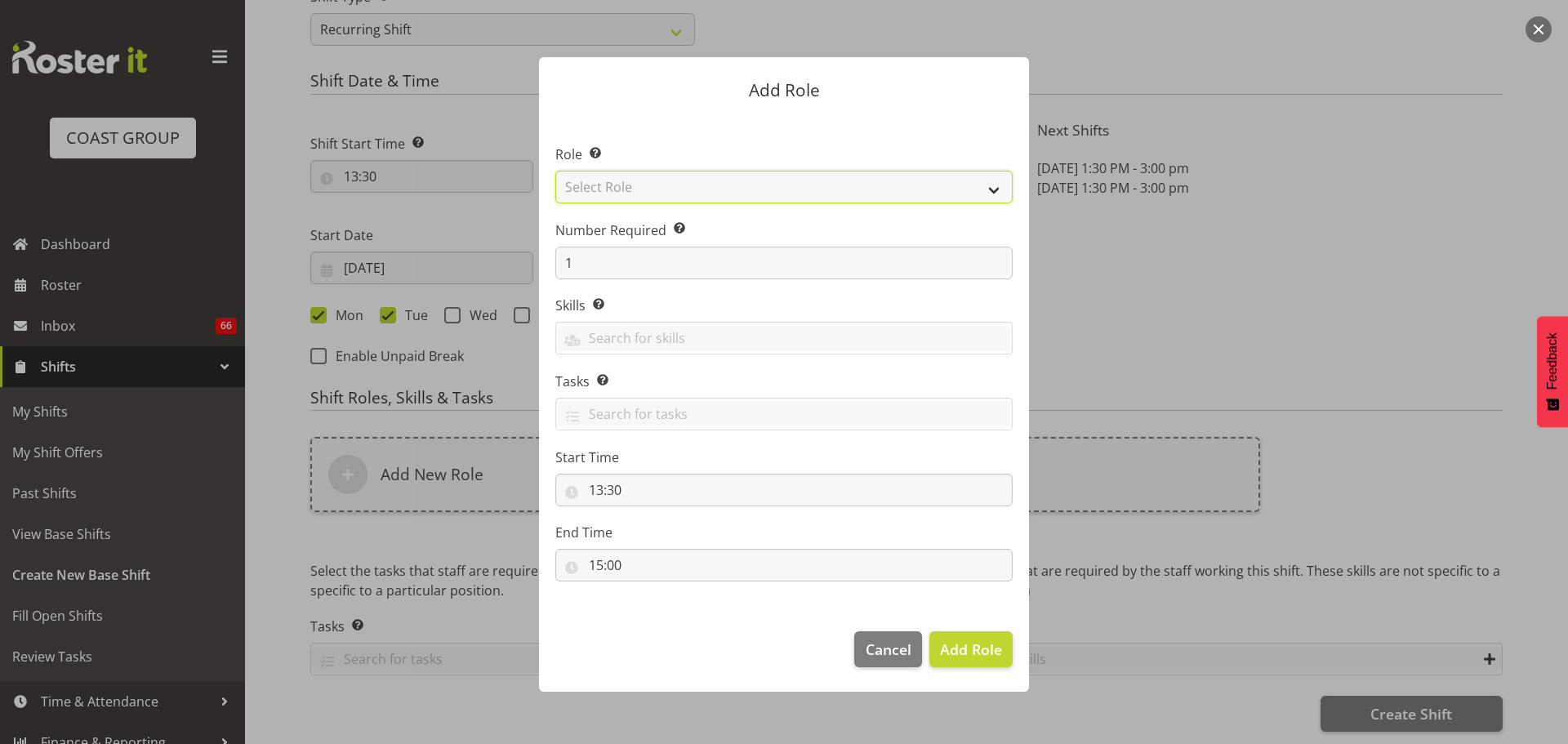
click at [701, 182] on select "Select Role ACCOUNT MANAGER ACCOUNT MANAGER DW ACCOUNTS AKL DIANNA VEHICLES AKL…" at bounding box center [784, 187] width 458 height 33
select select "81"
click at [555, 171] on select "Select Role ACCOUNT MANAGER ACCOUNT MANAGER DW ACCOUNTS AKL DIANNA VEHICLES AKL…" at bounding box center [784, 187] width 458 height 33
click at [963, 641] on span "Add Role" at bounding box center [970, 649] width 62 height 20
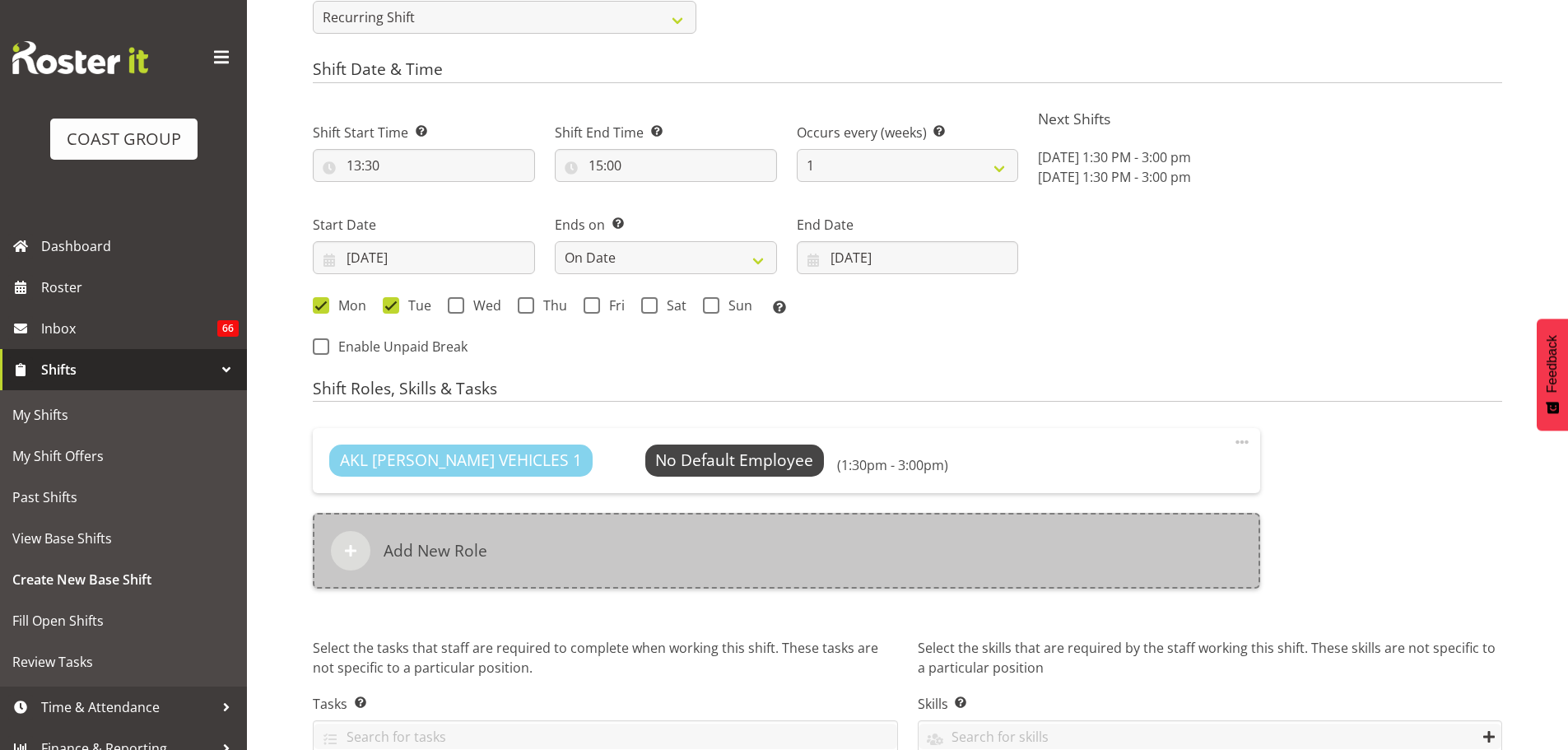
click at [590, 545] on div "Add New Role" at bounding box center [786, 550] width 947 height 76
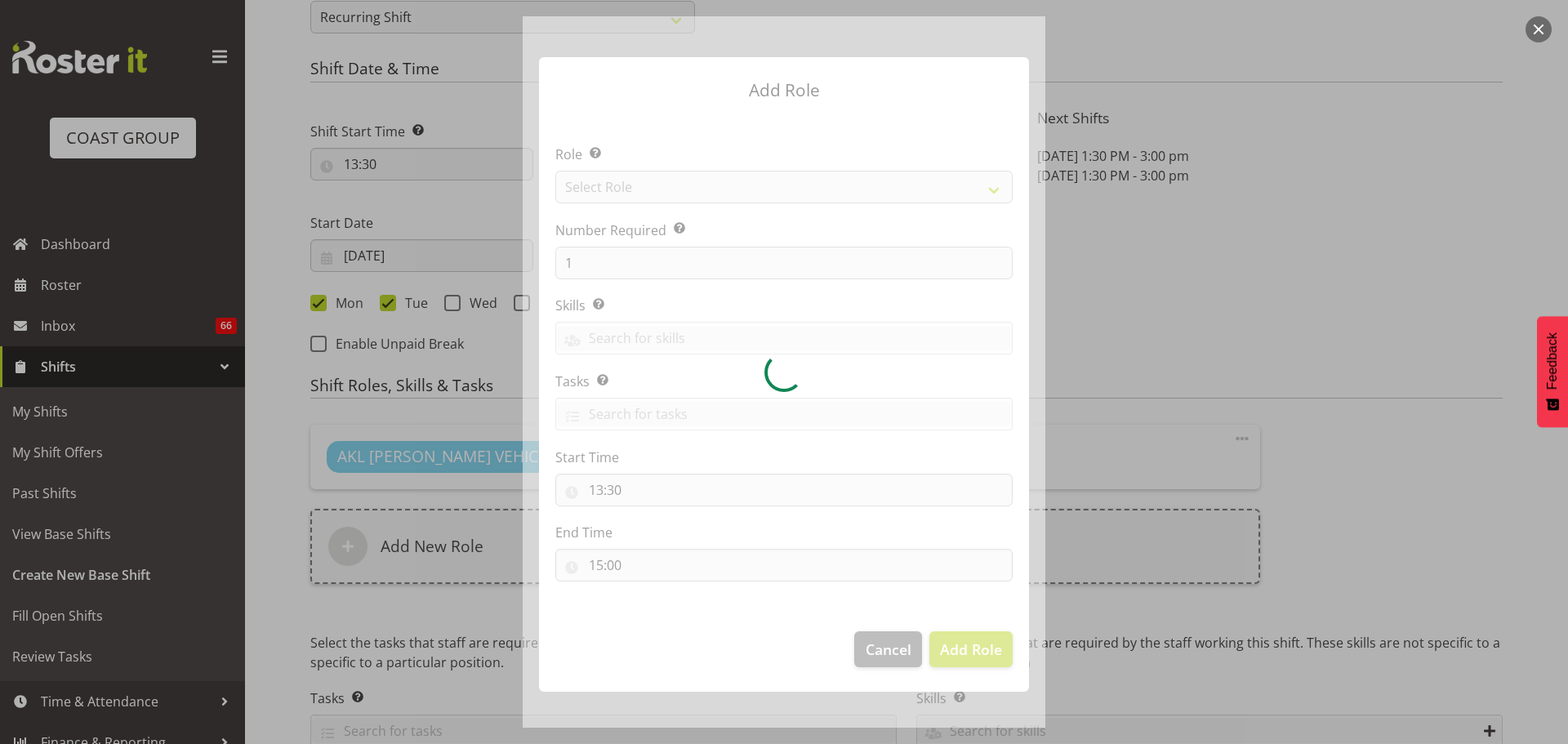
click at [663, 186] on div at bounding box center [784, 372] width 523 height 711
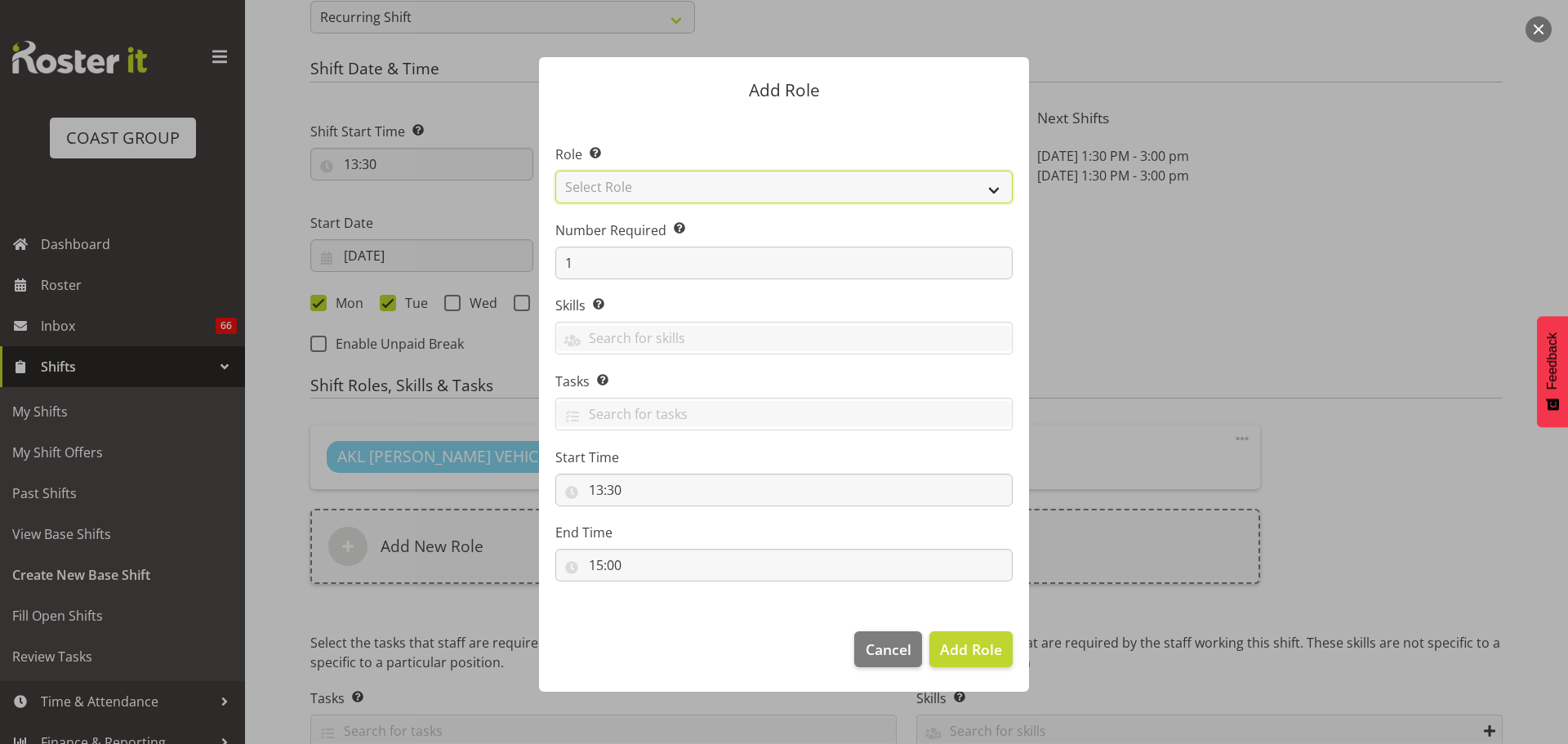
click at [724, 181] on select "Select Role ACCOUNT MANAGER ACCOUNT MANAGER DW ACCOUNTS AKL DIANNA VEHICLES AKL…" at bounding box center [784, 187] width 458 height 33
select select "190"
click at [555, 171] on select "Select Role ACCOUNT MANAGER ACCOUNT MANAGER DW ACCOUNTS AKL DIANNA VEHICLES AKL…" at bounding box center [784, 187] width 458 height 33
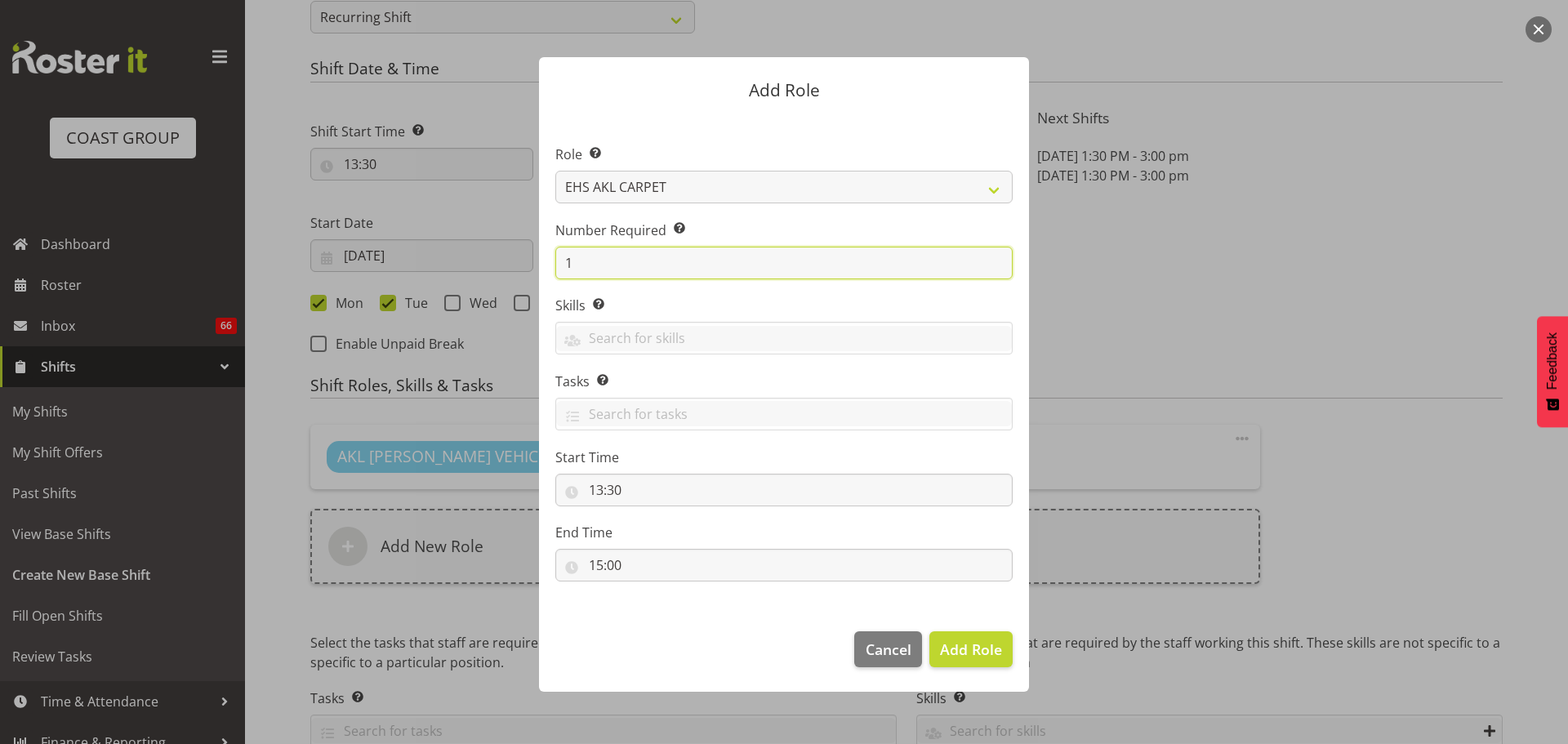
drag, startPoint x: 590, startPoint y: 265, endPoint x: 535, endPoint y: 259, distance: 55.3
click at [535, 259] on div "Add Role Role Select the role you wish to add to the shift. ACCOUNT MANAGER ACC…" at bounding box center [784, 372] width 523 height 711
type input "2"
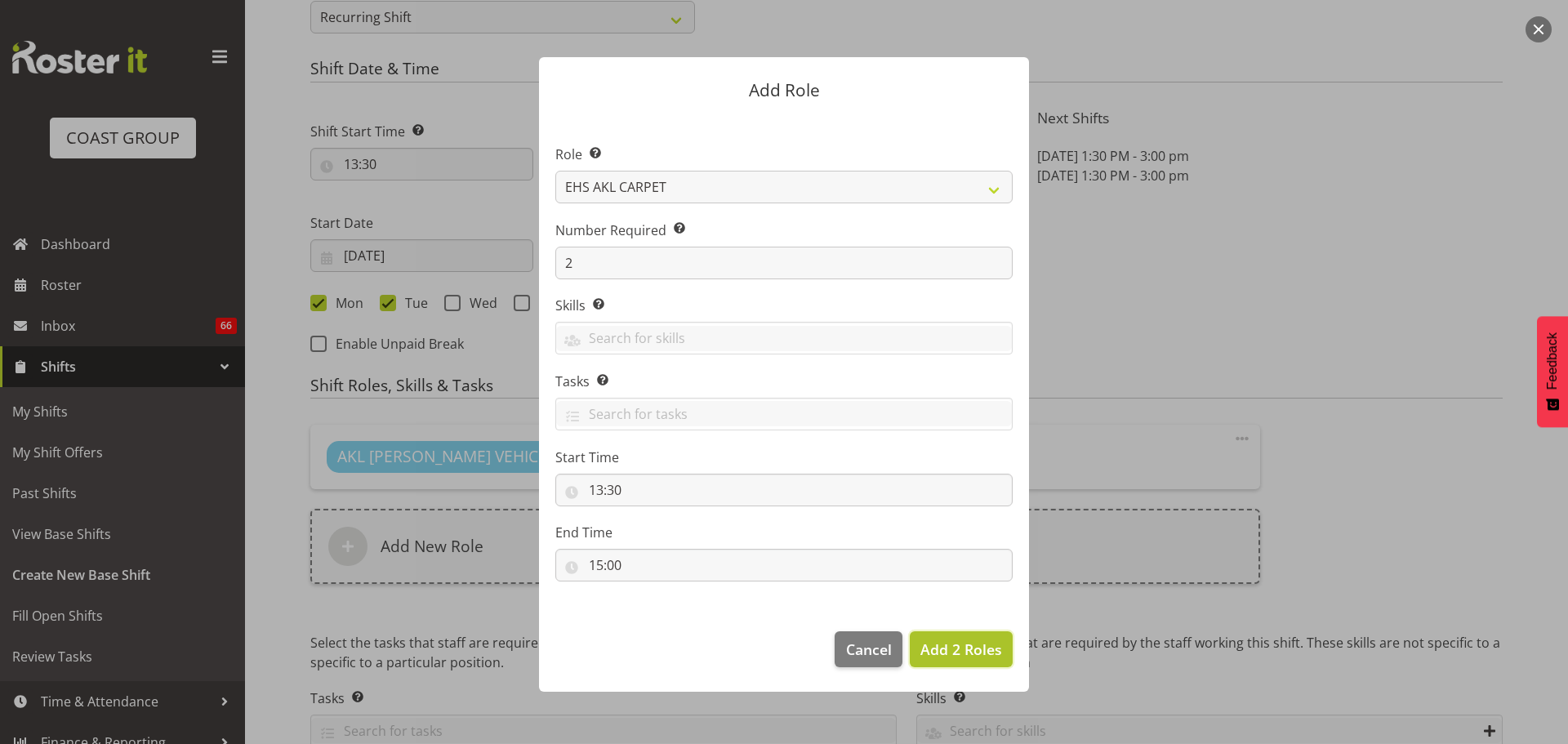
click at [968, 644] on span "Add 2 Roles" at bounding box center [961, 649] width 81 height 20
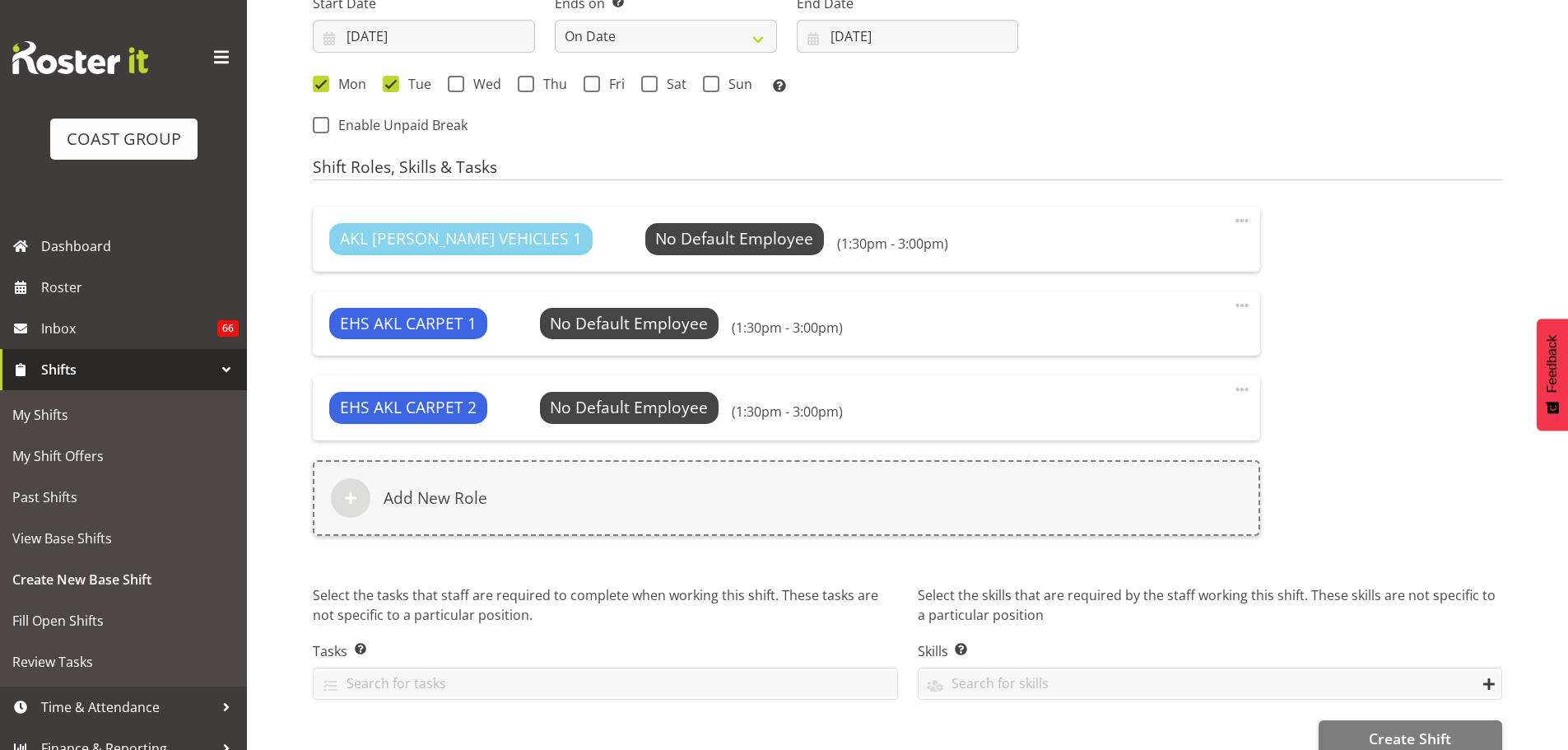
scroll to position [1058, 0]
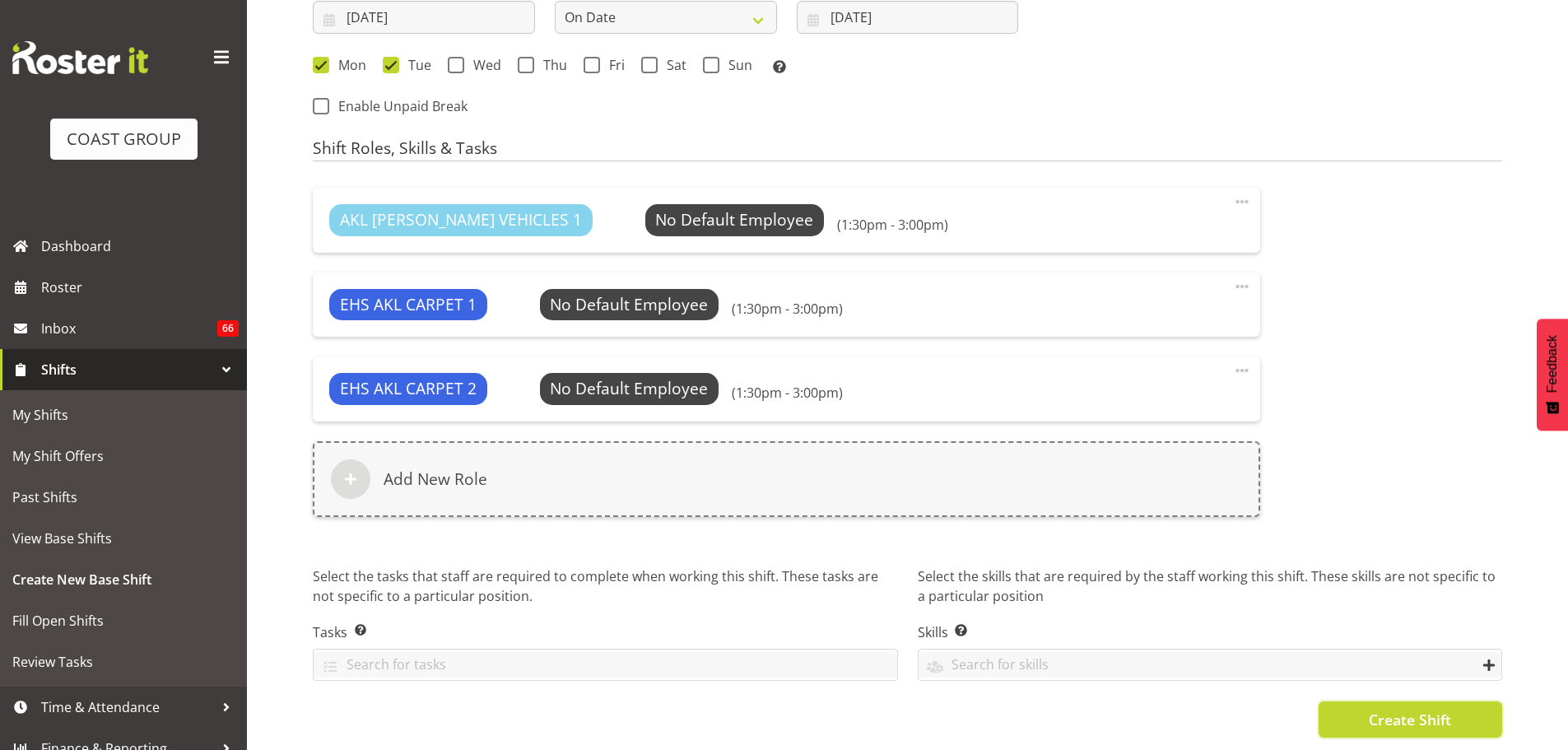
click at [1470, 714] on button "Create Shift" at bounding box center [1410, 719] width 183 height 36
